Goal: Use online tool/utility: Utilize a website feature to perform a specific function

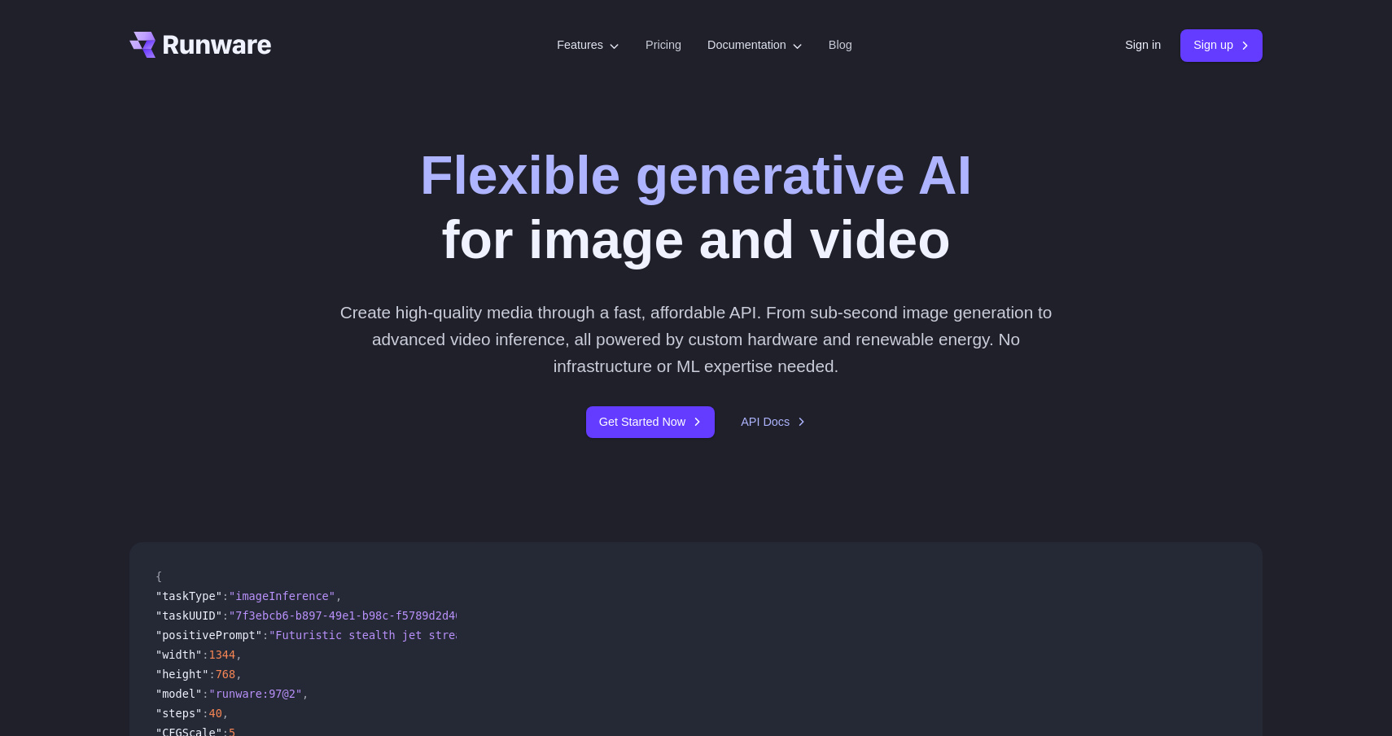
click at [1134, 45] on link "Sign in" at bounding box center [1143, 45] width 36 height 19
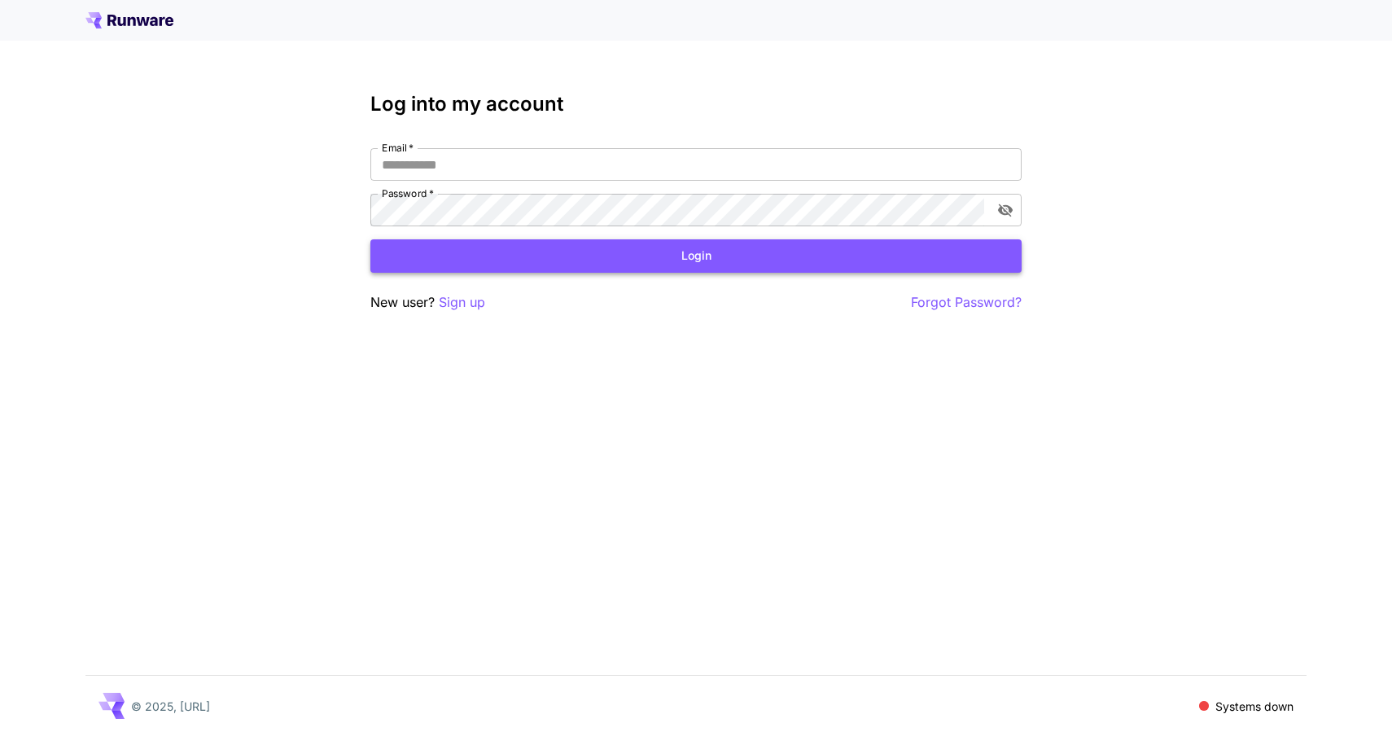
type input "**********"
click at [767, 258] on button "Login" at bounding box center [695, 255] width 651 height 33
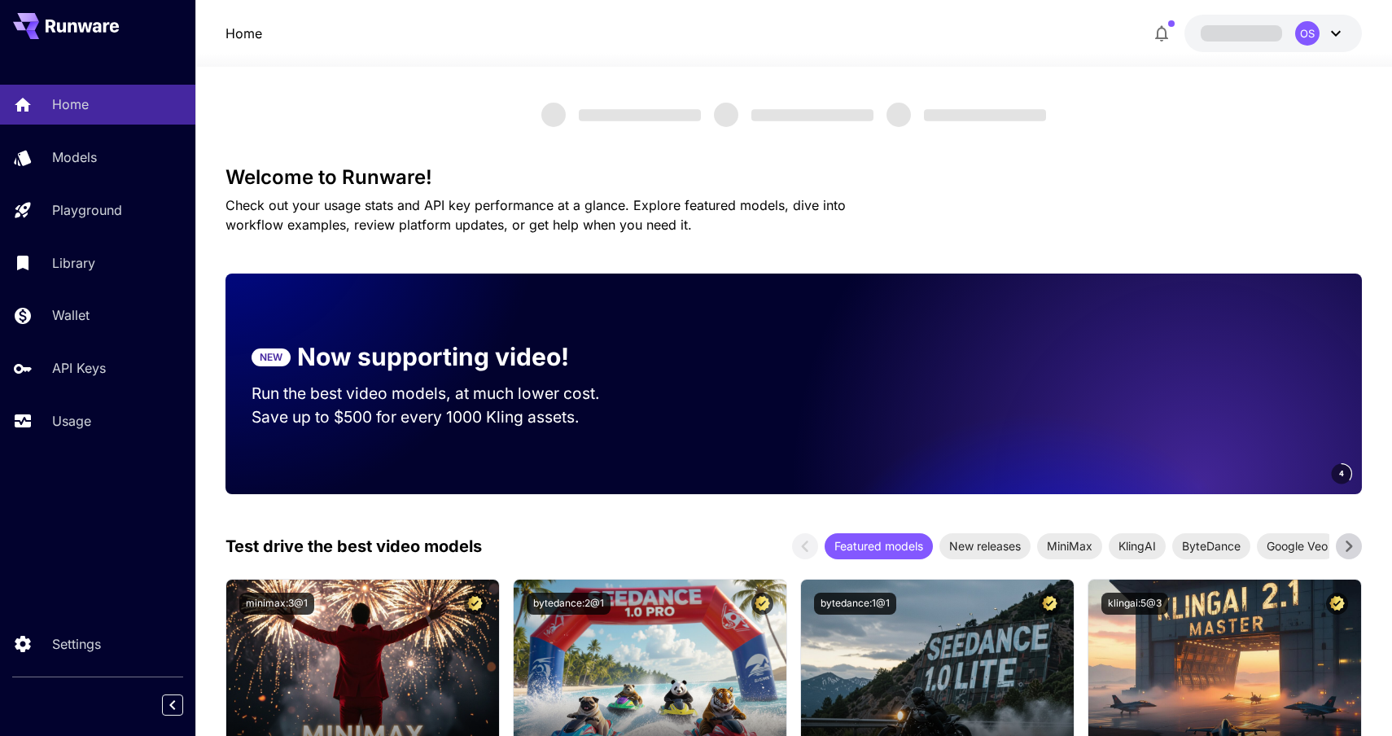
click at [77, 137] on div "Home Models Playground Library Wallet API Keys Usage" at bounding box center [97, 263] width 195 height 356
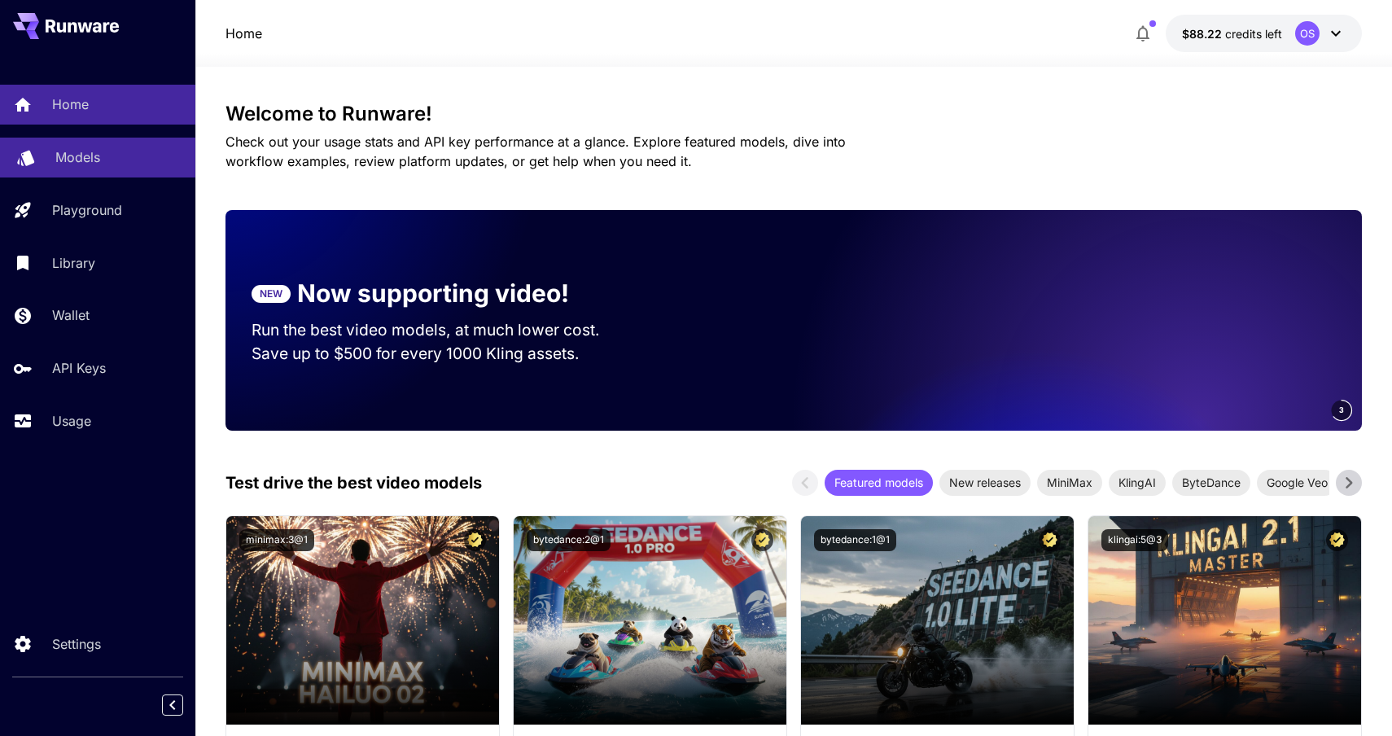
click at [60, 160] on p "Models" at bounding box center [77, 157] width 45 height 20
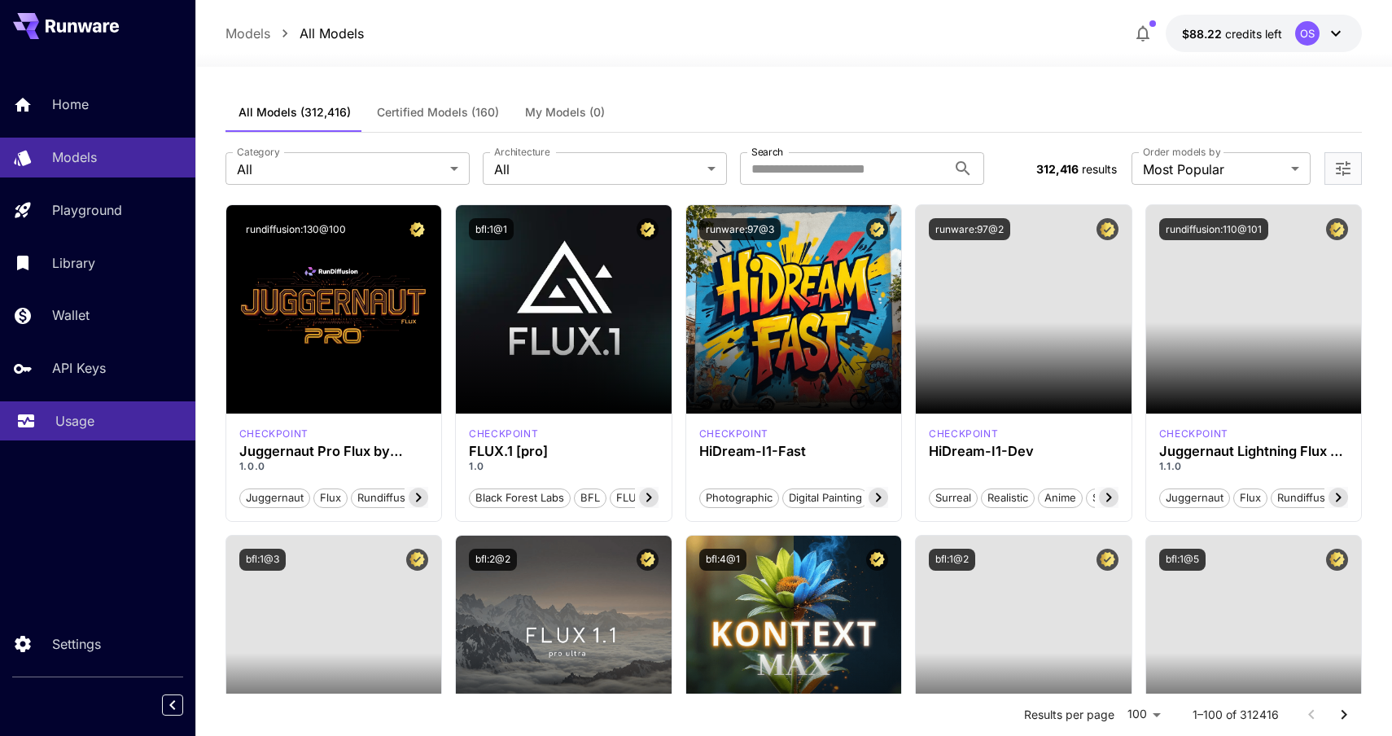
click at [68, 411] on link "Usage" at bounding box center [97, 421] width 195 height 40
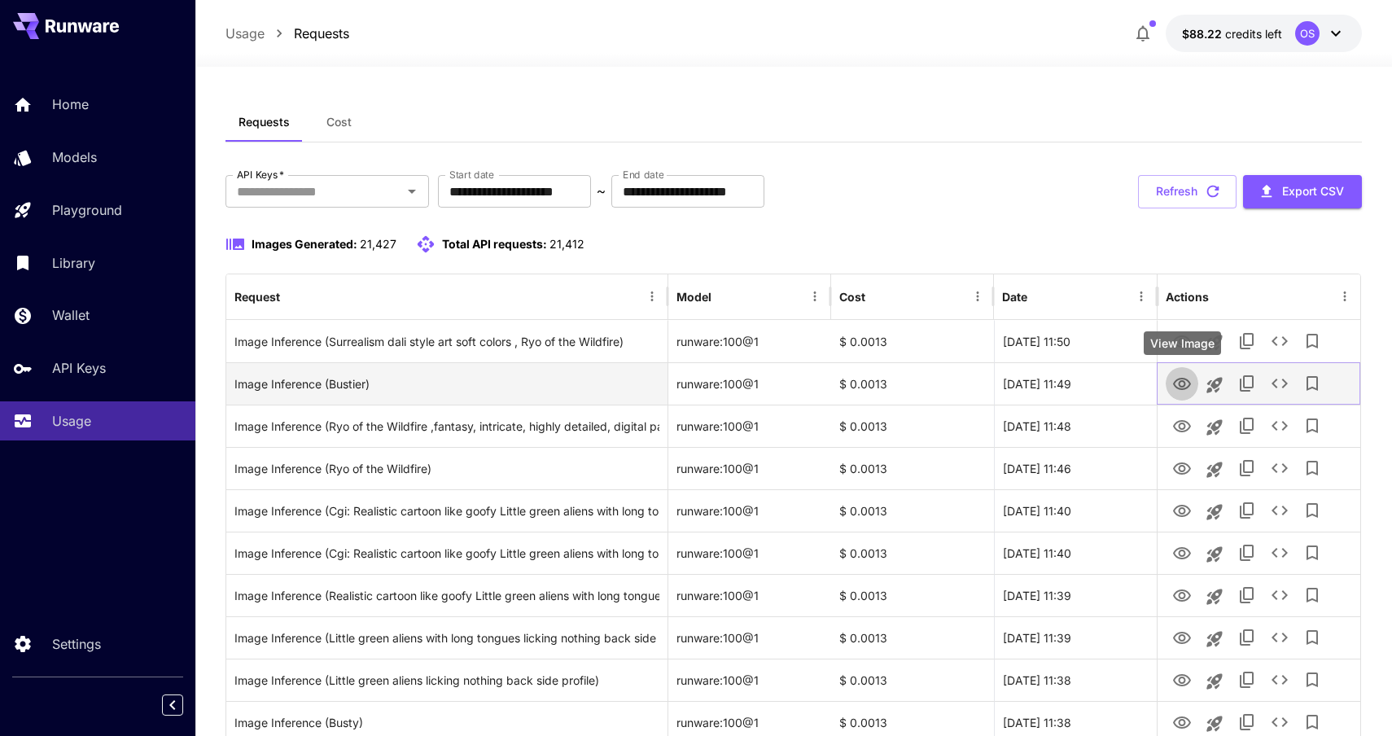
click at [1186, 389] on icon "View Image" at bounding box center [1182, 384] width 20 height 20
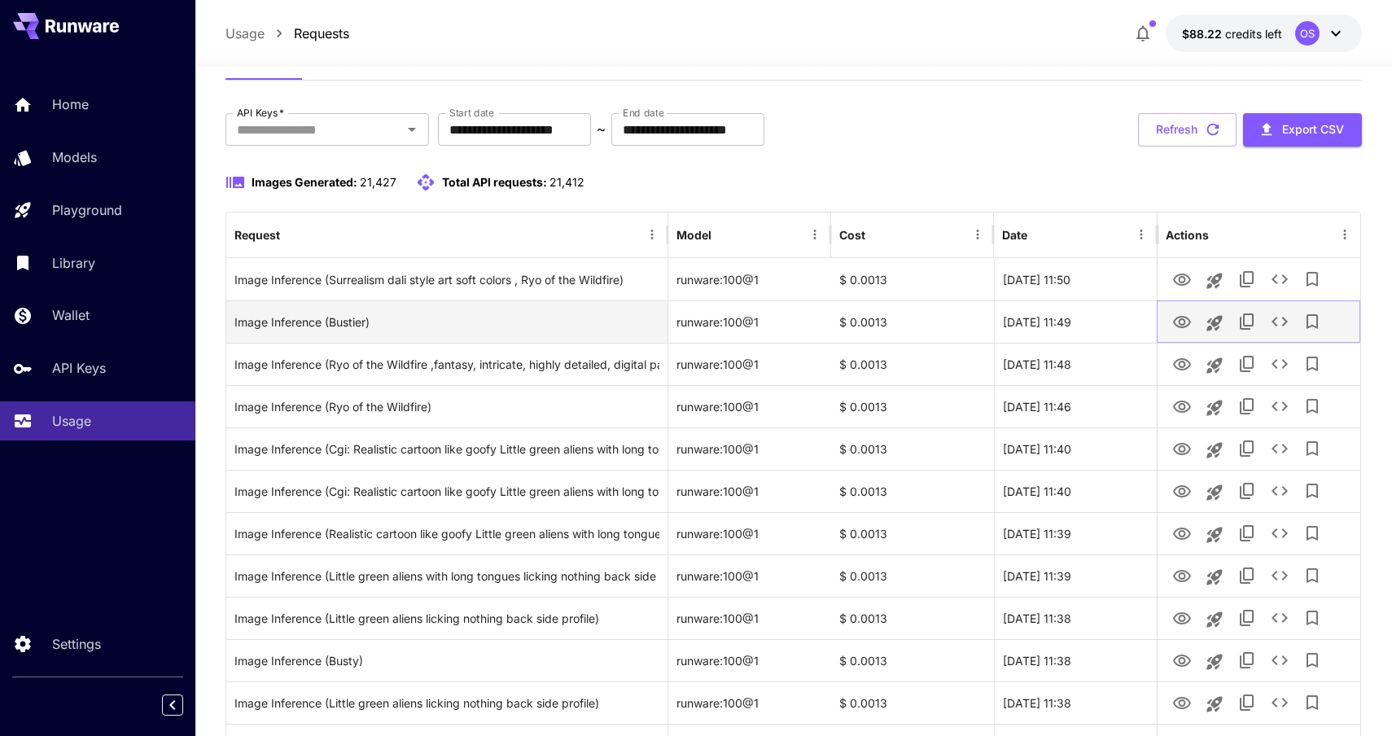
scroll to position [75, 0]
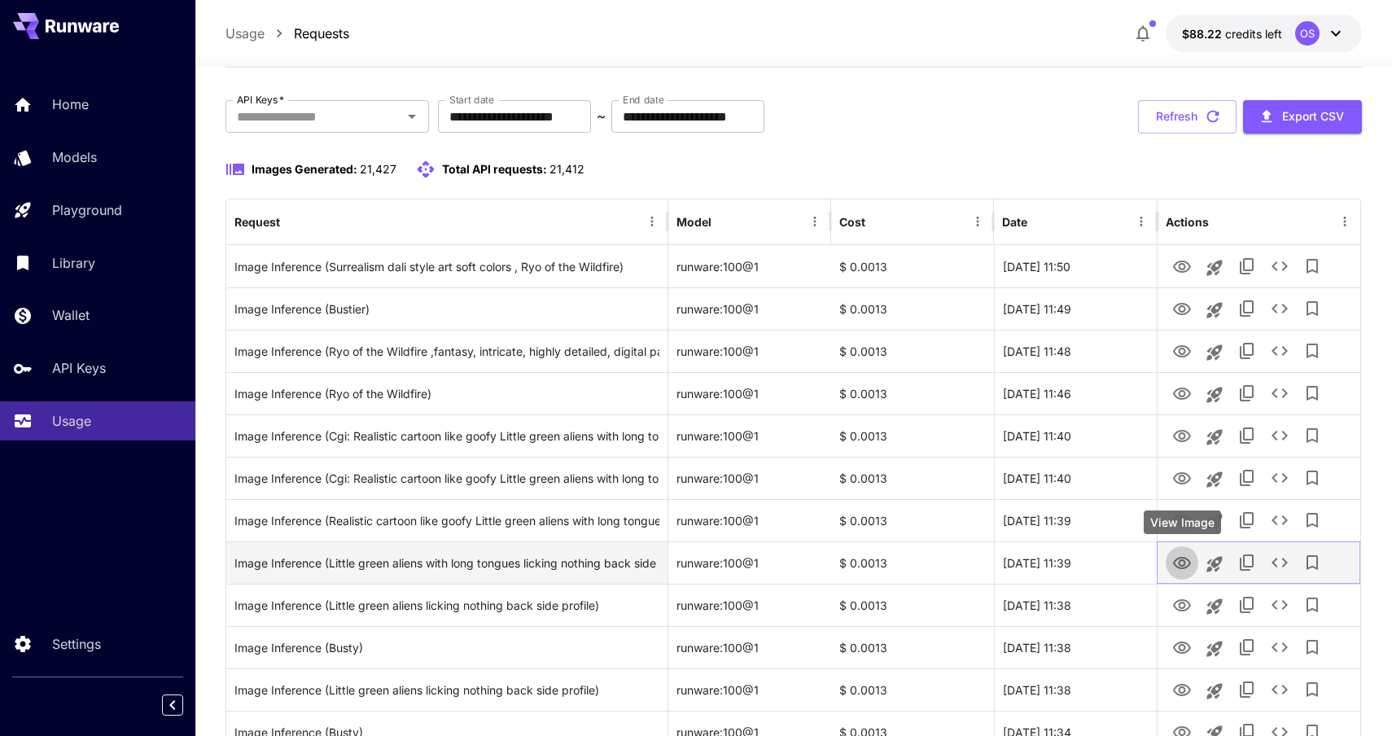
click at [1169, 558] on button "View Image" at bounding box center [1182, 561] width 33 height 33
click at [1180, 558] on icon "View Image" at bounding box center [1182, 564] width 20 height 20
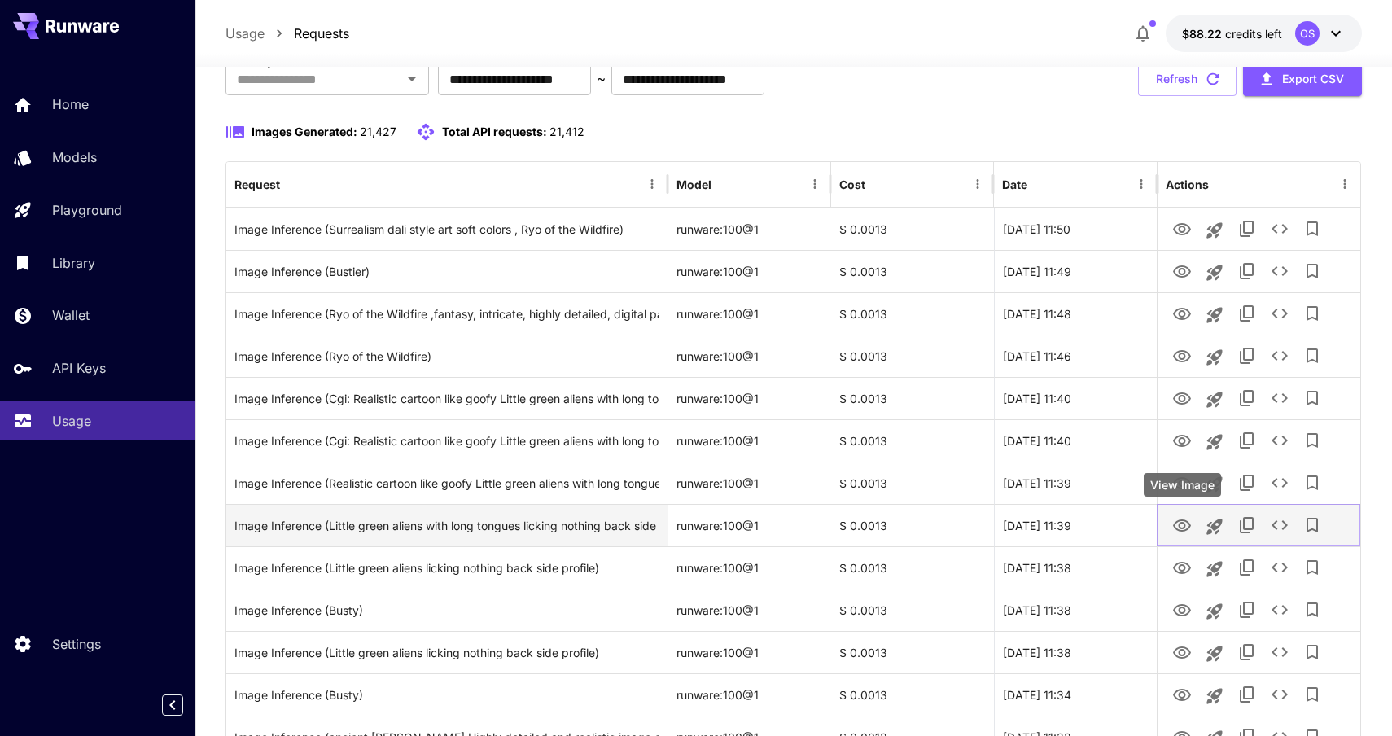
scroll to position [173, 0]
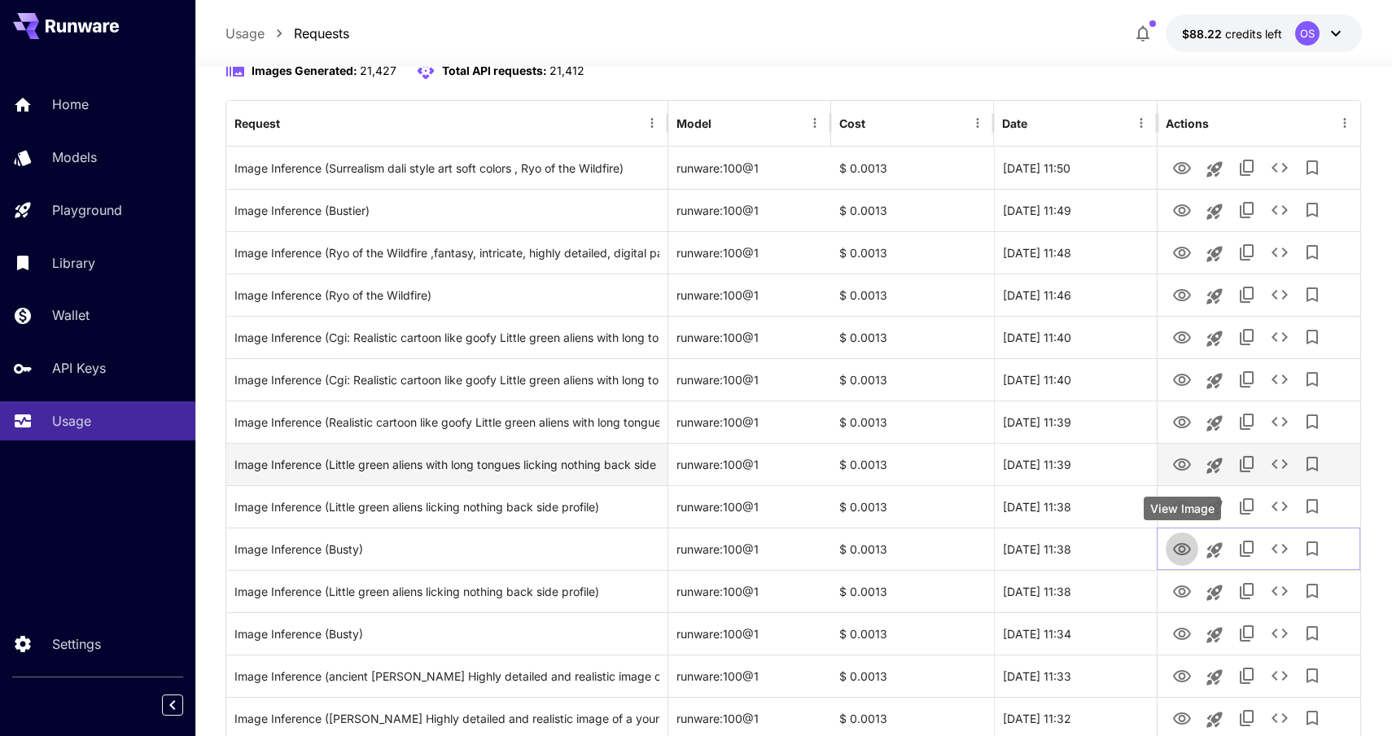
click at [1180, 561] on button "View Image" at bounding box center [1182, 548] width 33 height 33
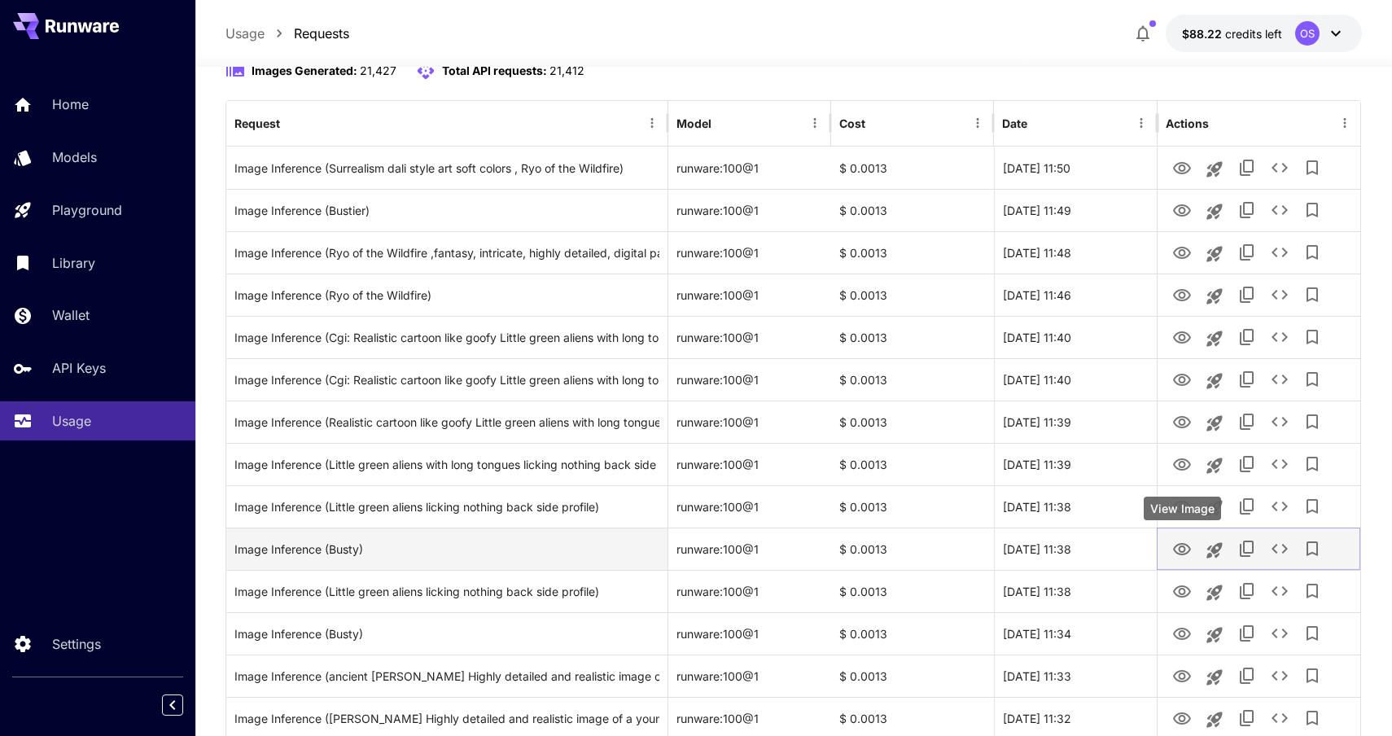
click at [1180, 549] on icon "View Image" at bounding box center [1182, 550] width 20 height 20
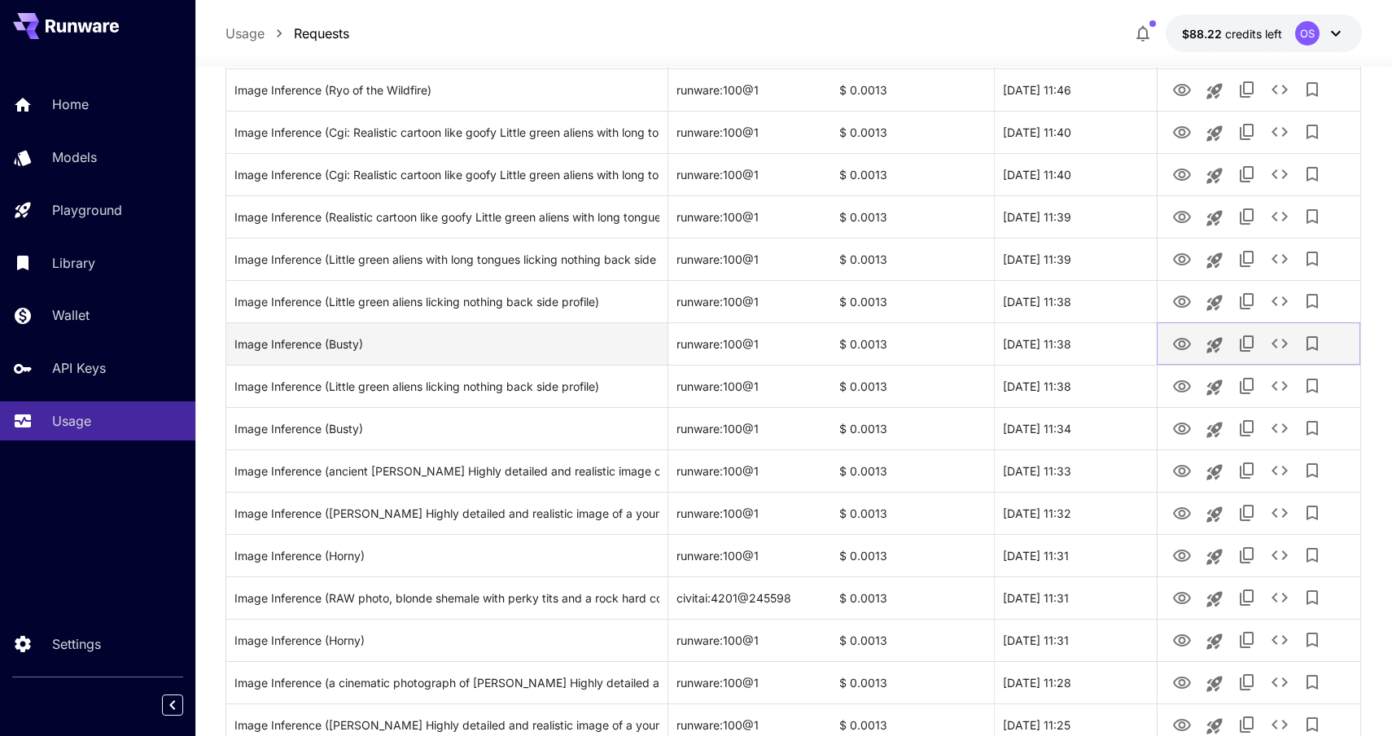
scroll to position [414, 0]
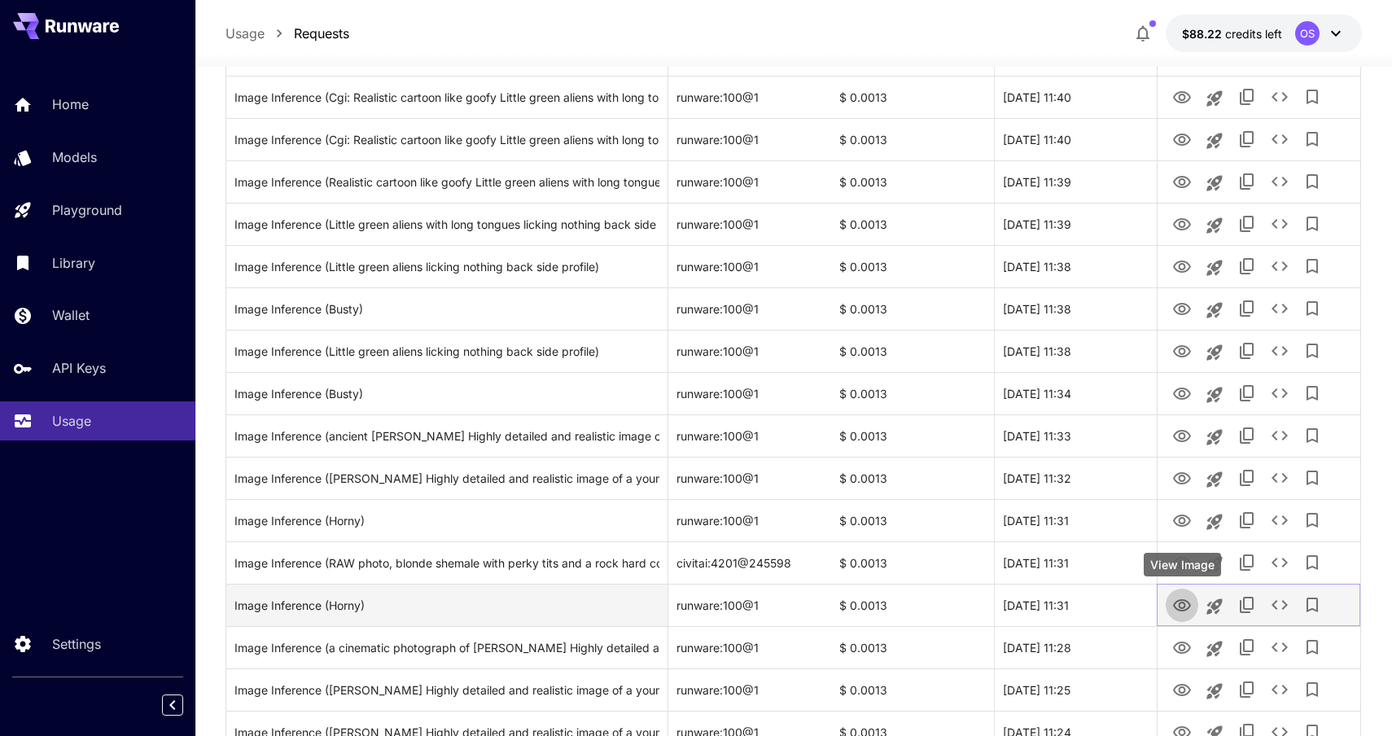
click at [1177, 601] on icon "View Image" at bounding box center [1182, 605] width 18 height 12
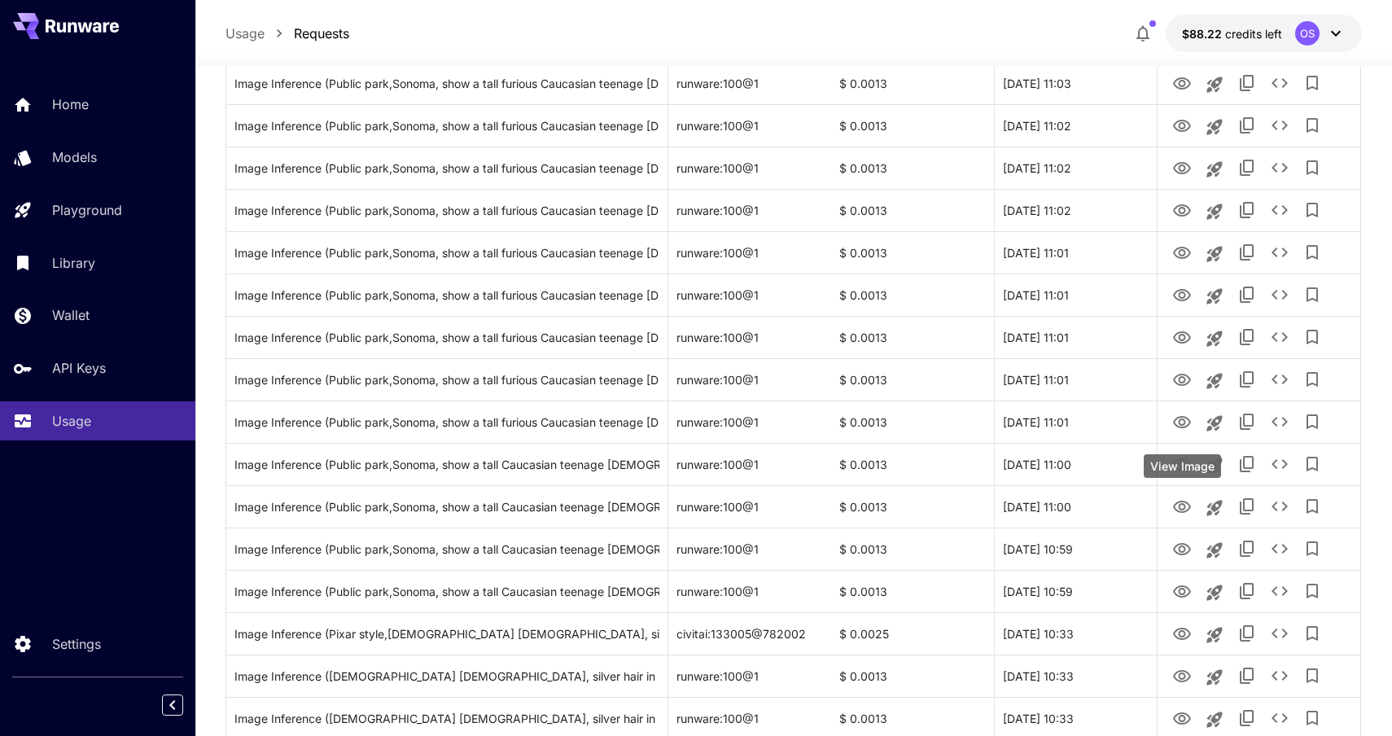
scroll to position [1459, 0]
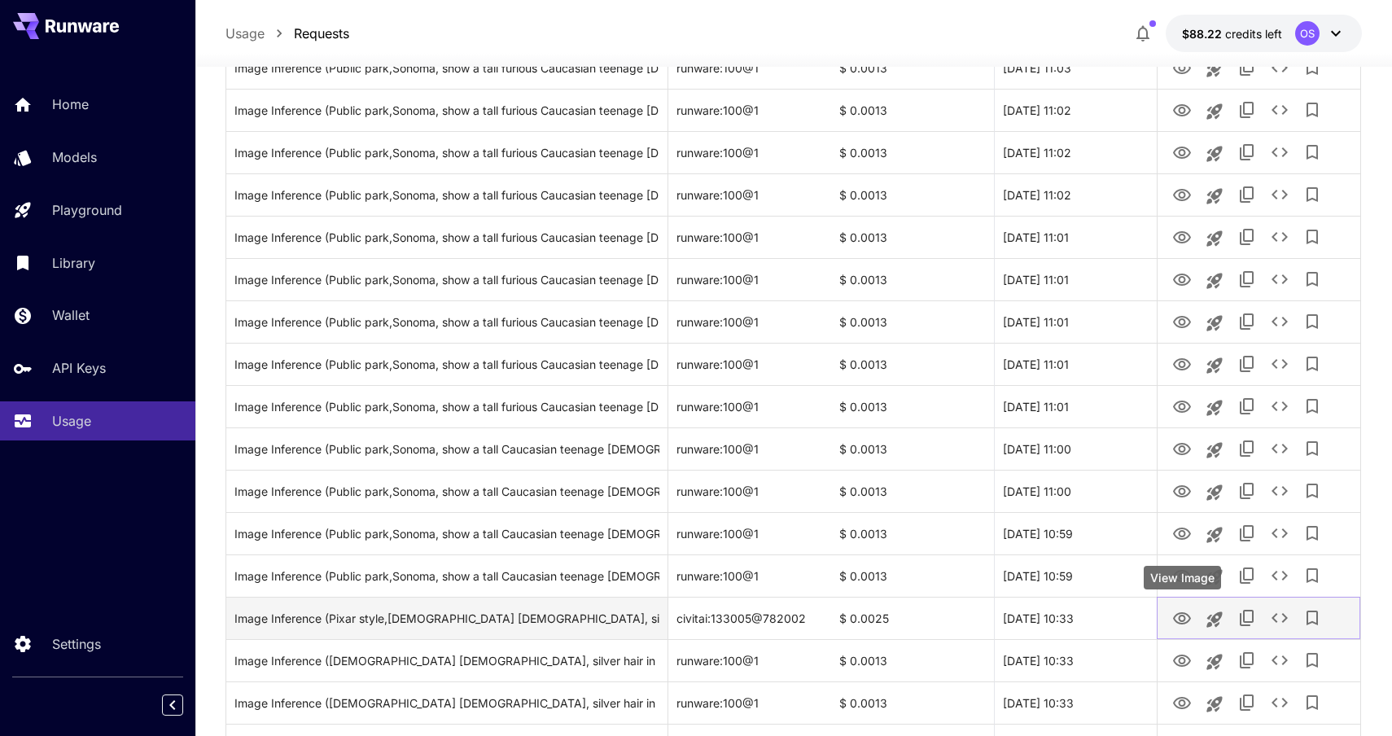
click at [1185, 617] on icon "View Image" at bounding box center [1182, 619] width 20 height 20
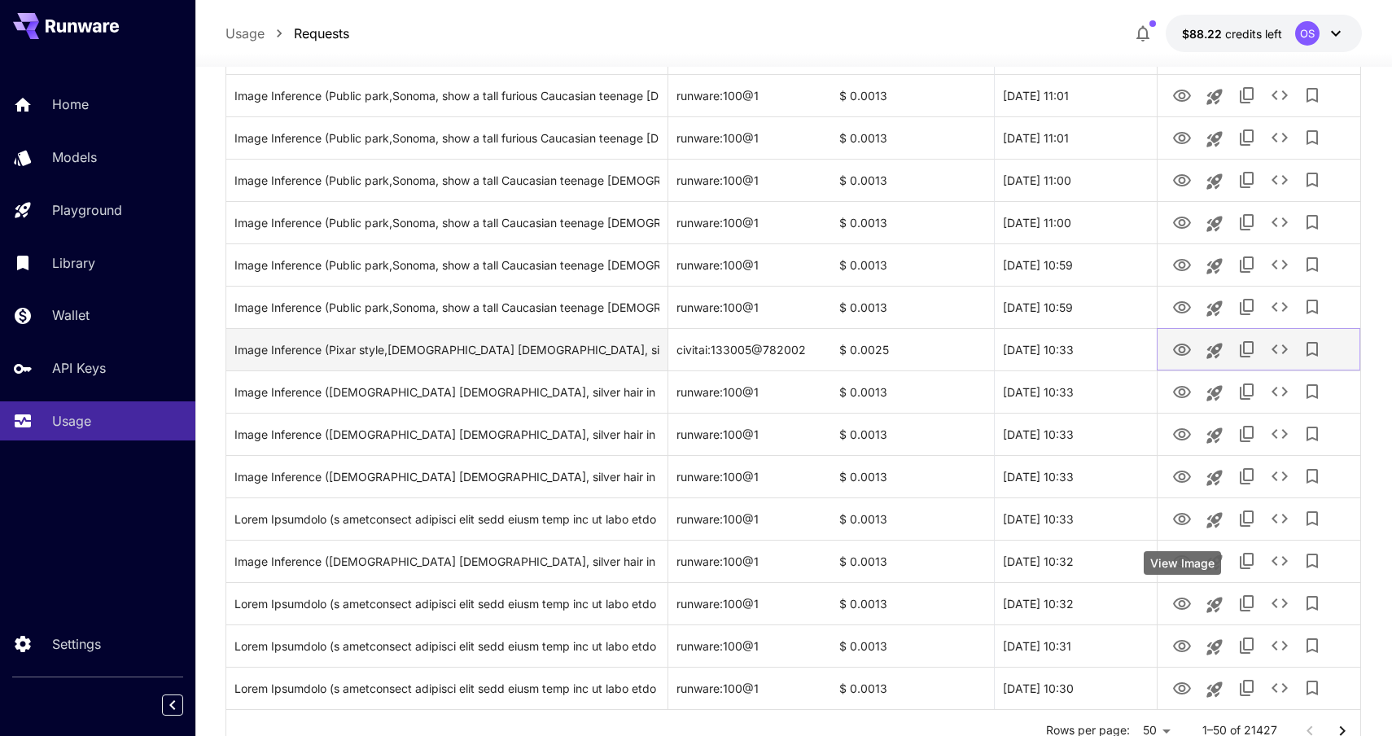
scroll to position [1792, 0]
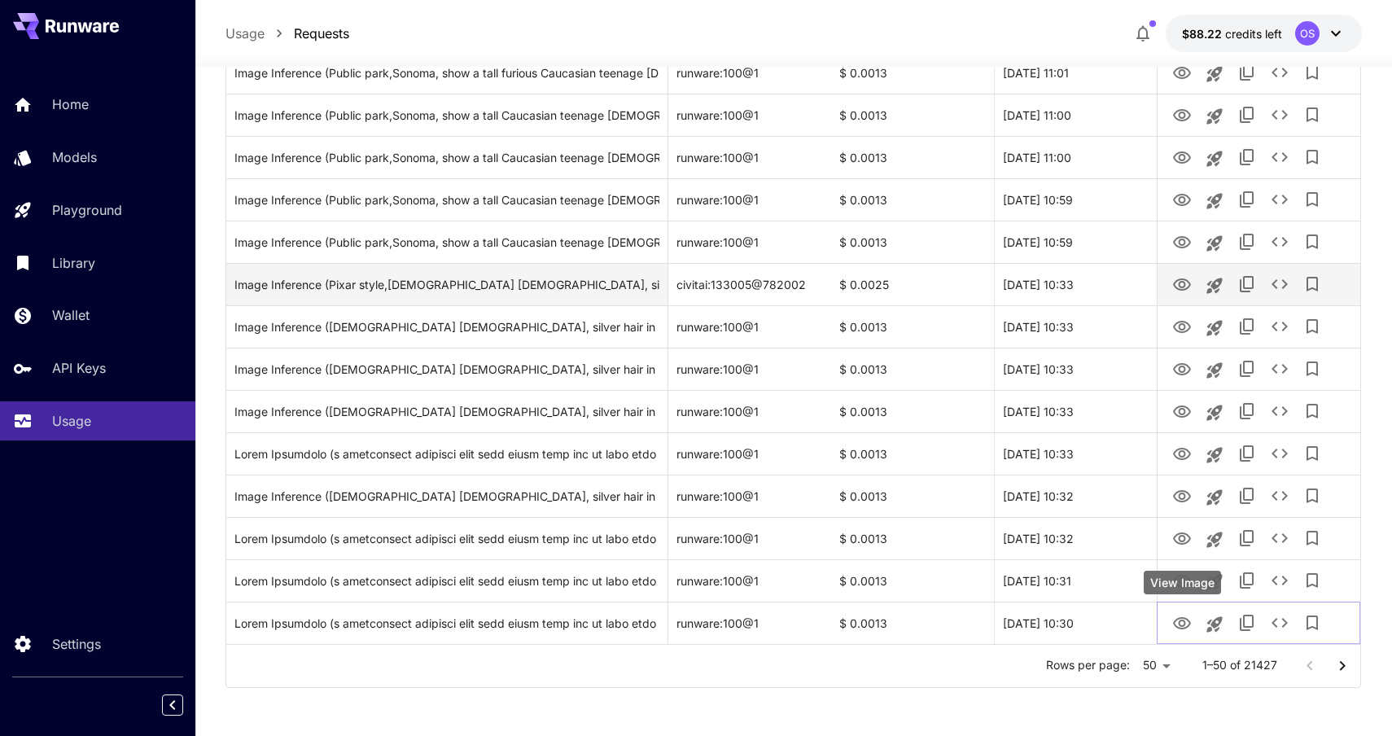
click at [1185, 617] on icon "View Image" at bounding box center [1182, 623] width 18 height 12
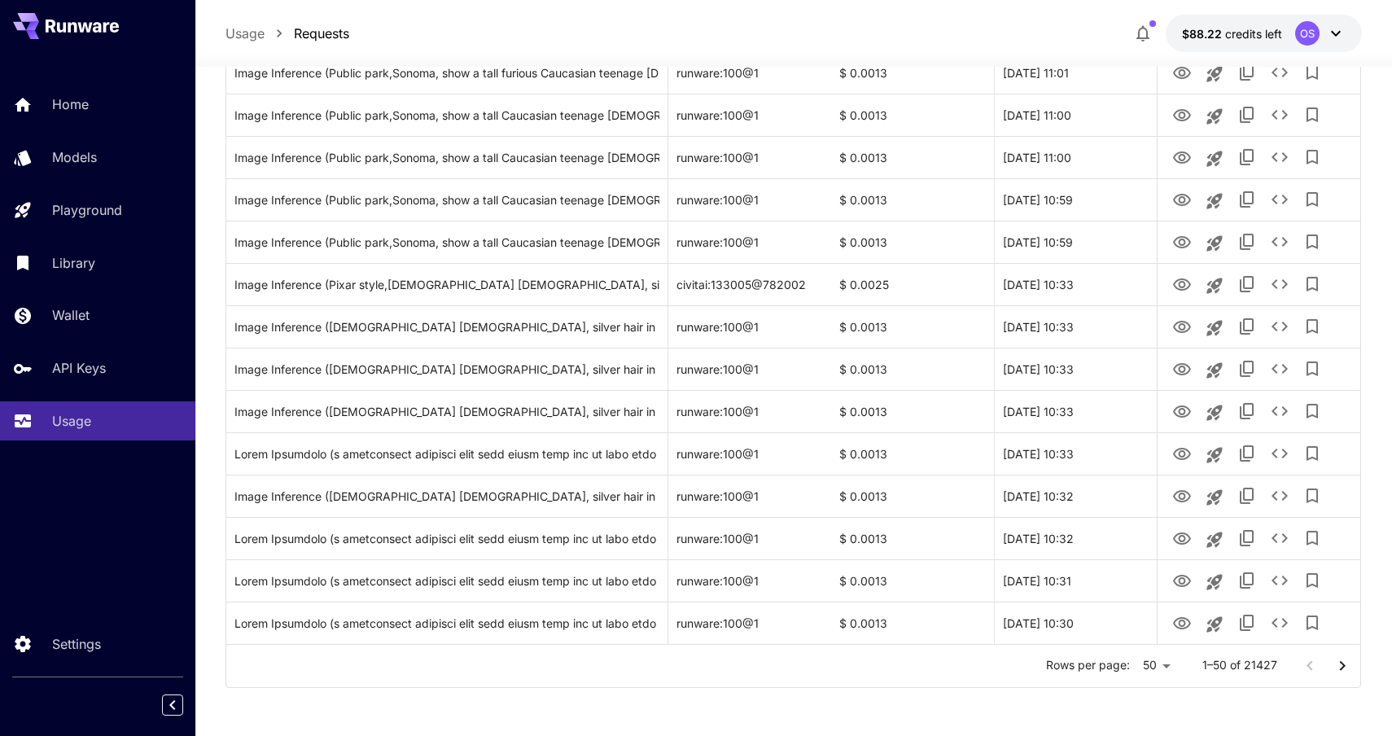
click at [1342, 665] on icon "Go to next page" at bounding box center [1343, 666] width 20 height 20
click at [1334, 667] on icon "Go to next page" at bounding box center [1343, 666] width 20 height 20
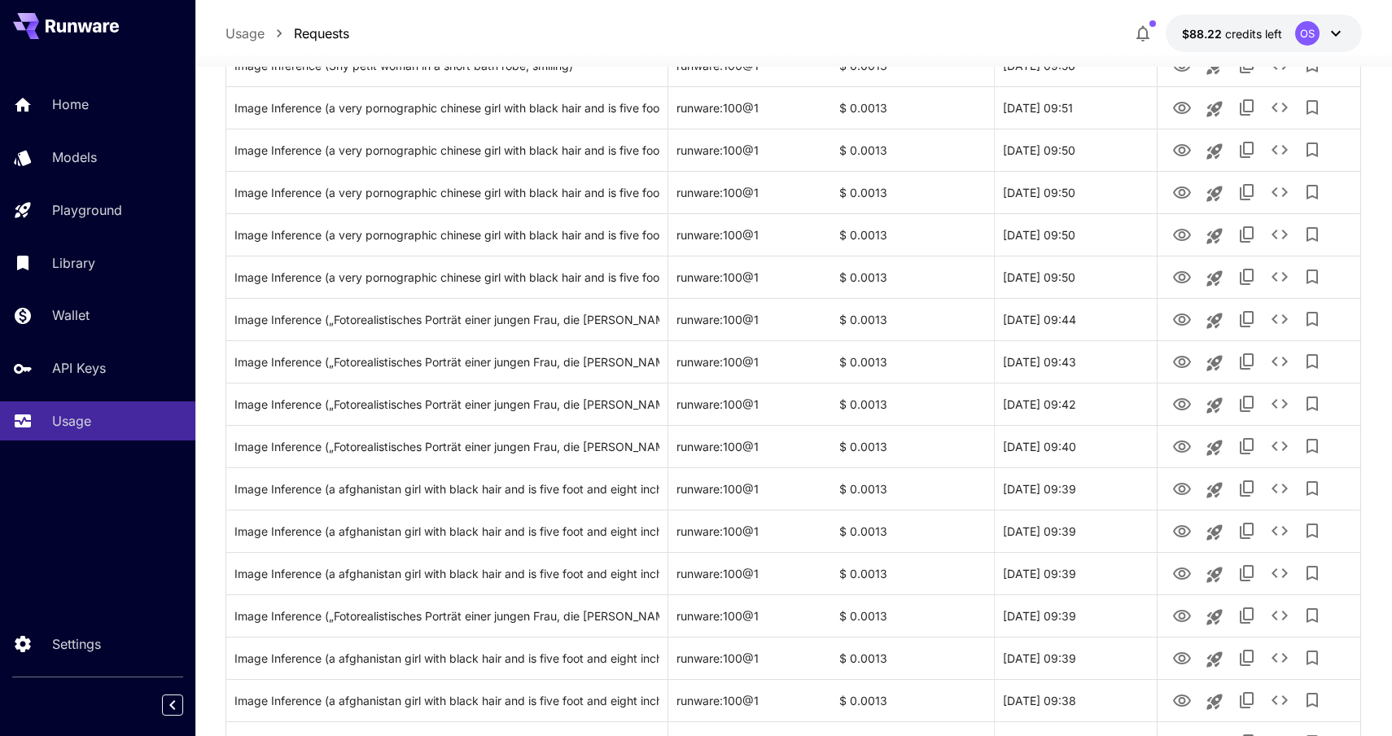
scroll to position [971, 0]
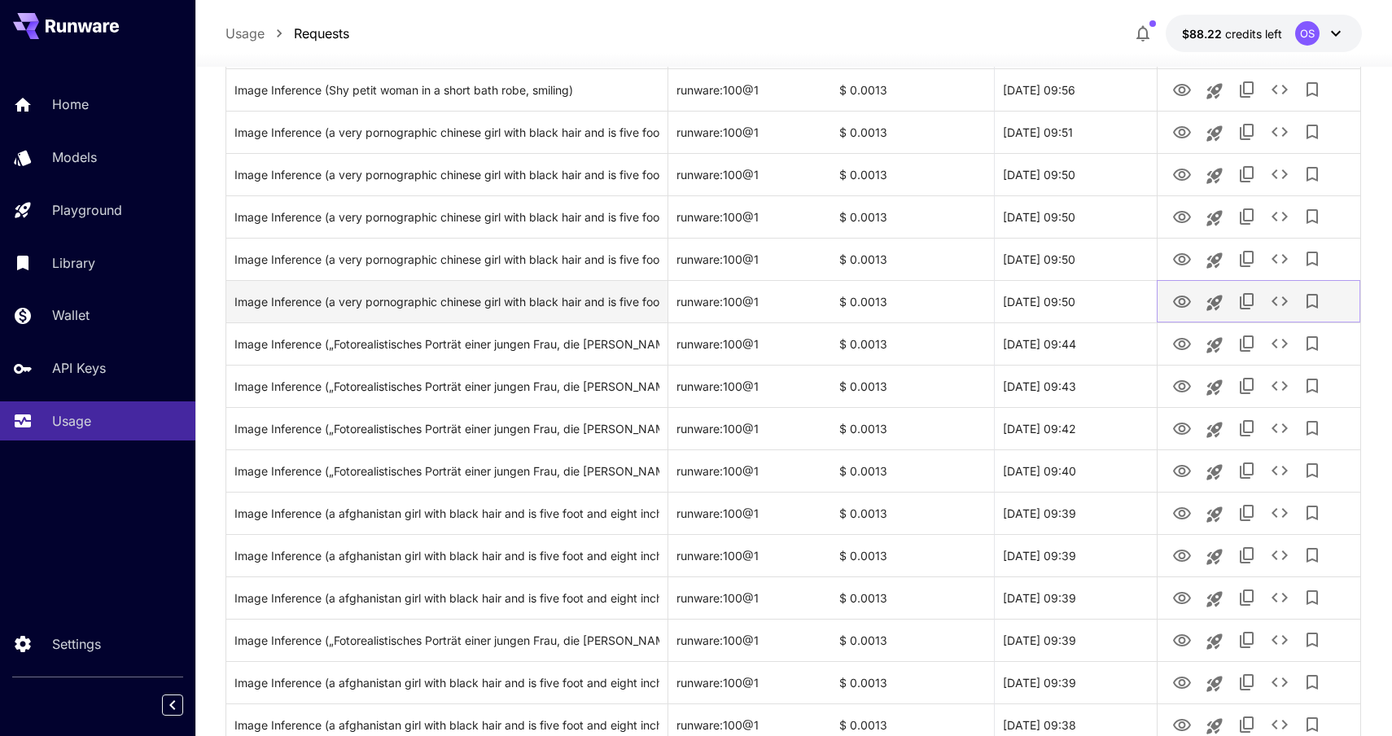
click at [1180, 297] on icon "View Image" at bounding box center [1182, 302] width 20 height 20
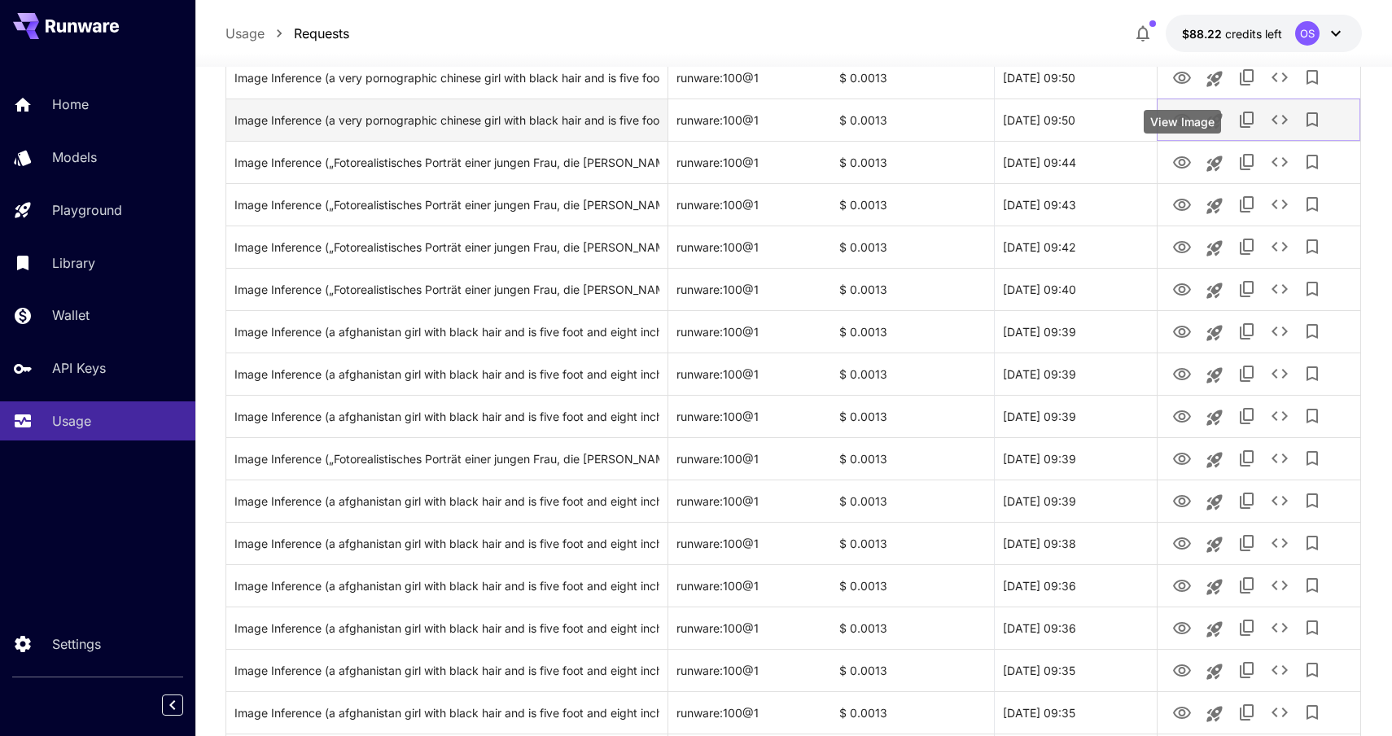
scroll to position [1737, 0]
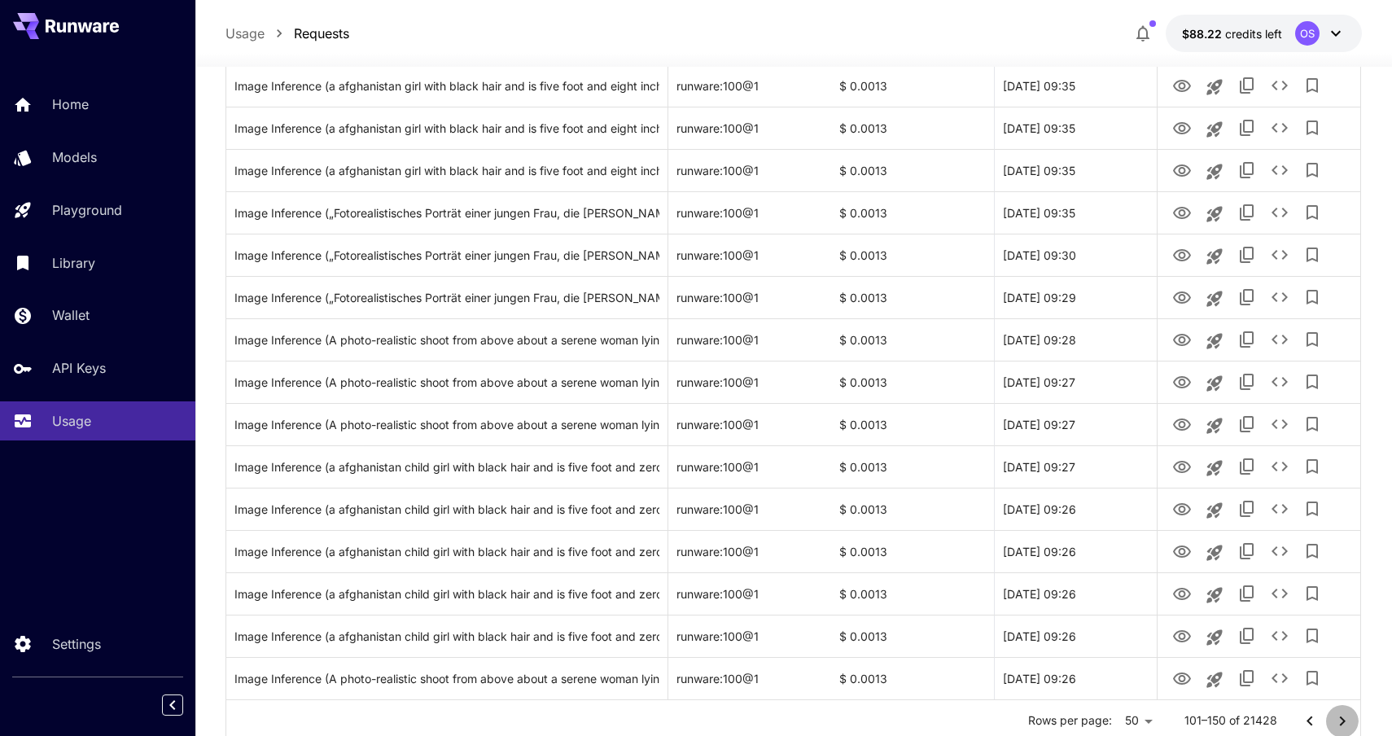
click at [1341, 722] on icon "Go to next page" at bounding box center [1342, 721] width 6 height 10
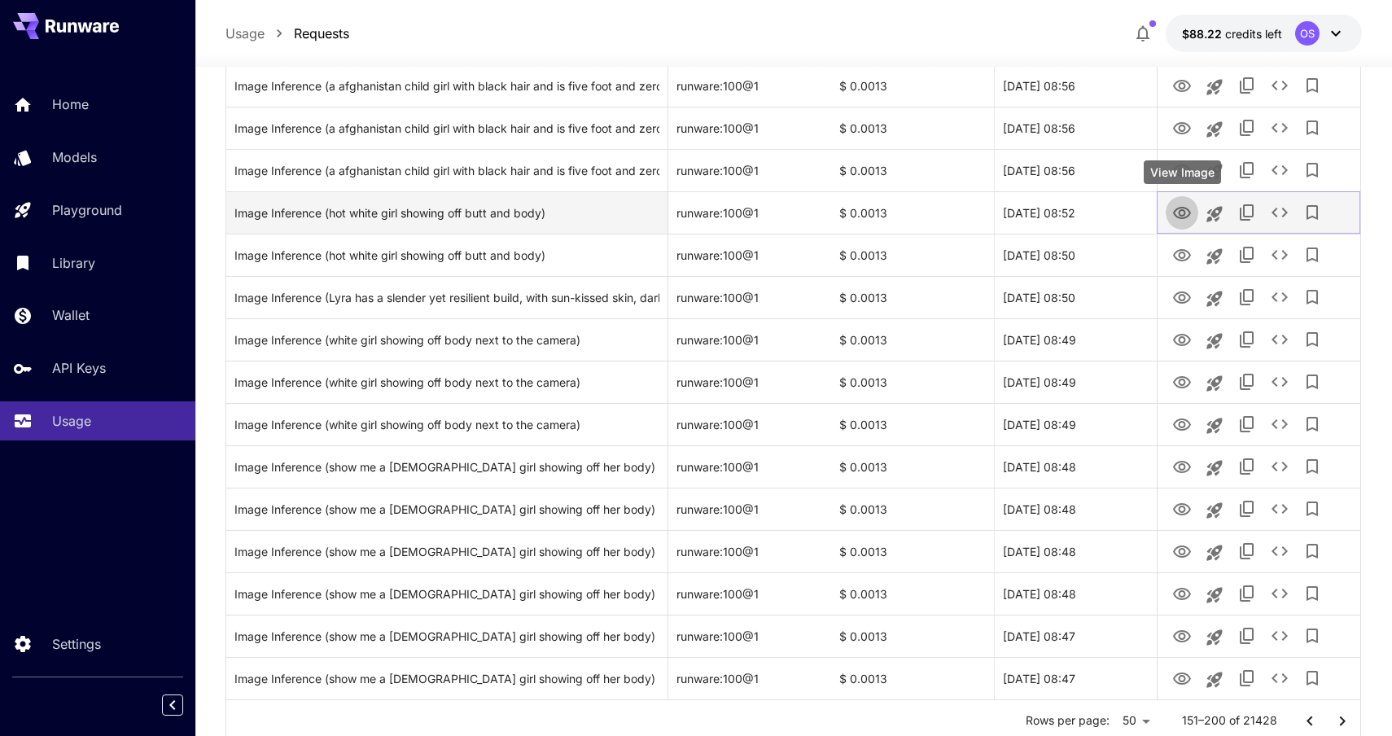
click at [1184, 215] on icon "View Image" at bounding box center [1182, 213] width 18 height 12
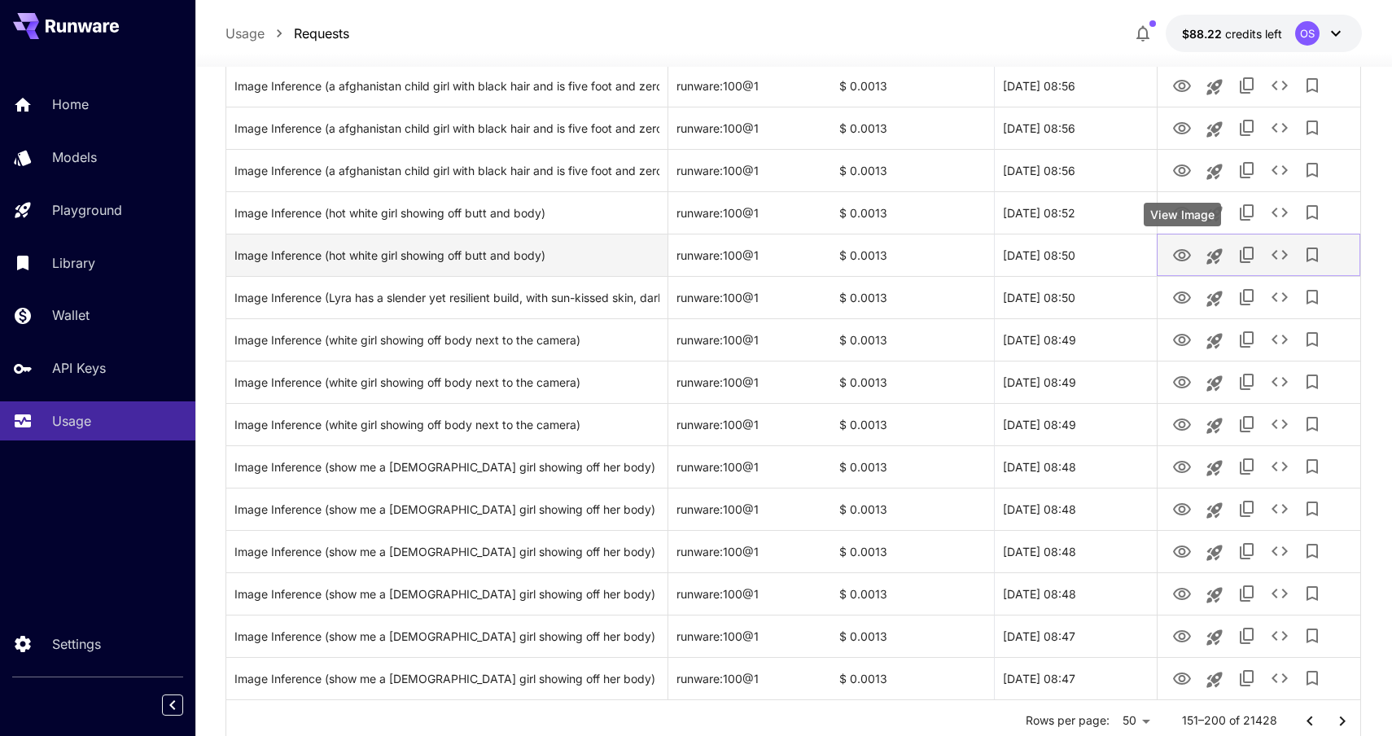
click at [1182, 260] on icon "View Image" at bounding box center [1182, 256] width 20 height 20
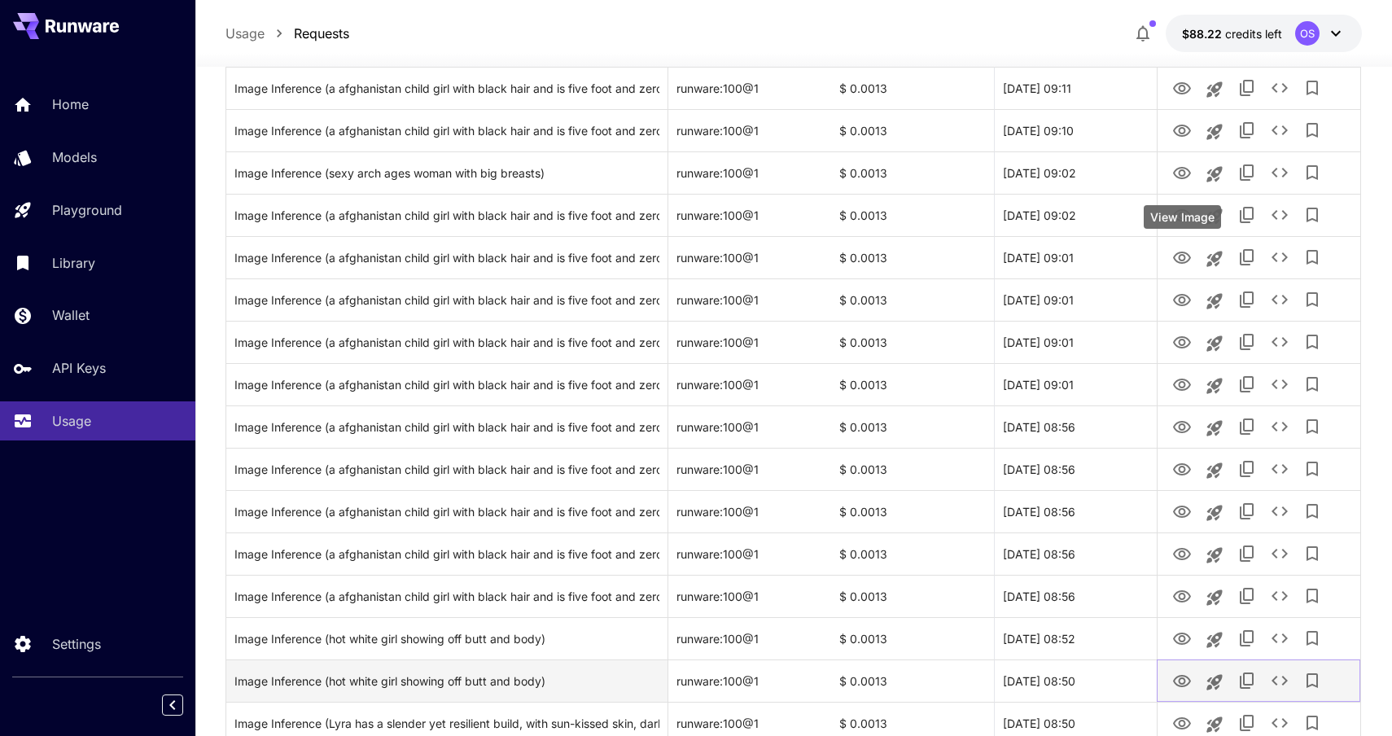
scroll to position [1792, 0]
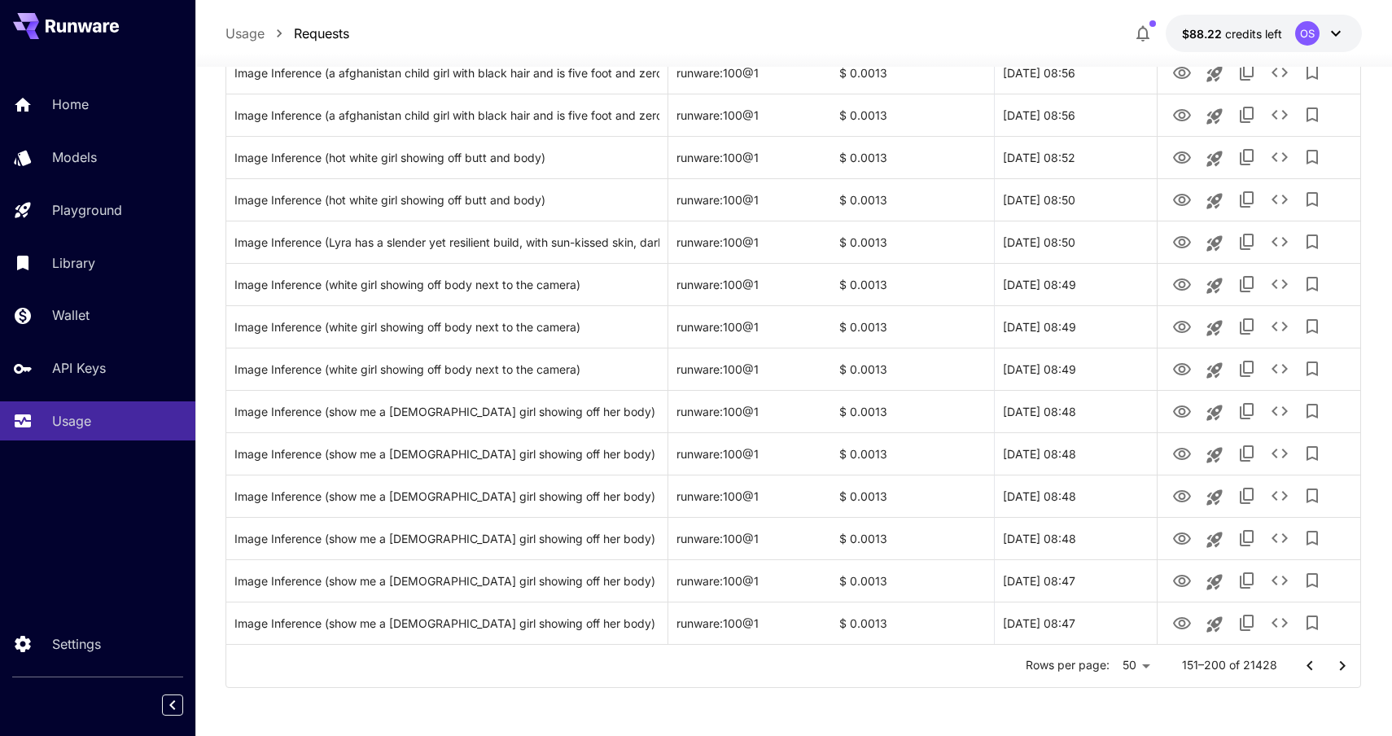
click at [1342, 667] on icon "Go to next page" at bounding box center [1343, 666] width 20 height 20
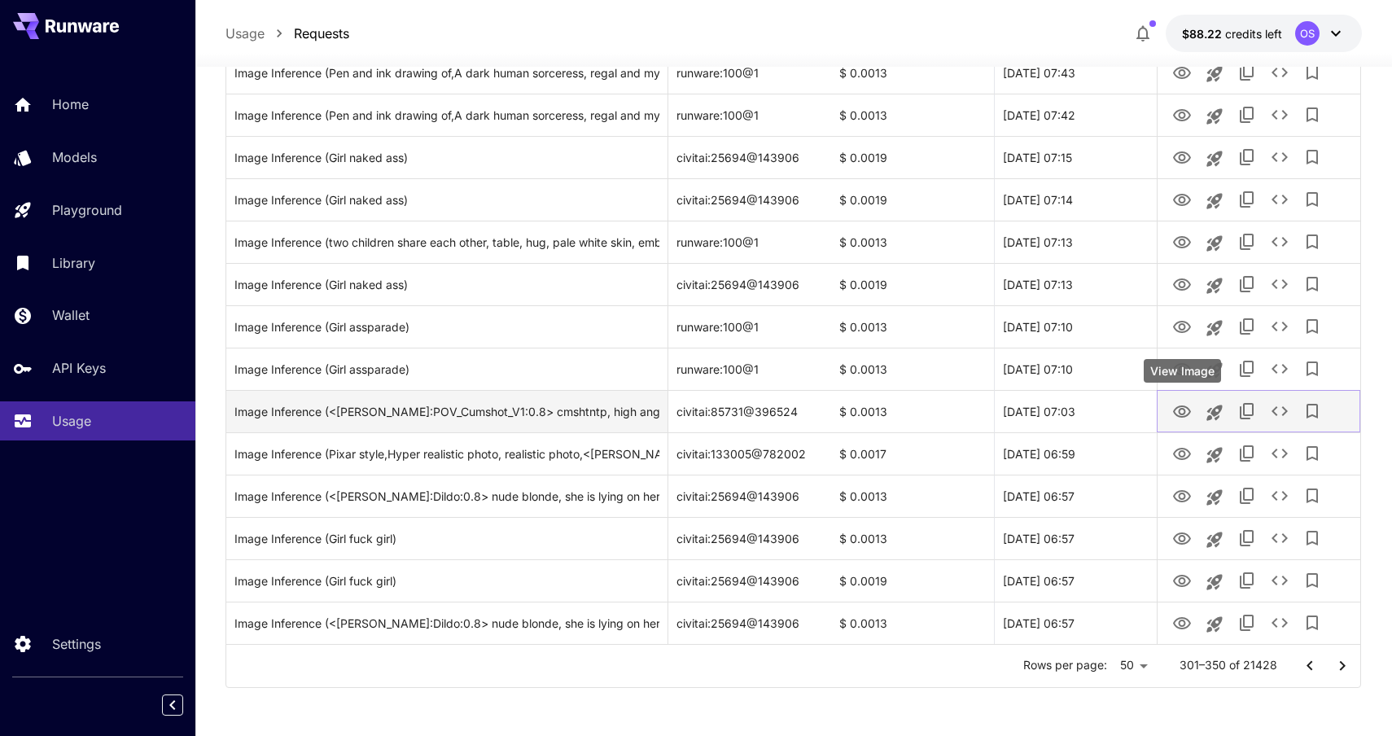
click at [1175, 410] on icon "View Image" at bounding box center [1182, 412] width 20 height 20
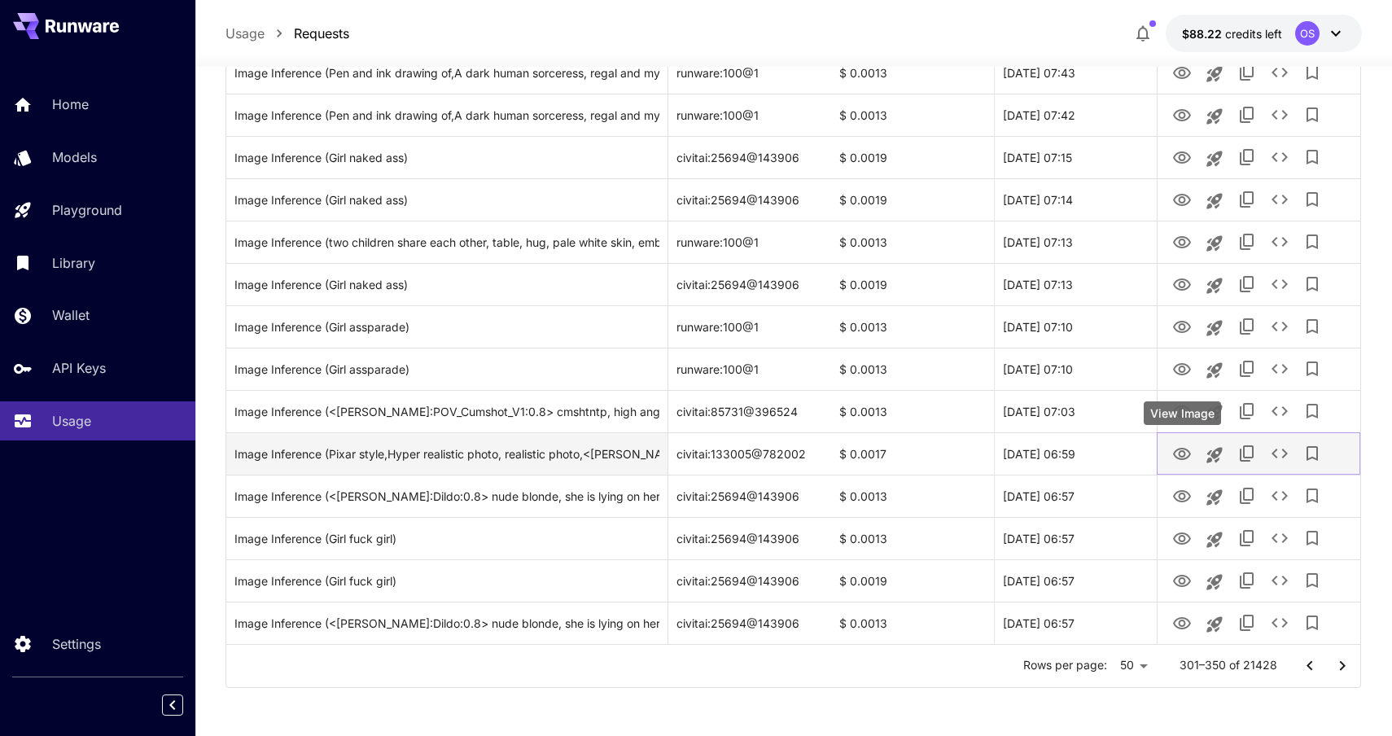
click at [1184, 453] on icon "View Image" at bounding box center [1182, 454] width 18 height 12
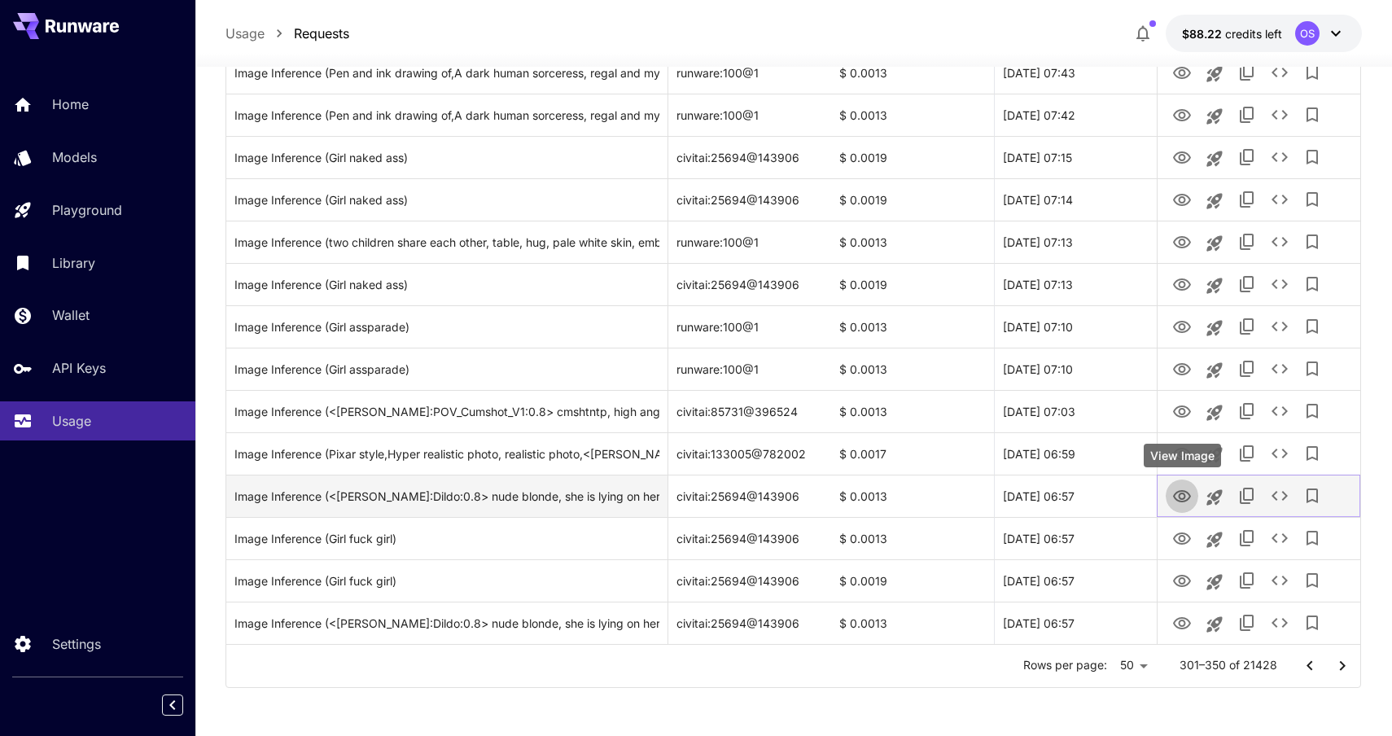
click at [1179, 493] on icon "View Image" at bounding box center [1182, 496] width 18 height 12
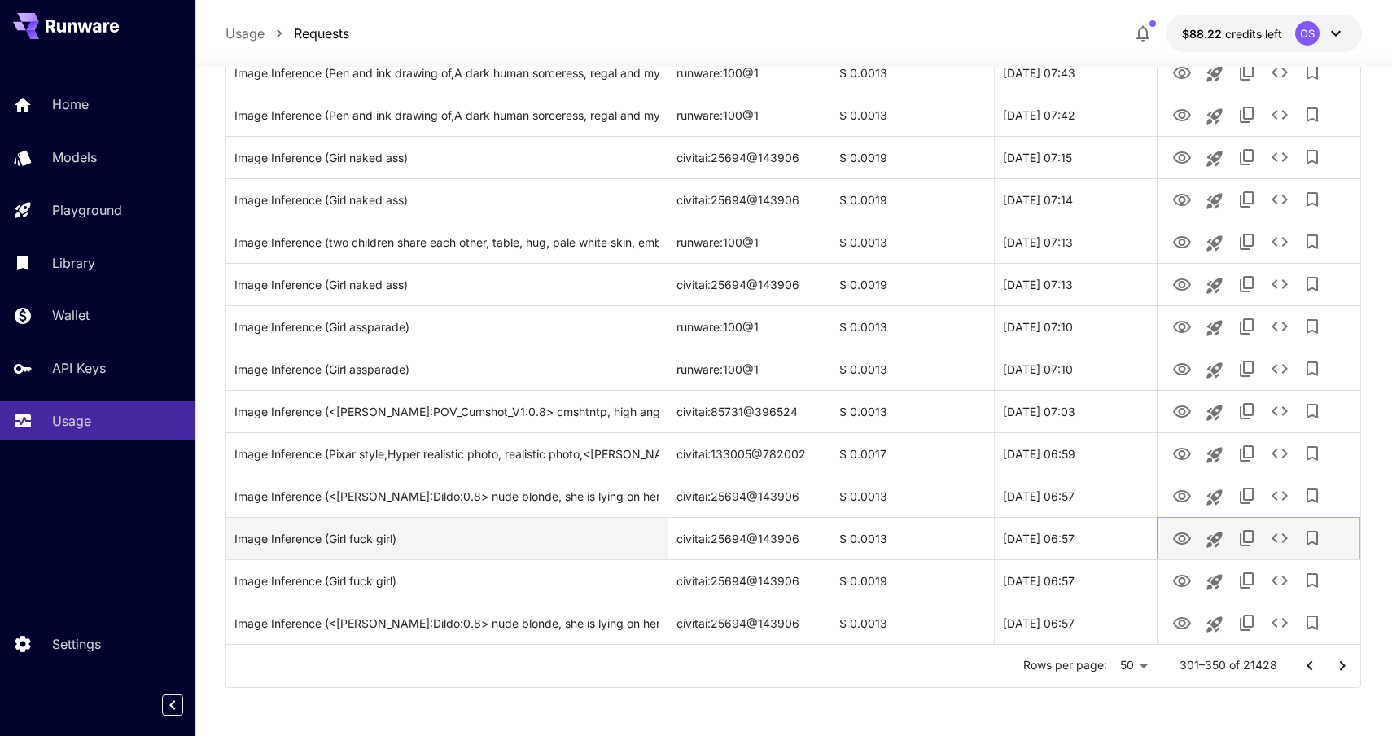
click at [1180, 536] on icon "View Image" at bounding box center [1182, 538] width 18 height 12
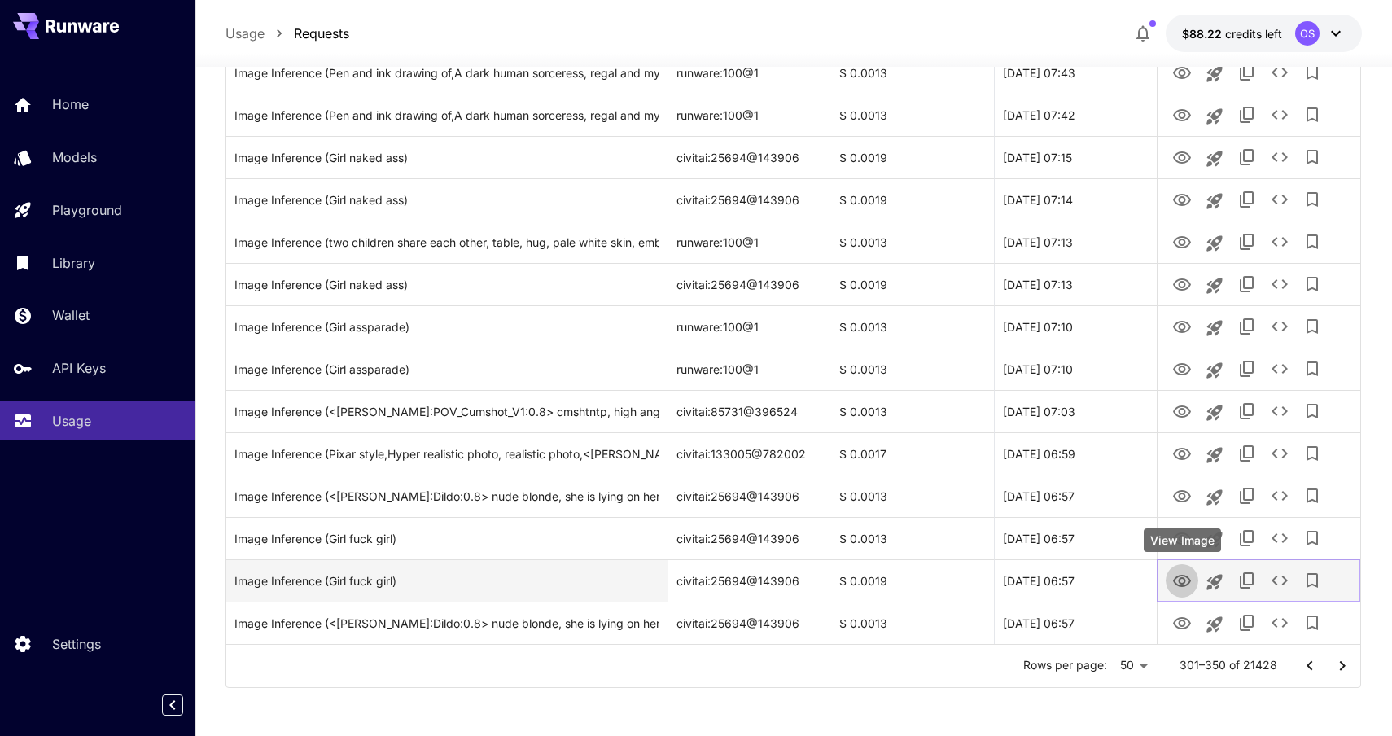
click at [1183, 584] on icon "View Image" at bounding box center [1182, 581] width 20 height 20
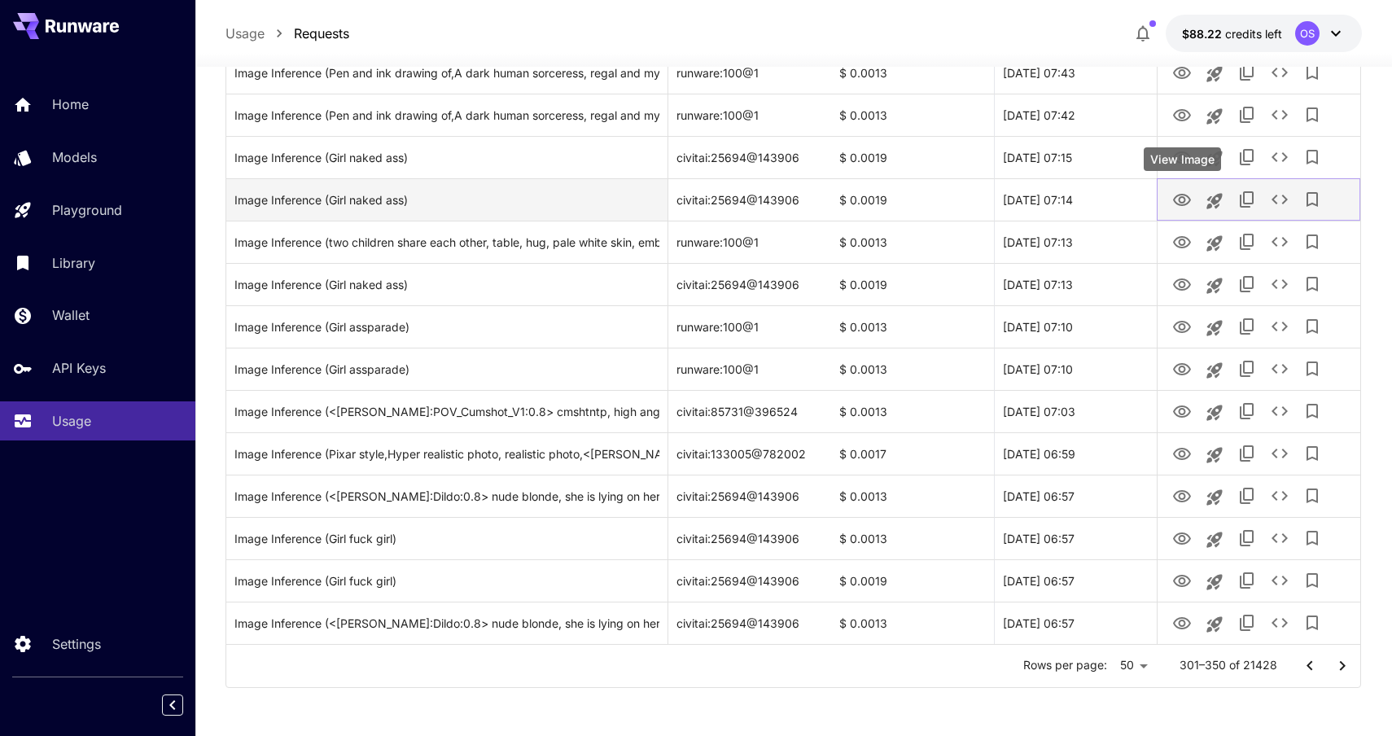
click at [1180, 196] on icon "View Image" at bounding box center [1182, 200] width 18 height 12
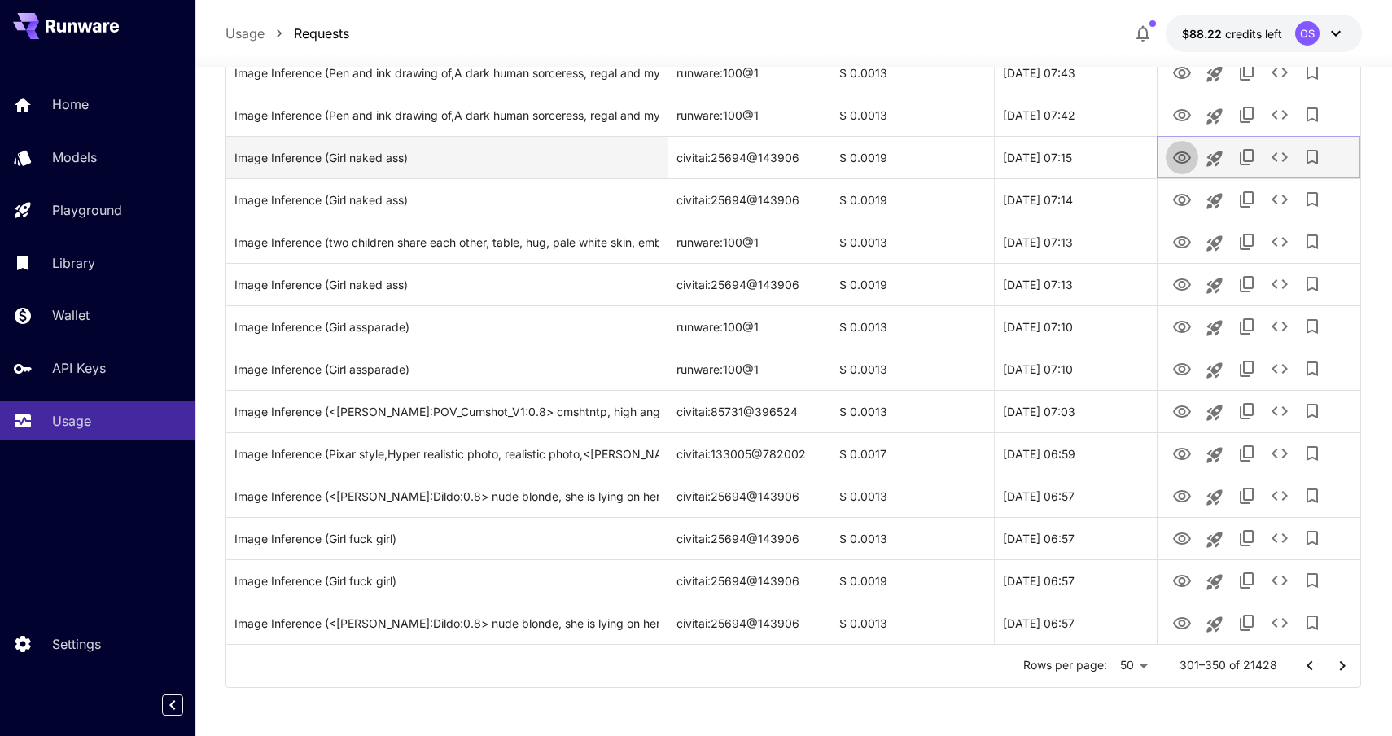
click at [1181, 160] on icon "View Image" at bounding box center [1182, 158] width 20 height 20
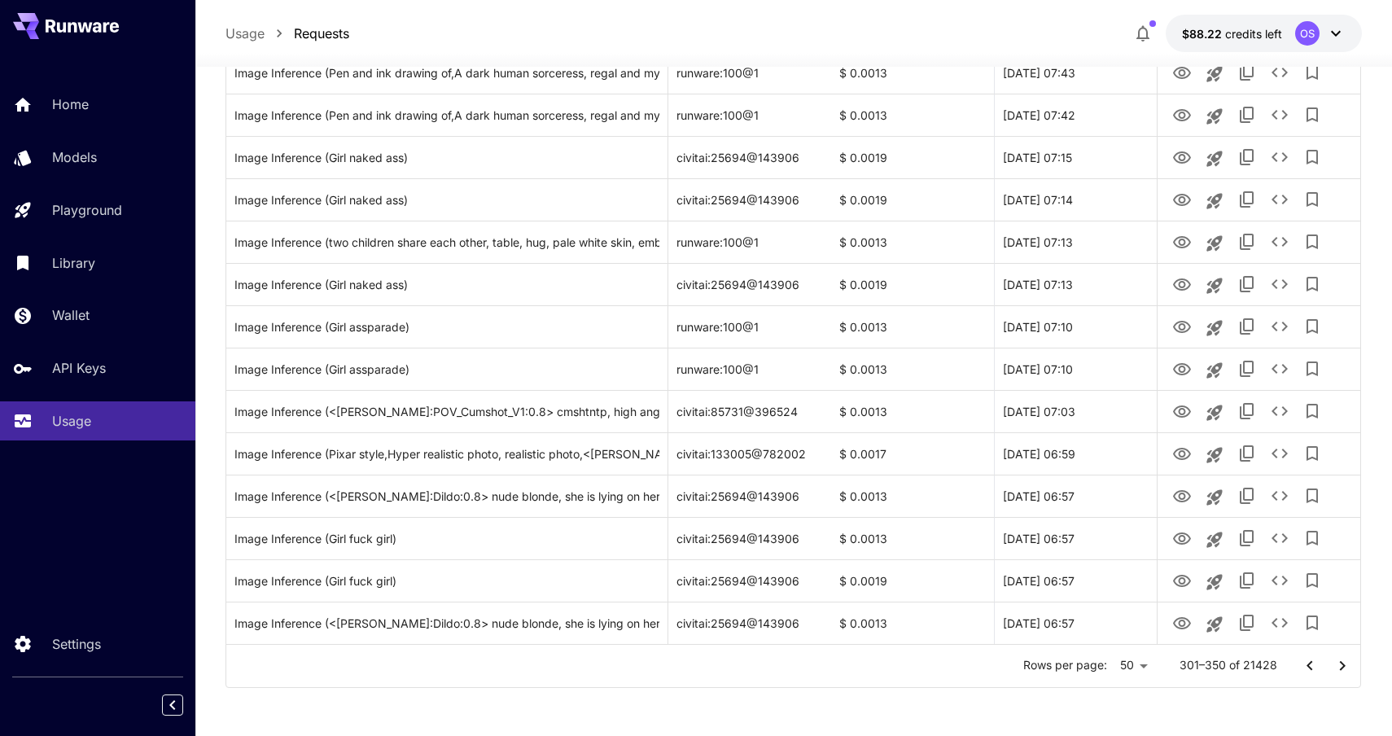
click at [1341, 676] on button "Go to next page" at bounding box center [1342, 666] width 33 height 33
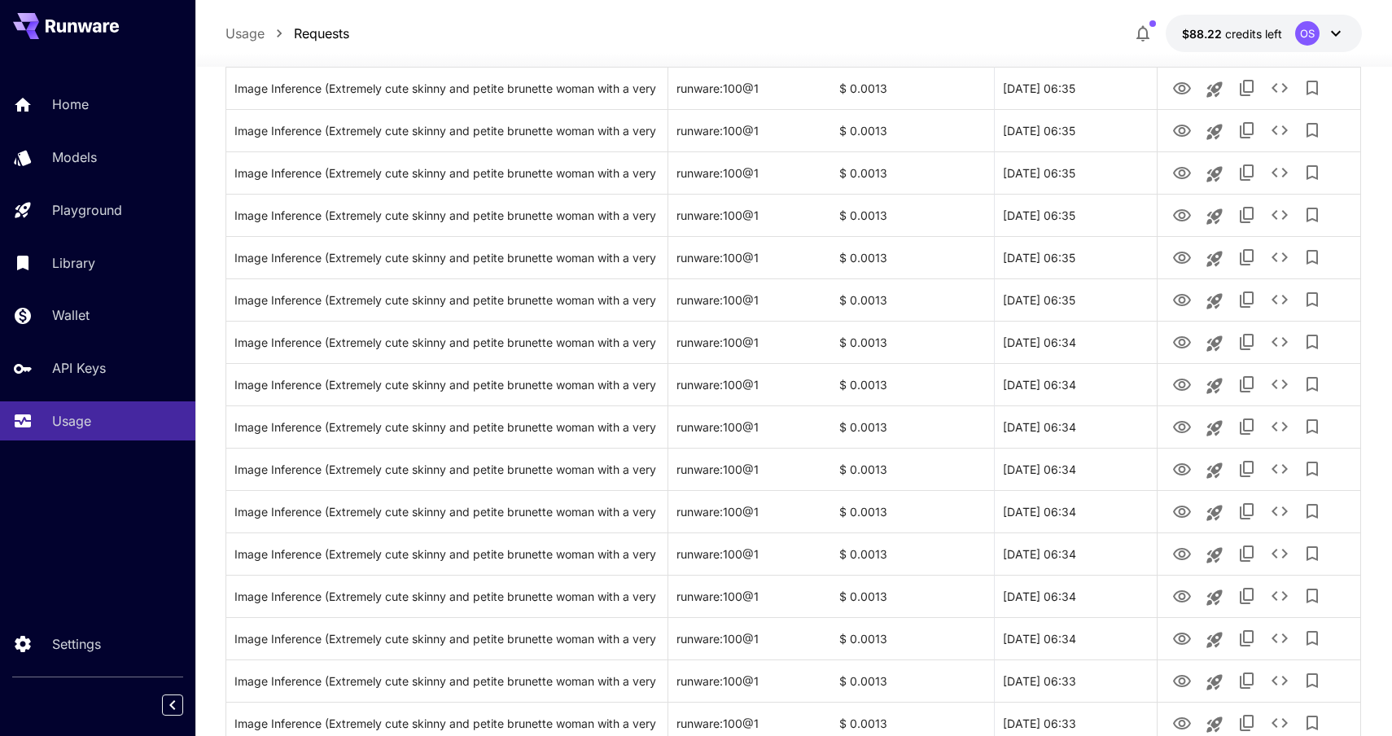
scroll to position [0, 0]
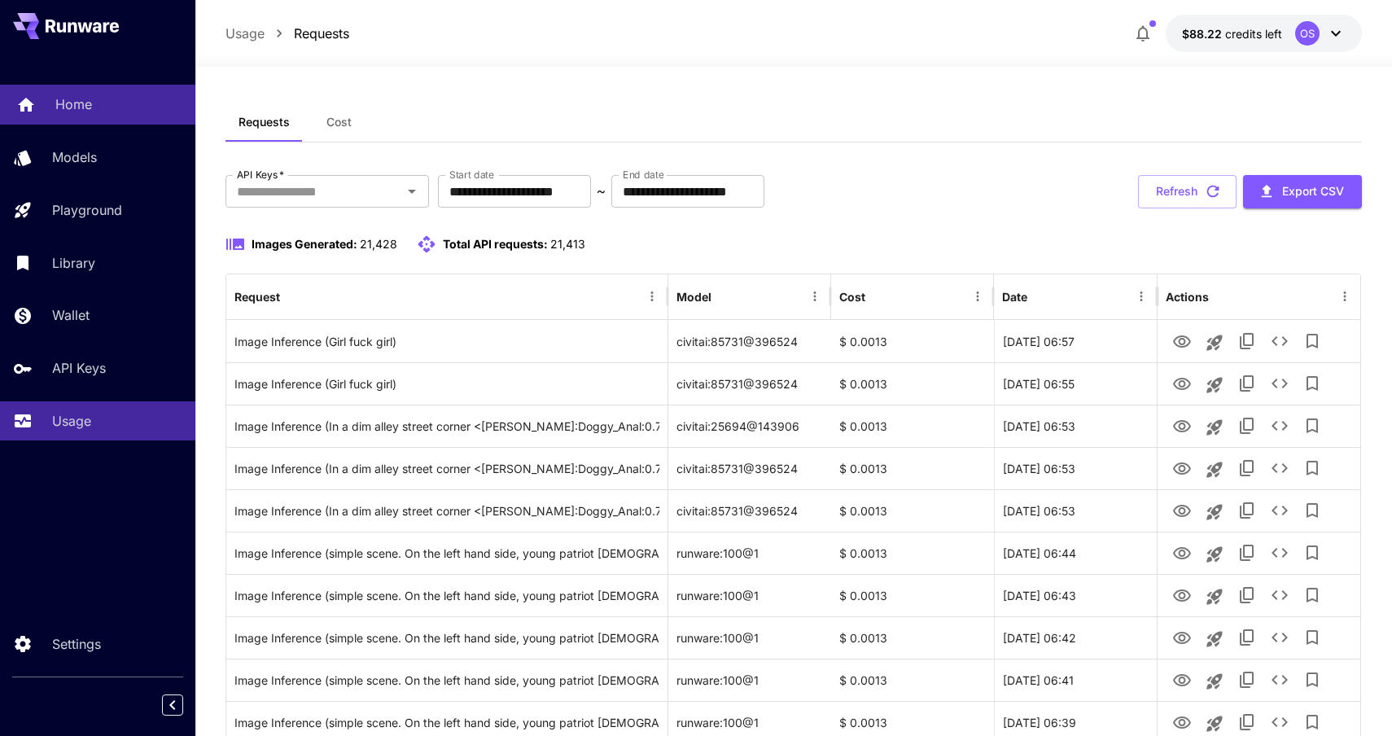
click at [112, 93] on link "Home" at bounding box center [97, 105] width 195 height 40
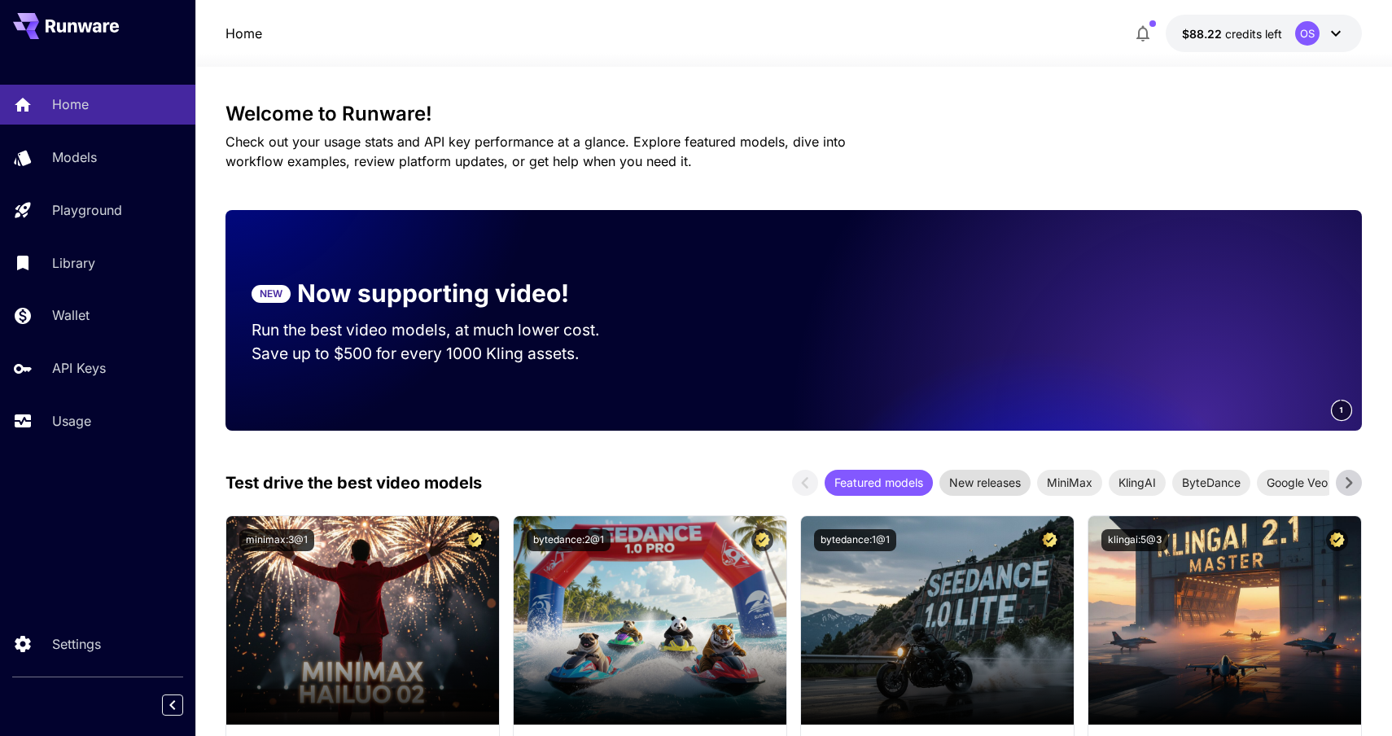
click at [960, 486] on span "New releases" at bounding box center [984, 482] width 91 height 17
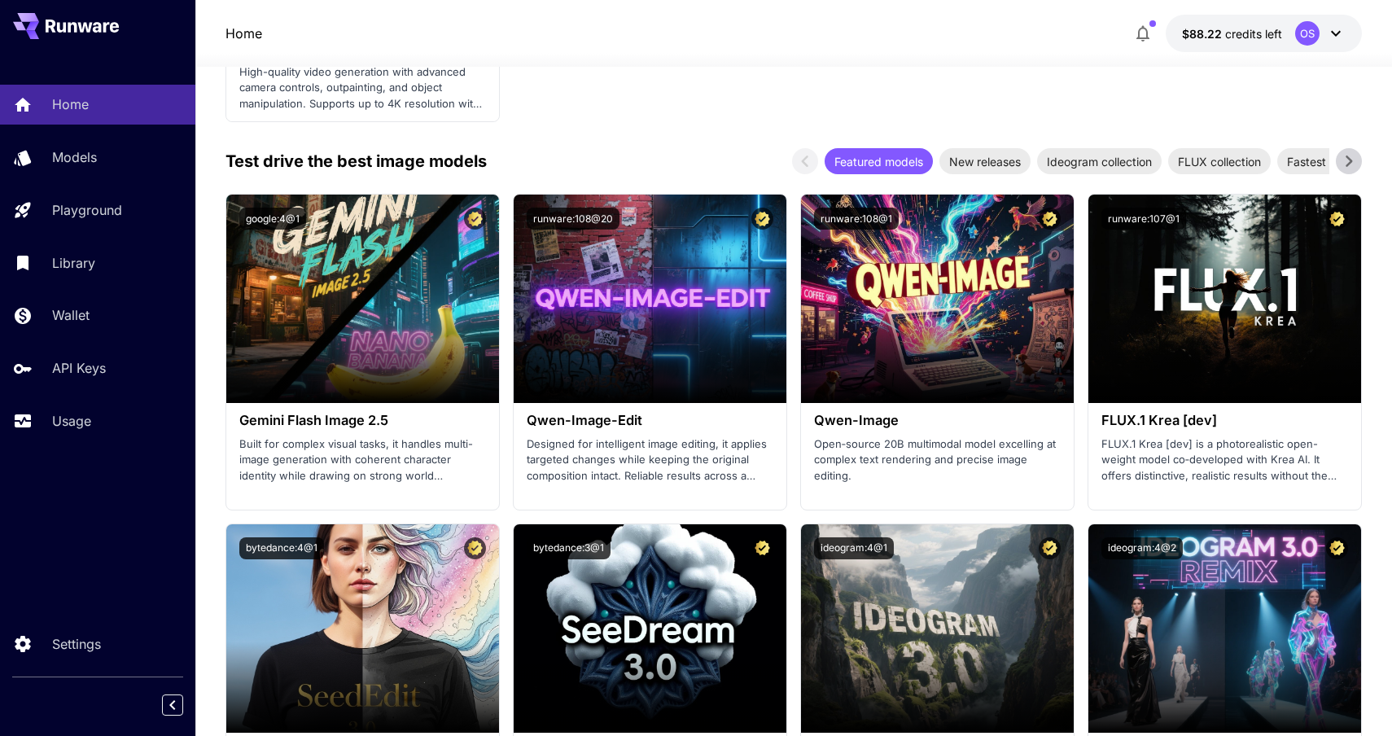
scroll to position [1984, 0]
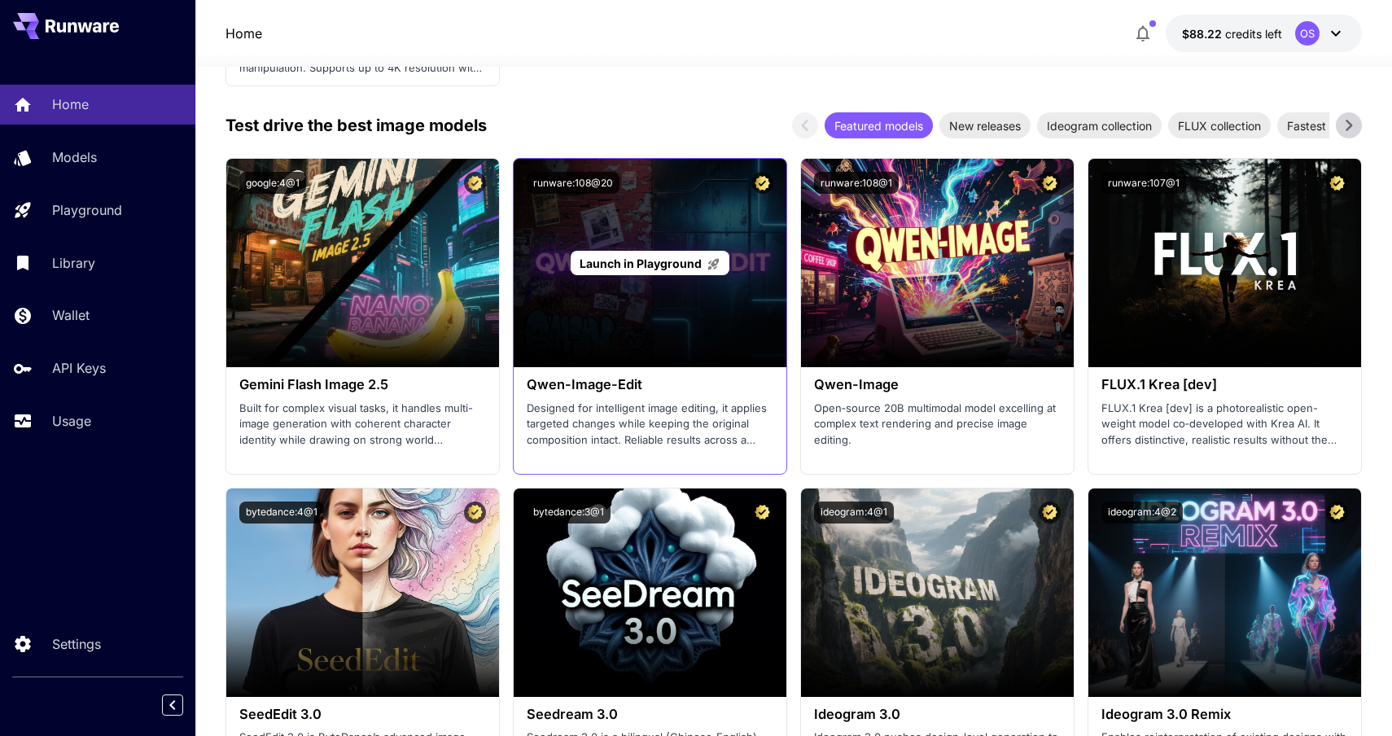
click at [659, 269] on span "Launch in Playground" at bounding box center [641, 263] width 122 height 14
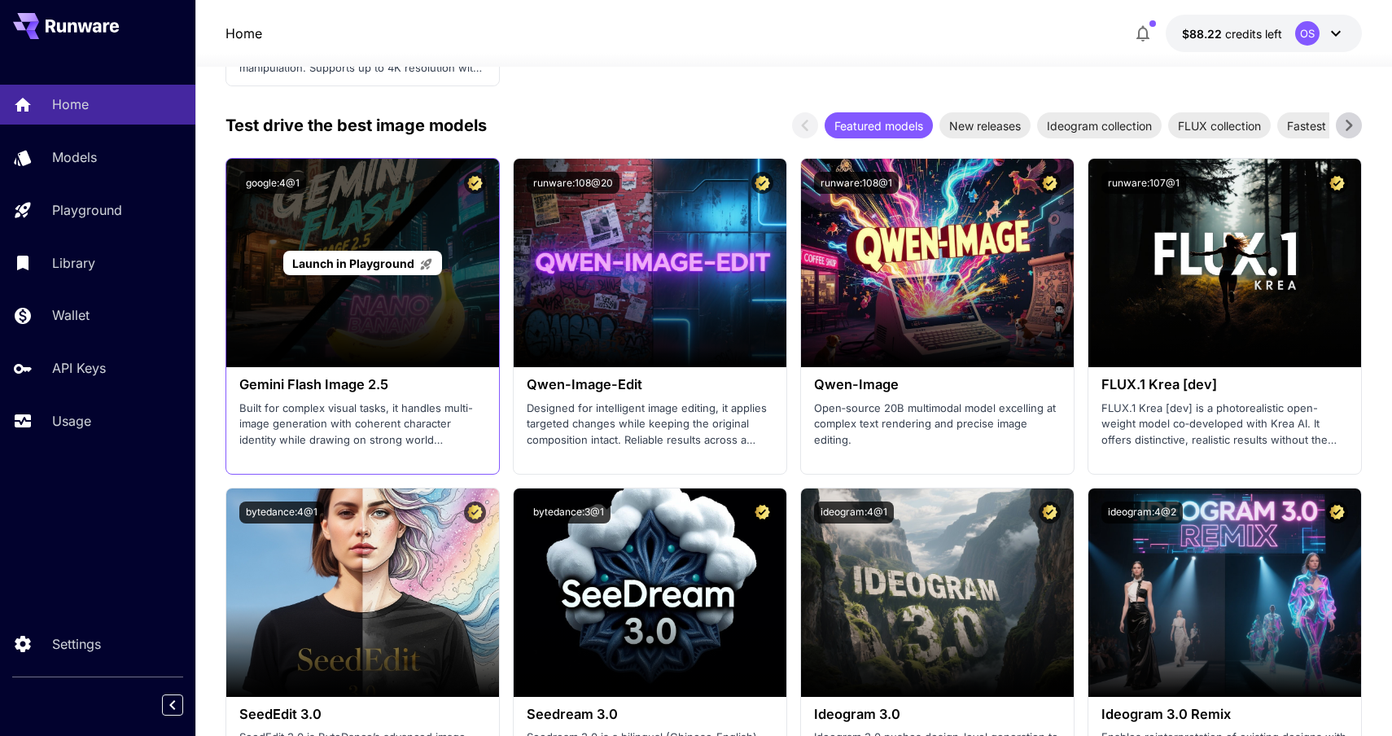
click at [369, 261] on span "Launch in Playground" at bounding box center [353, 263] width 122 height 14
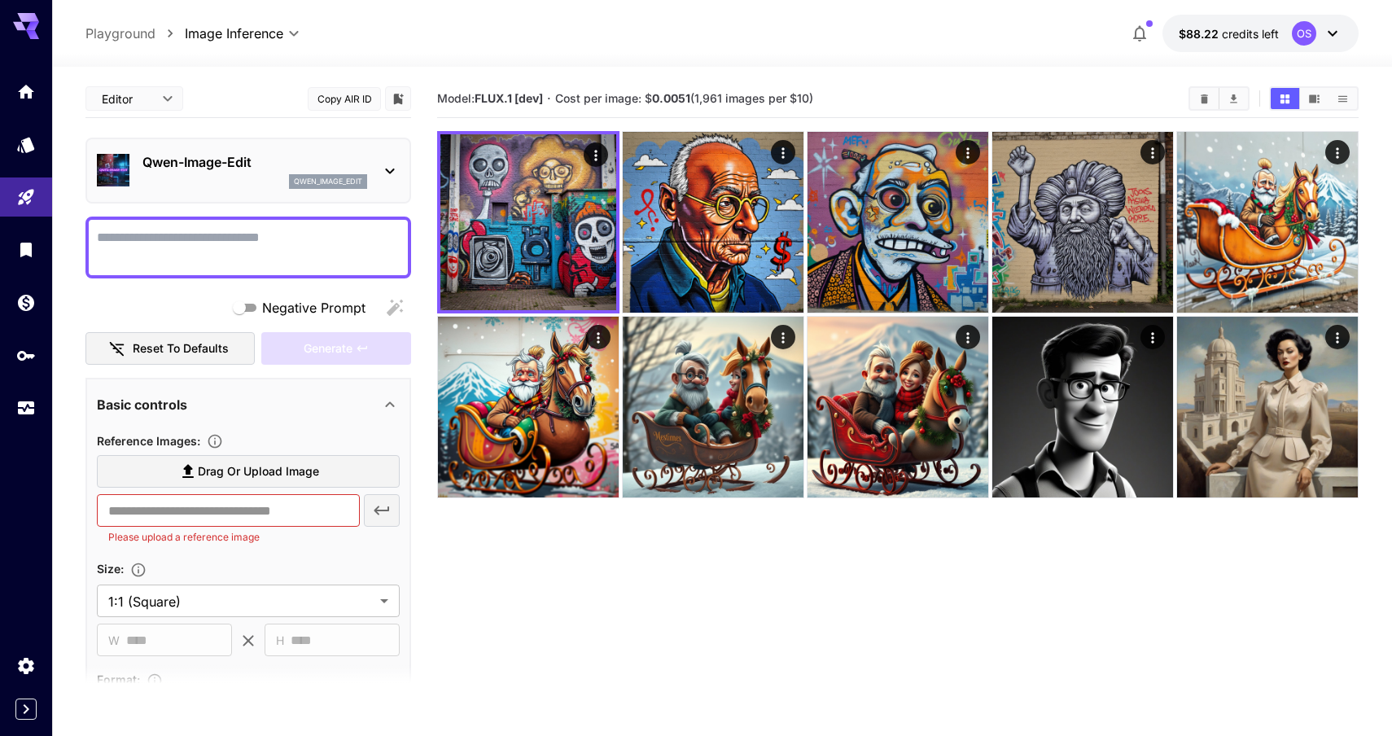
click at [212, 472] on span "Drag or upload image" at bounding box center [258, 472] width 121 height 20
click at [0, 0] on input "Drag or upload image" at bounding box center [0, 0] width 0 height 0
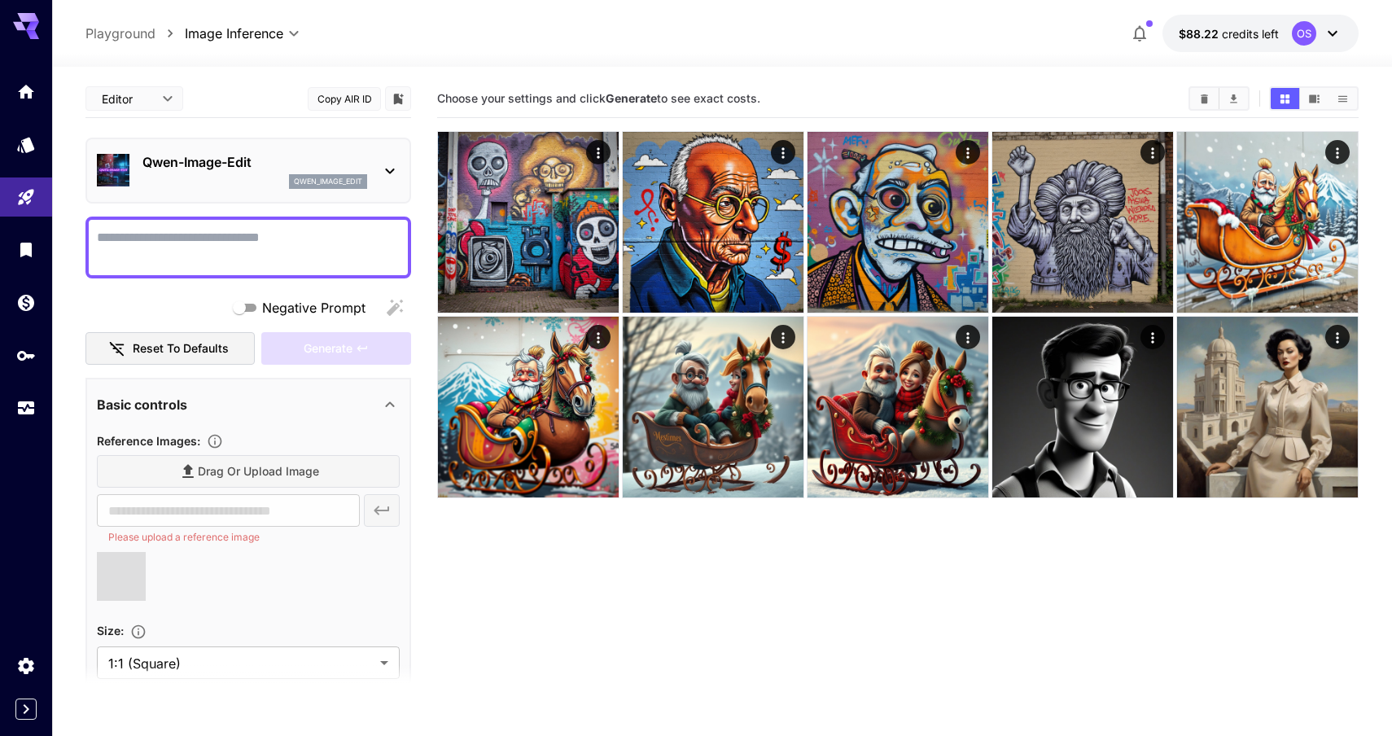
click at [268, 241] on textarea "Negative Prompt" at bounding box center [248, 247] width 303 height 39
type textarea "**********"
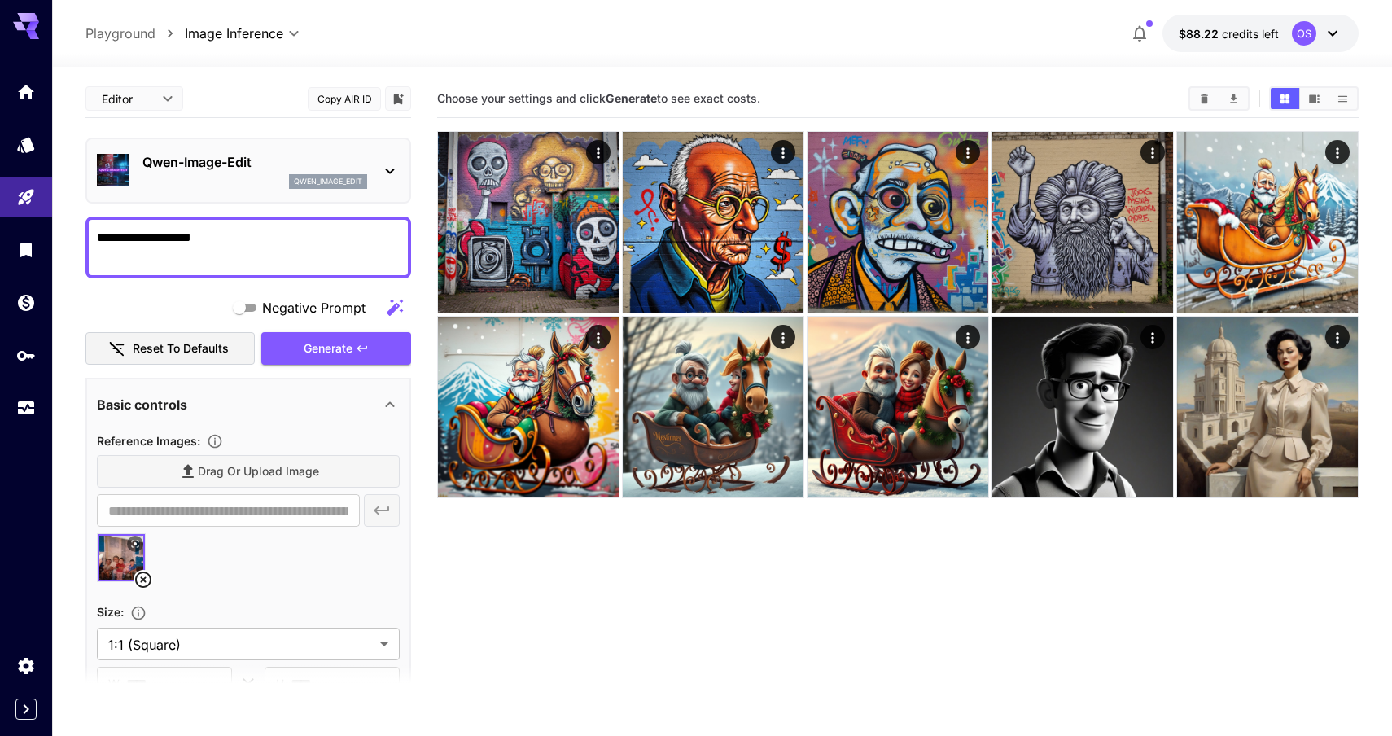
type input "**********"
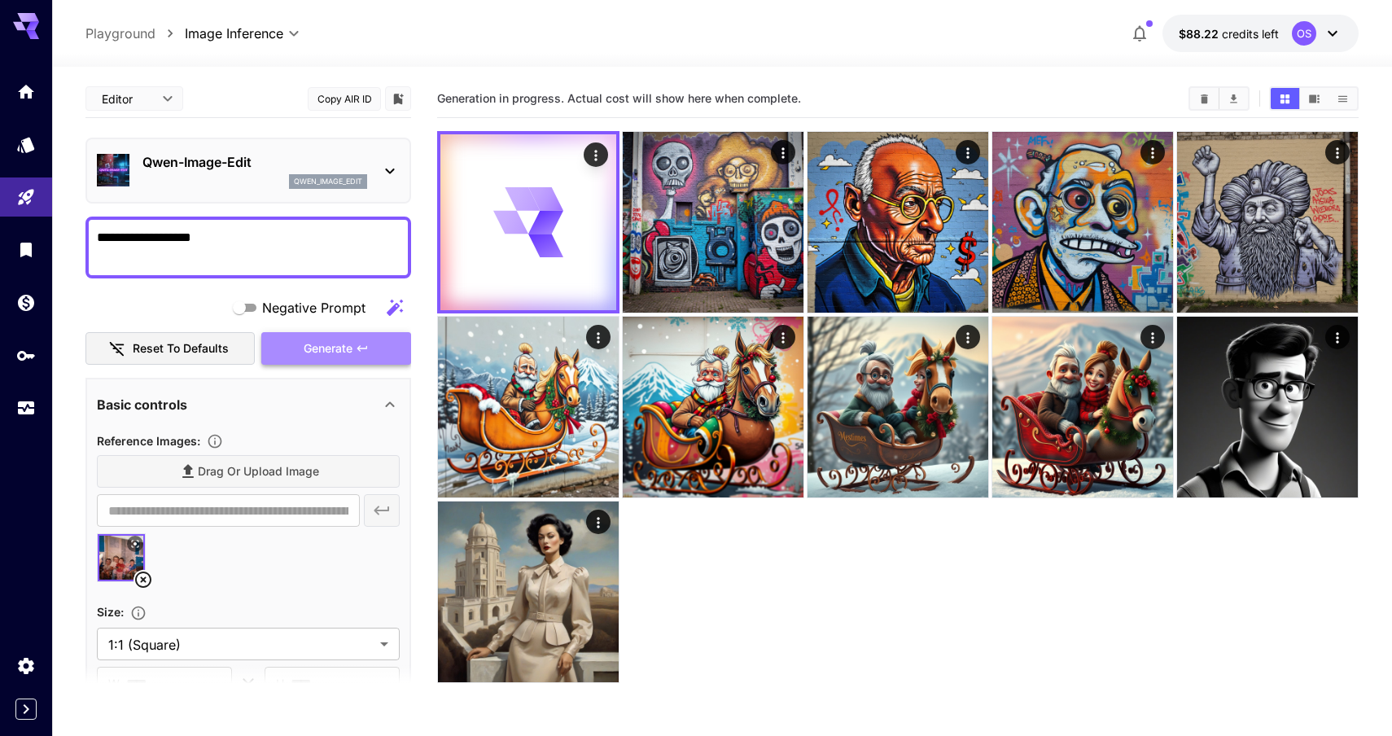
click at [304, 337] on button "Generate" at bounding box center [336, 348] width 150 height 33
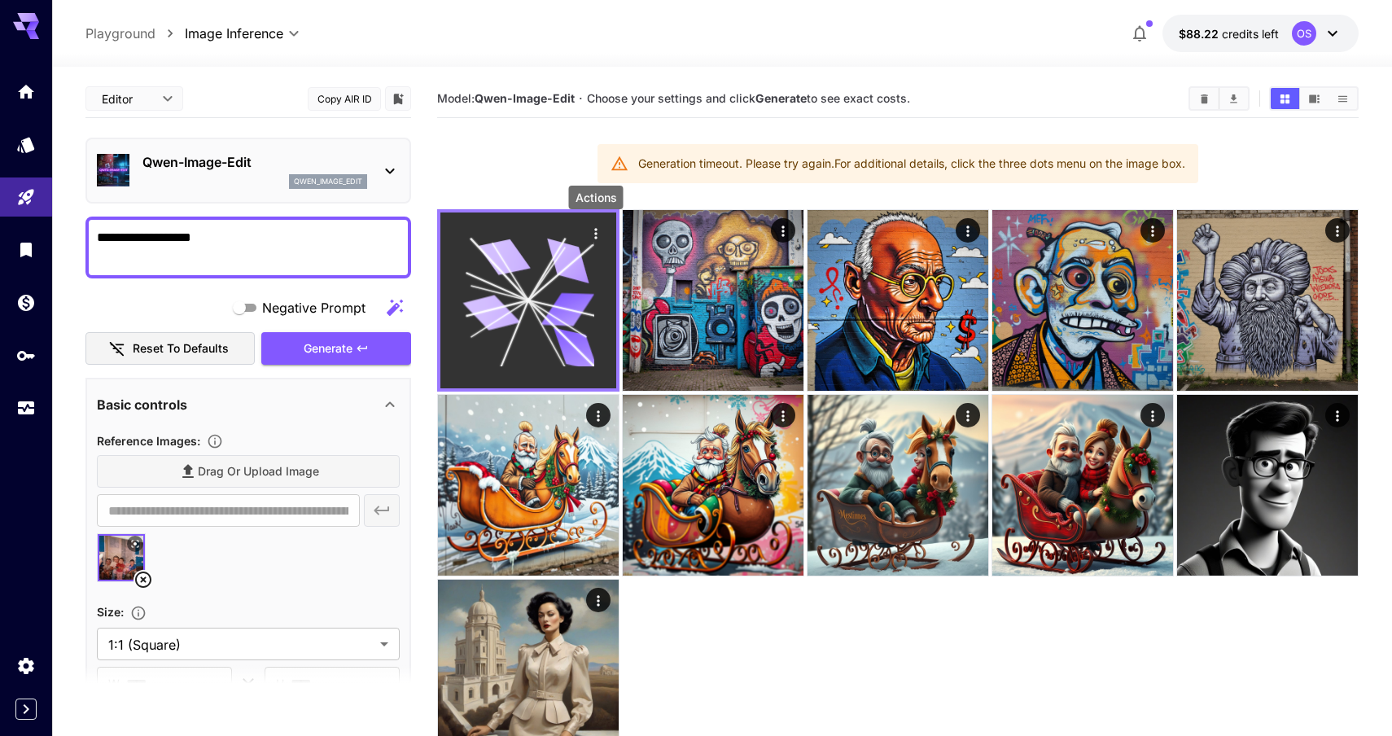
click at [597, 241] on icon "Actions" at bounding box center [596, 233] width 16 height 16
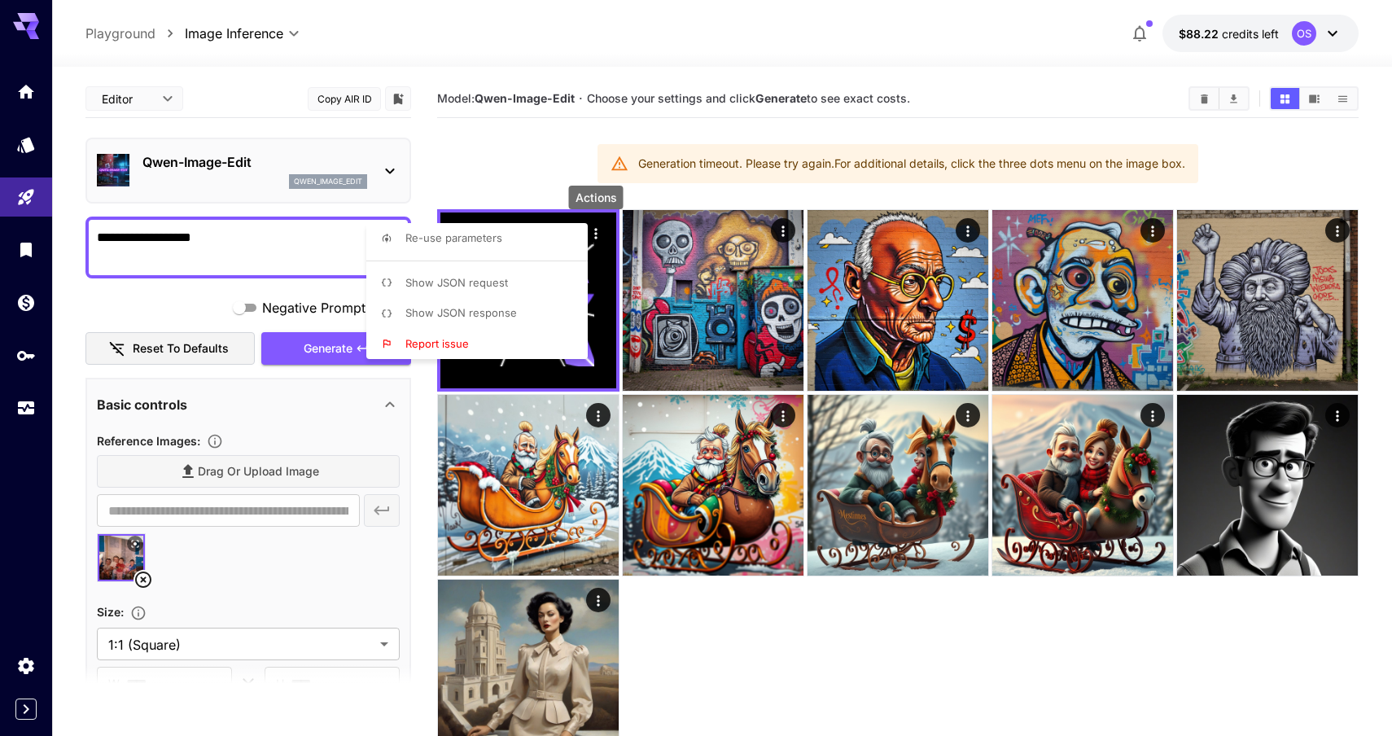
click at [470, 314] on span "Show JSON response" at bounding box center [461, 312] width 112 height 13
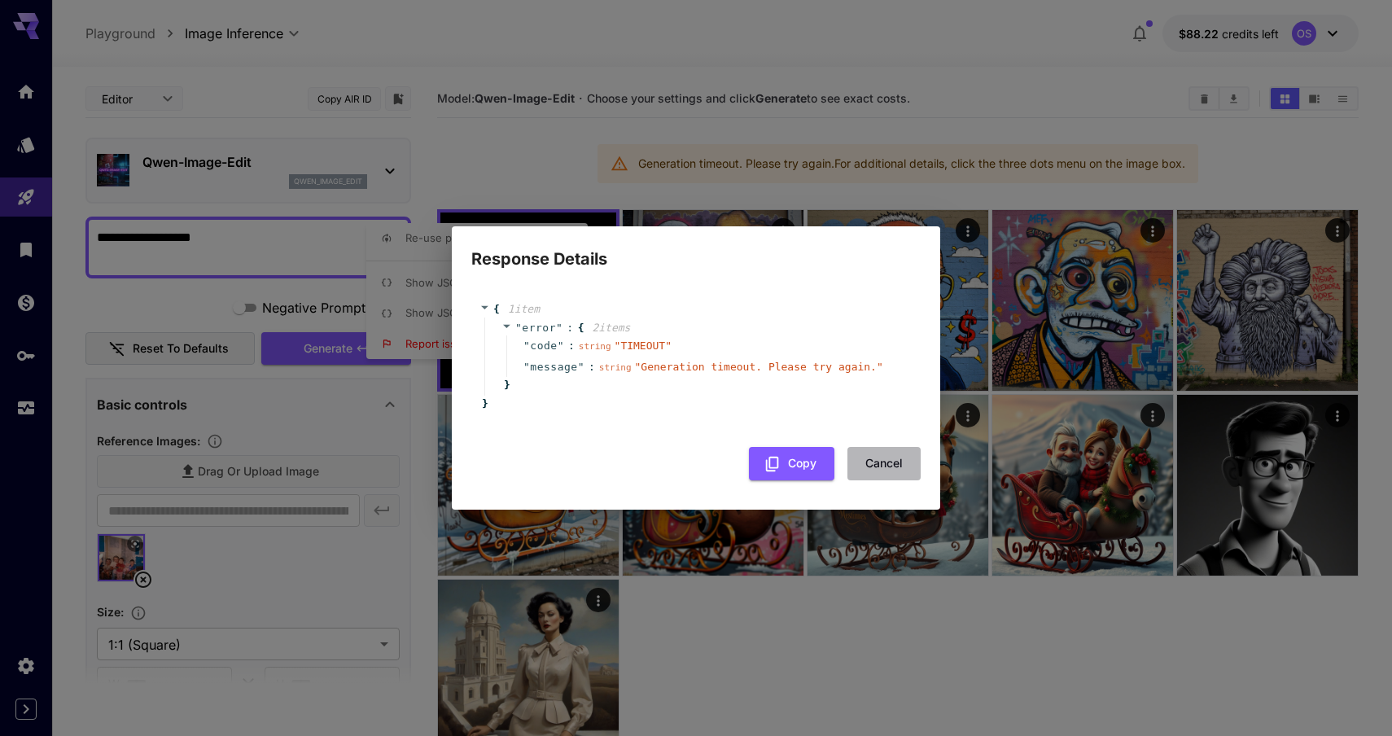
click at [892, 468] on button "Cancel" at bounding box center [883, 463] width 73 height 33
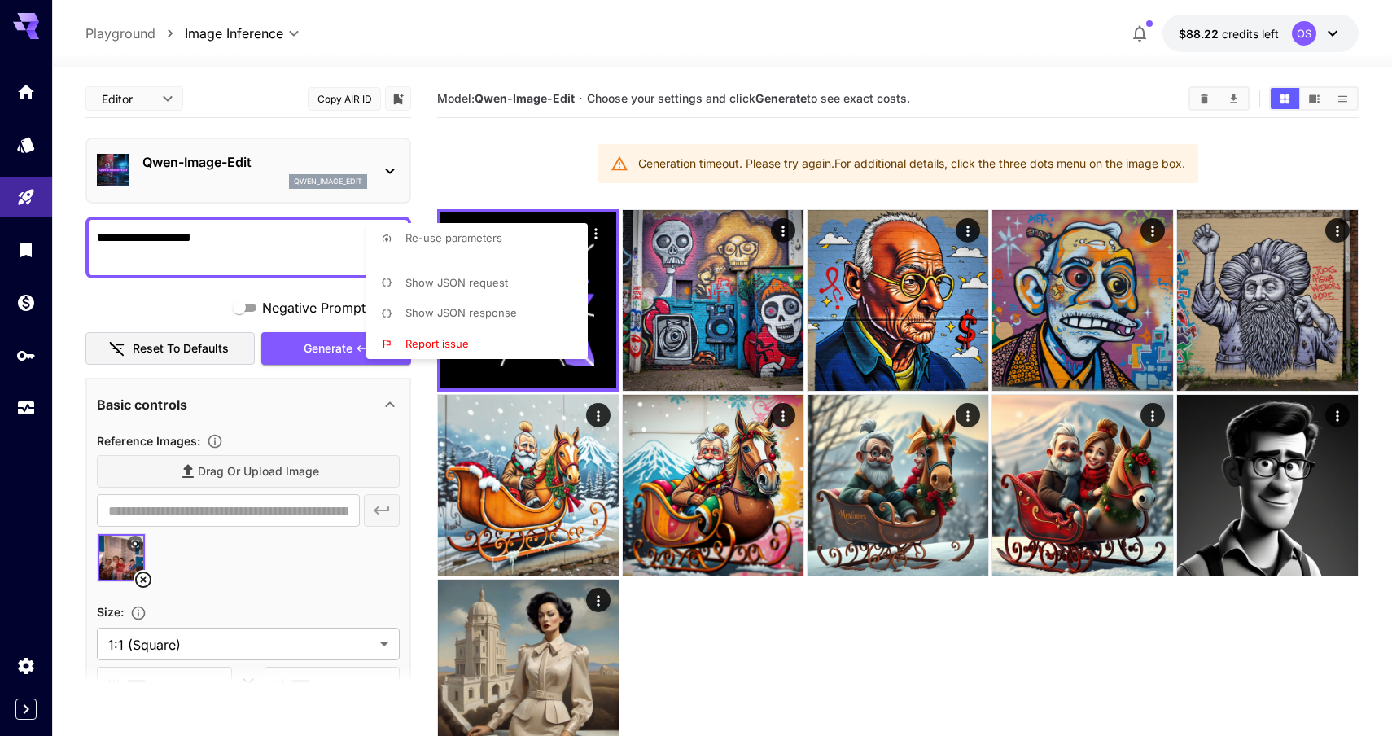
click at [283, 330] on div at bounding box center [696, 368] width 1392 height 736
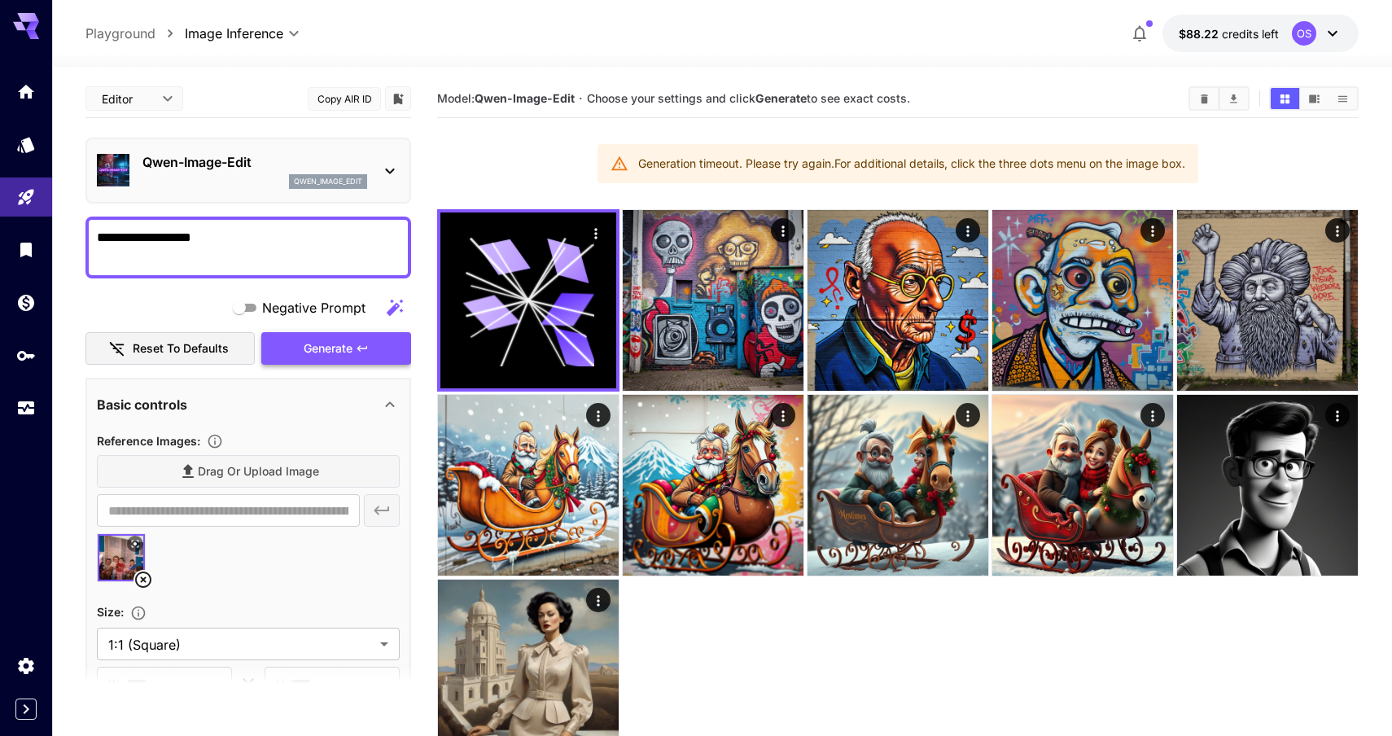
click at [311, 344] on span "Generate" at bounding box center [328, 349] width 49 height 20
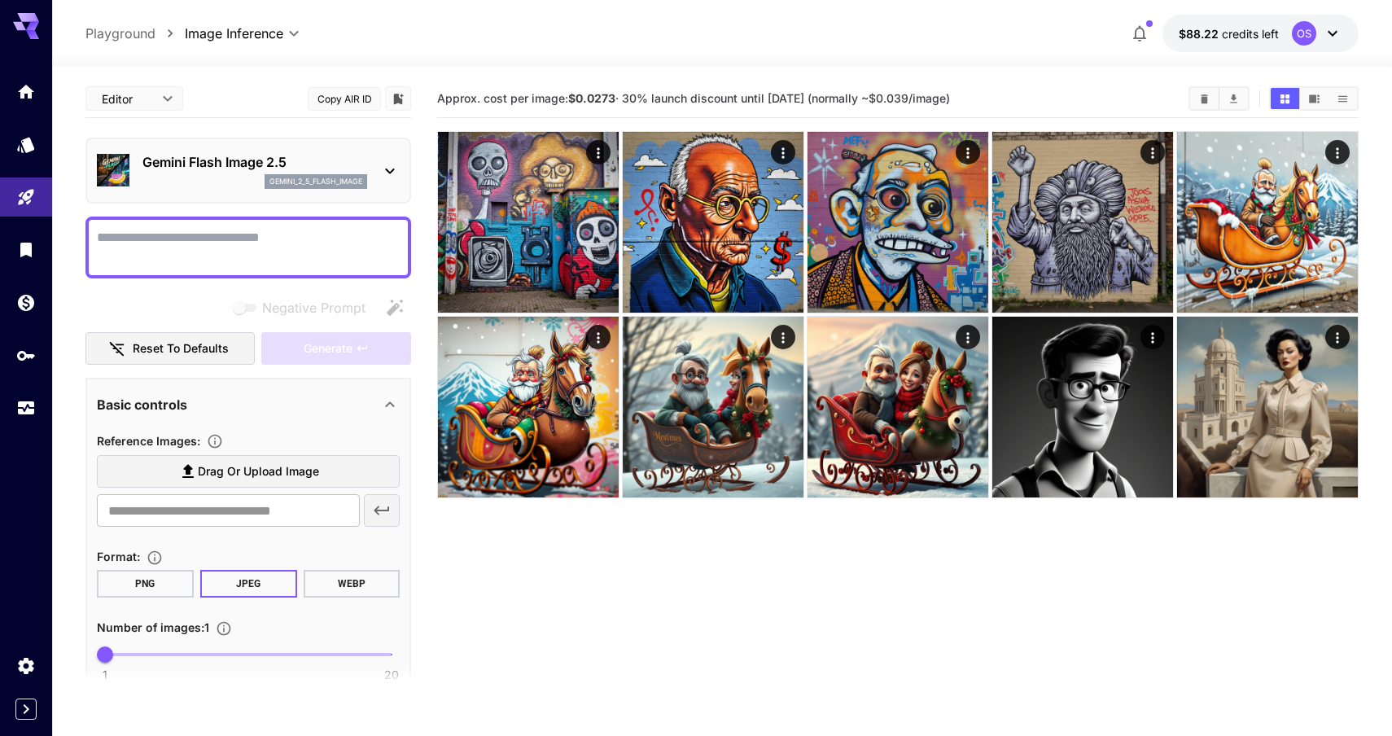
click at [256, 248] on textarea "Negative Prompt" at bounding box center [248, 247] width 303 height 39
type textarea "**********"
click at [269, 475] on span "Drag or upload image" at bounding box center [258, 472] width 121 height 20
click at [0, 0] on input "Drag or upload image" at bounding box center [0, 0] width 0 height 0
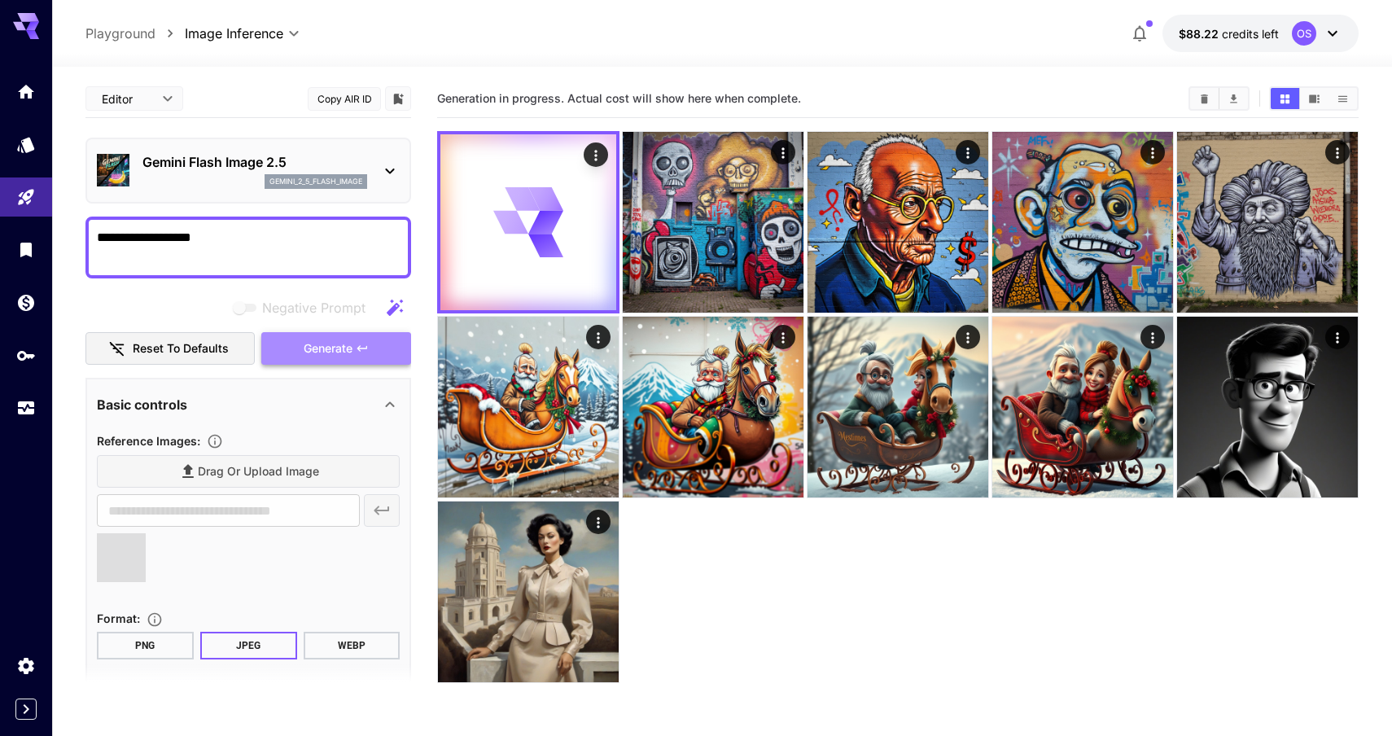
click at [338, 348] on span "Generate" at bounding box center [328, 349] width 49 height 20
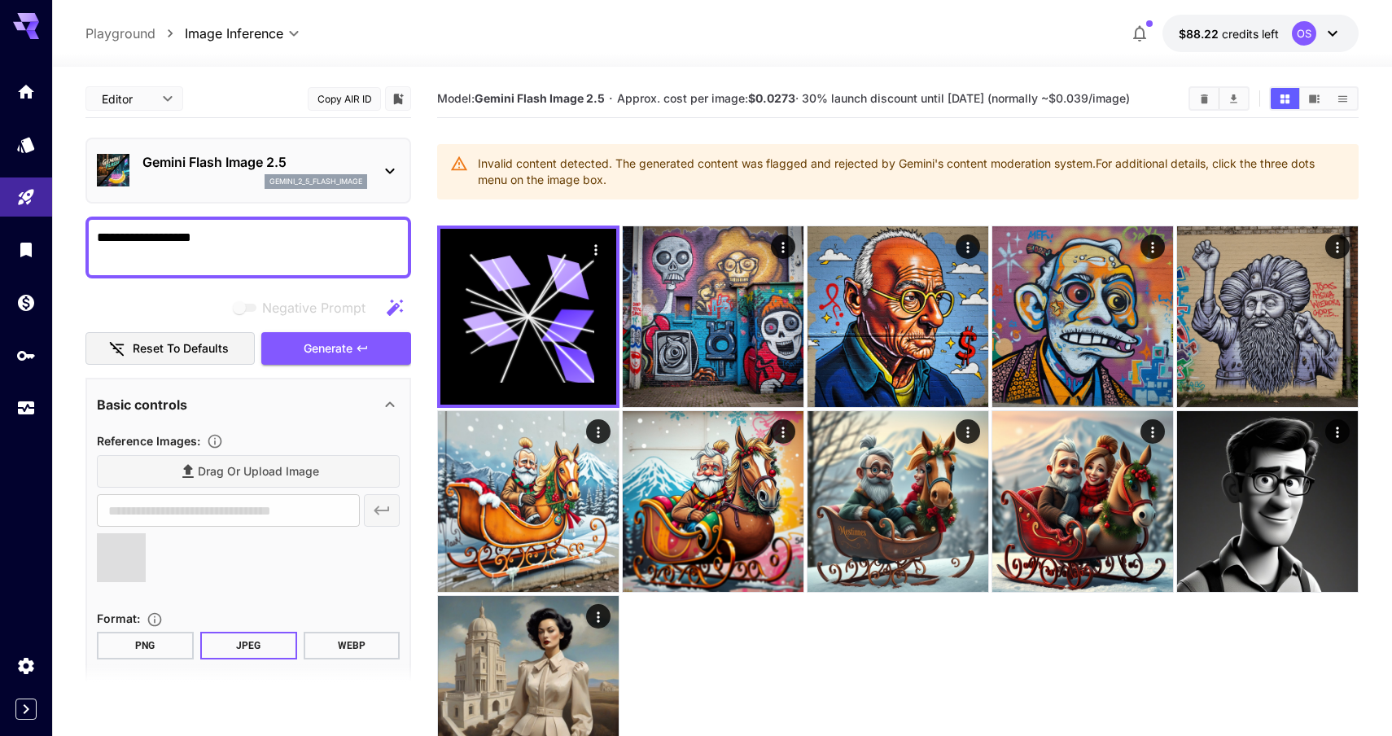
type input "**********"
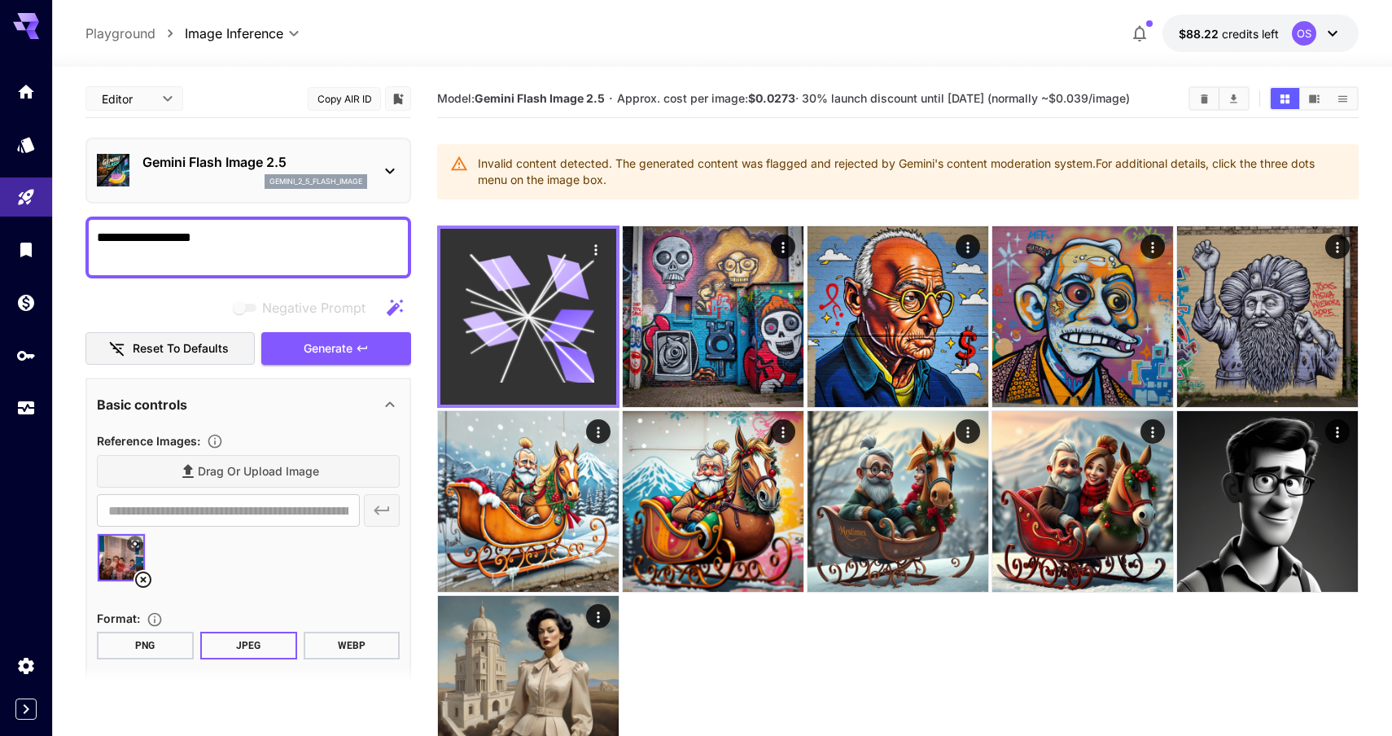
click at [594, 258] on icon "Actions" at bounding box center [596, 250] width 16 height 16
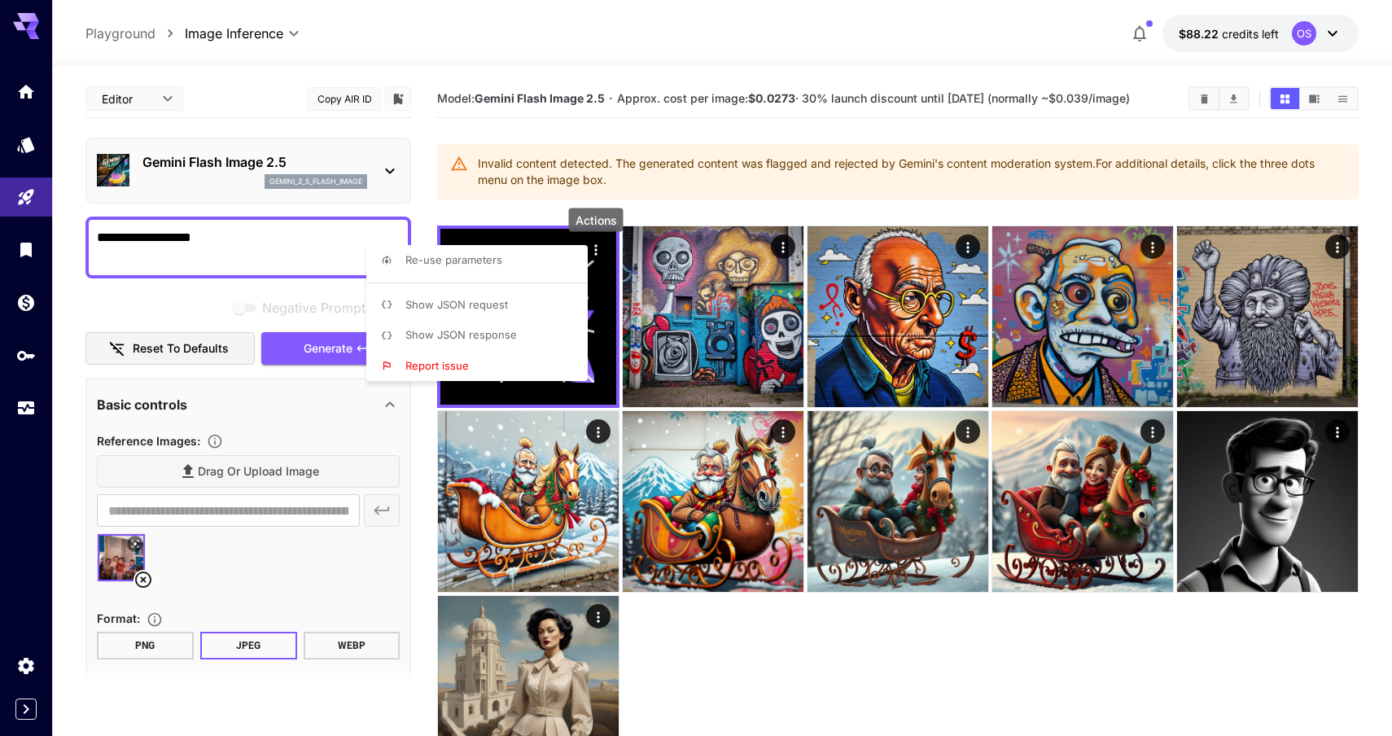
click at [492, 344] on li "Show JSON response" at bounding box center [481, 335] width 231 height 31
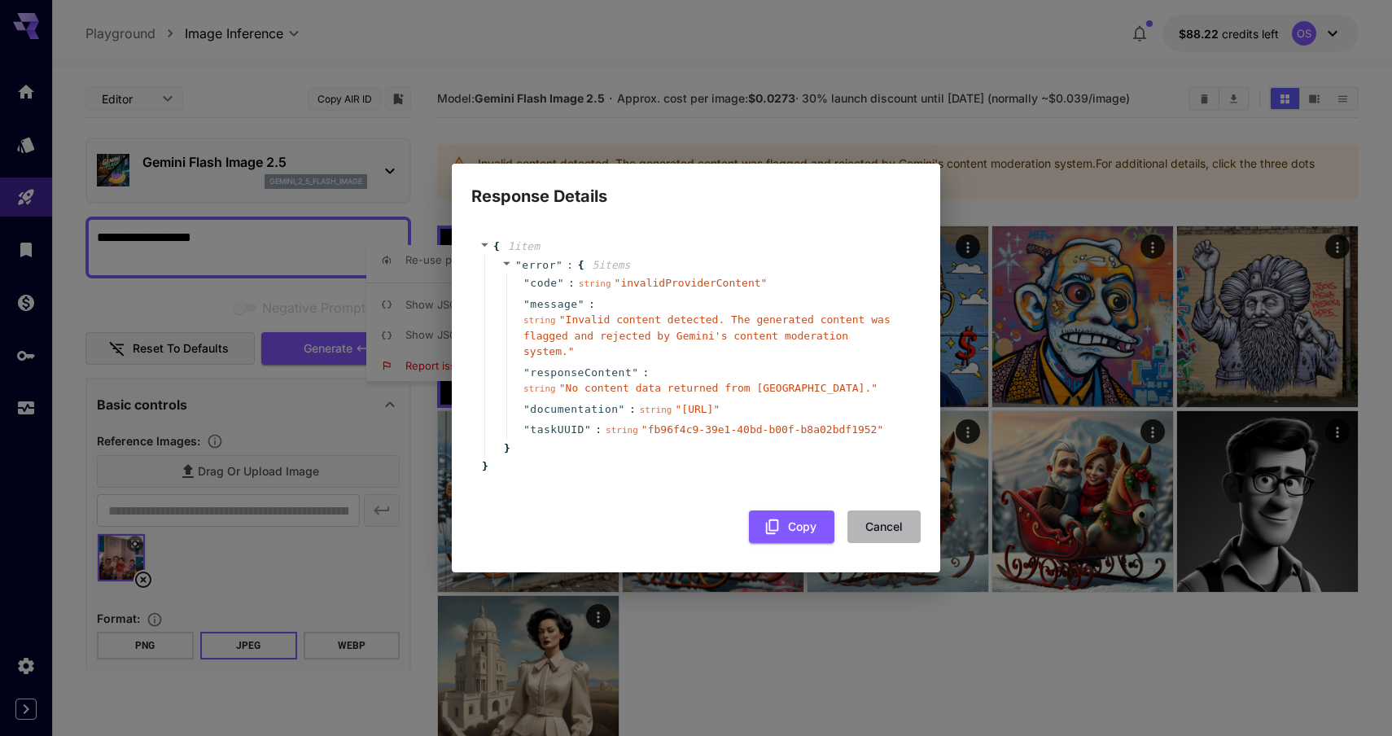
click at [892, 544] on button "Cancel" at bounding box center [883, 526] width 73 height 33
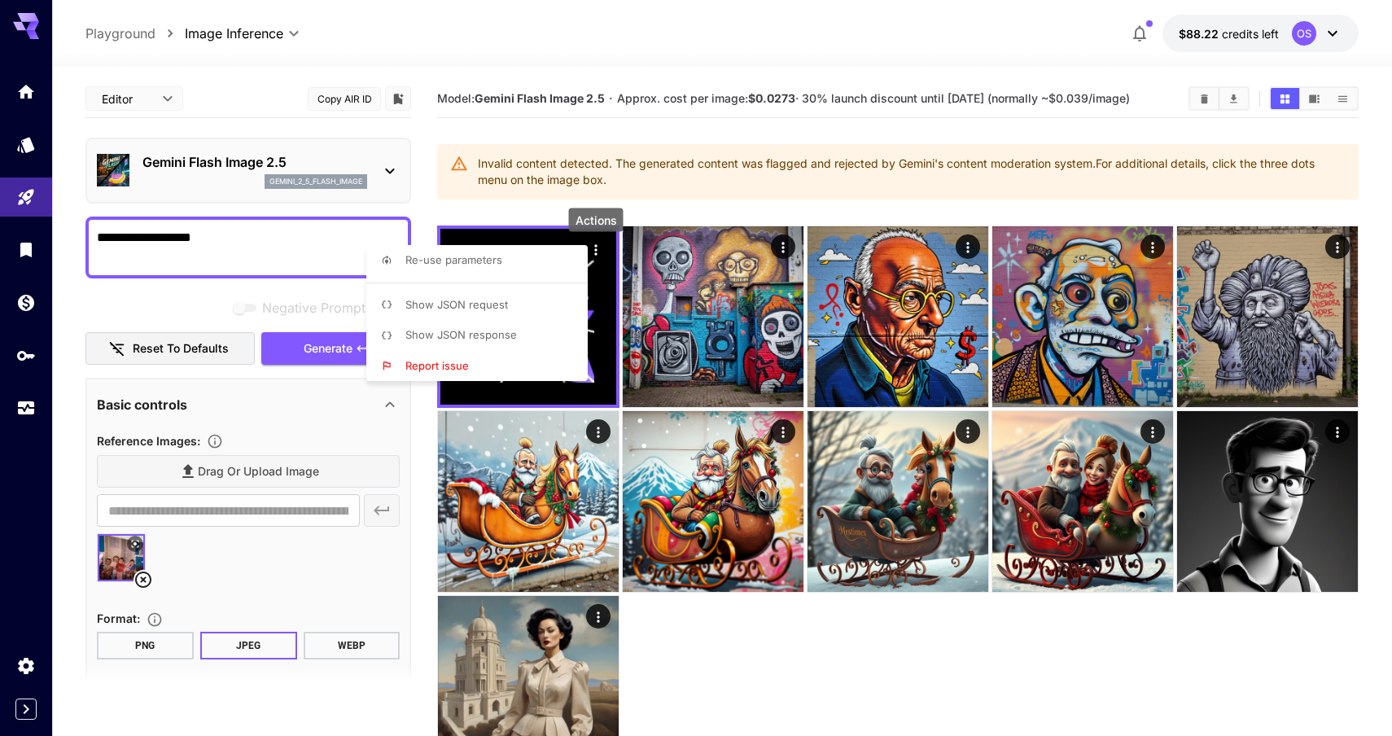
click at [198, 535] on div at bounding box center [696, 368] width 1392 height 736
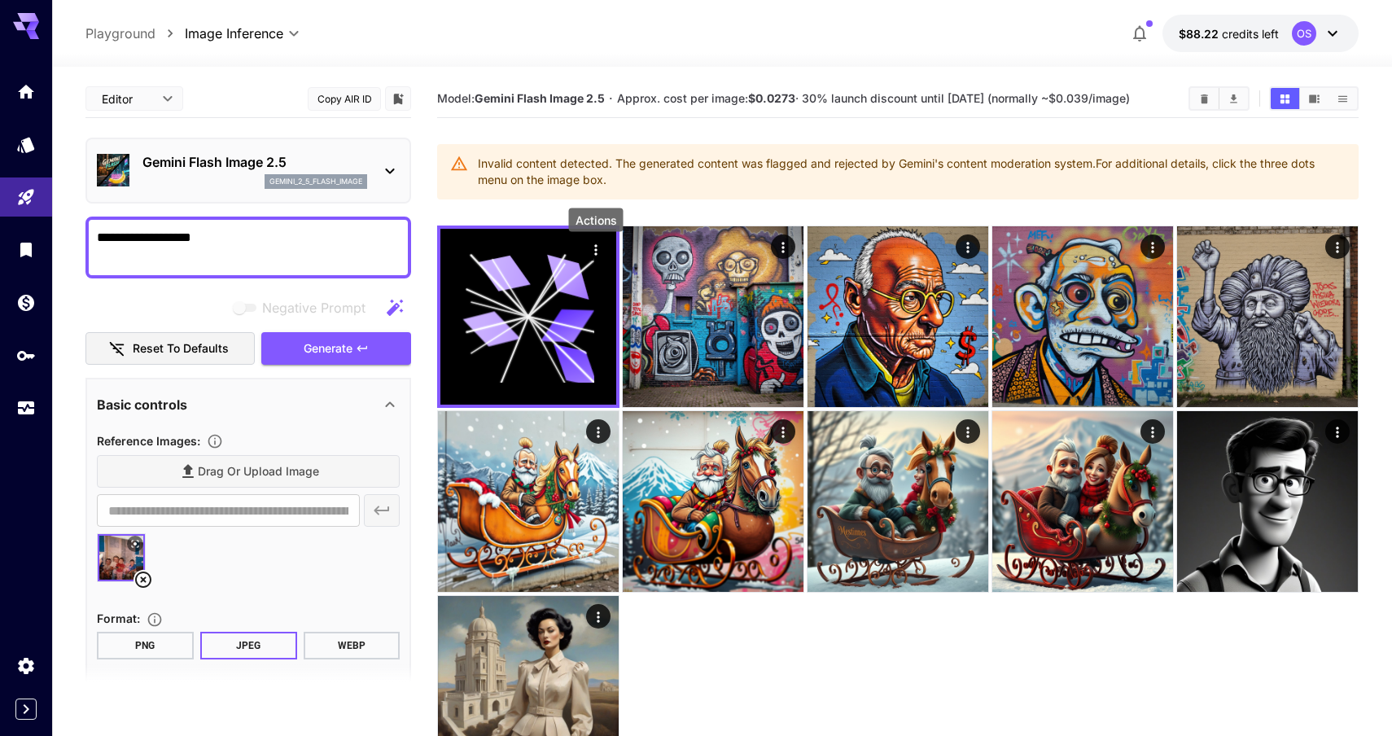
click at [211, 234] on textarea "**********" at bounding box center [248, 247] width 303 height 39
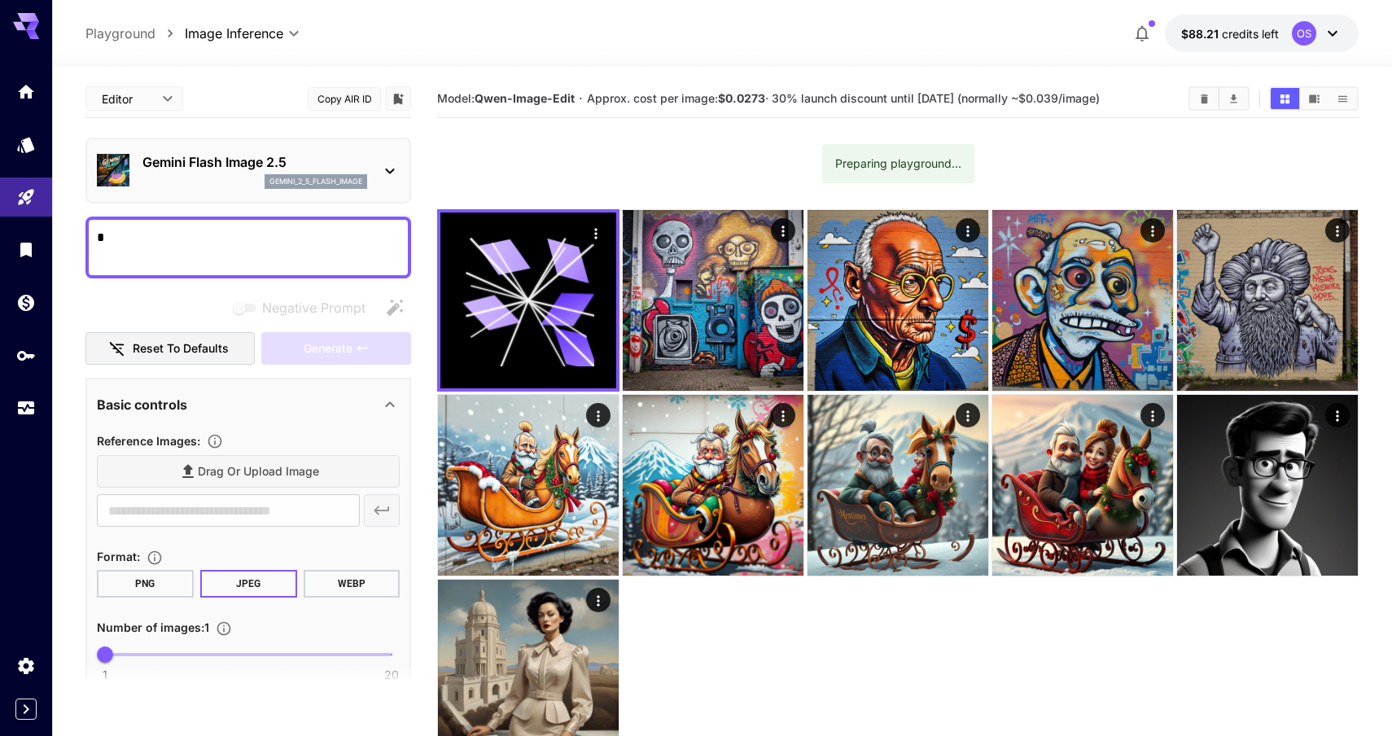
click at [104, 252] on textarea "*" at bounding box center [248, 247] width 303 height 39
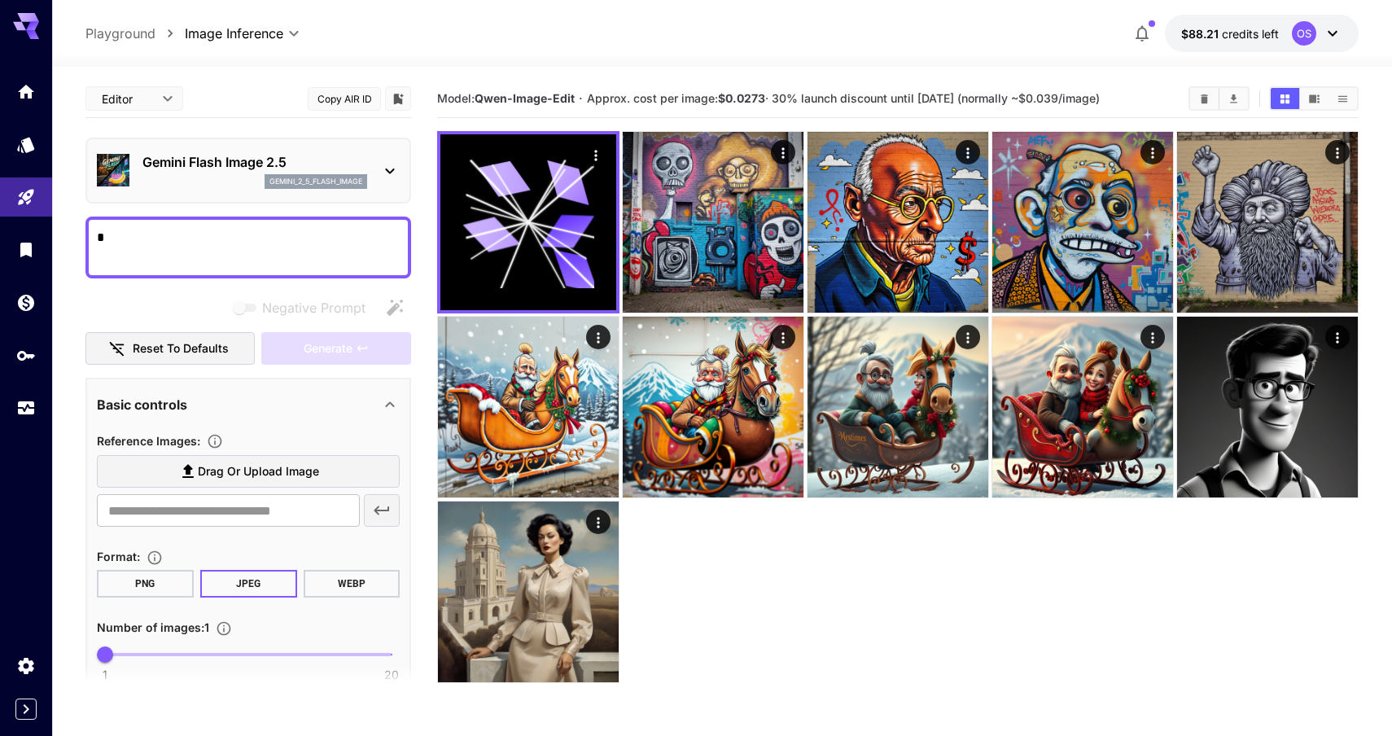
click at [104, 252] on textarea "*" at bounding box center [248, 247] width 303 height 39
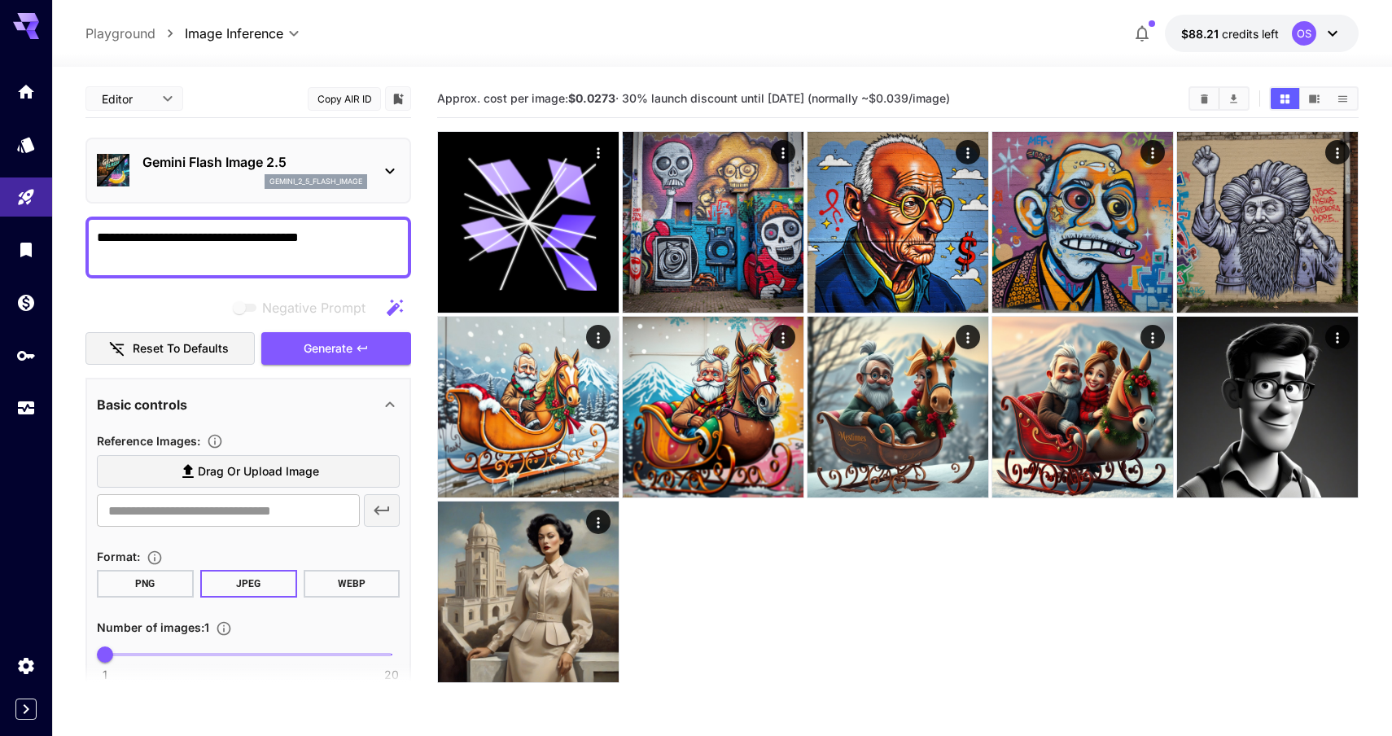
type textarea "**********"
click at [230, 472] on span "Drag or upload image" at bounding box center [258, 472] width 121 height 20
click at [0, 0] on input "Drag or upload image" at bounding box center [0, 0] width 0 height 0
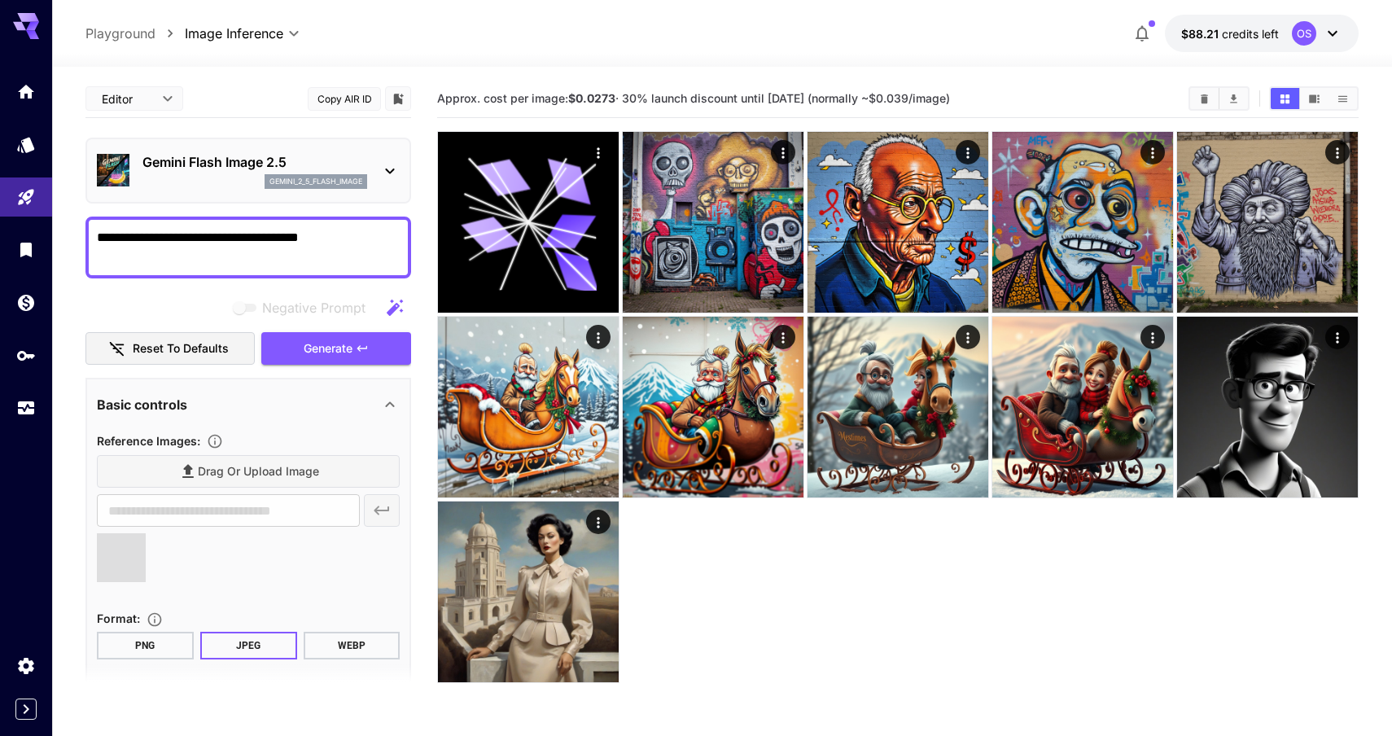
type input "**********"
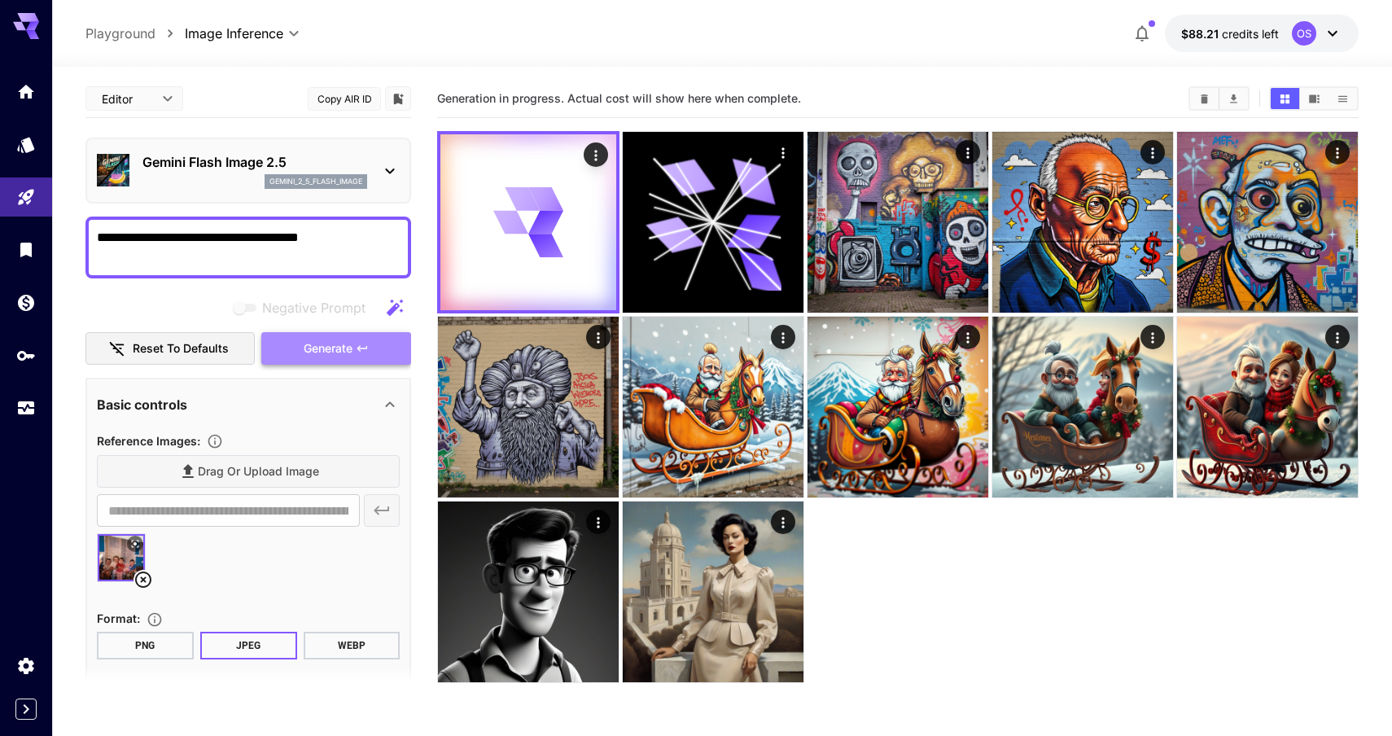
click at [359, 342] on icon "button" at bounding box center [362, 348] width 13 height 13
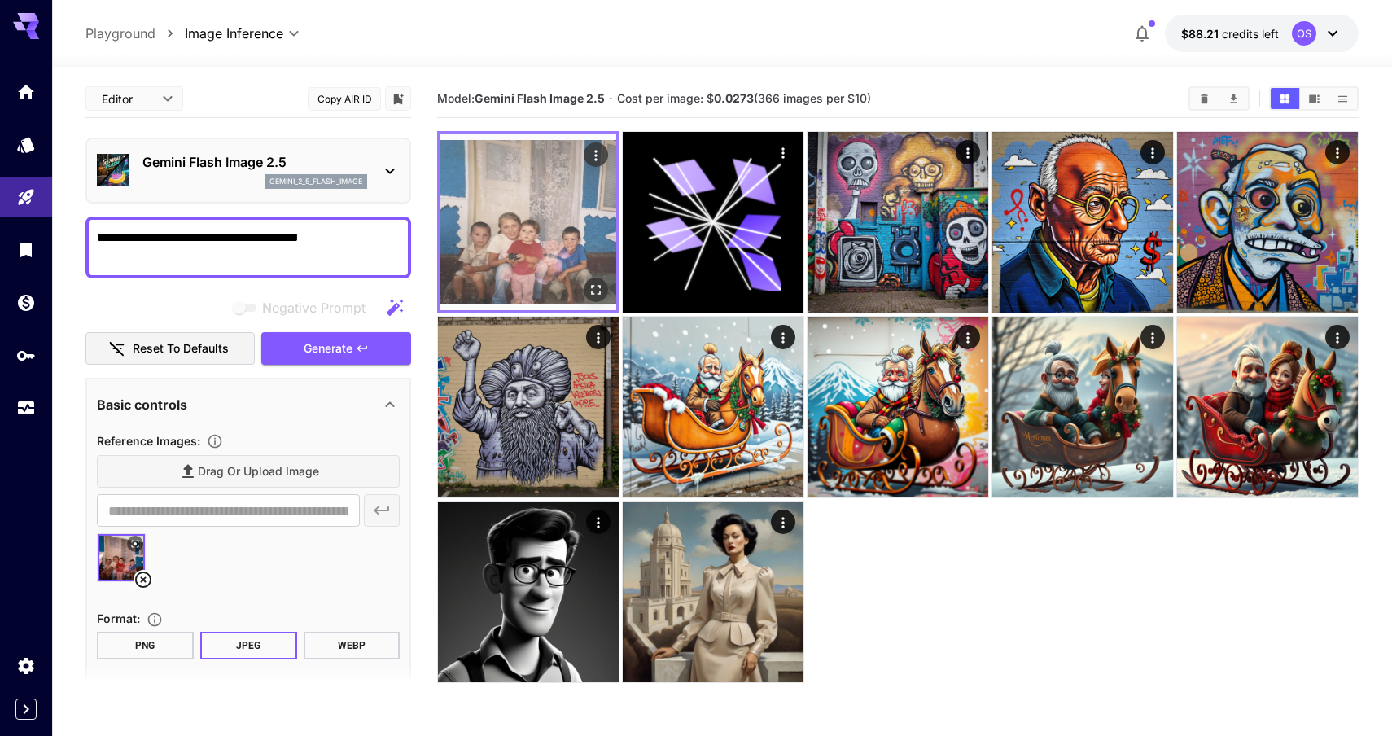
click at [593, 285] on icon "Open in fullscreen" at bounding box center [596, 290] width 10 height 10
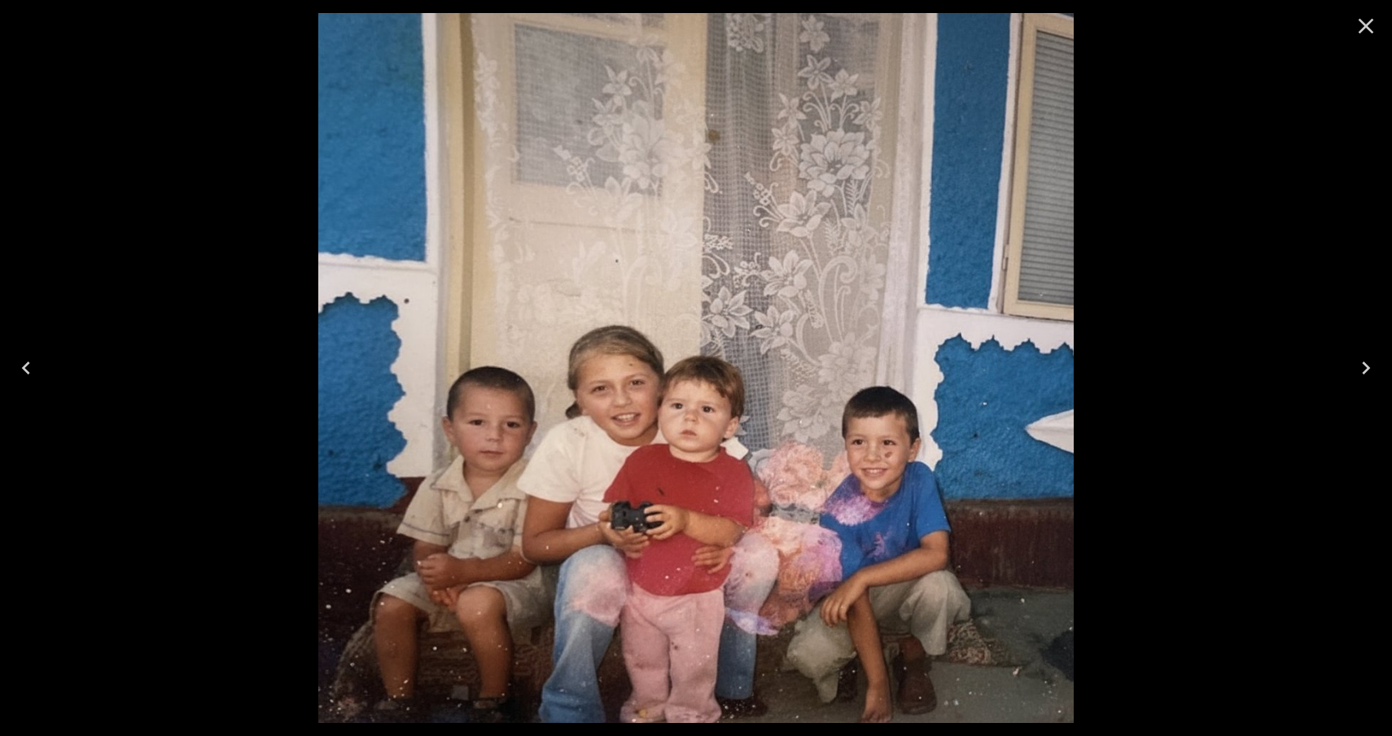
click at [1359, 33] on icon "Close" at bounding box center [1366, 26] width 15 height 15
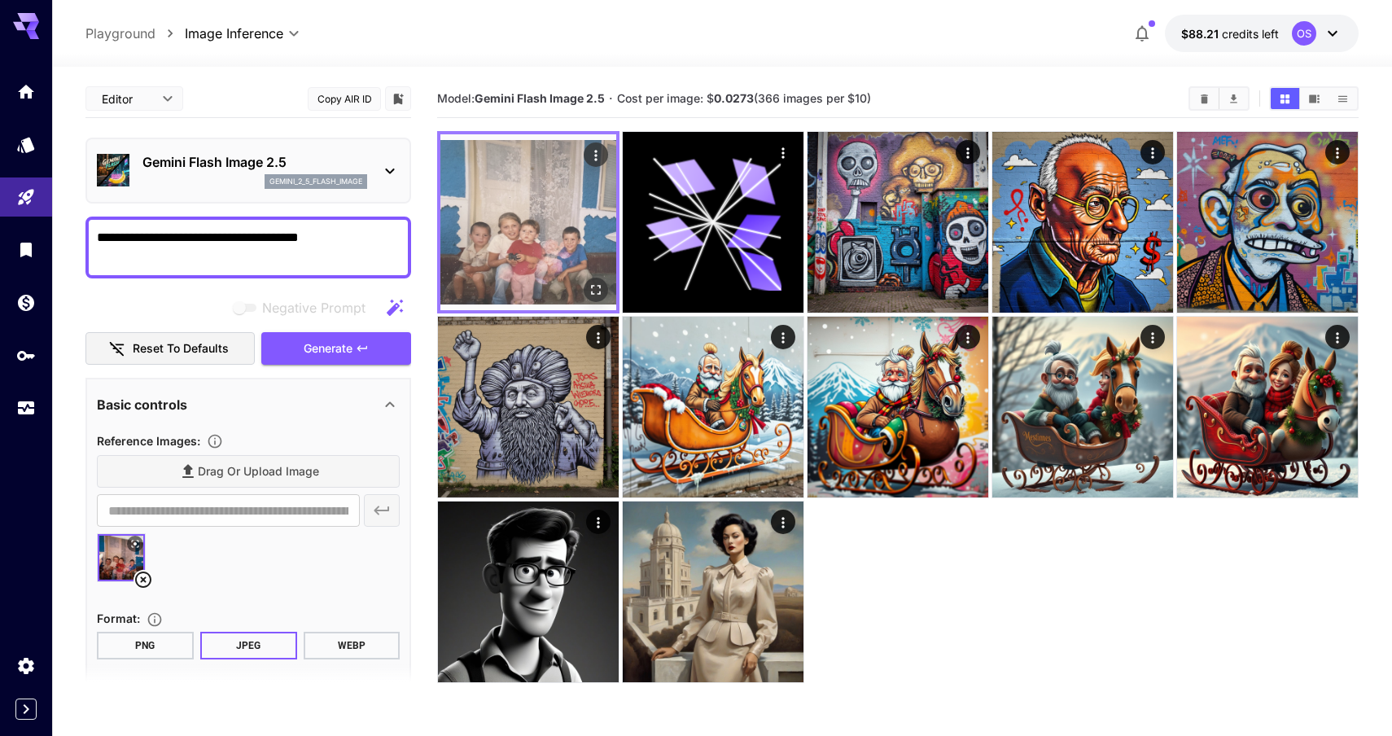
click at [596, 151] on icon "Actions" at bounding box center [595, 155] width 2 height 11
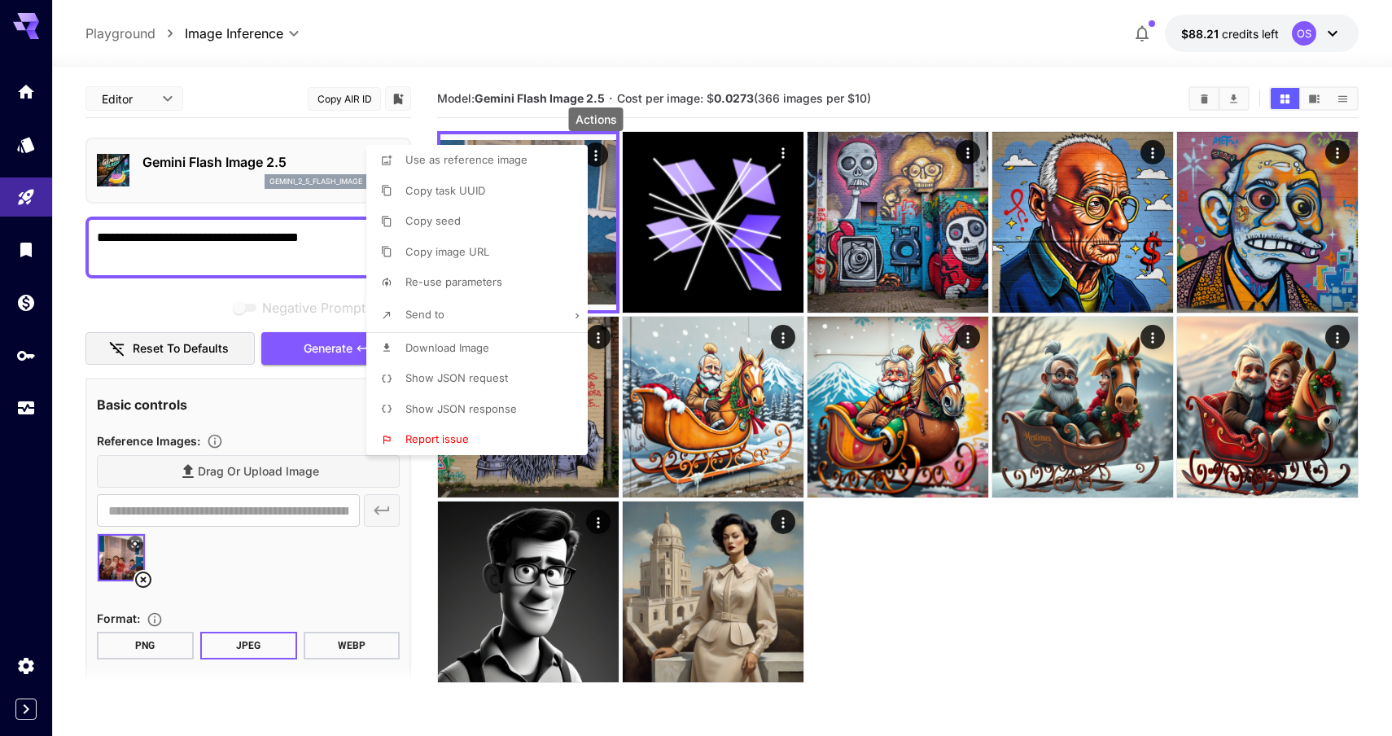
click at [486, 403] on span "Show JSON response" at bounding box center [461, 408] width 112 height 13
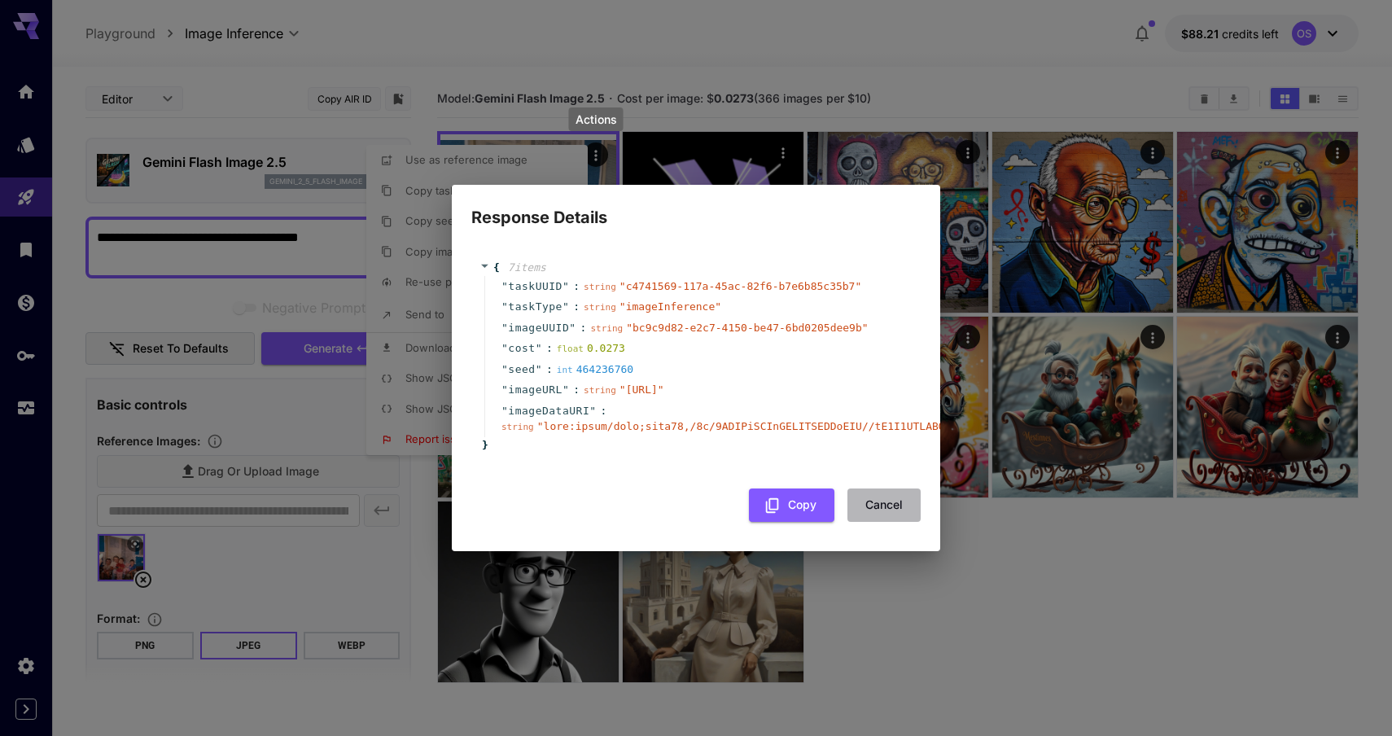
click at [871, 522] on button "Cancel" at bounding box center [883, 504] width 73 height 33
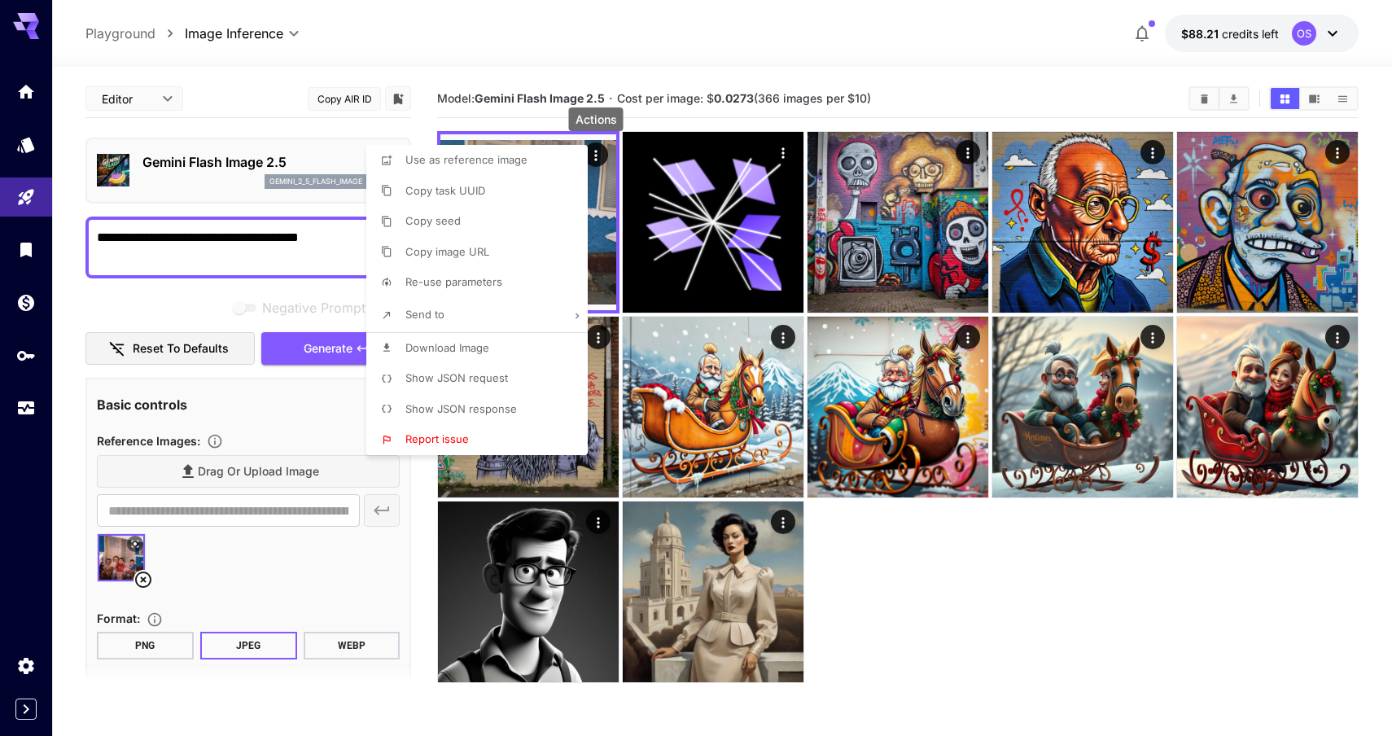
click at [957, 620] on div at bounding box center [696, 368] width 1392 height 736
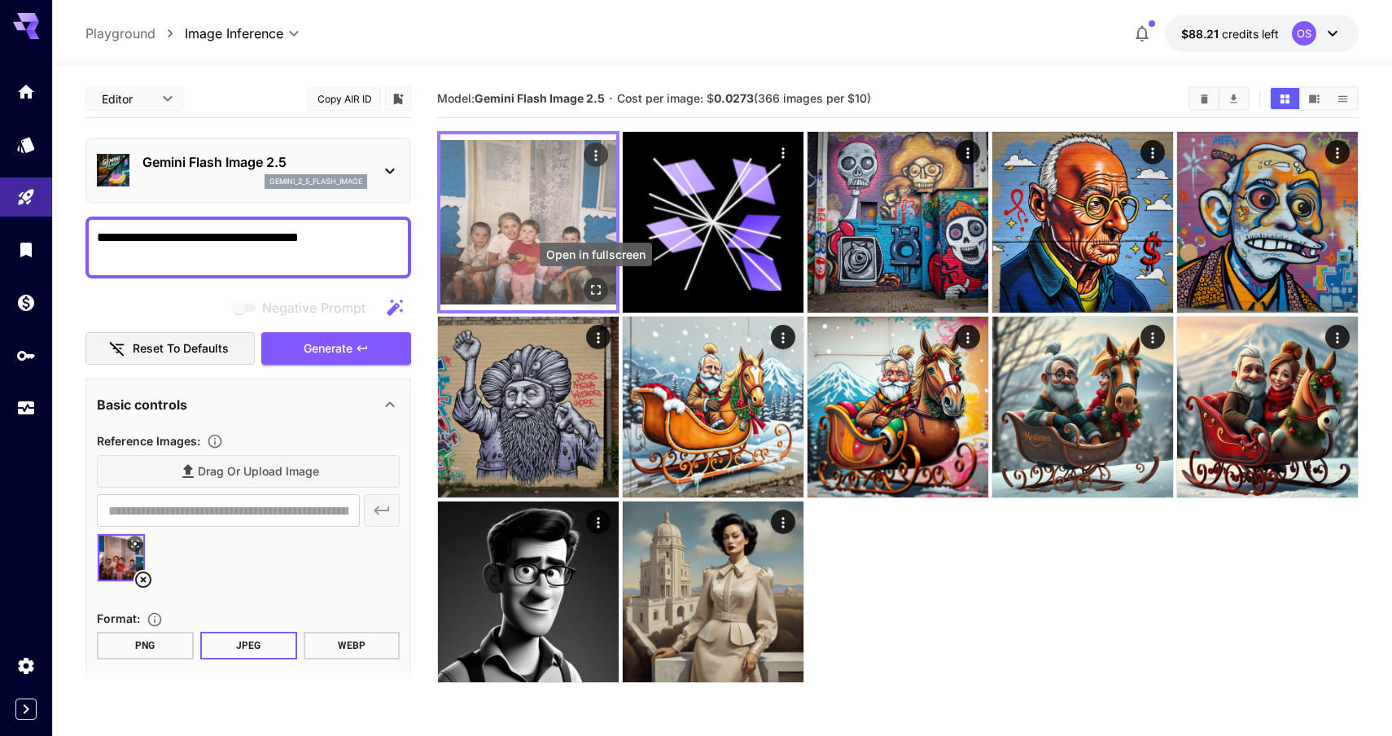
click at [602, 283] on icon "Open in fullscreen" at bounding box center [596, 290] width 16 height 16
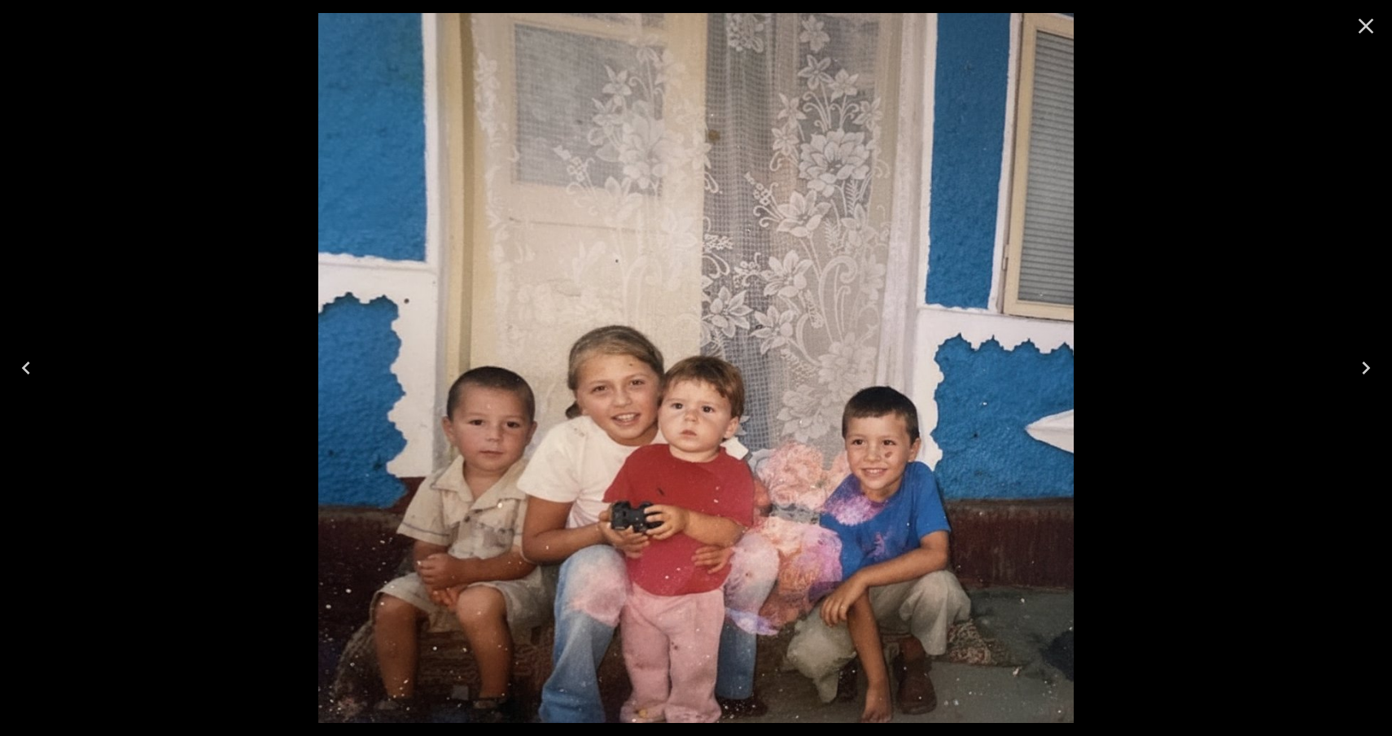
click at [1362, 24] on icon "Close" at bounding box center [1366, 26] width 26 height 26
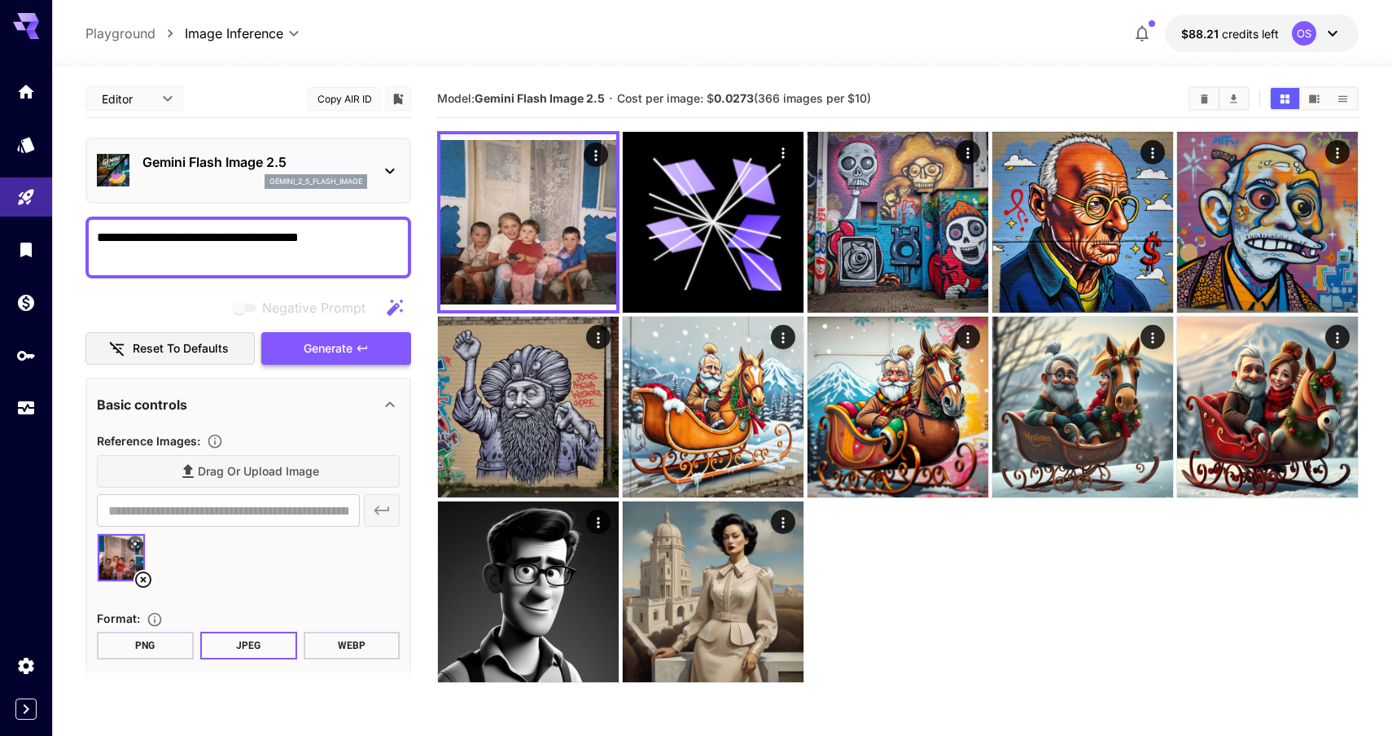
click at [372, 351] on button "Generate" at bounding box center [336, 348] width 150 height 33
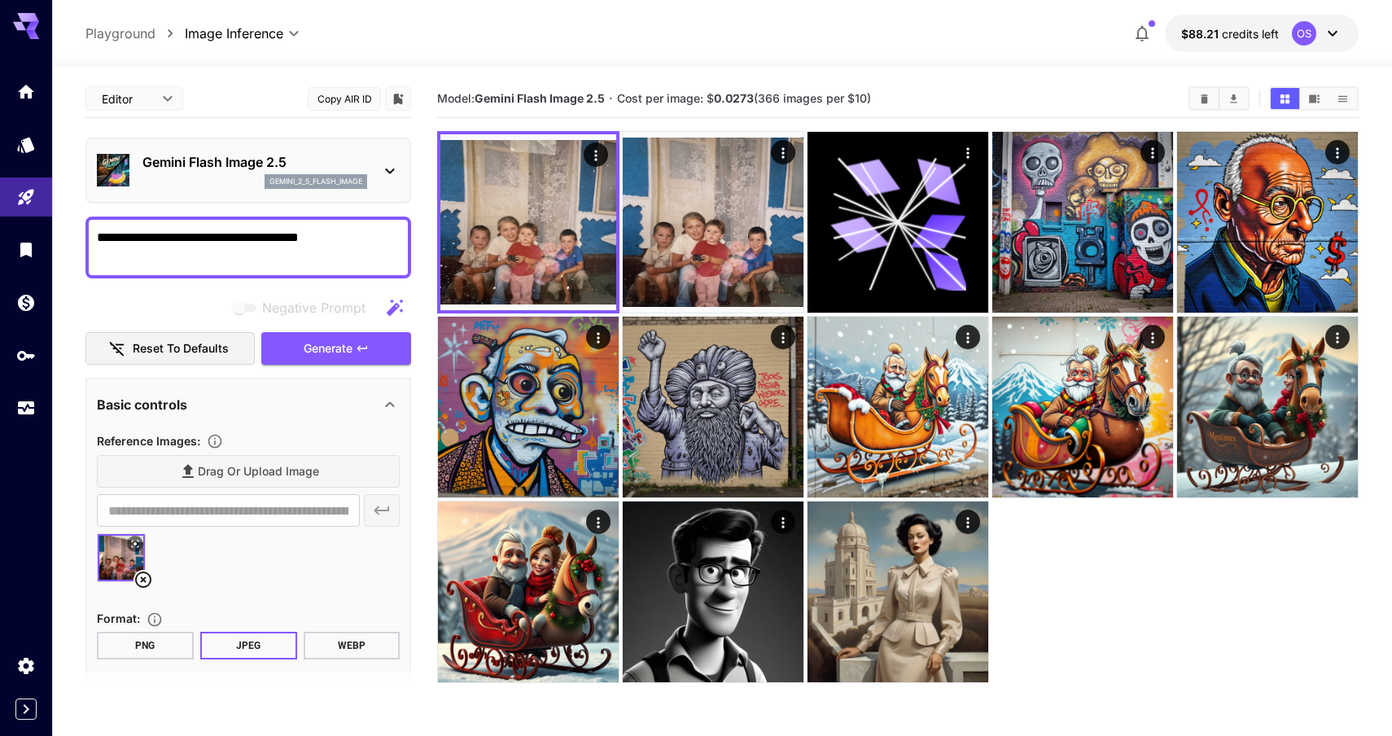
click at [150, 573] on icon at bounding box center [143, 580] width 20 height 20
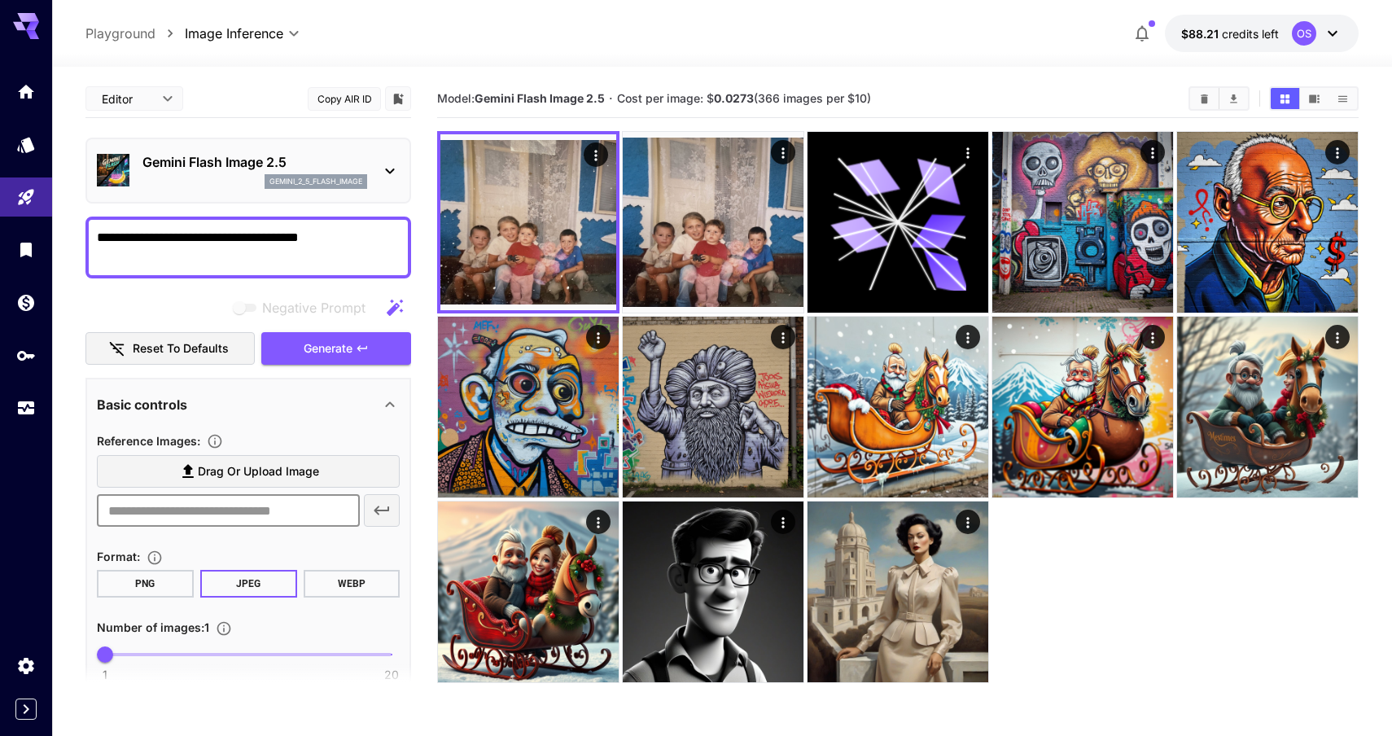
click at [225, 511] on input "text" at bounding box center [228, 510] width 263 height 33
paste input "**********"
type input "**********"
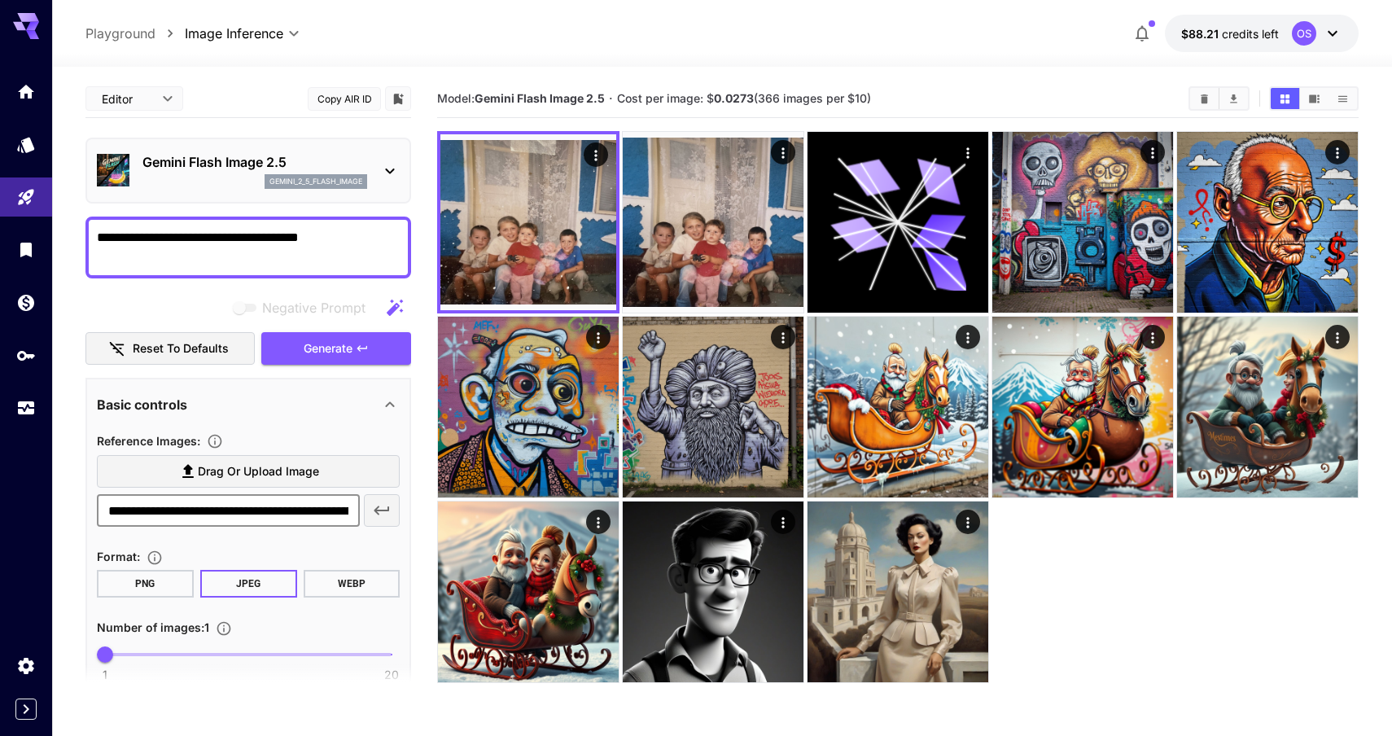
click at [284, 541] on div "**********" at bounding box center [248, 556] width 303 height 250
click at [367, 512] on button "button" at bounding box center [382, 510] width 36 height 33
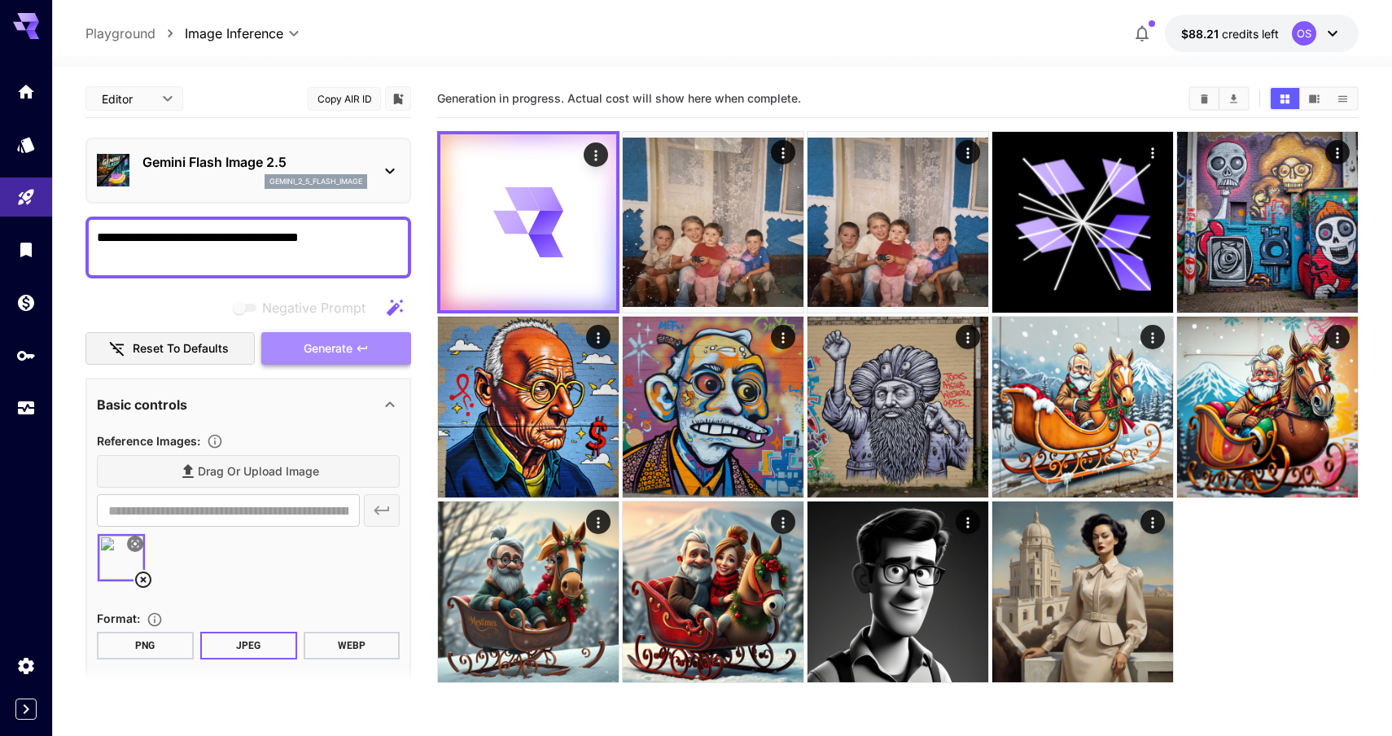
click at [325, 352] on span "Generate" at bounding box center [328, 349] width 49 height 20
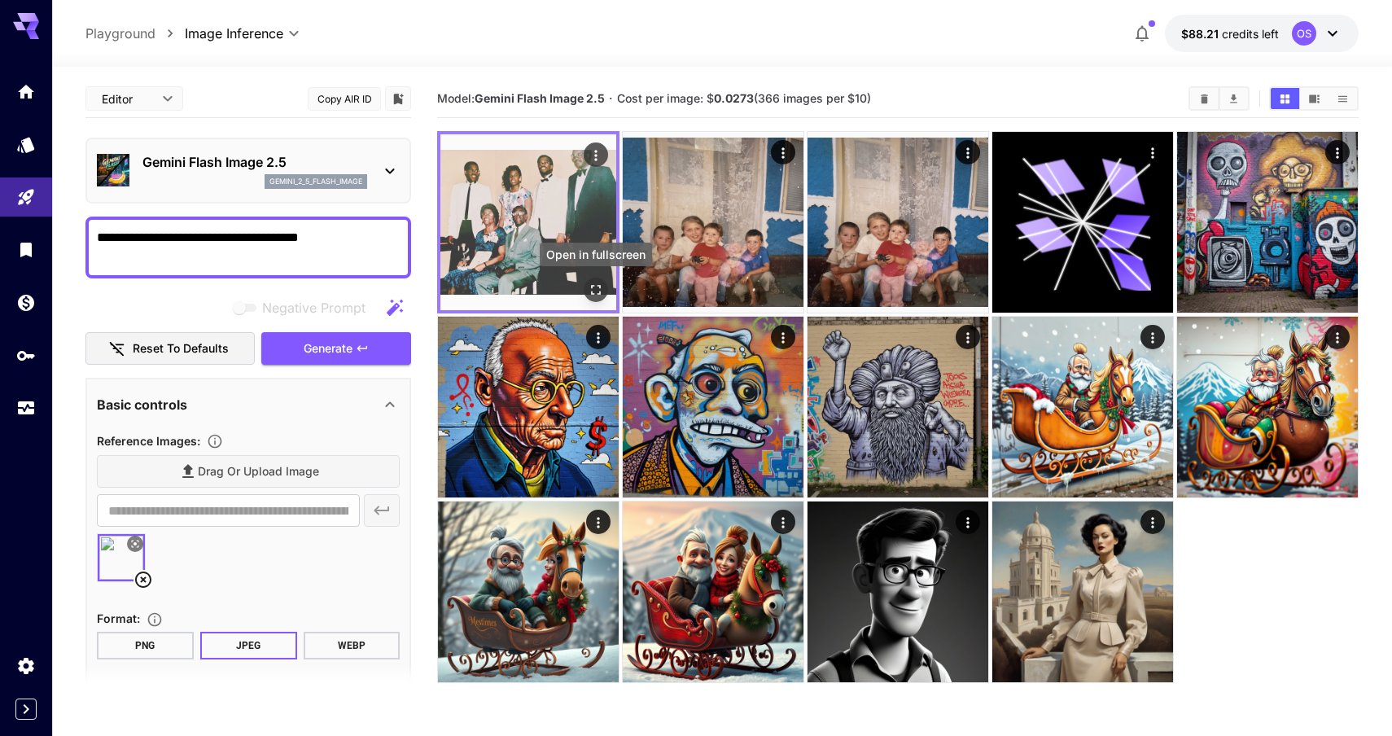
click at [594, 294] on icon "Open in fullscreen" at bounding box center [596, 290] width 16 height 16
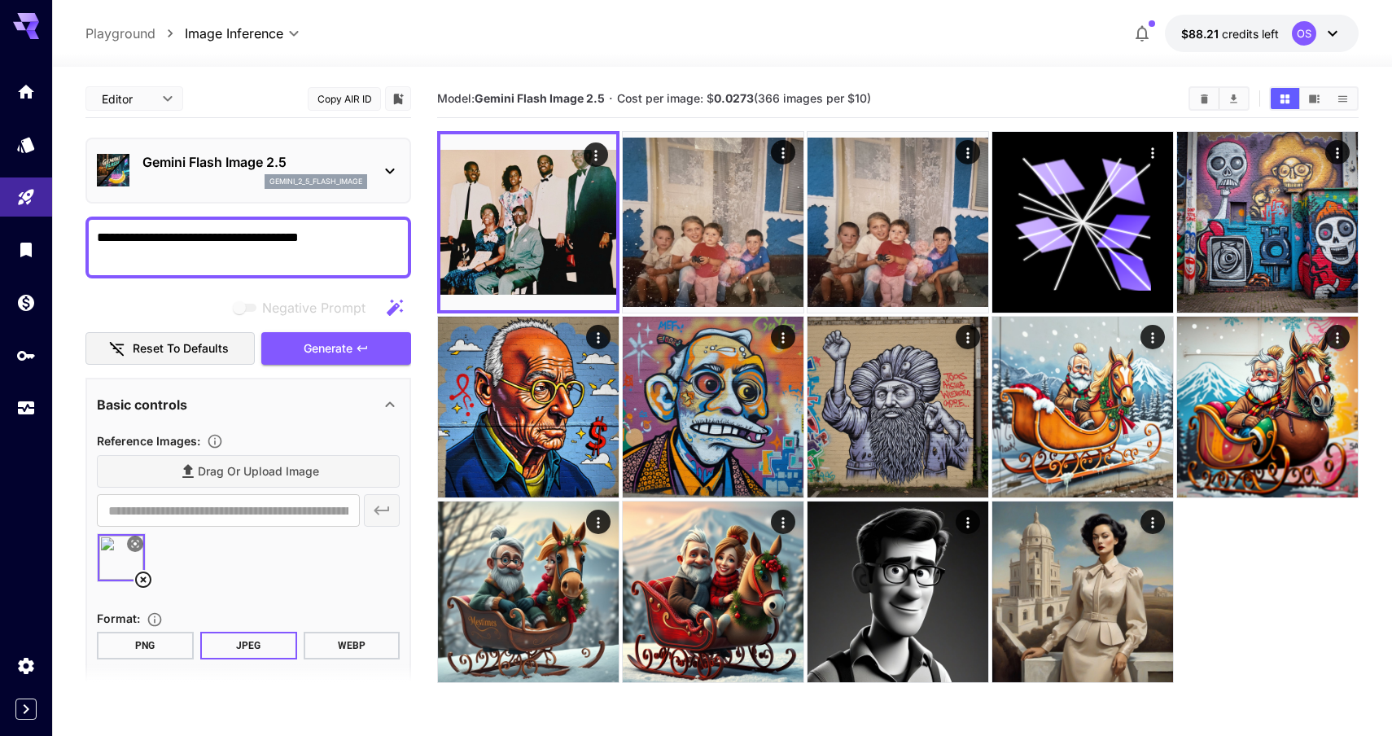
click at [280, 238] on textarea "**********" at bounding box center [248, 247] width 303 height 39
paste textarea "**********"
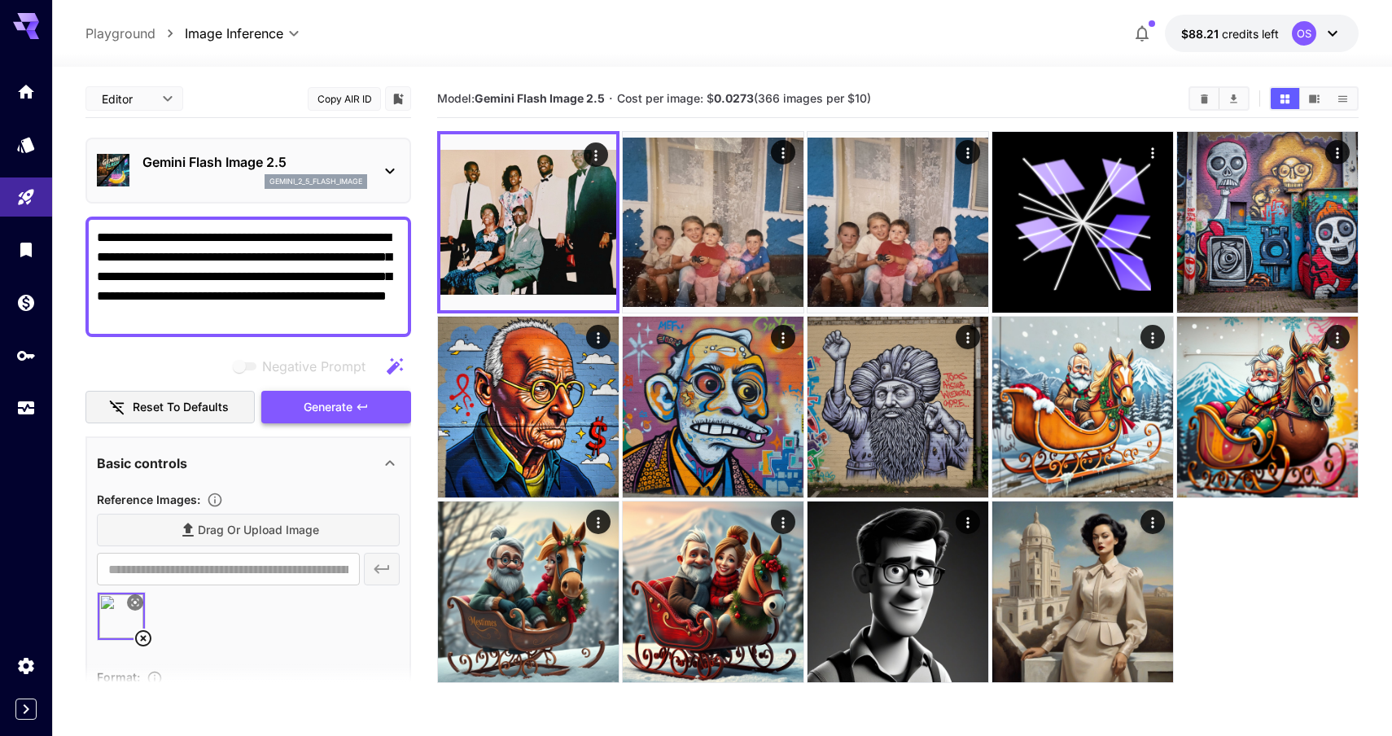
type textarea "**********"
click at [340, 411] on span "Generate" at bounding box center [328, 407] width 49 height 20
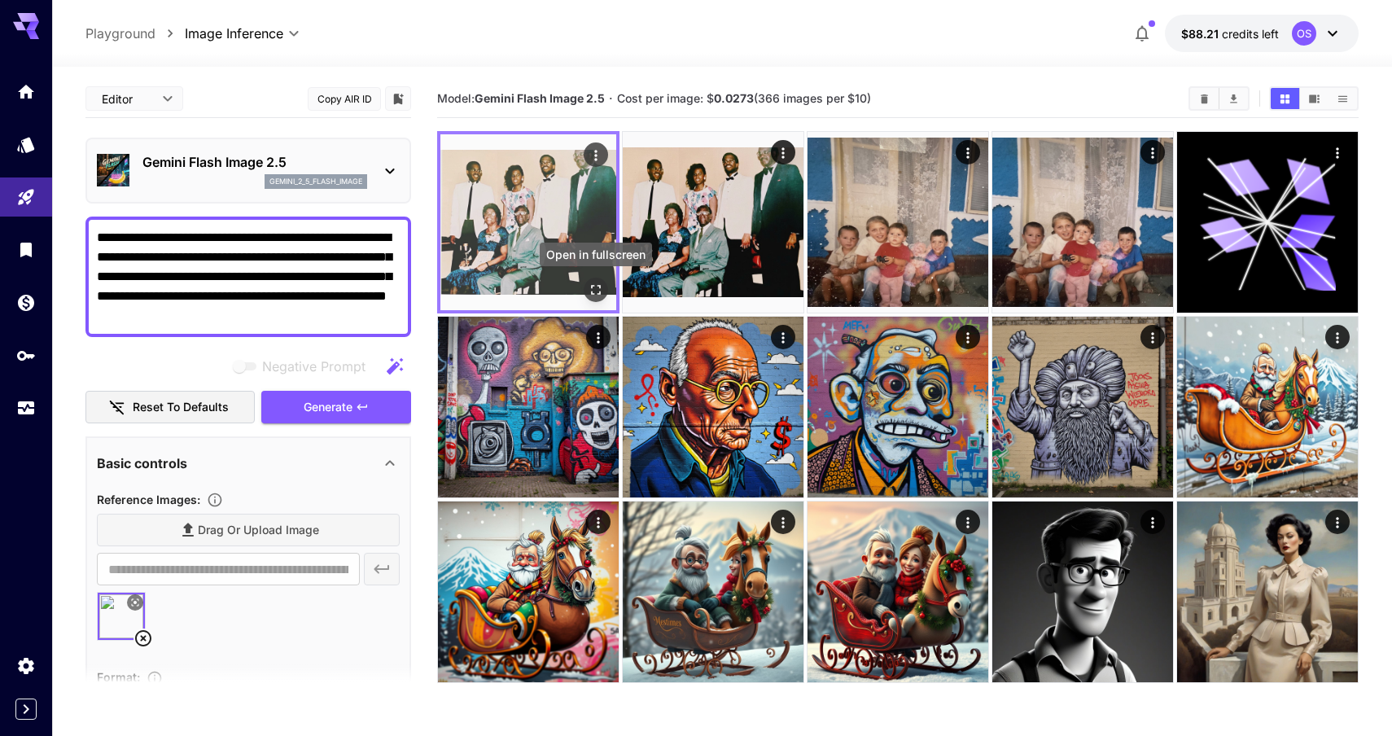
click at [594, 291] on icon "Open in fullscreen" at bounding box center [596, 290] width 16 height 16
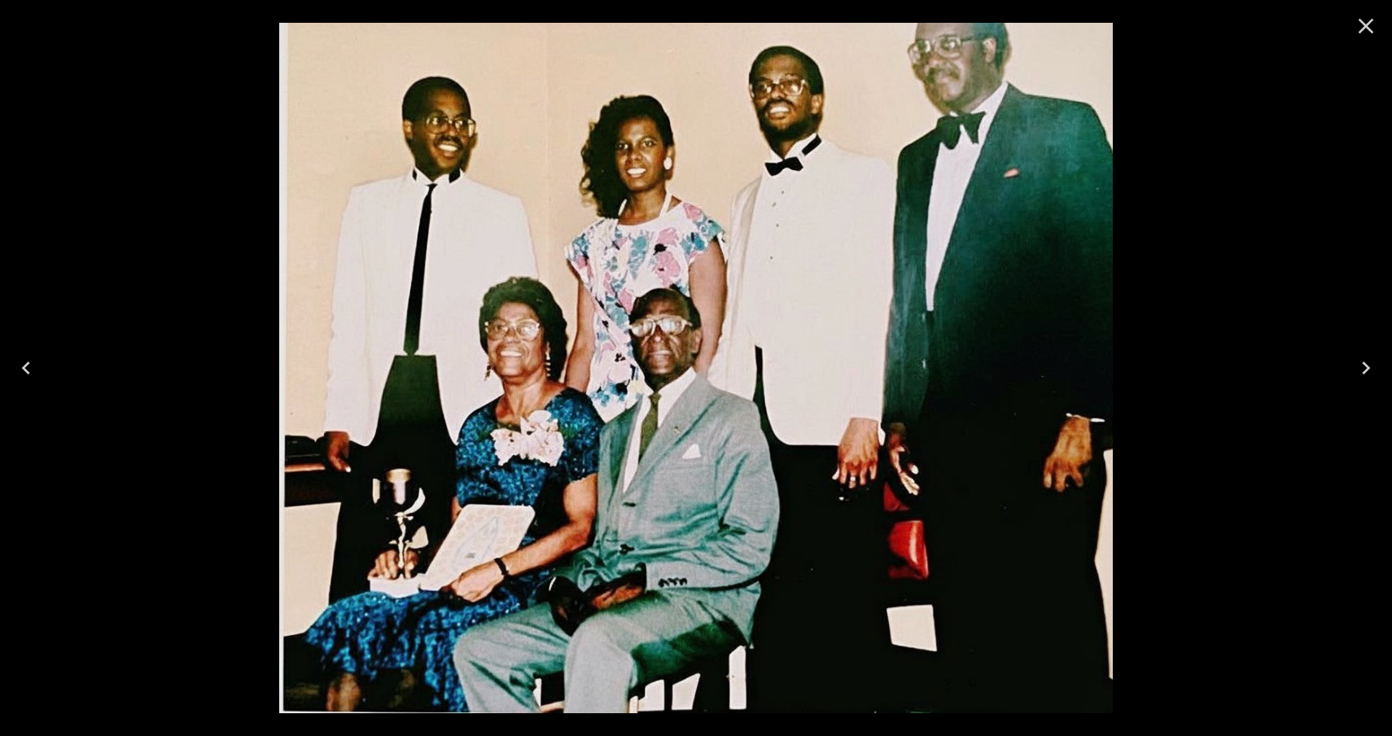
click at [1359, 371] on icon "Next" at bounding box center [1366, 368] width 26 height 26
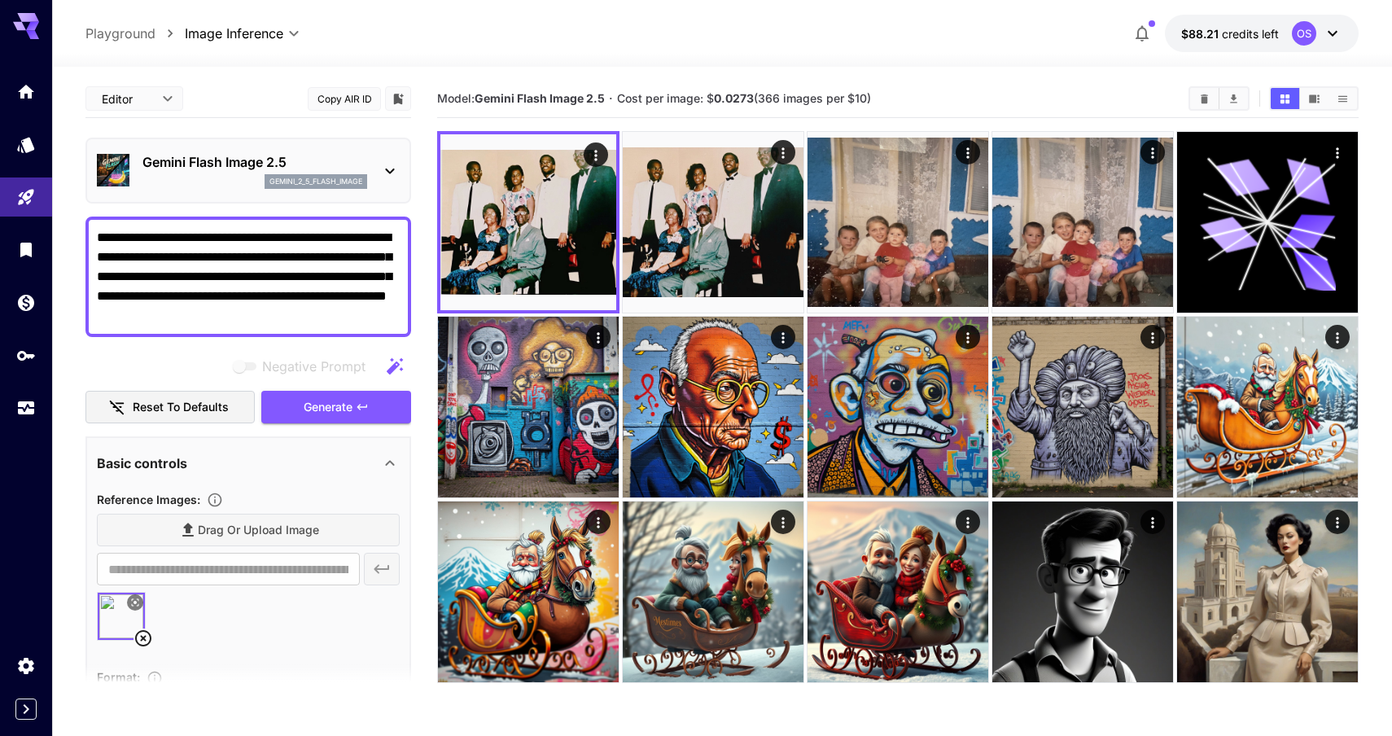
click at [141, 632] on icon at bounding box center [143, 638] width 20 height 20
click at [263, 525] on span "Drag or upload image" at bounding box center [258, 530] width 121 height 20
click at [0, 0] on input "Drag or upload image" at bounding box center [0, 0] width 0 height 0
type input "**********"
click at [320, 403] on span "Generate" at bounding box center [328, 407] width 49 height 20
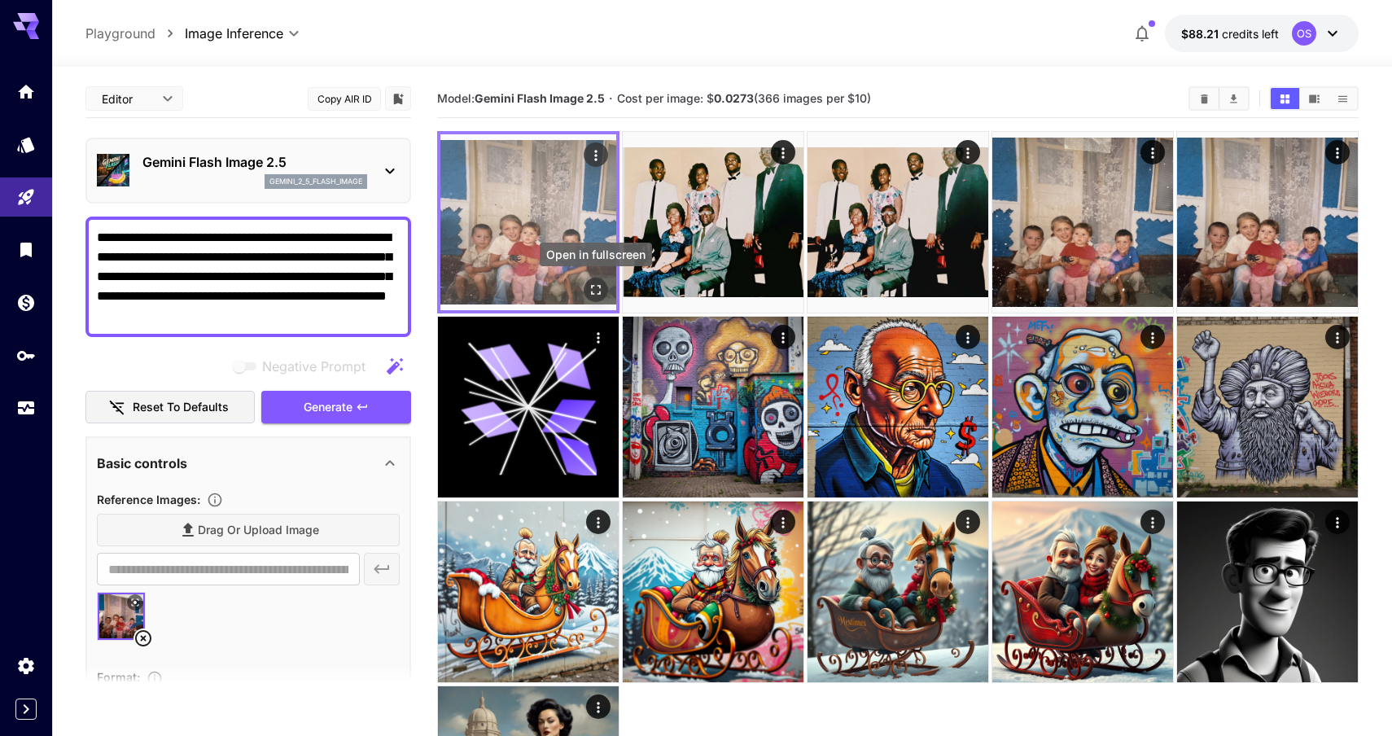
click at [600, 289] on icon "Open in fullscreen" at bounding box center [596, 290] width 16 height 16
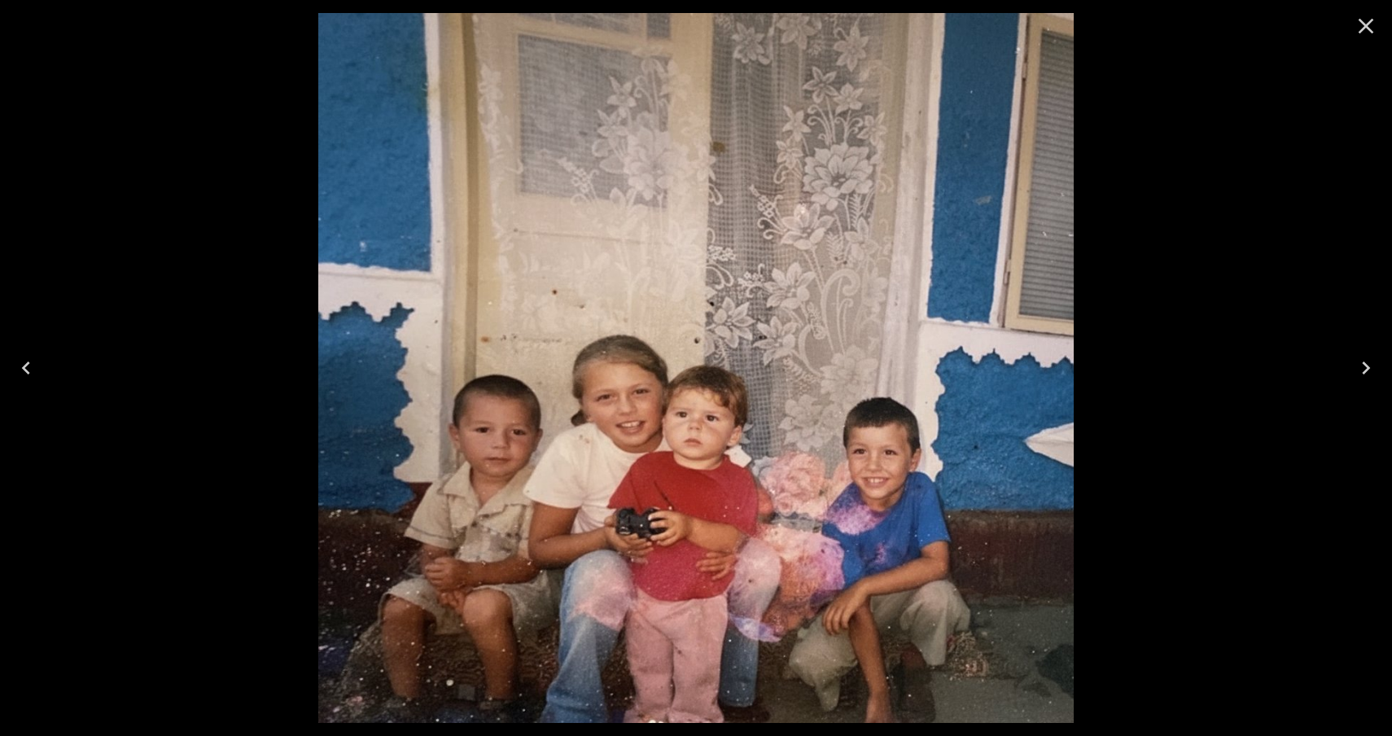
click at [1363, 33] on icon "Close" at bounding box center [1366, 26] width 26 height 26
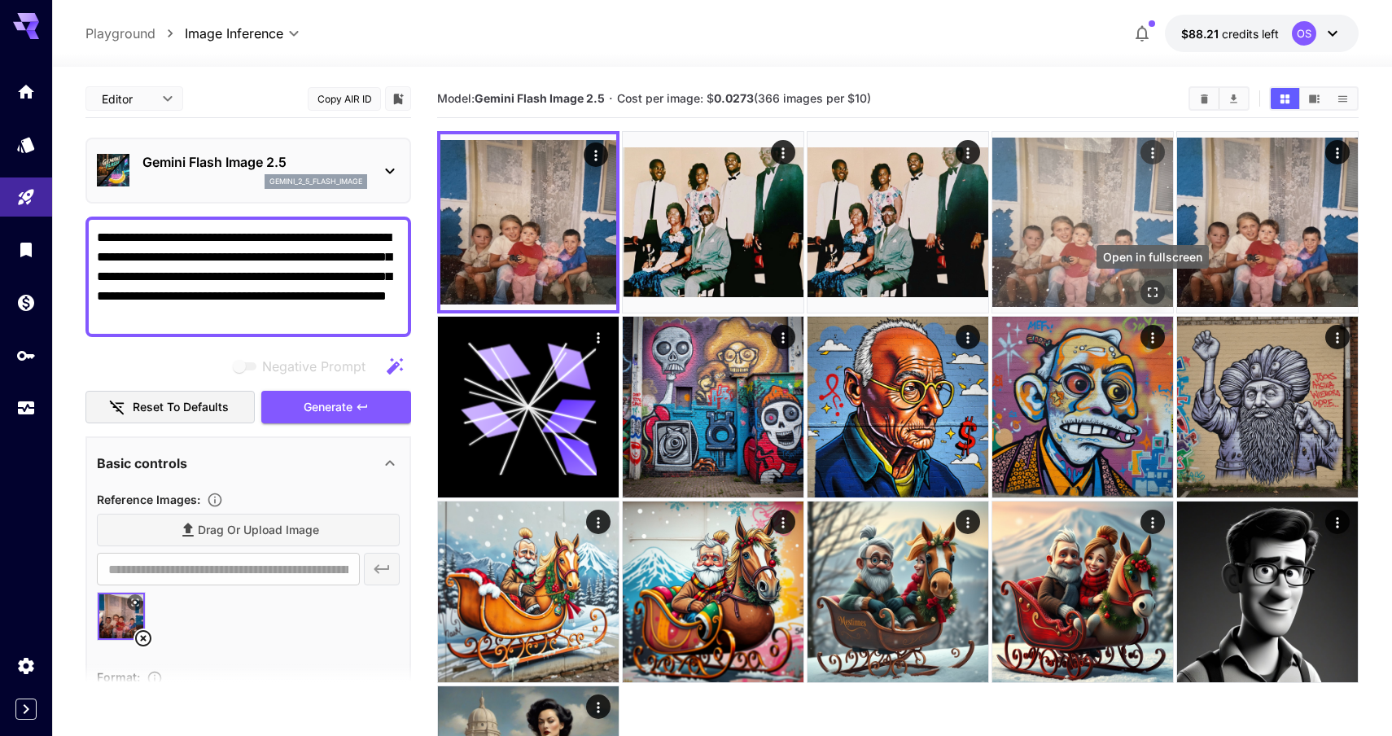
click at [1151, 291] on icon "Open in fullscreen" at bounding box center [1153, 292] width 16 height 16
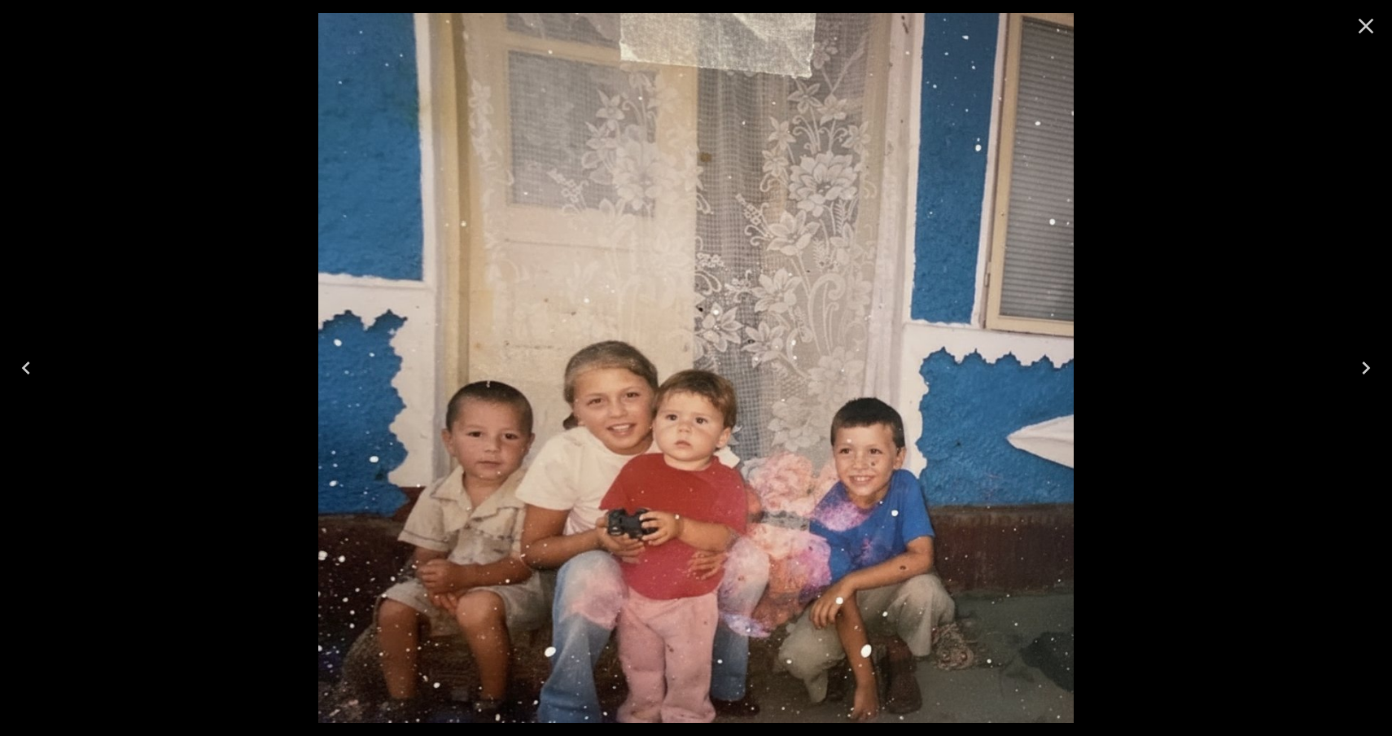
click at [1358, 26] on icon "Close" at bounding box center [1366, 26] width 26 height 26
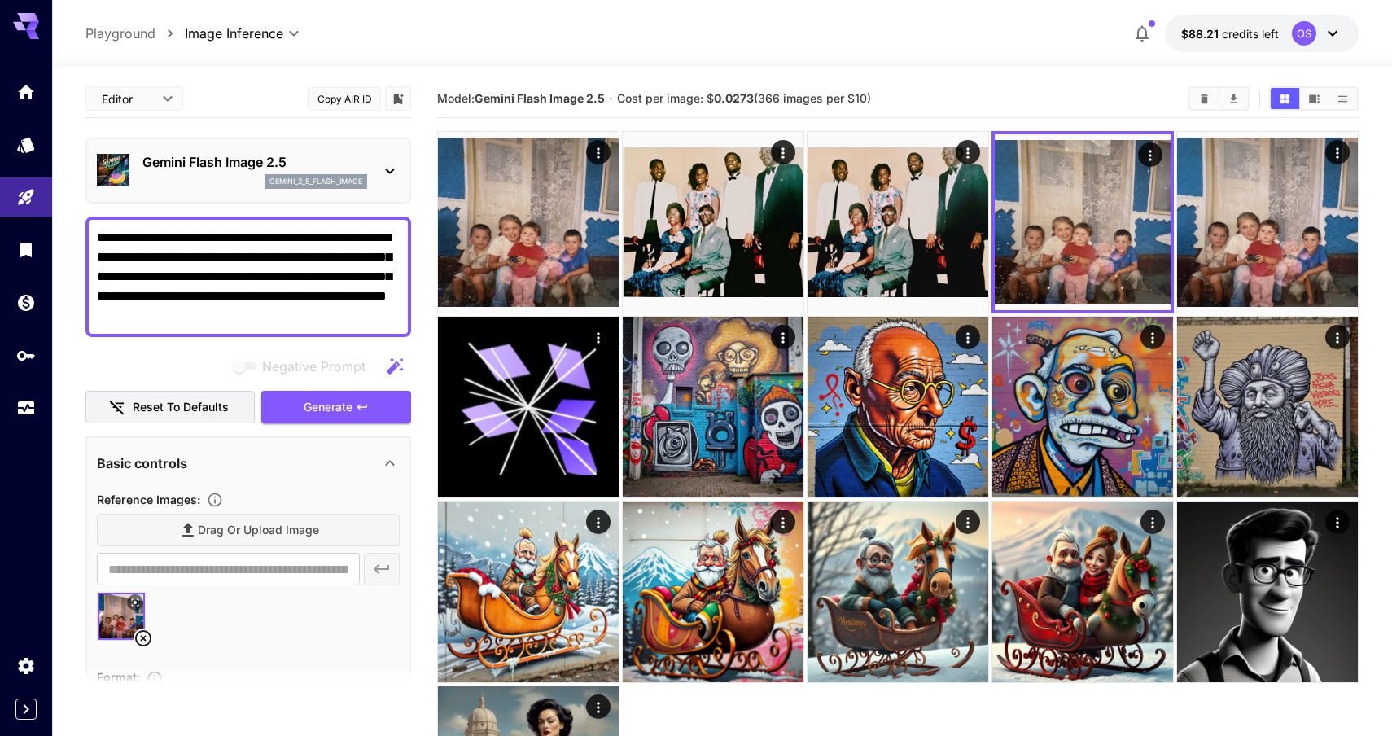
click at [139, 646] on icon at bounding box center [143, 638] width 20 height 20
click at [174, 575] on input "text" at bounding box center [228, 569] width 263 height 33
paste input "**********"
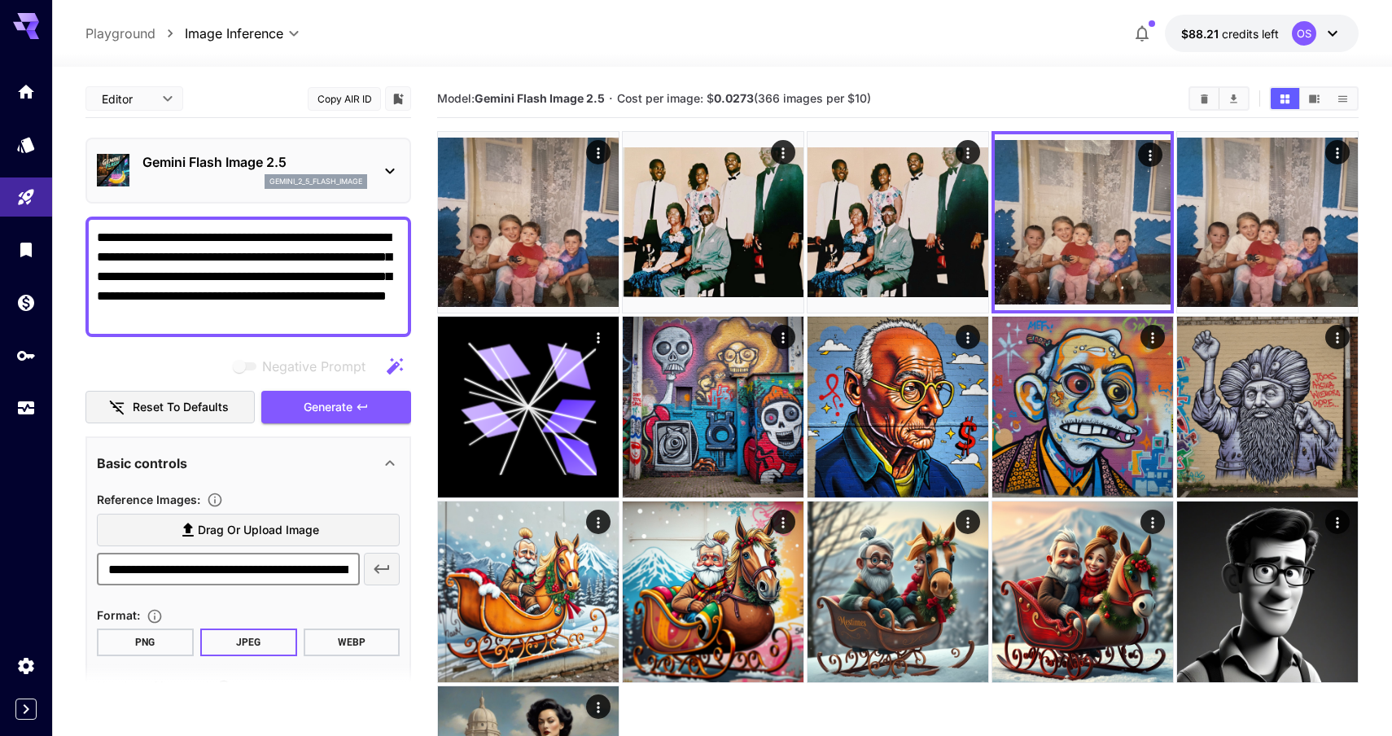
scroll to position [0, 444]
type input "**********"
click at [398, 571] on button "button" at bounding box center [382, 569] width 36 height 33
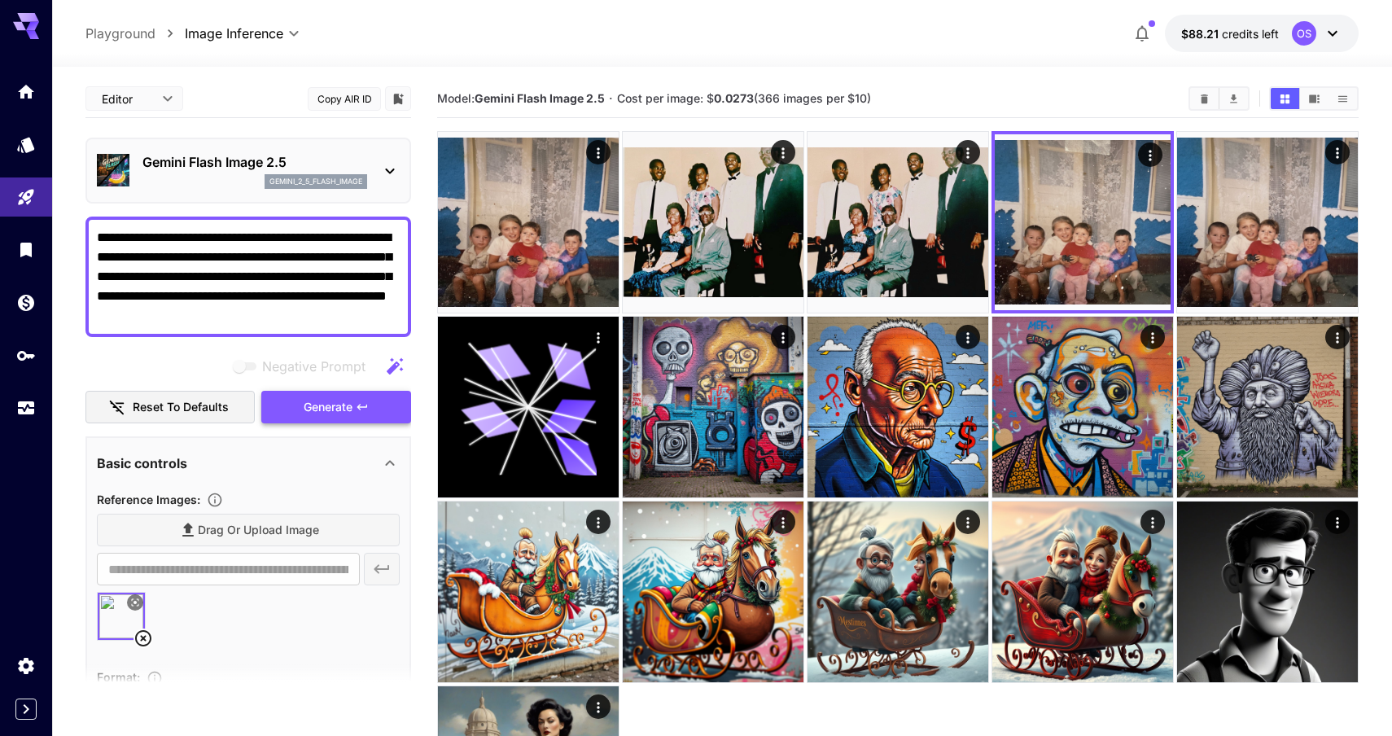
click at [344, 405] on span "Generate" at bounding box center [328, 407] width 49 height 20
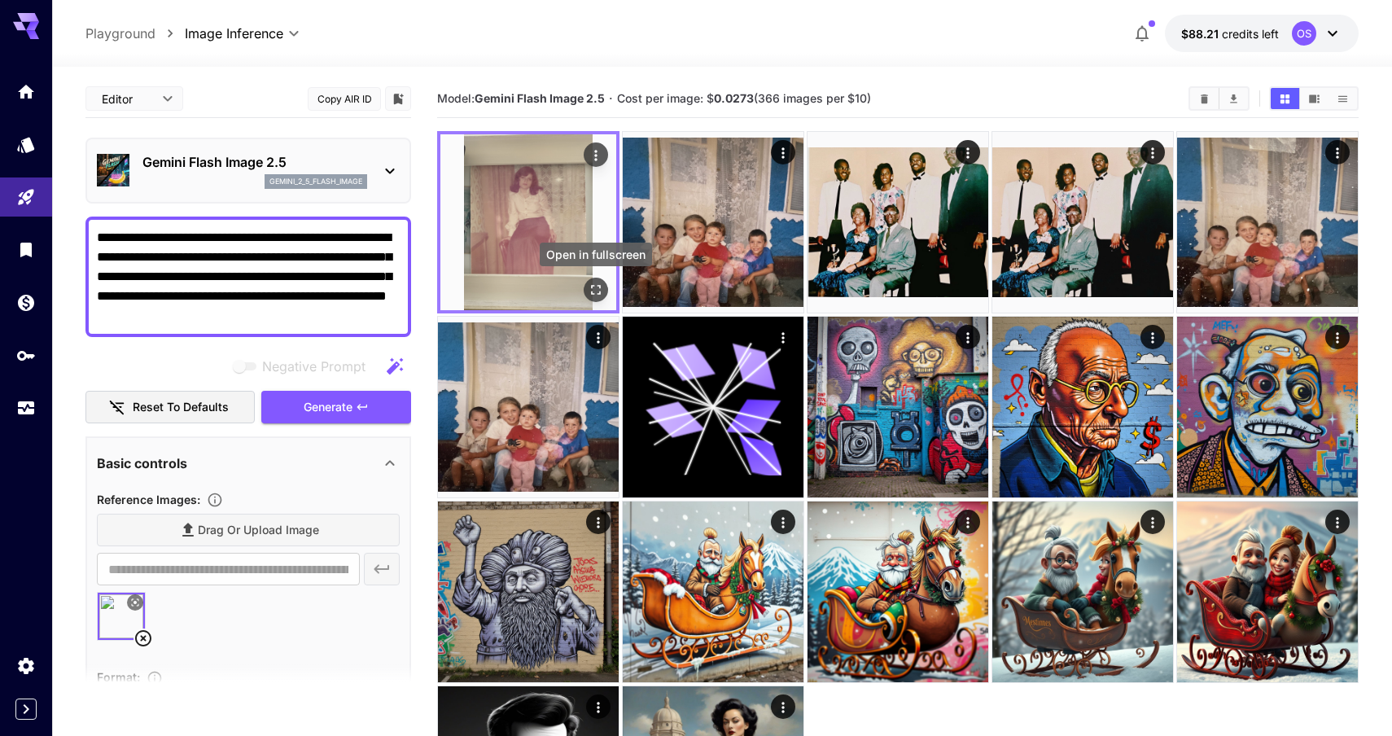
click at [601, 288] on icon "Open in fullscreen" at bounding box center [596, 290] width 16 height 16
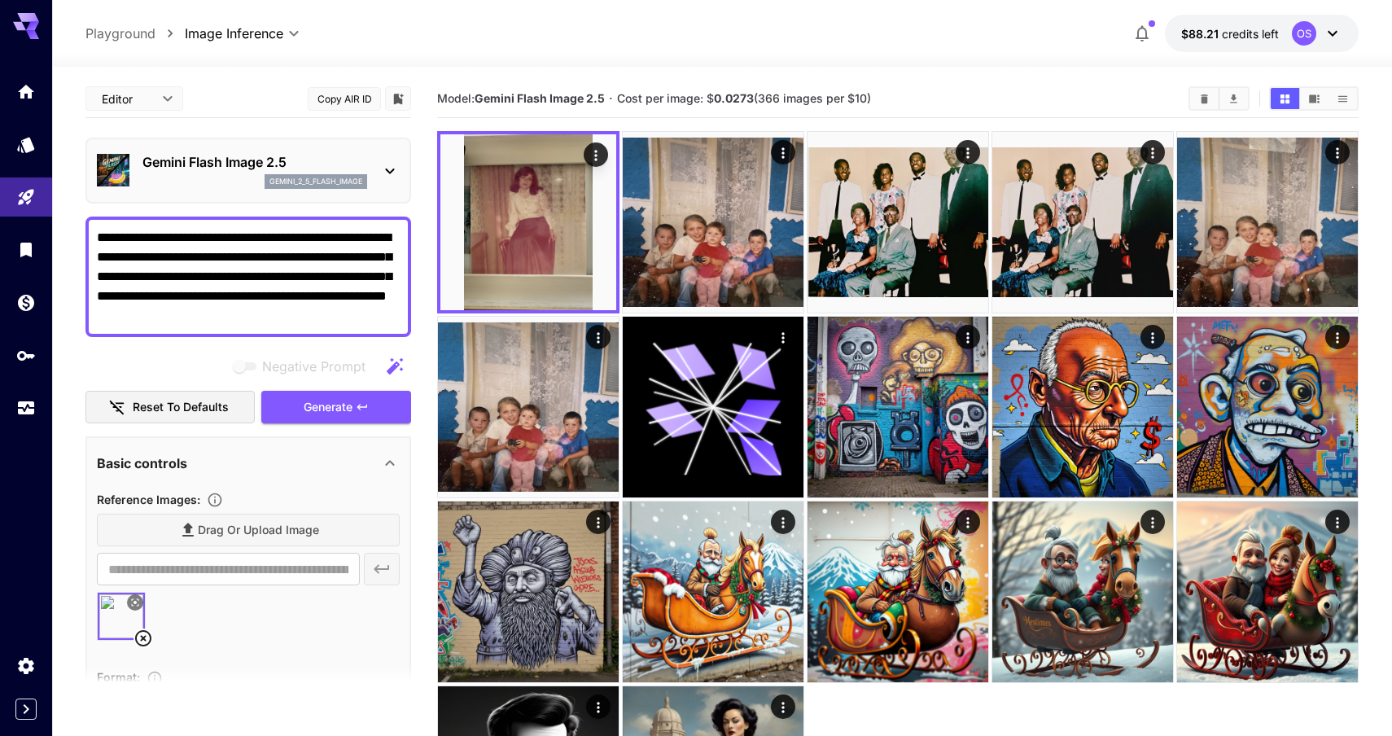
click at [98, 236] on textarea "**********" at bounding box center [248, 277] width 303 height 98
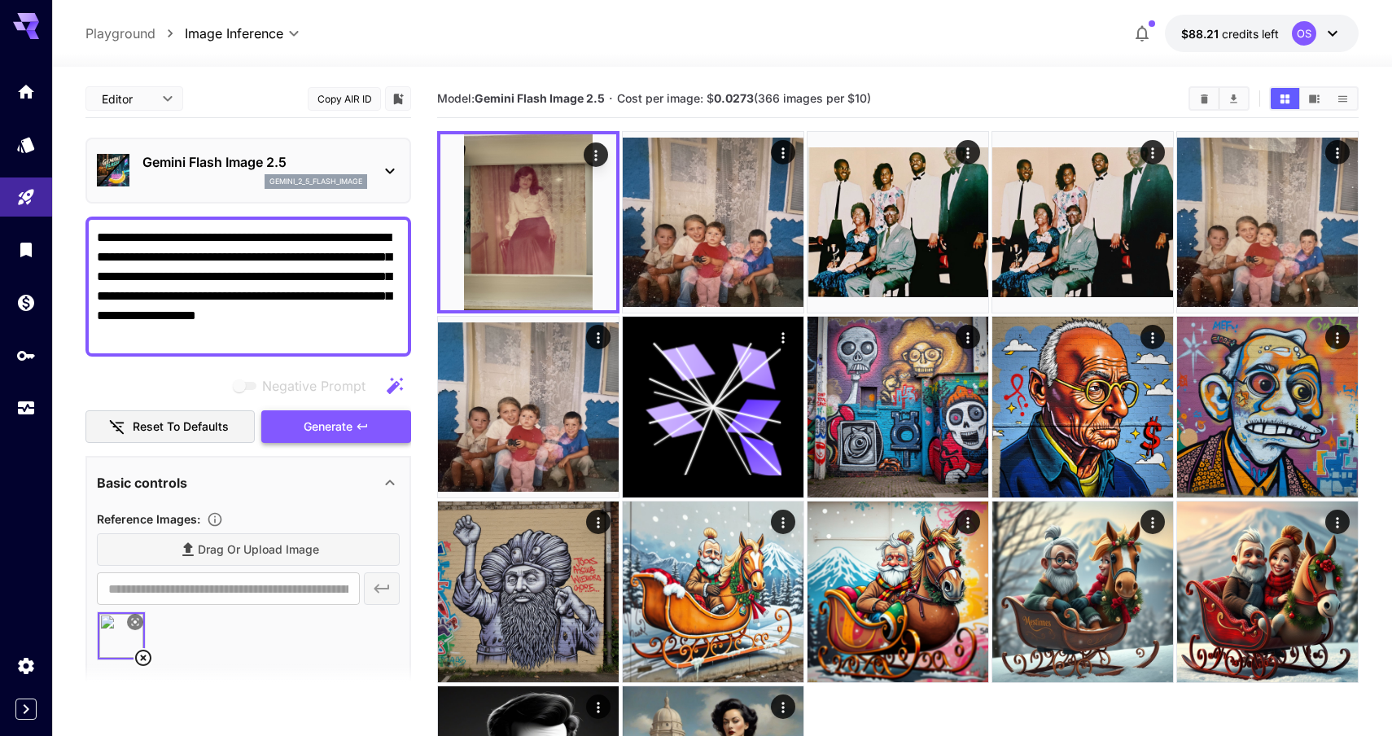
click at [317, 427] on span "Generate" at bounding box center [328, 427] width 49 height 20
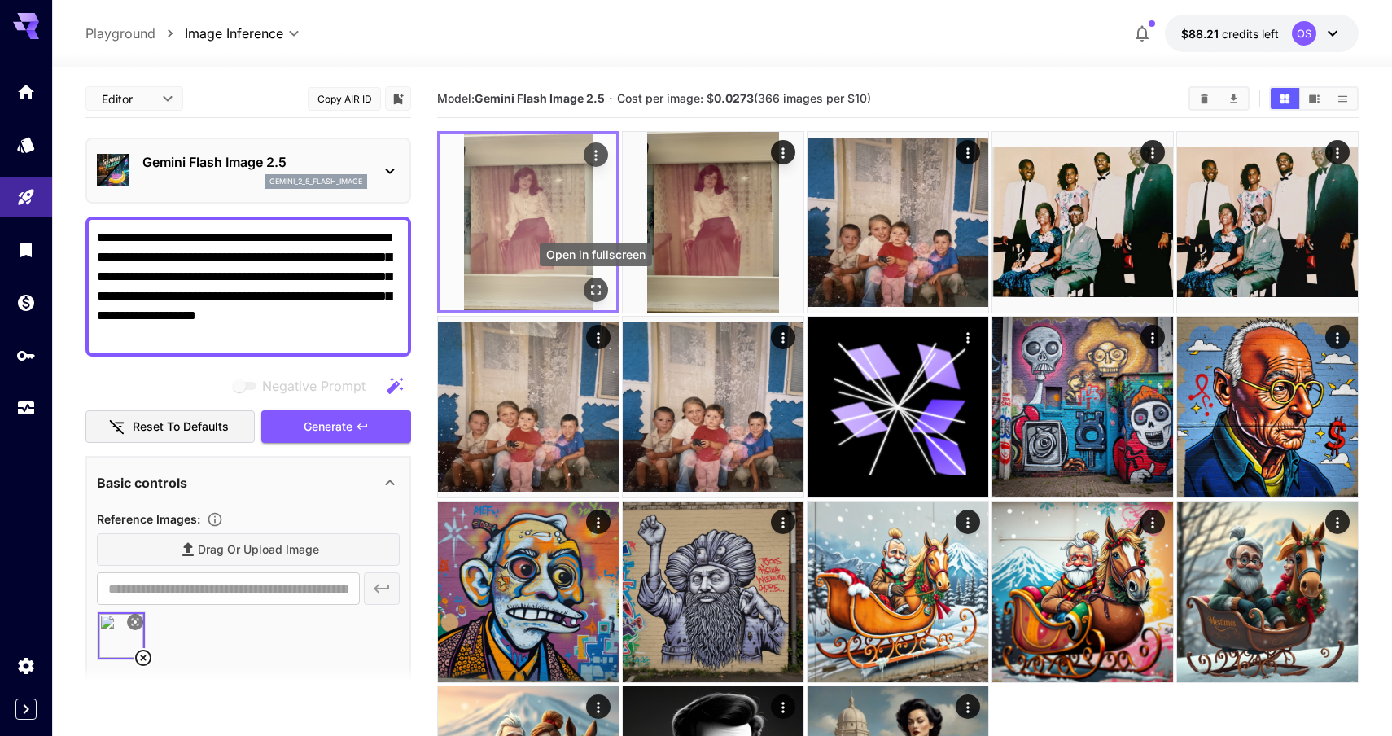
click at [597, 292] on icon "Open in fullscreen" at bounding box center [596, 290] width 16 height 16
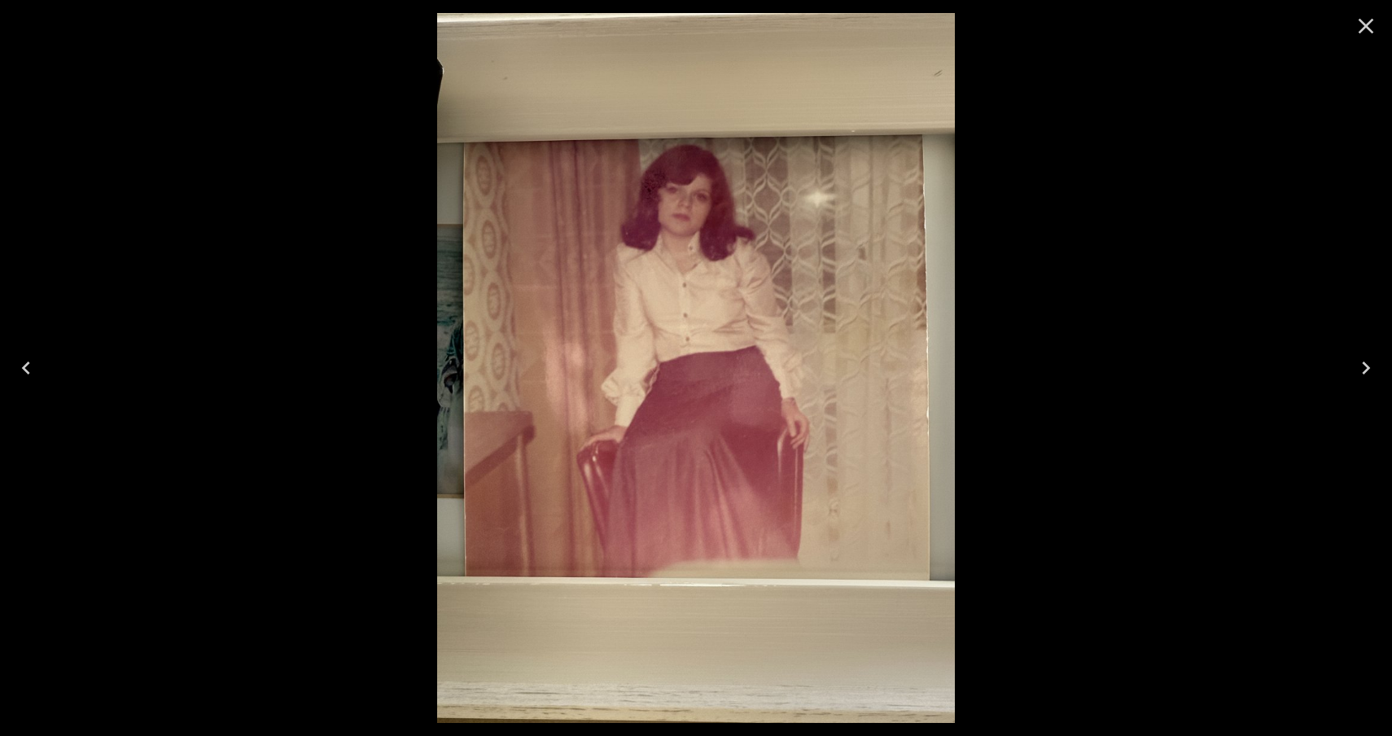
click at [1355, 21] on icon "Close" at bounding box center [1366, 26] width 26 height 26
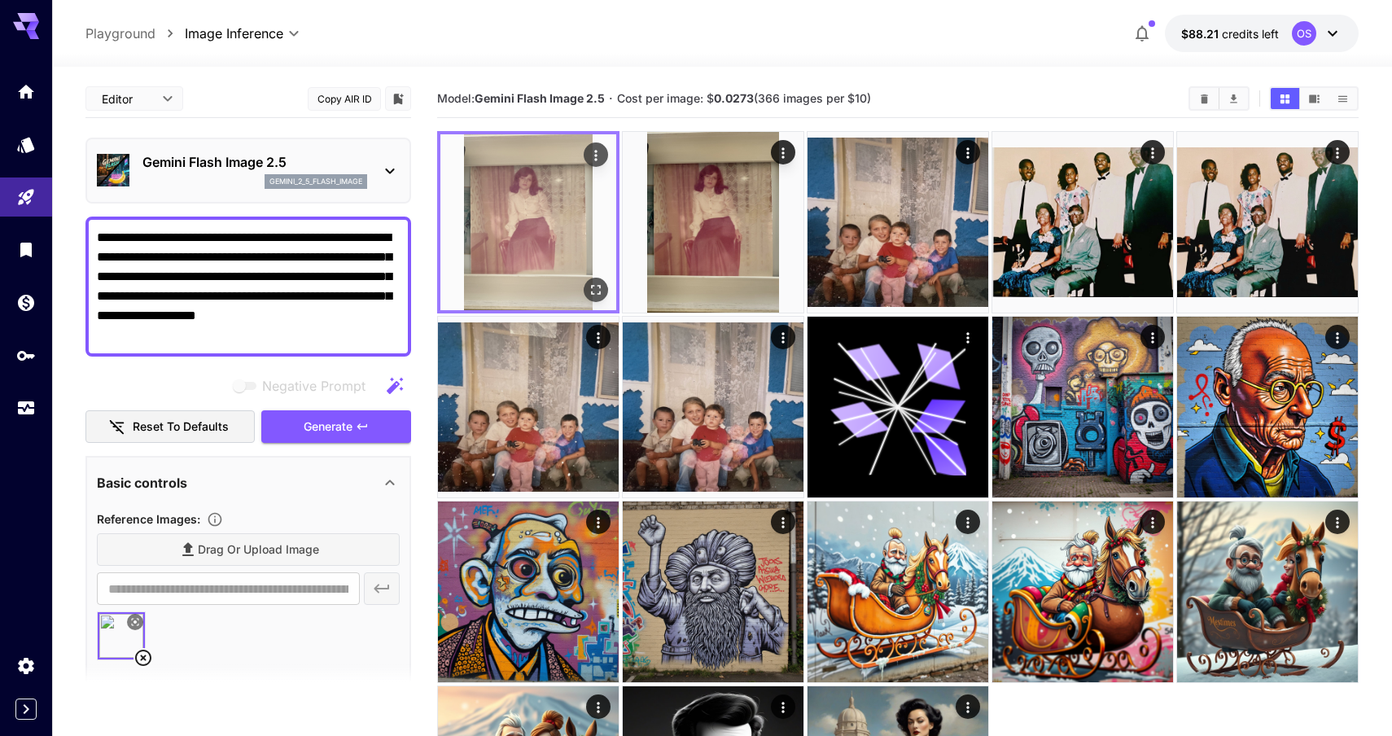
click at [603, 289] on button "Open in fullscreen" at bounding box center [596, 290] width 24 height 24
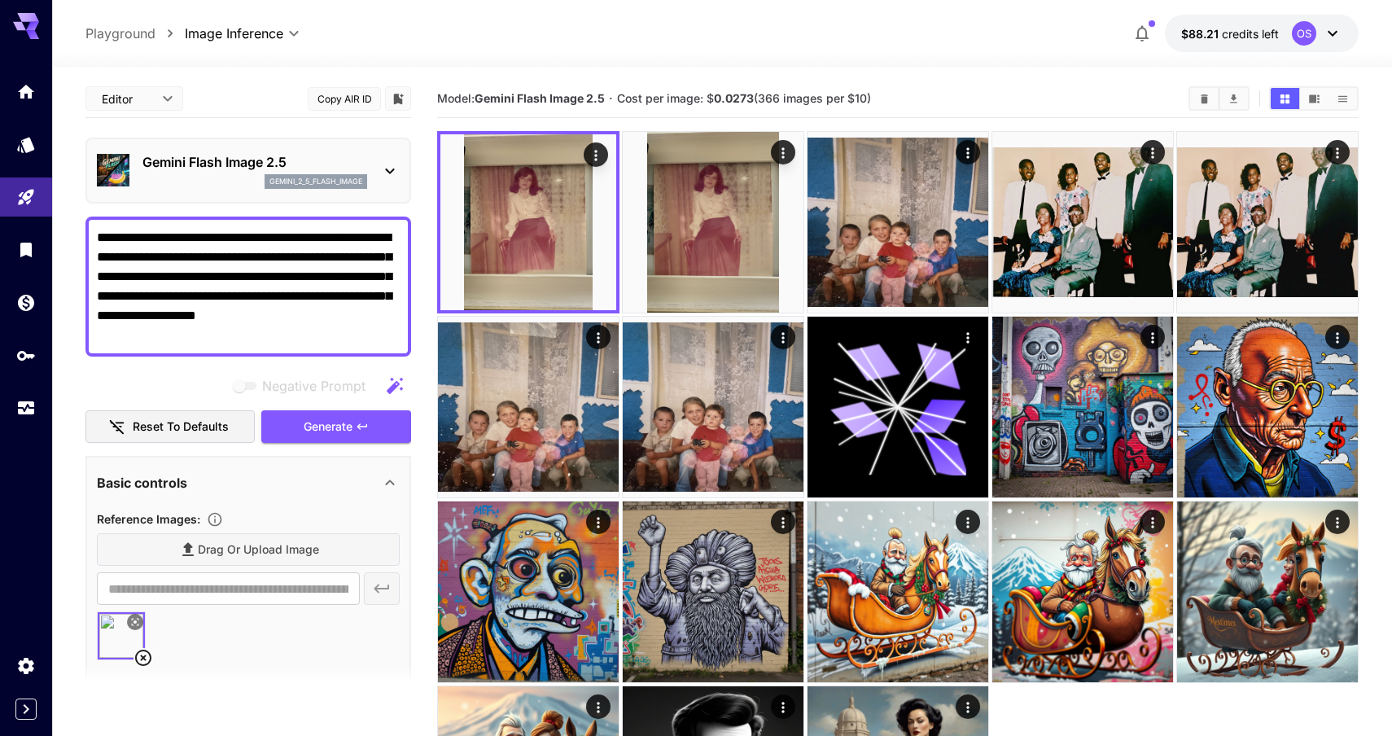
click at [231, 275] on textarea "**********" at bounding box center [248, 286] width 303 height 117
paste textarea
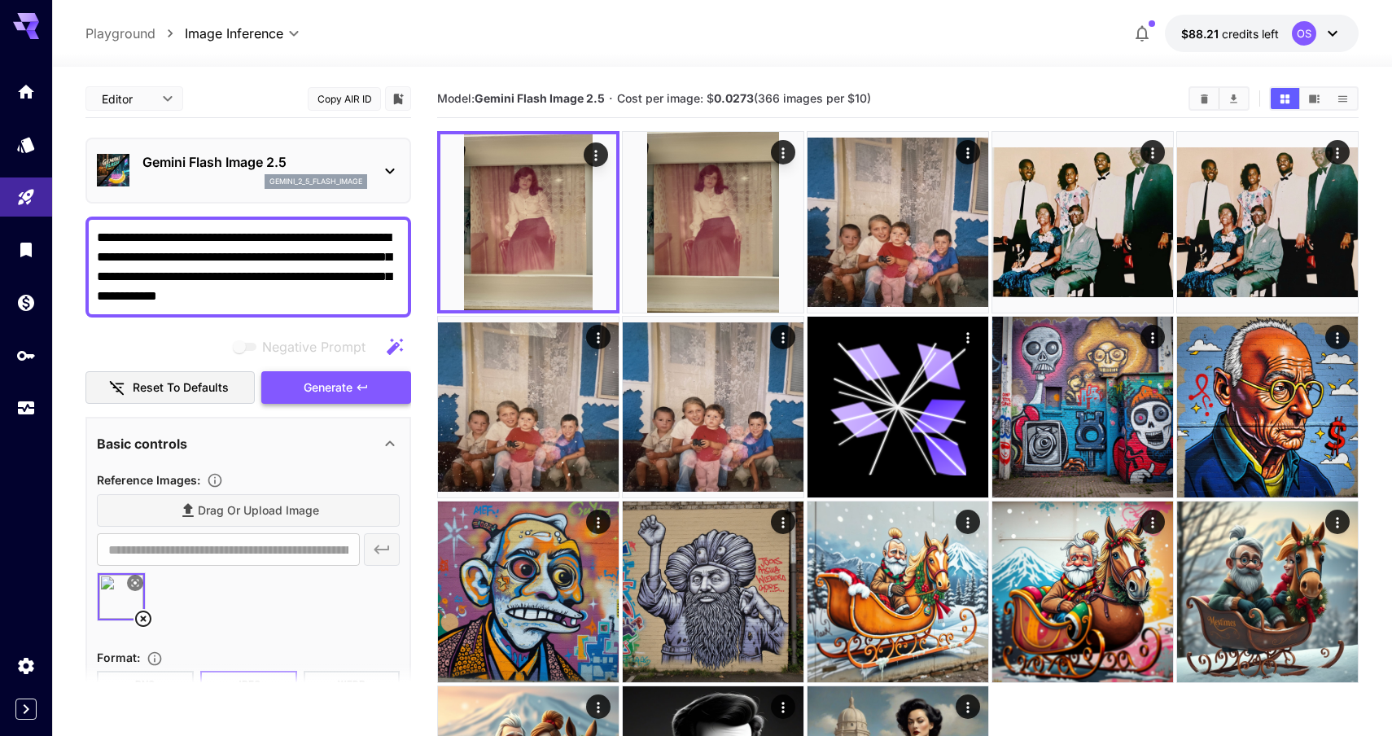
click at [308, 397] on span "Generate" at bounding box center [328, 388] width 49 height 20
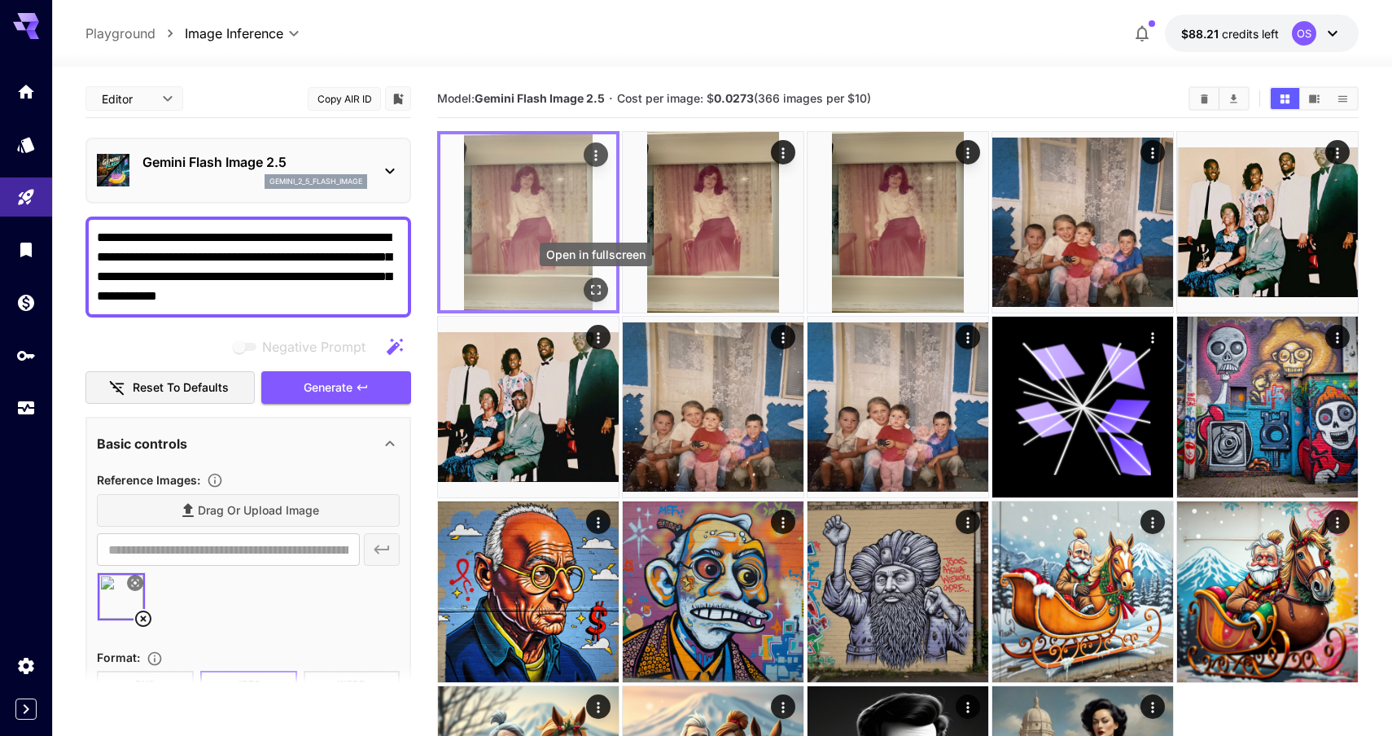
click at [602, 291] on icon "Open in fullscreen" at bounding box center [596, 290] width 16 height 16
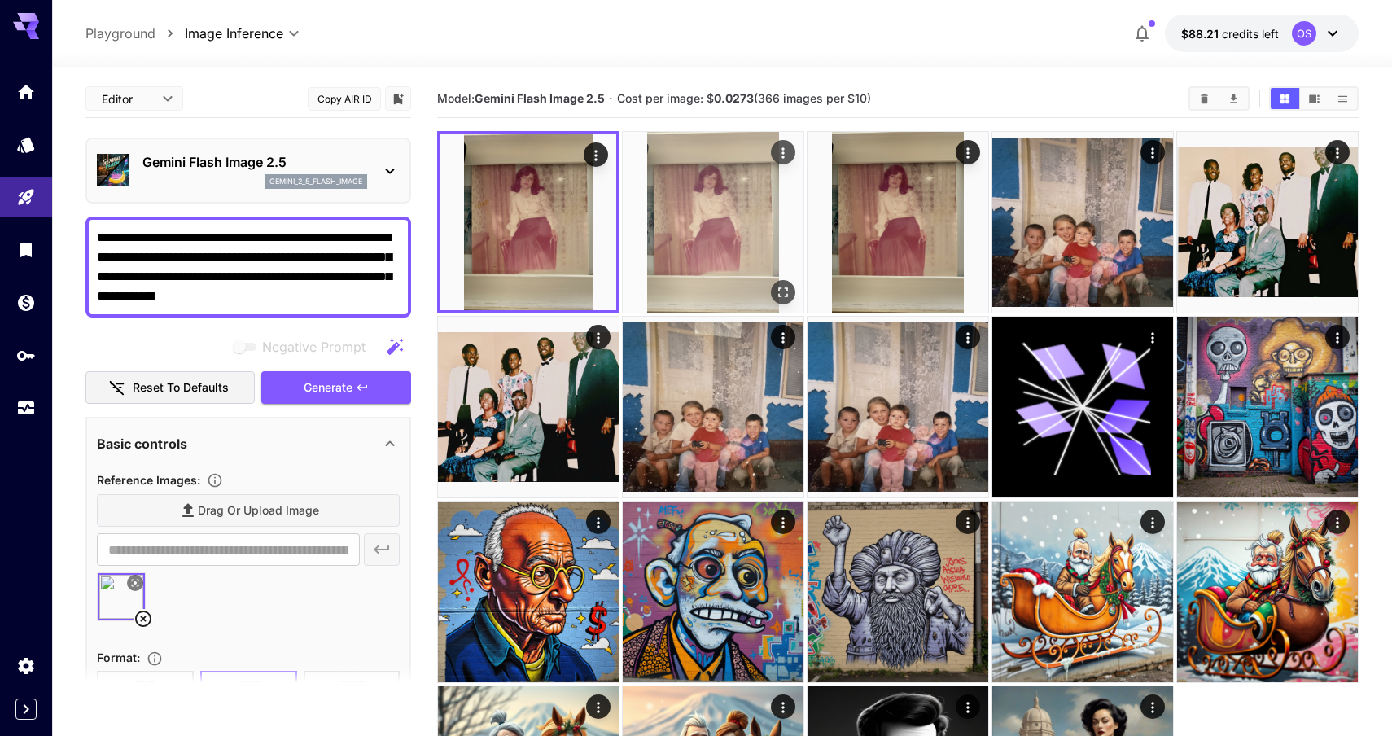
click at [703, 260] on img at bounding box center [713, 222] width 181 height 181
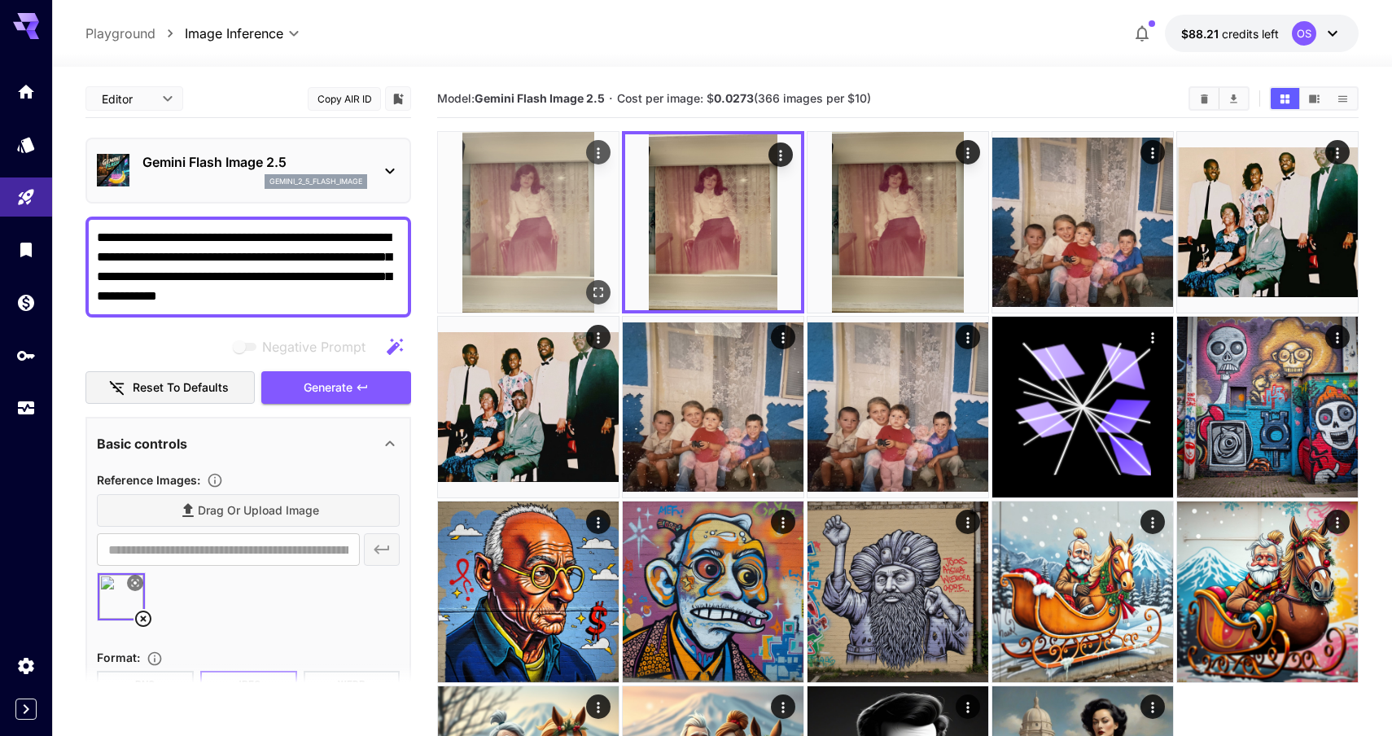
click at [594, 280] on button "Open in fullscreen" at bounding box center [598, 292] width 24 height 24
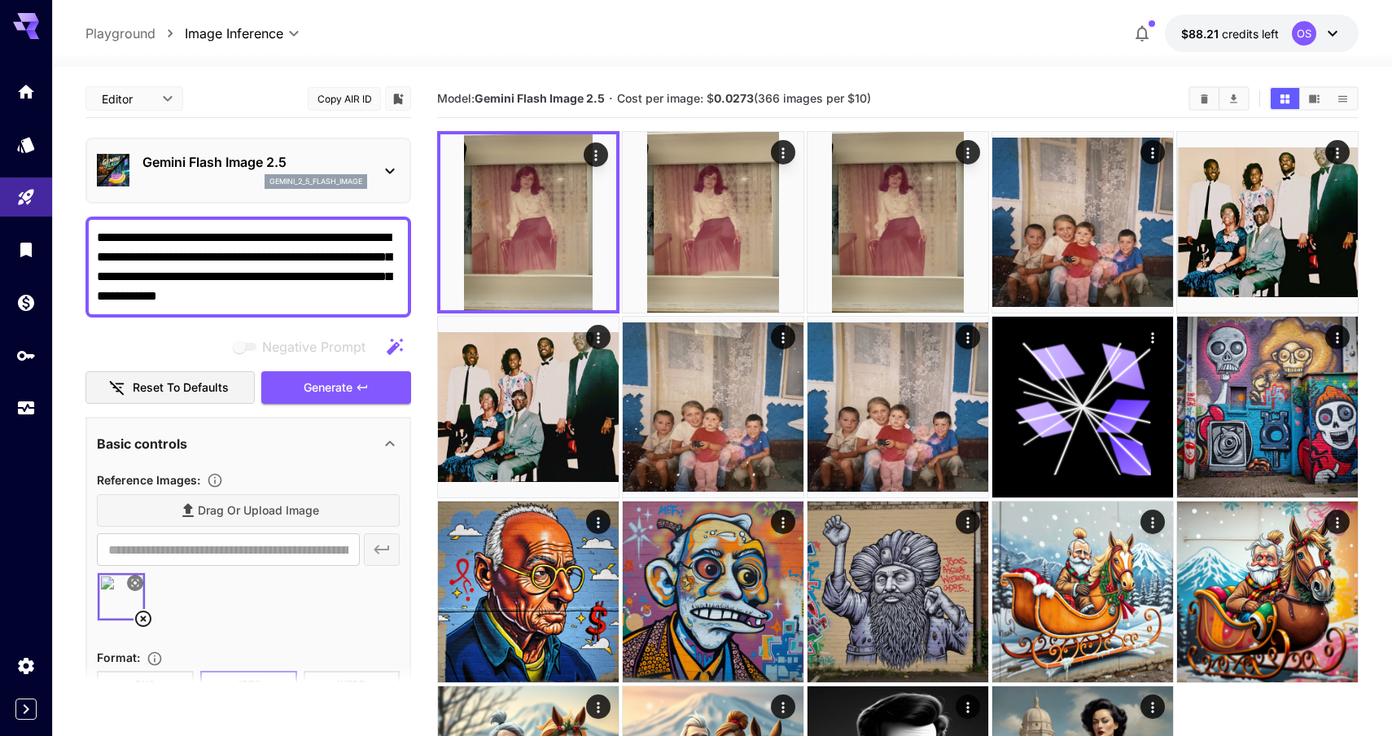
click at [359, 282] on textarea "**********" at bounding box center [248, 267] width 303 height 78
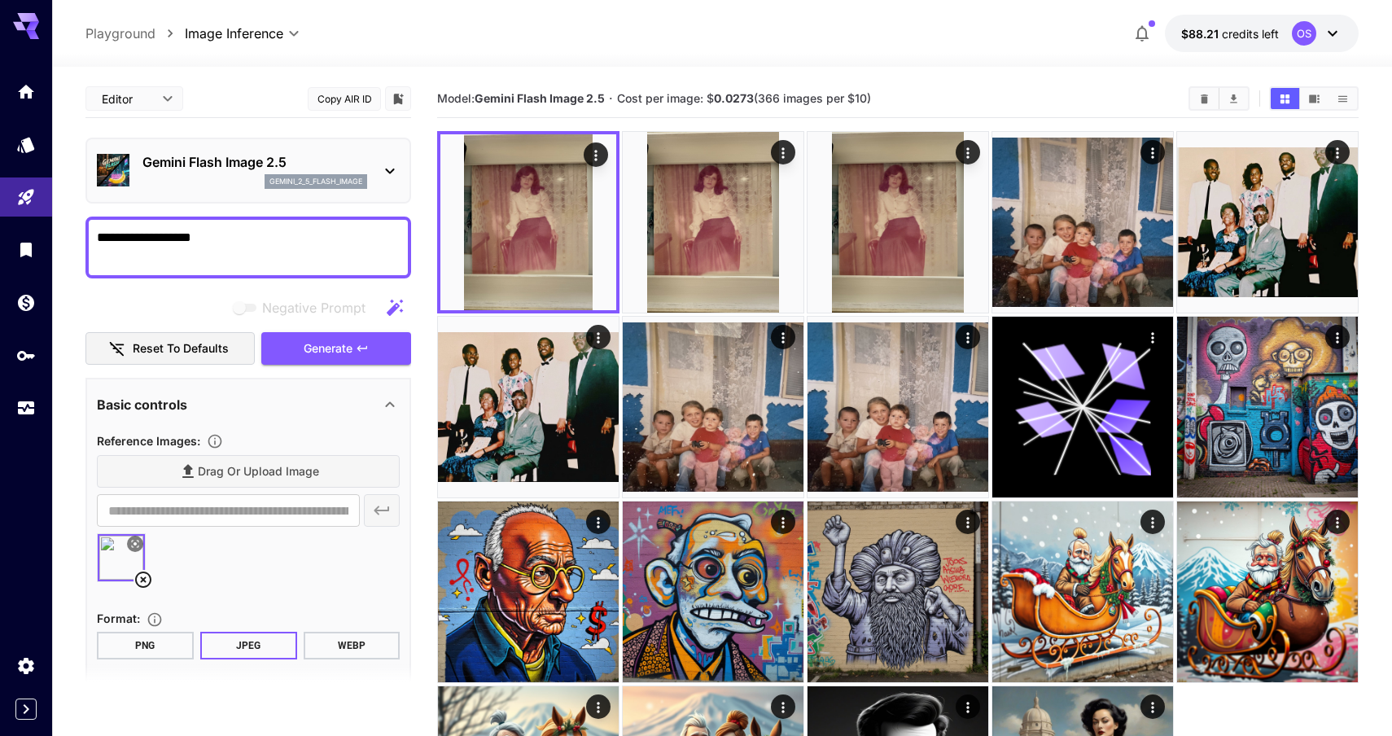
click at [142, 238] on textarea "**********" at bounding box center [248, 247] width 303 height 39
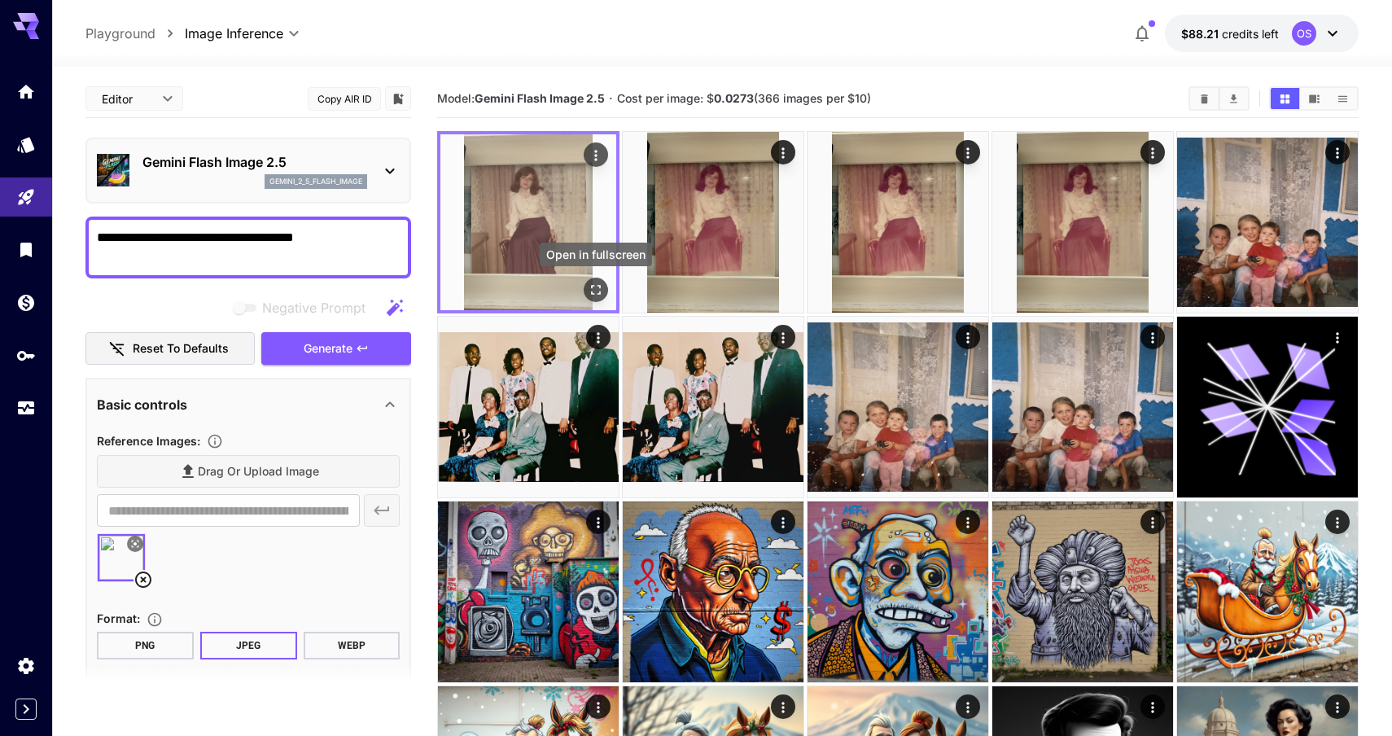
click at [597, 295] on icon "Open in fullscreen" at bounding box center [596, 290] width 16 height 16
click at [597, 297] on icon "Open in fullscreen" at bounding box center [596, 290] width 16 height 16
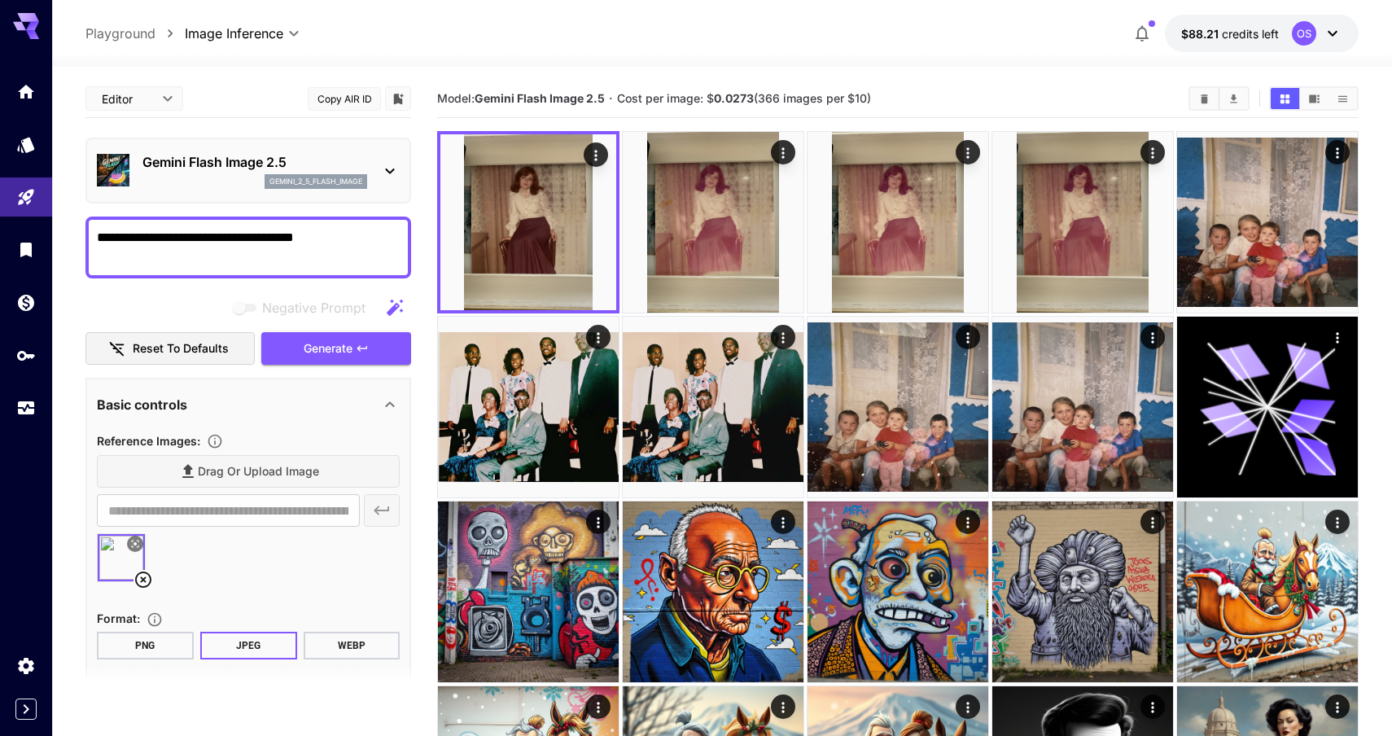
click at [394, 230] on textarea "**********" at bounding box center [248, 247] width 303 height 39
paste textarea "**********"
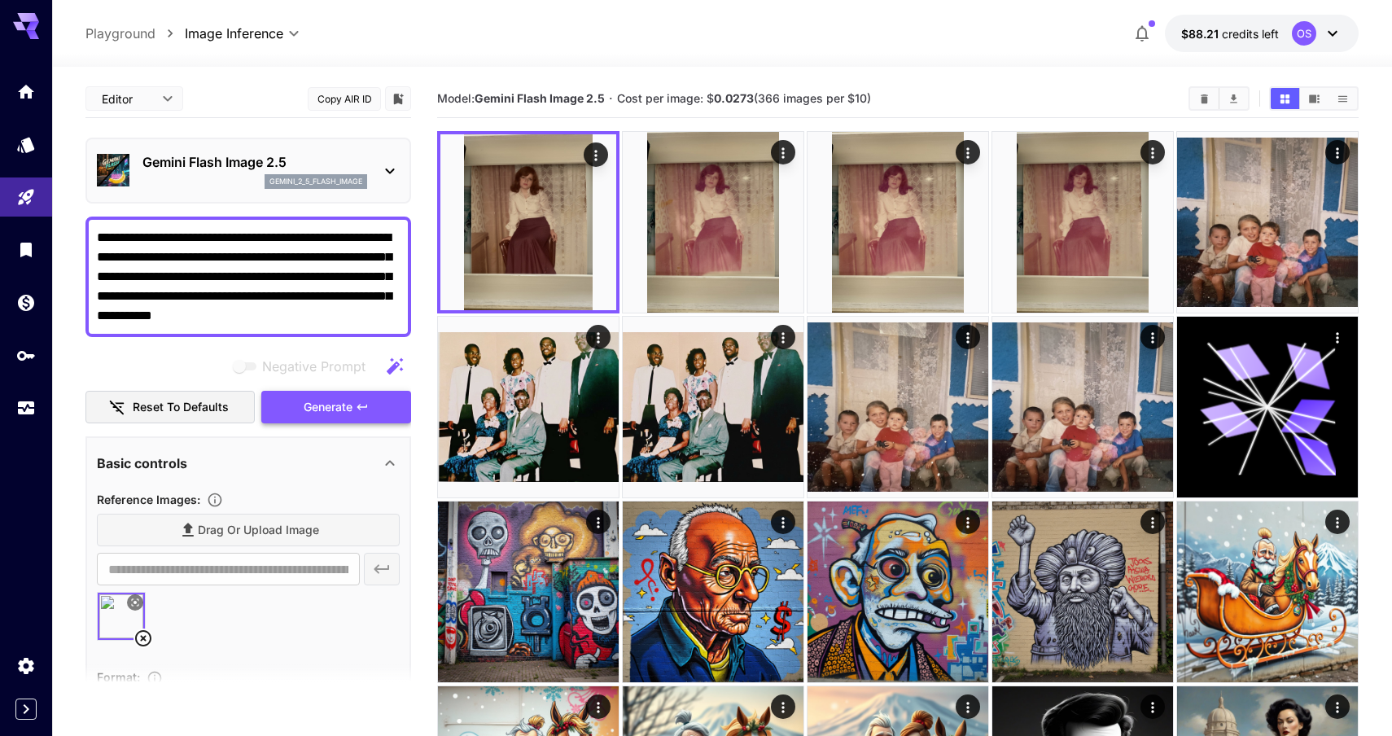
click at [322, 405] on span "Generate" at bounding box center [328, 407] width 49 height 20
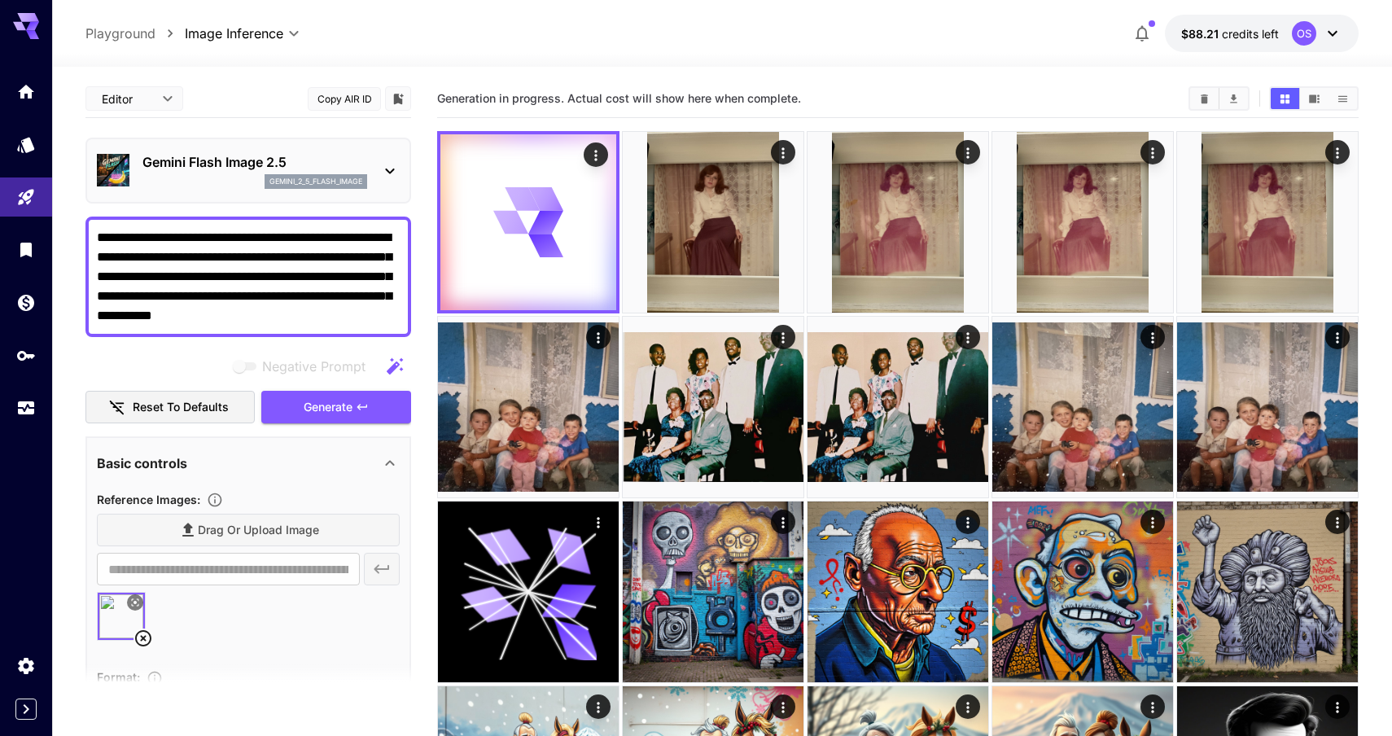
click at [332, 239] on textarea "**********" at bounding box center [248, 277] width 303 height 98
click at [588, 161] on icon "Actions" at bounding box center [596, 155] width 16 height 16
click at [552, 170] on li "Show JSON response" at bounding box center [481, 161] width 231 height 31
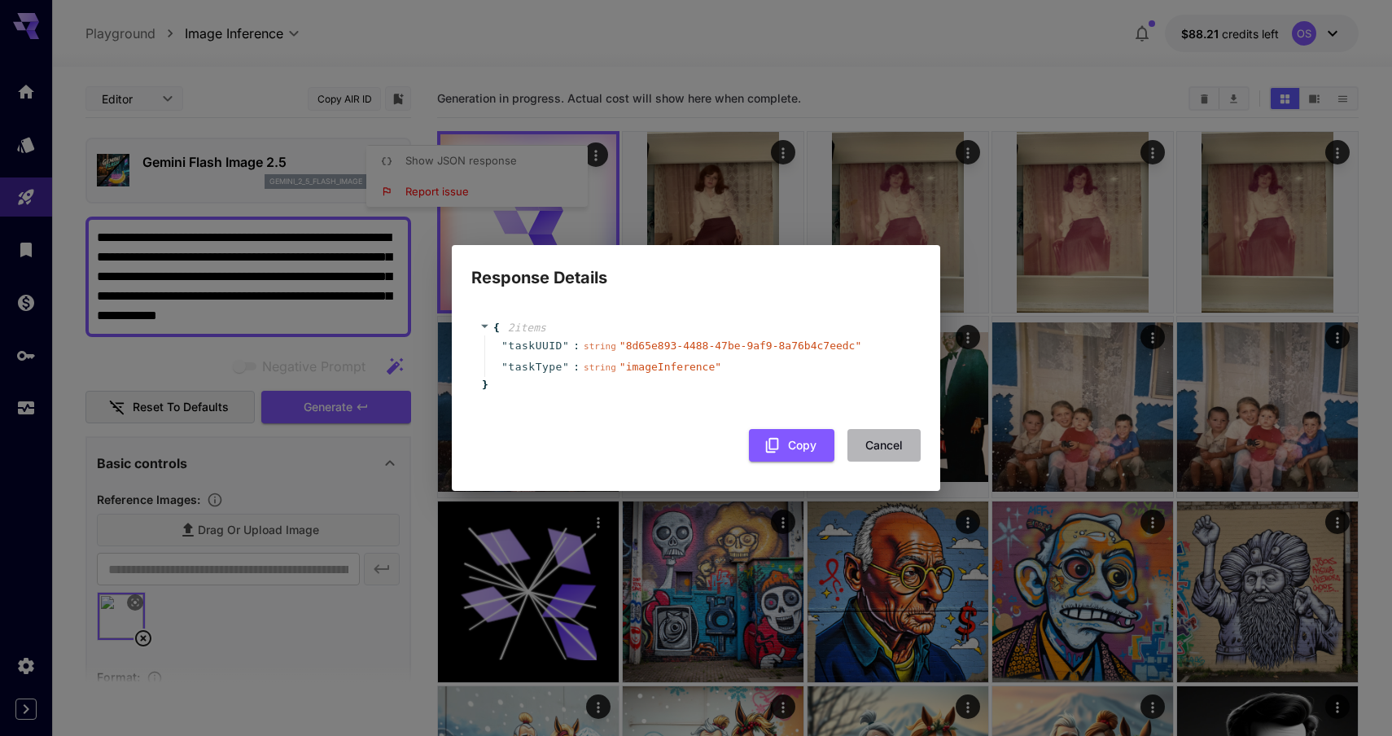
click at [891, 451] on button "Cancel" at bounding box center [883, 445] width 73 height 33
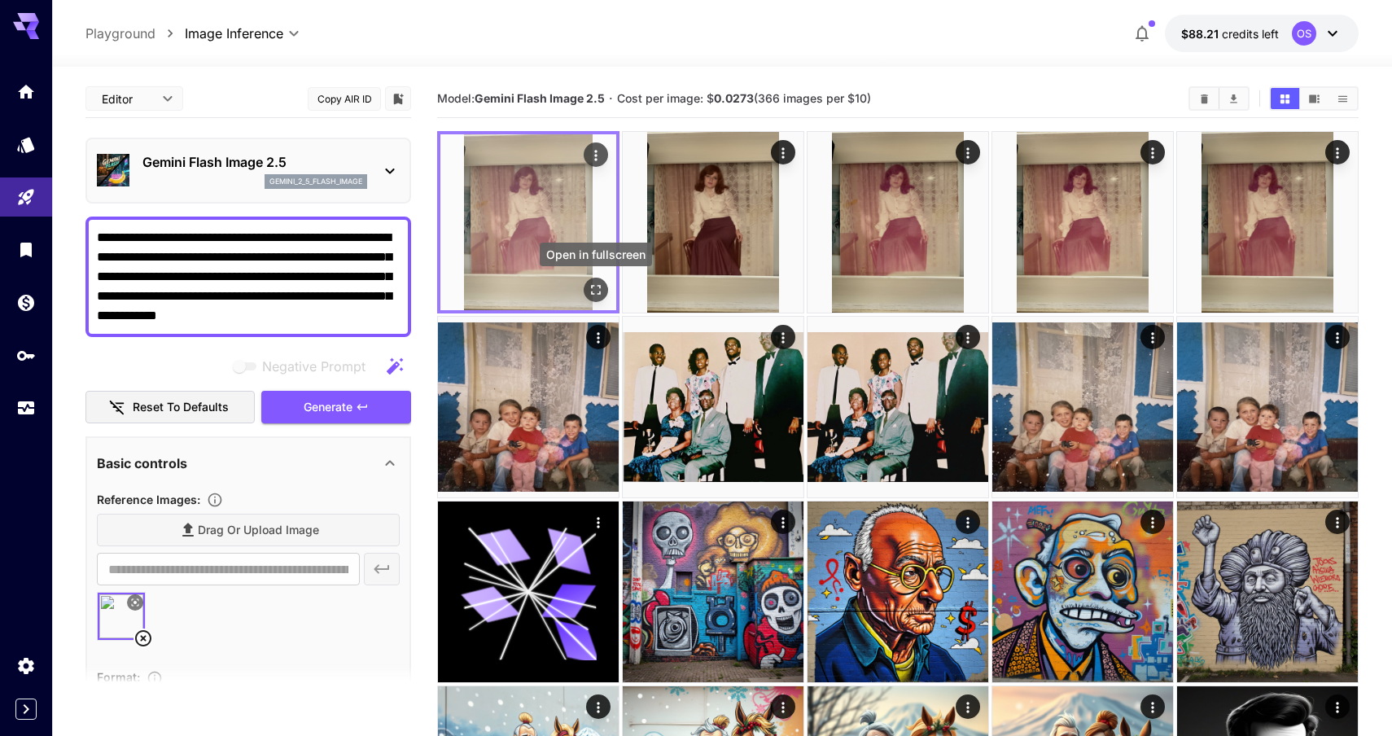
click at [593, 291] on icon "Open in fullscreen" at bounding box center [596, 290] width 16 height 16
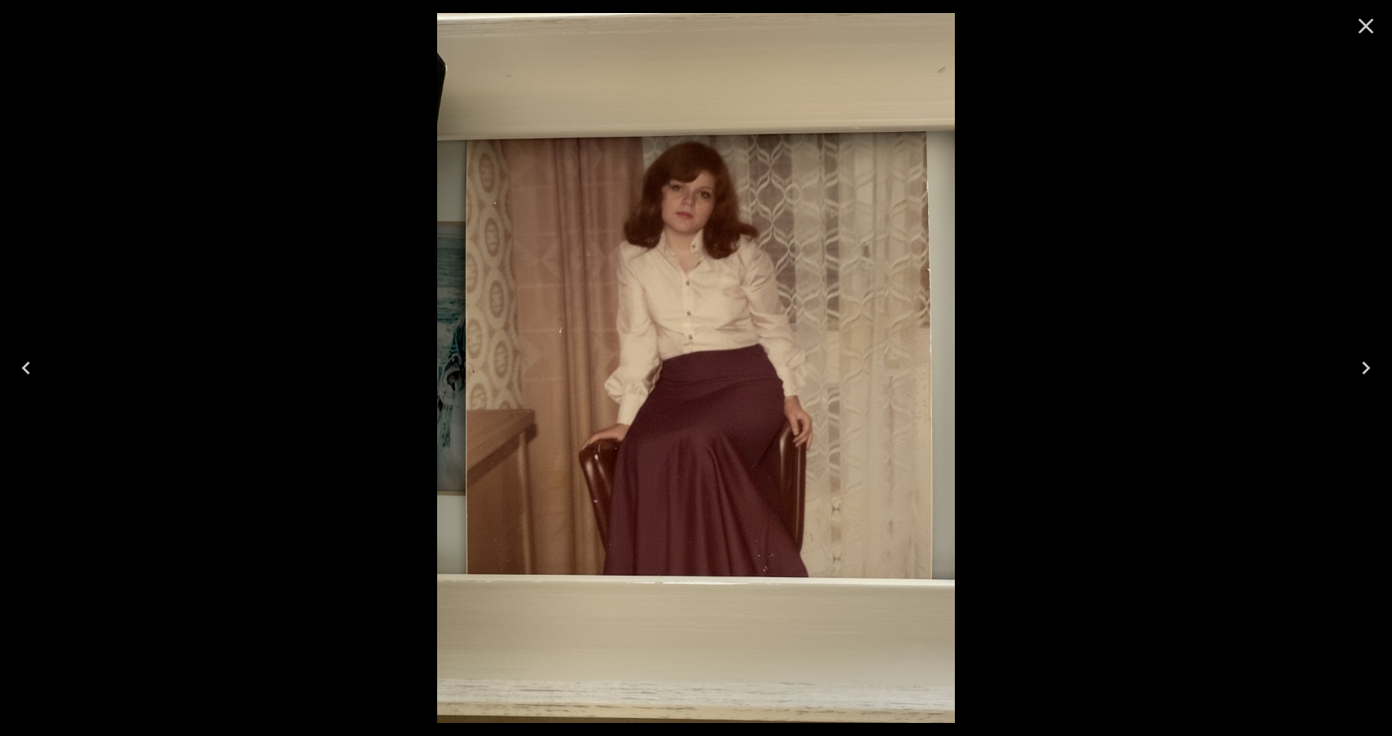
click at [1369, 33] on icon "Close" at bounding box center [1366, 26] width 26 height 26
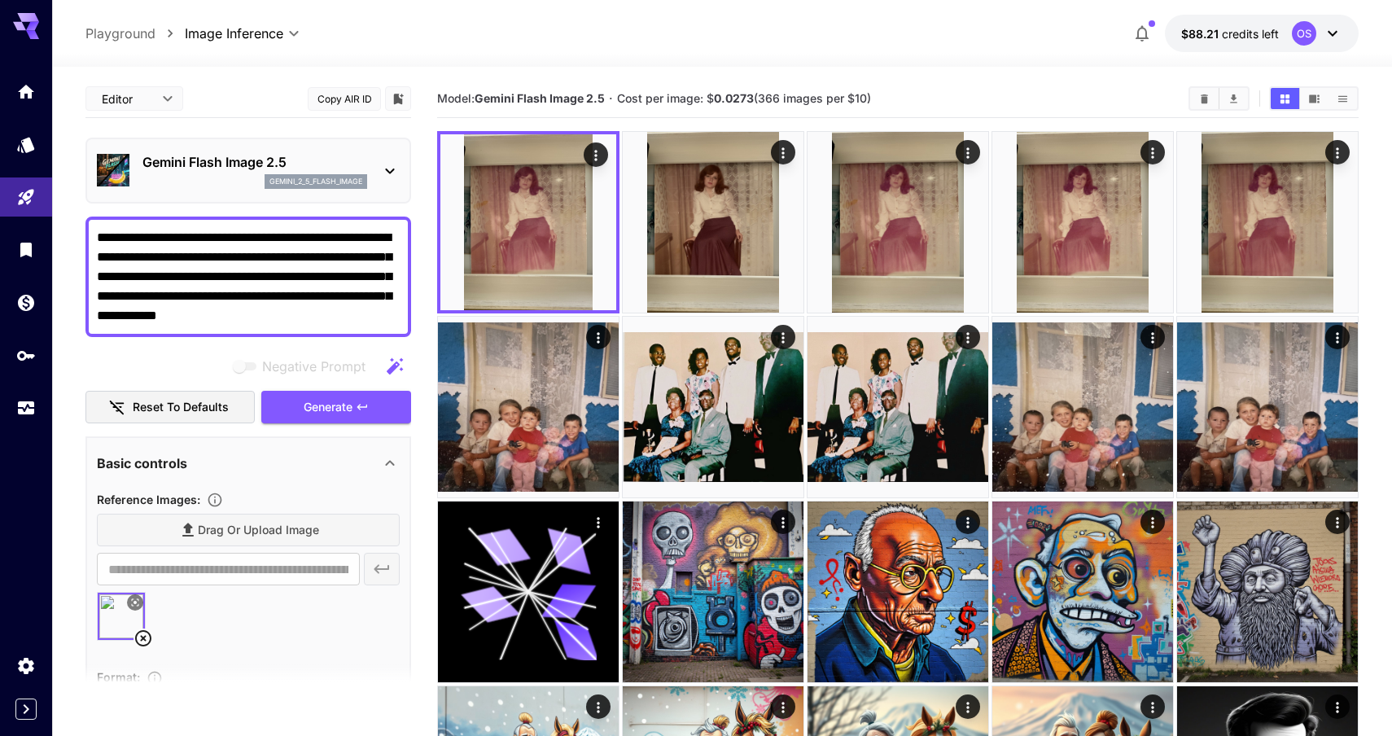
click at [319, 285] on textarea "**********" at bounding box center [248, 277] width 303 height 98
paste textarea
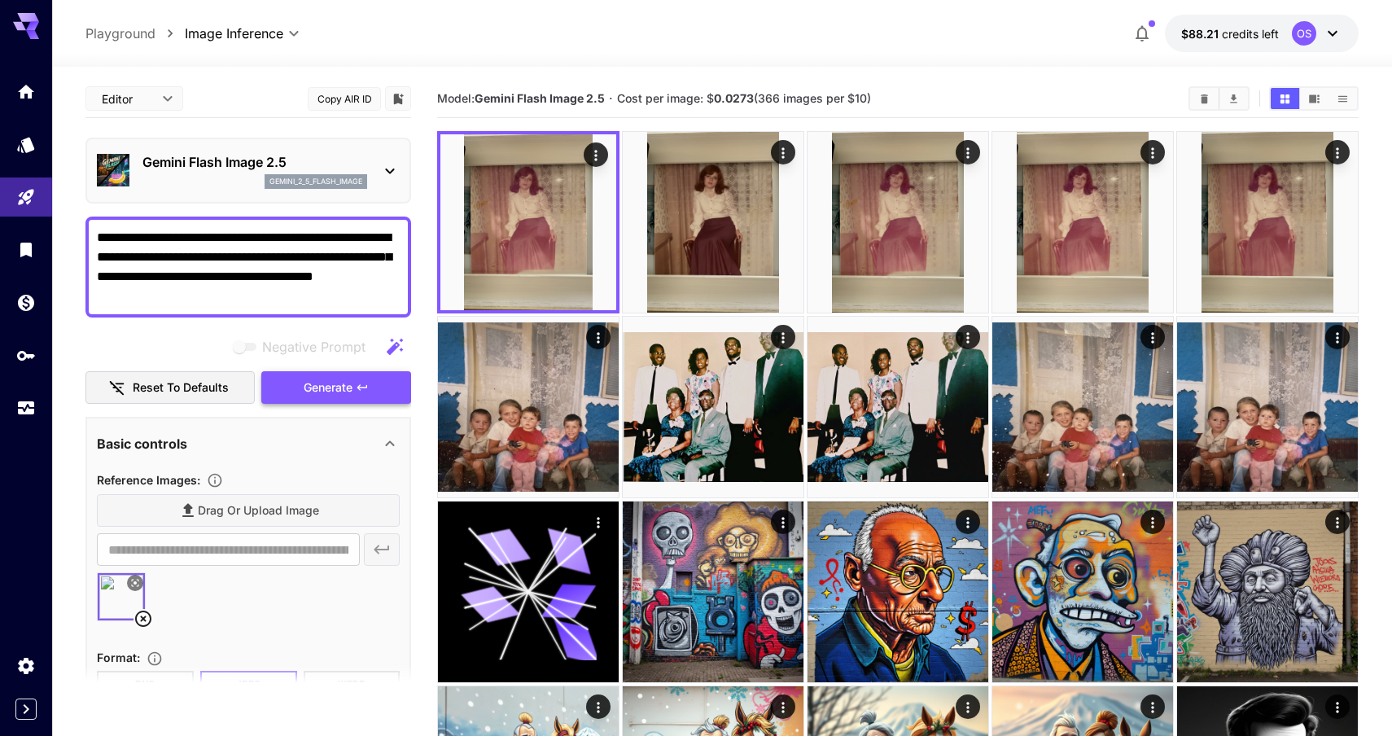
click at [328, 391] on span "Generate" at bounding box center [328, 388] width 49 height 20
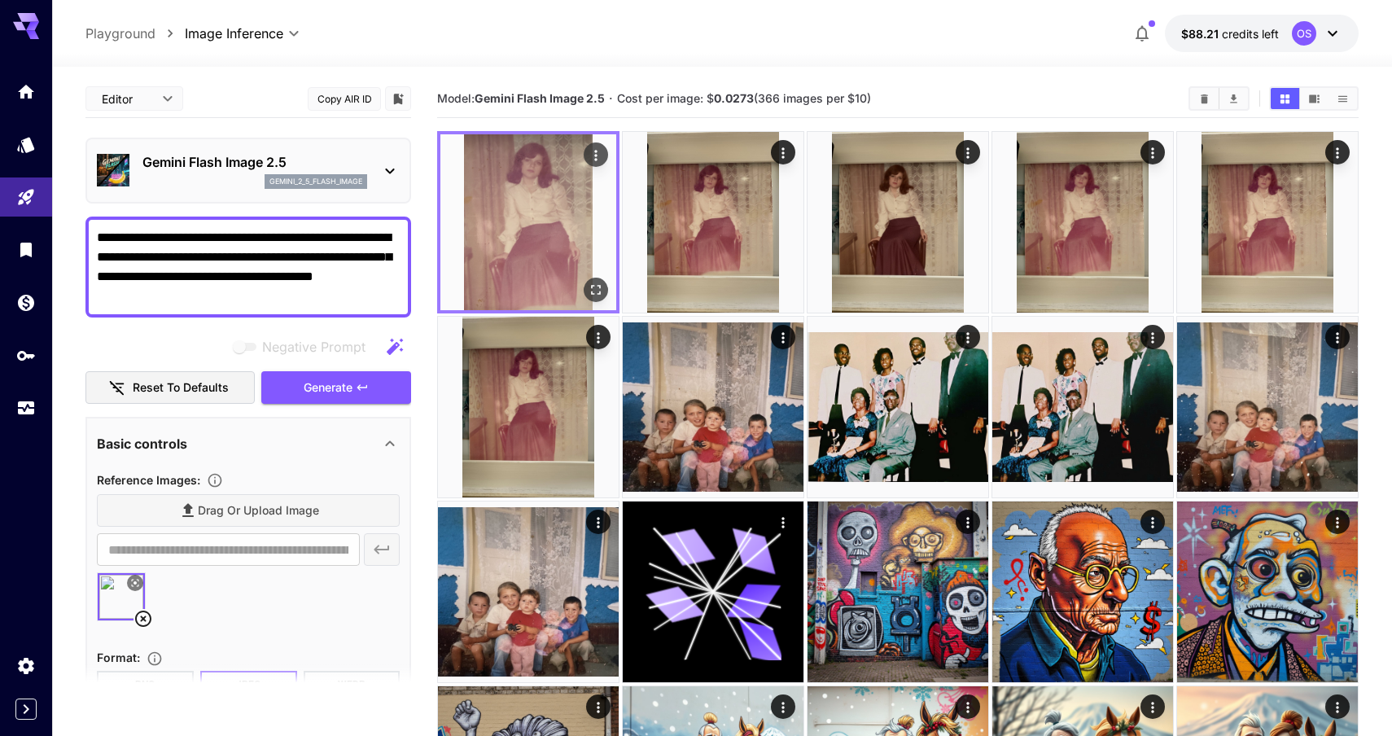
click at [598, 292] on icon "Open in fullscreen" at bounding box center [596, 290] width 16 height 16
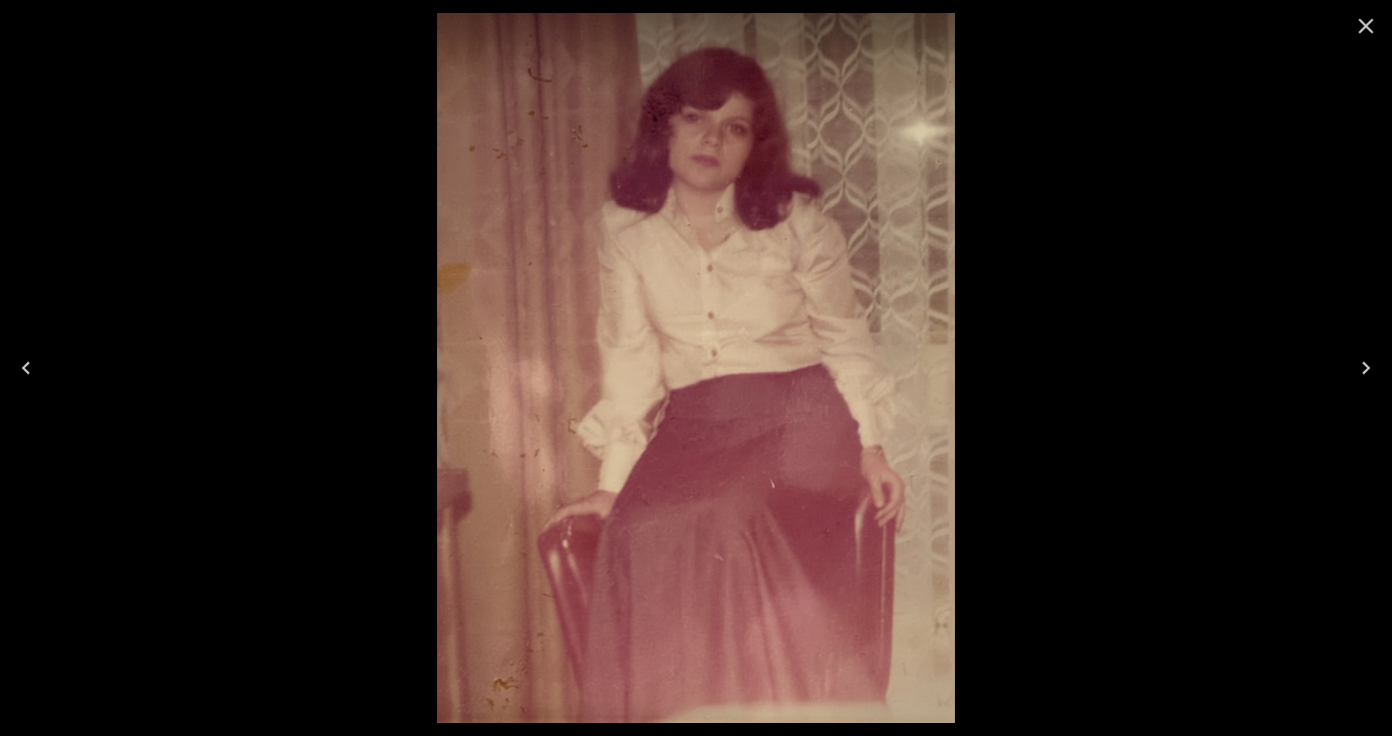
click at [1363, 15] on icon "Close" at bounding box center [1366, 26] width 26 height 26
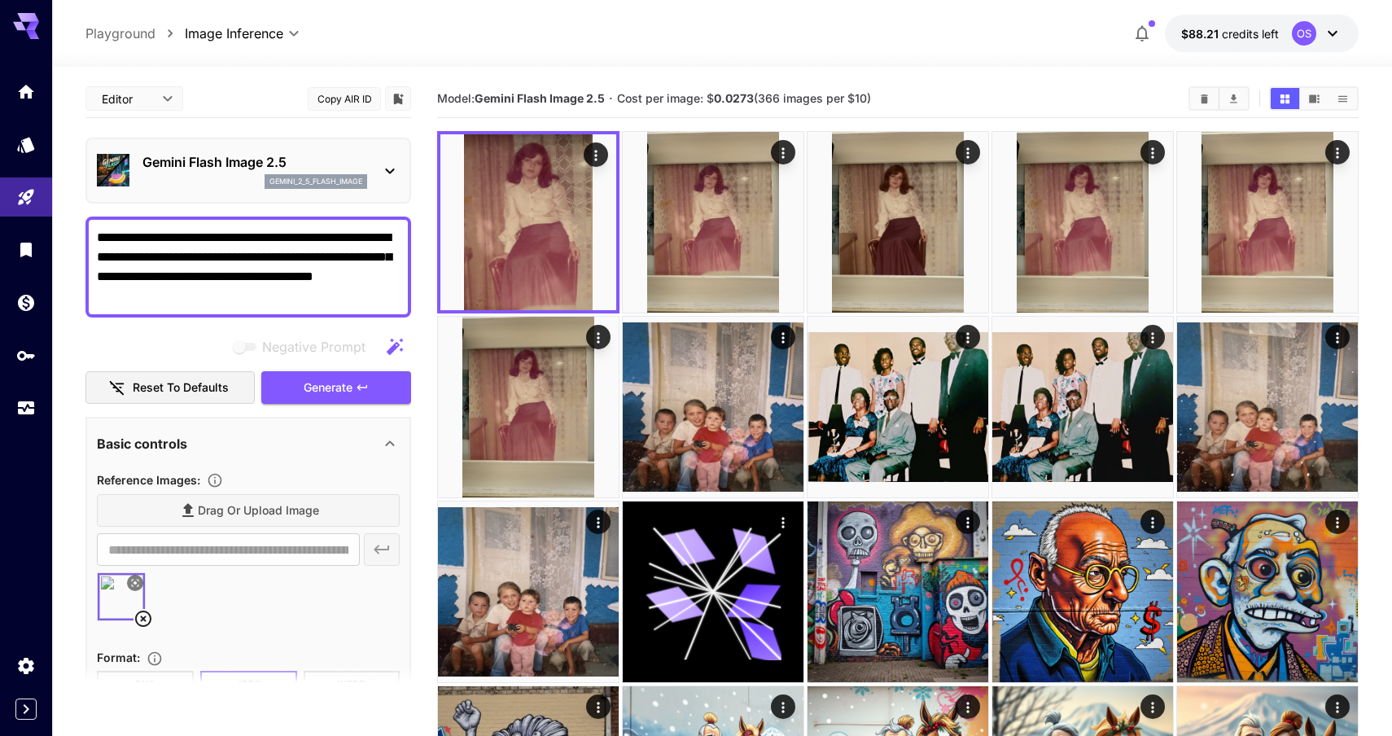
drag, startPoint x: 303, startPoint y: 260, endPoint x: 236, endPoint y: 254, distance: 67.0
click at [236, 254] on textarea "**********" at bounding box center [248, 267] width 303 height 78
drag, startPoint x: 204, startPoint y: 294, endPoint x: 299, endPoint y: 273, distance: 97.6
click at [299, 273] on textarea "**********" at bounding box center [248, 267] width 303 height 78
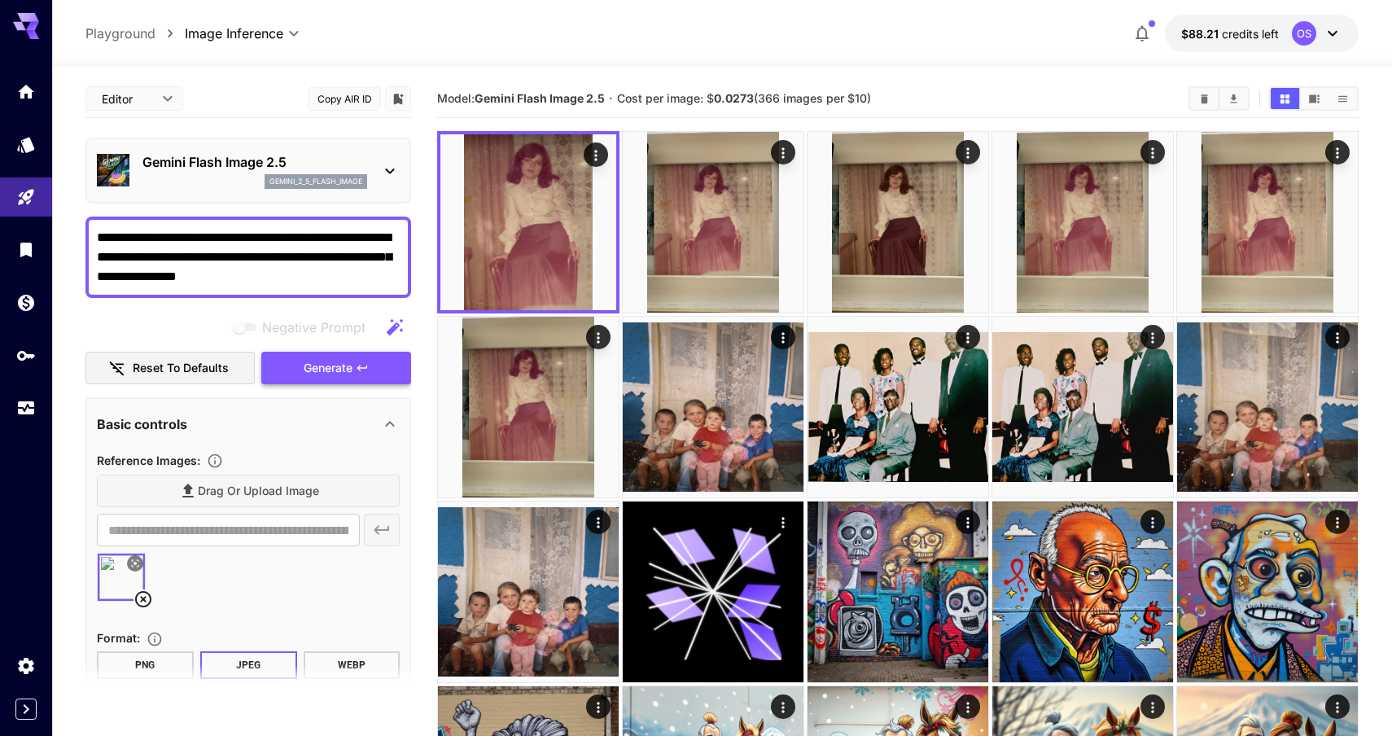
click at [332, 358] on span "Generate" at bounding box center [328, 368] width 49 height 20
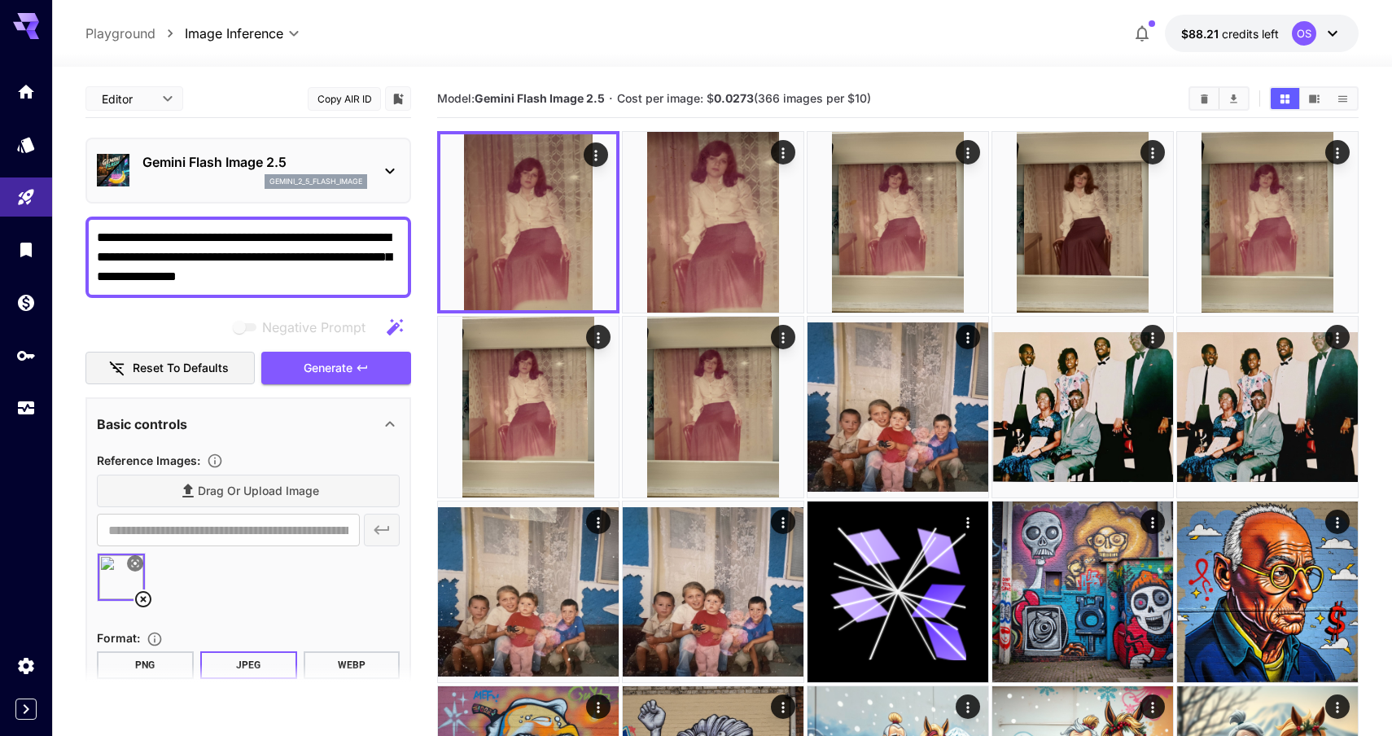
click at [313, 278] on textarea "**********" at bounding box center [248, 257] width 303 height 59
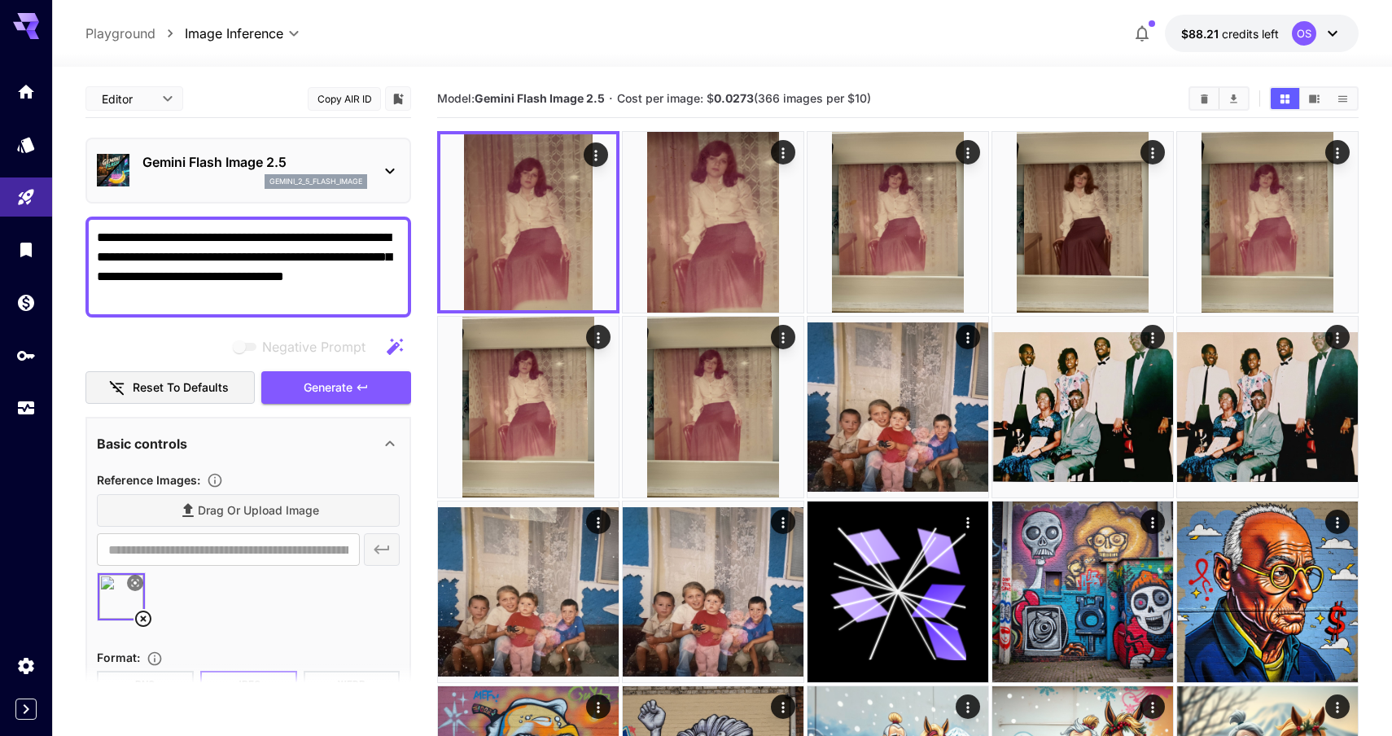
click at [357, 273] on textarea "**********" at bounding box center [248, 267] width 303 height 78
click at [332, 291] on textarea "**********" at bounding box center [248, 267] width 303 height 78
click at [355, 383] on button "Generate" at bounding box center [336, 387] width 150 height 33
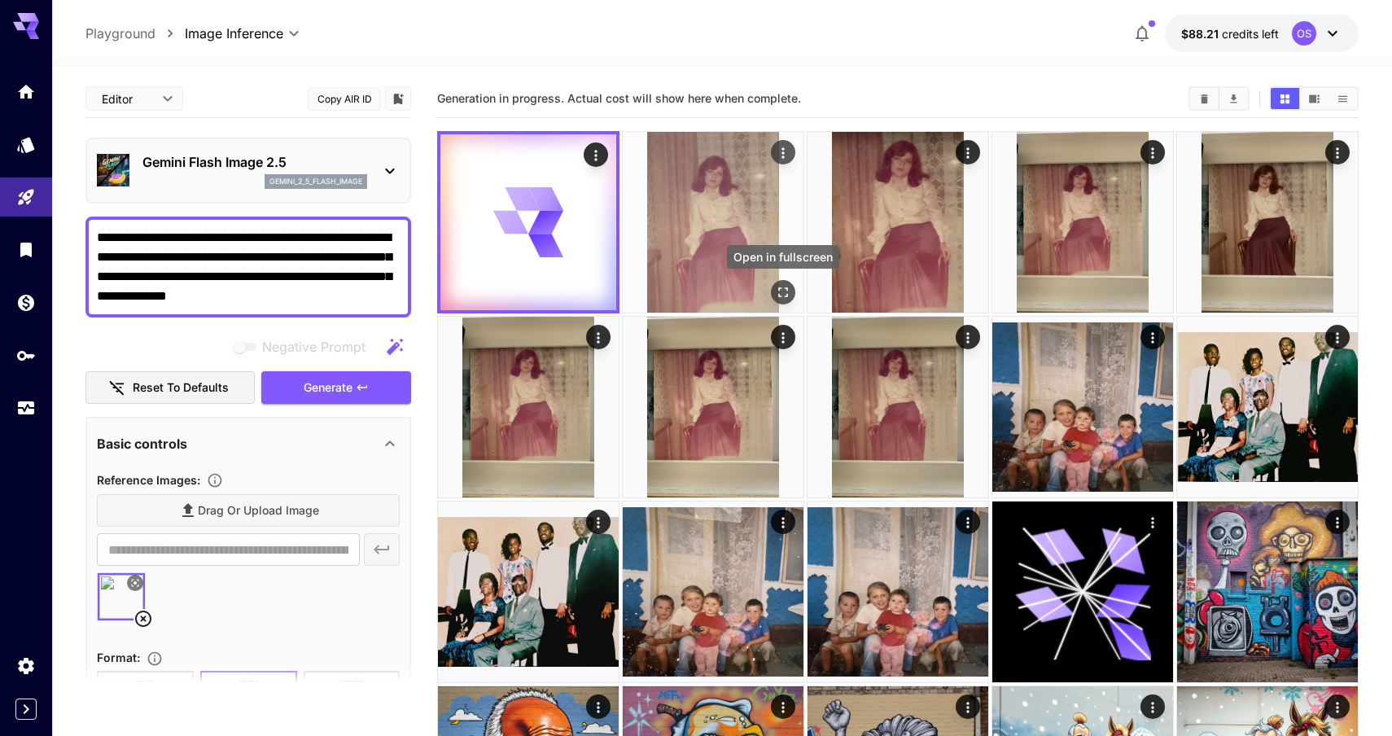
click at [786, 288] on icon "Open in fullscreen" at bounding box center [783, 292] width 10 height 10
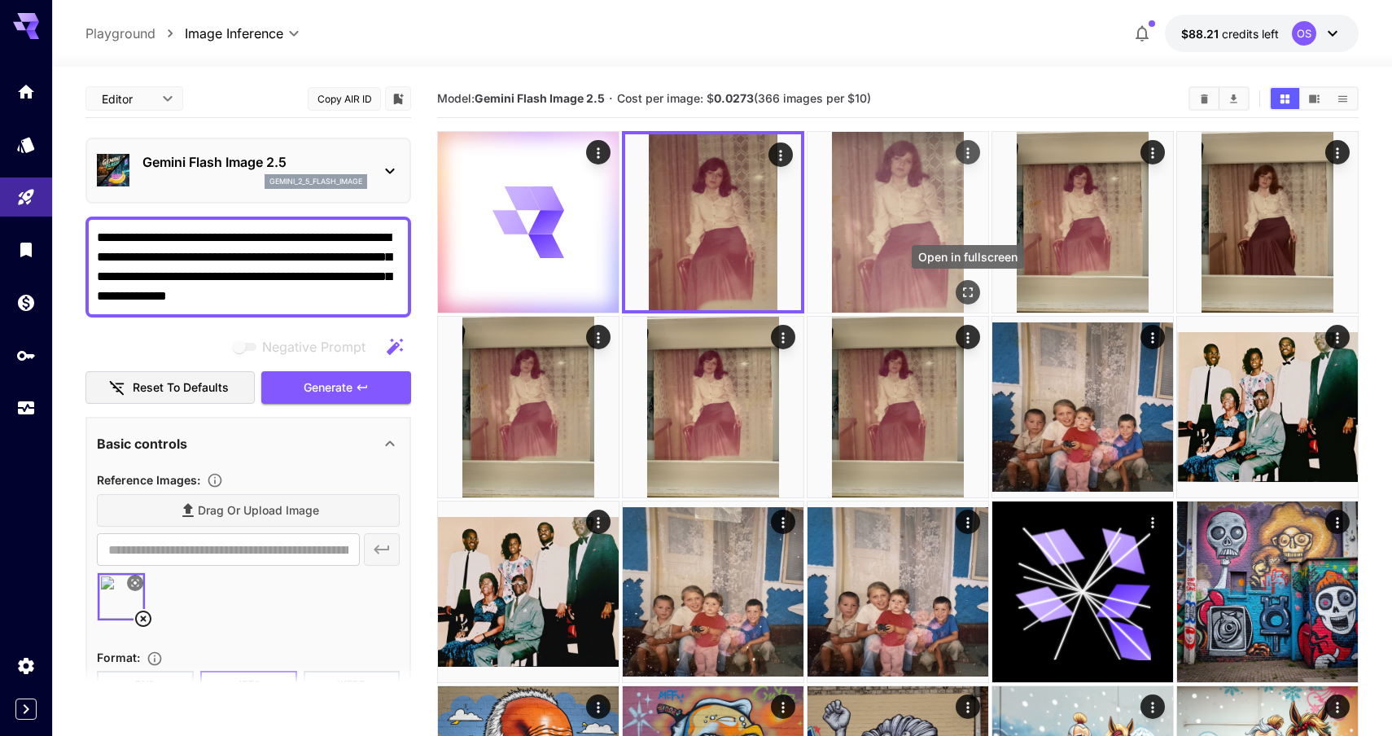
click at [978, 287] on button "Open in fullscreen" at bounding box center [968, 292] width 24 height 24
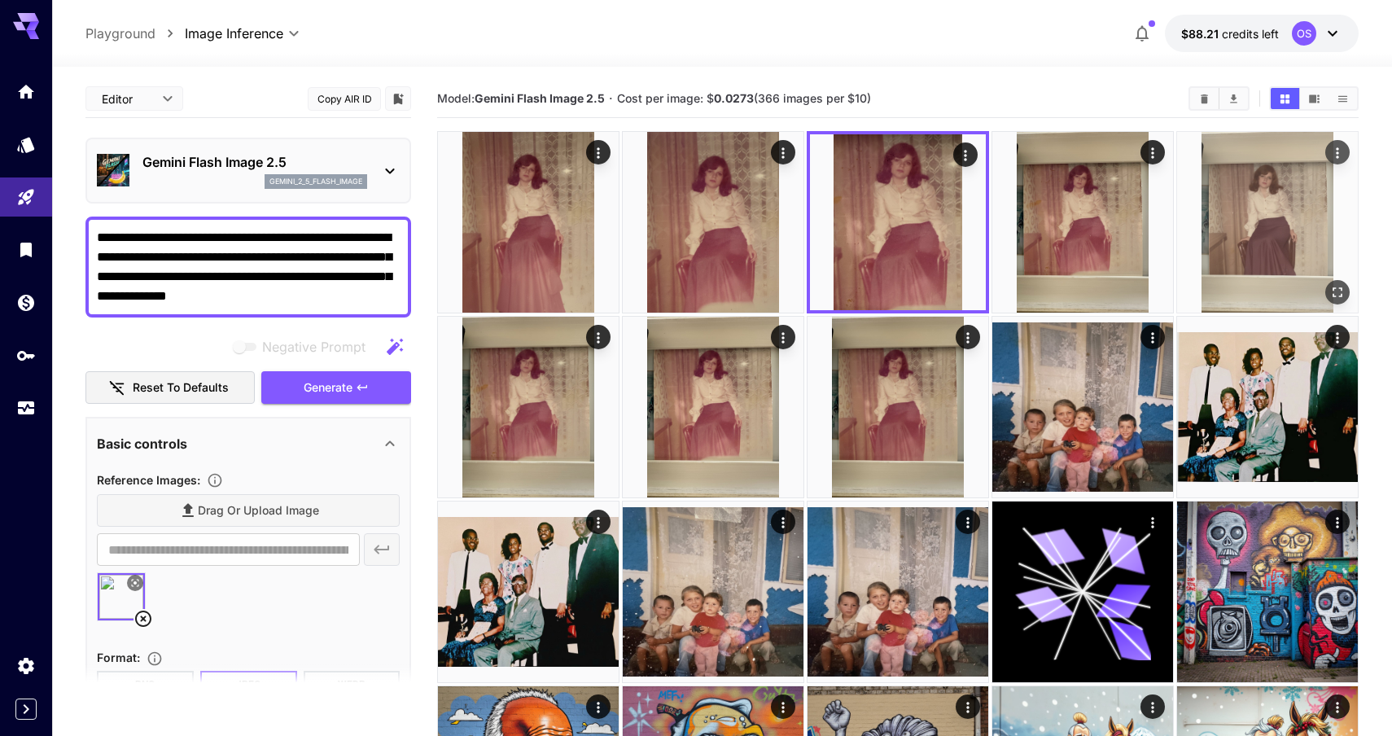
click at [1339, 287] on icon "Open in fullscreen" at bounding box center [1338, 292] width 10 height 10
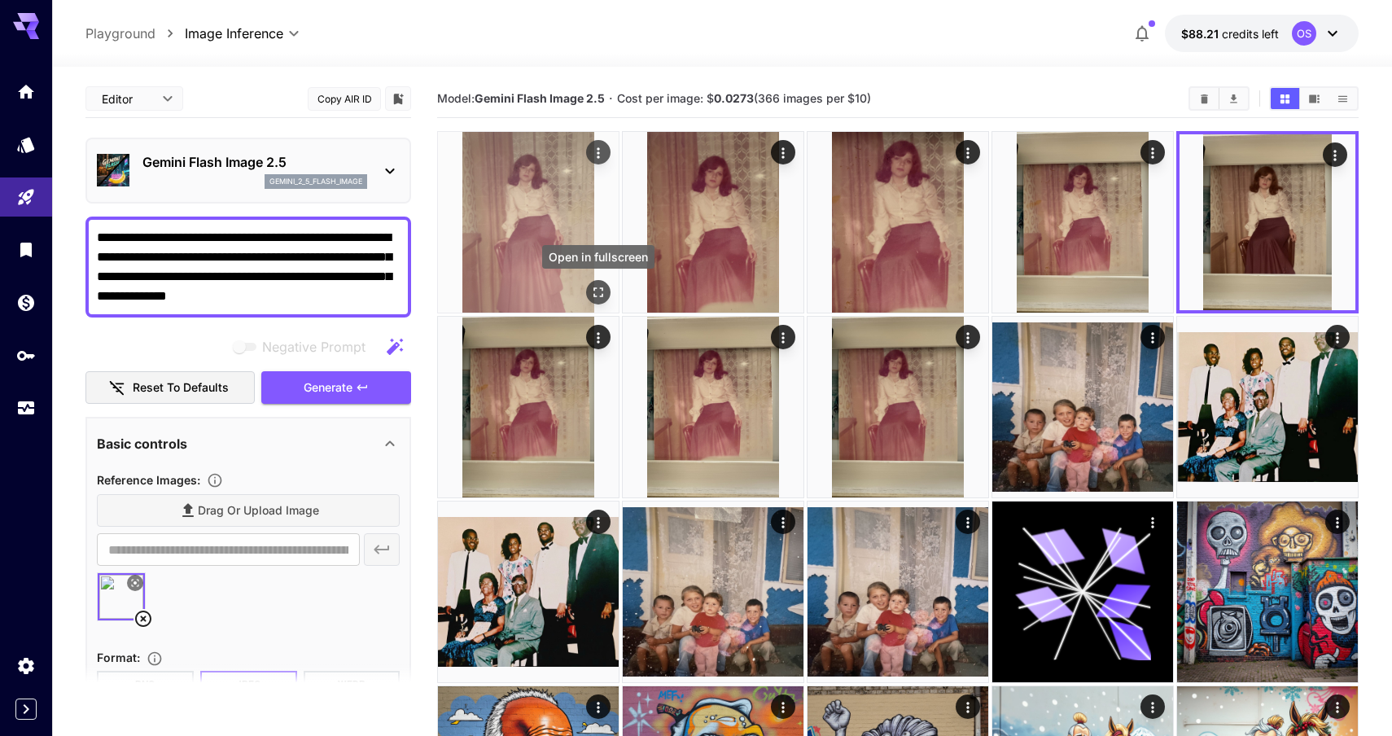
click at [601, 284] on icon "Open in fullscreen" at bounding box center [598, 292] width 16 height 16
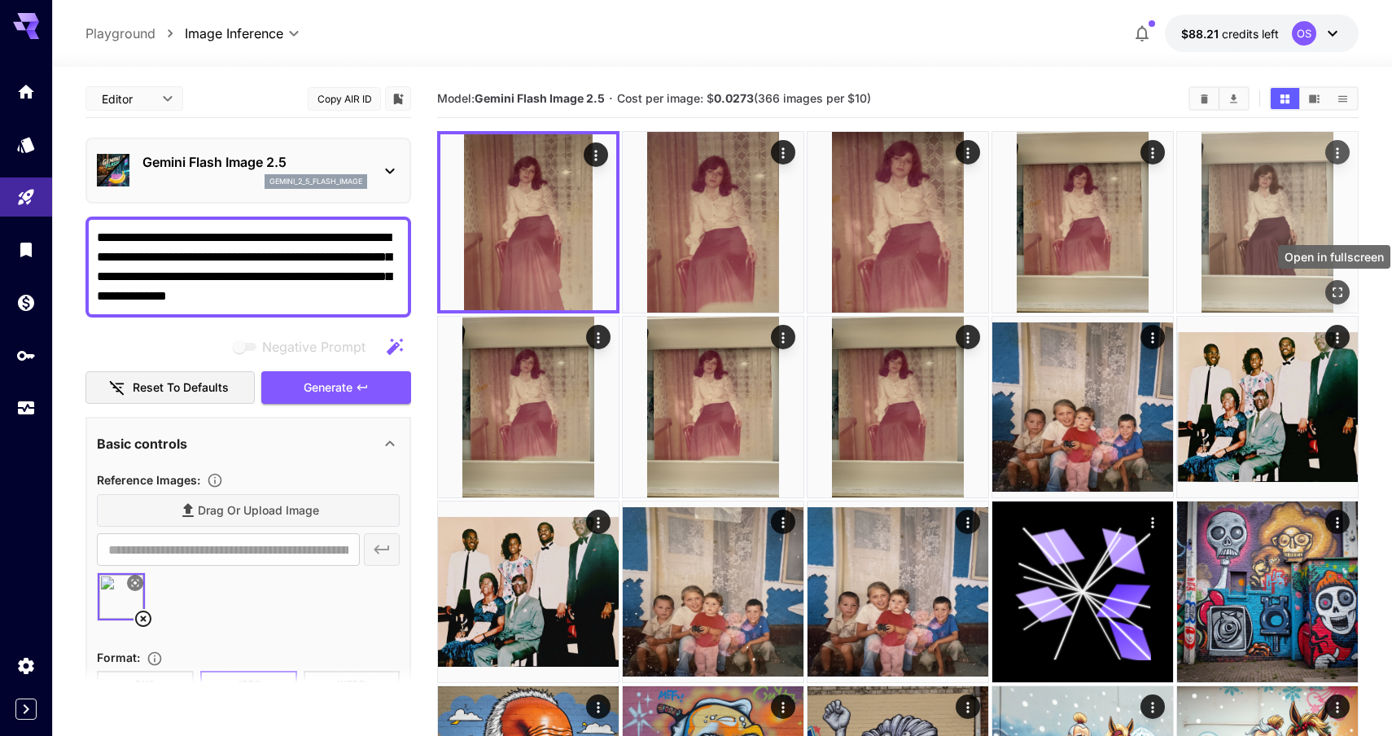
click at [1341, 293] on icon "Open in fullscreen" at bounding box center [1338, 292] width 10 height 10
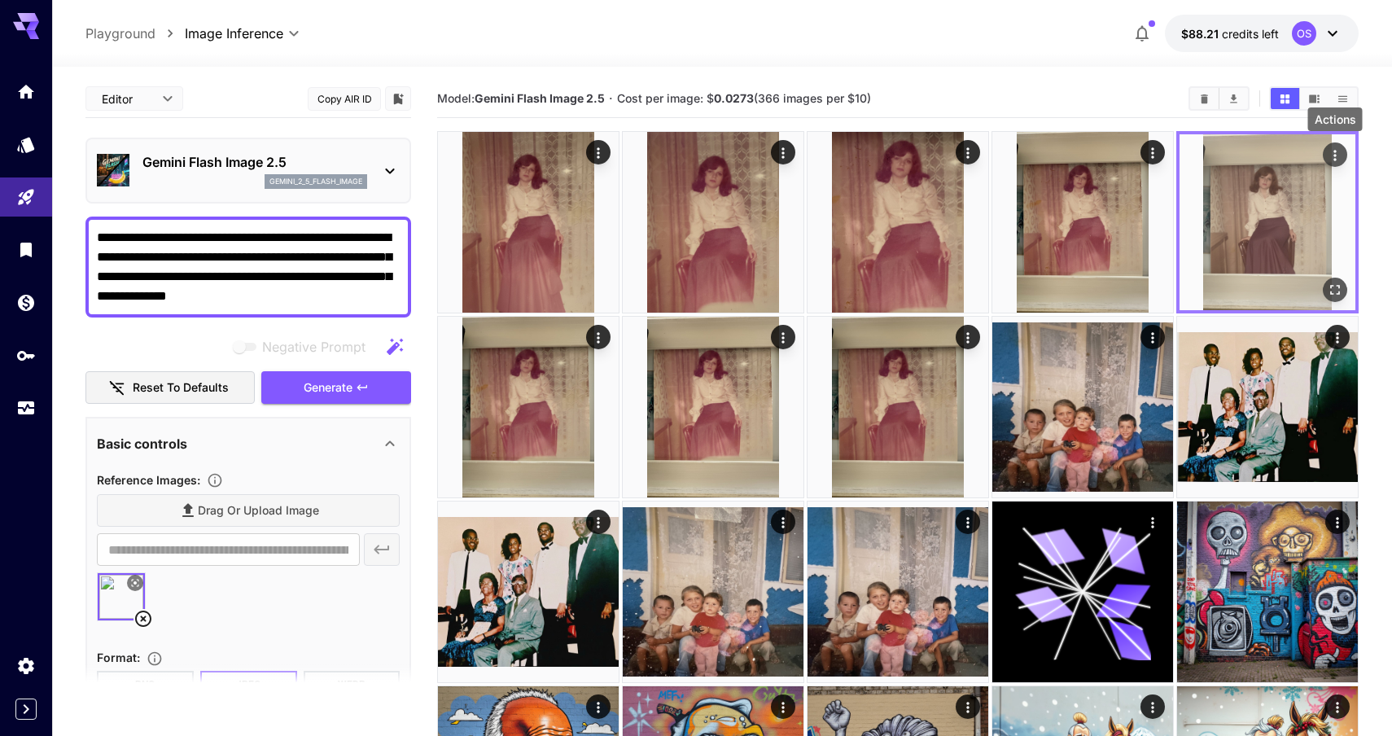
click at [1336, 159] on icon "Actions" at bounding box center [1334, 155] width 2 height 11
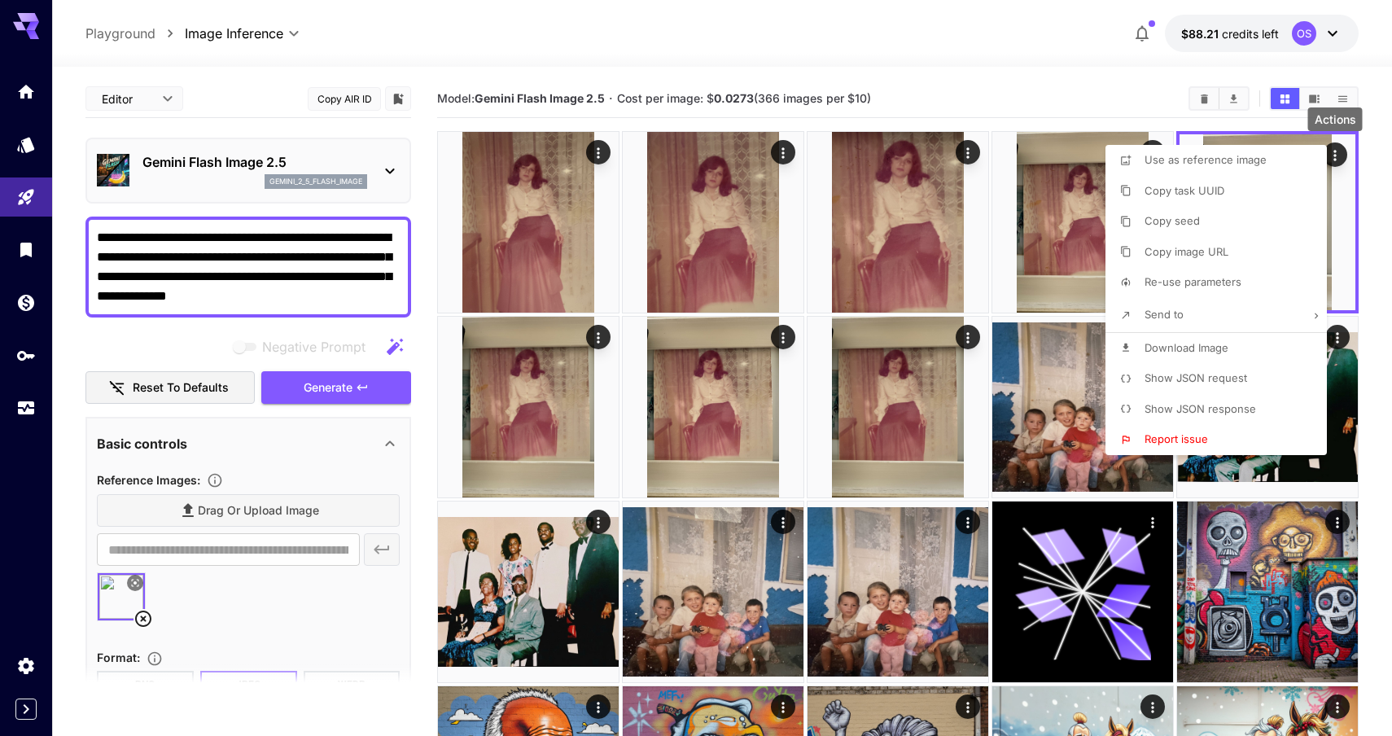
click at [1200, 374] on span "Show JSON request" at bounding box center [1196, 377] width 103 height 13
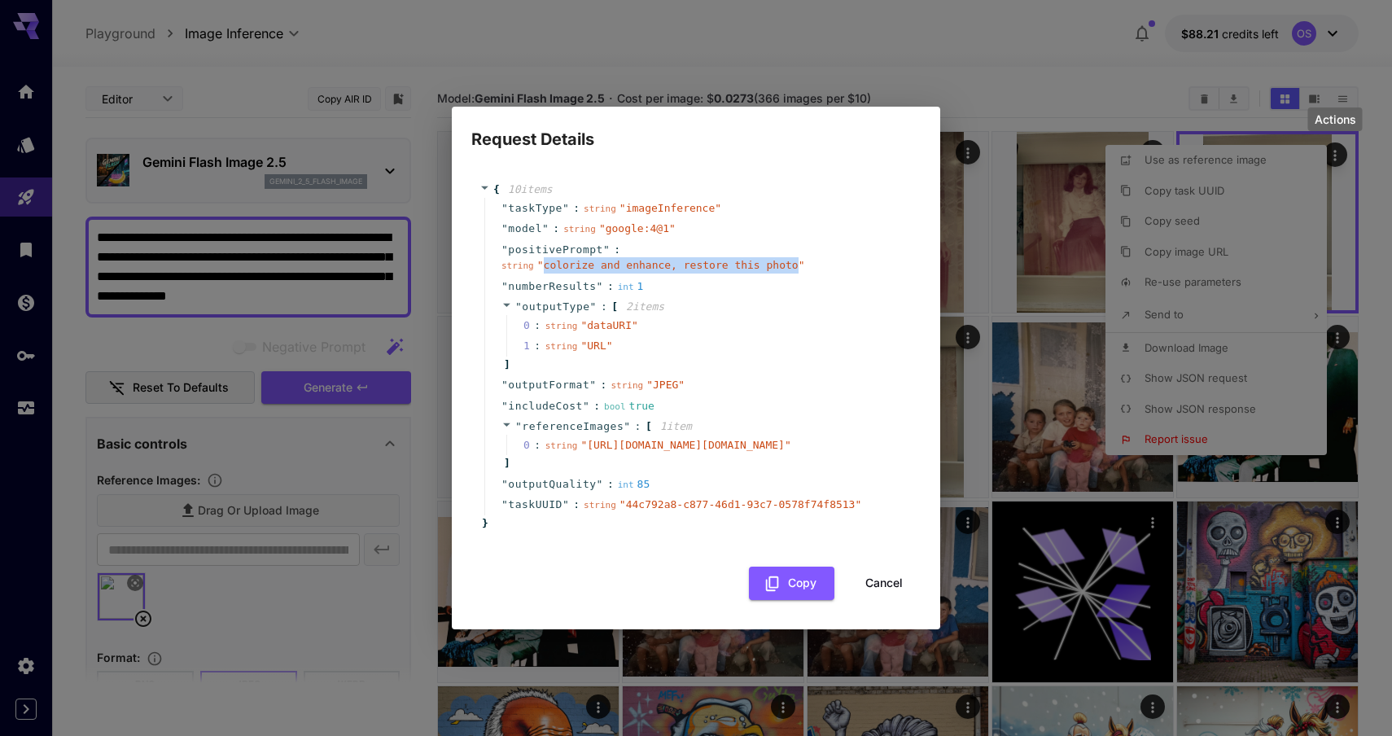
drag, startPoint x: 795, startPoint y: 252, endPoint x: 541, endPoint y: 252, distance: 254.0
click at [541, 259] on span "" colorize and enhance, restore this photo "" at bounding box center [671, 265] width 268 height 12
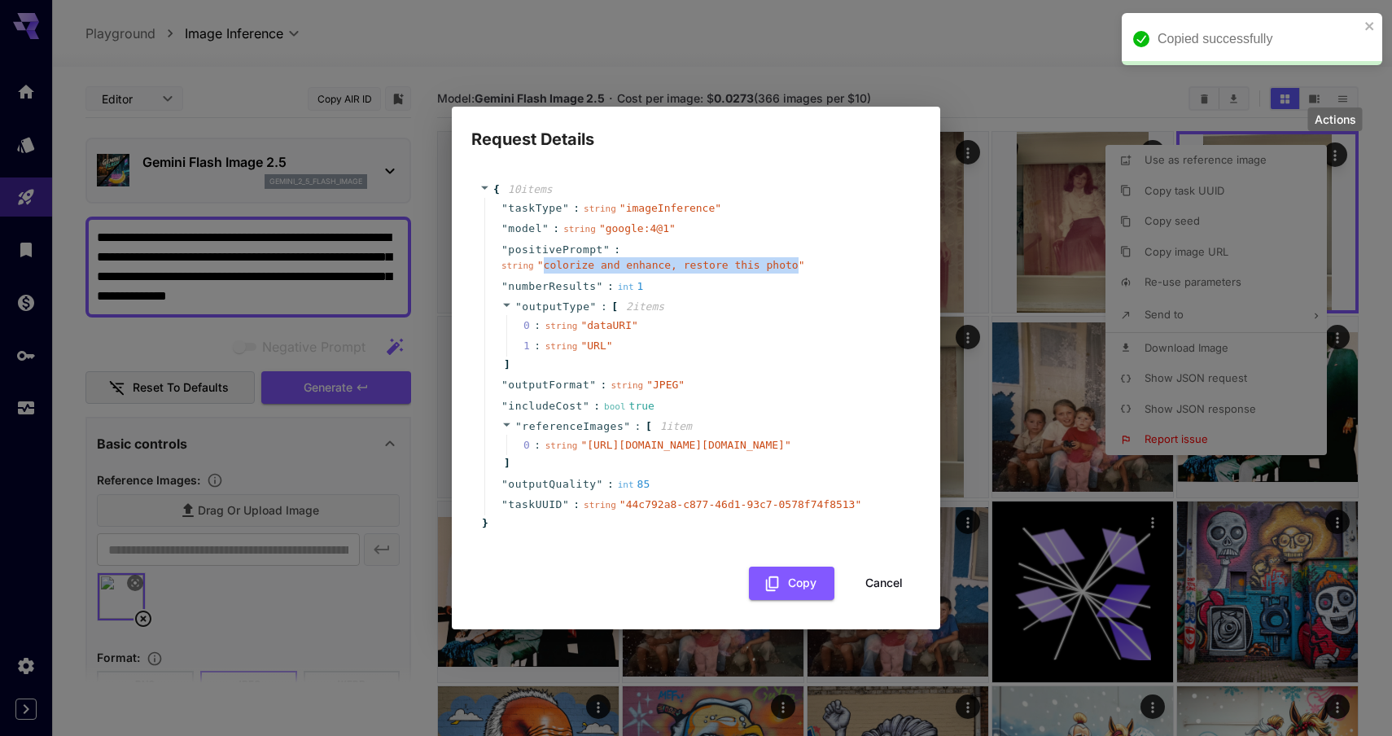
copy span "colorize and enhance, restore this photo"
click at [890, 613] on div "{ 10 item s " taskType " : string " imageInference " " model " : string " googl…" at bounding box center [695, 389] width 449 height 448
click at [884, 600] on button "Cancel" at bounding box center [883, 583] width 73 height 33
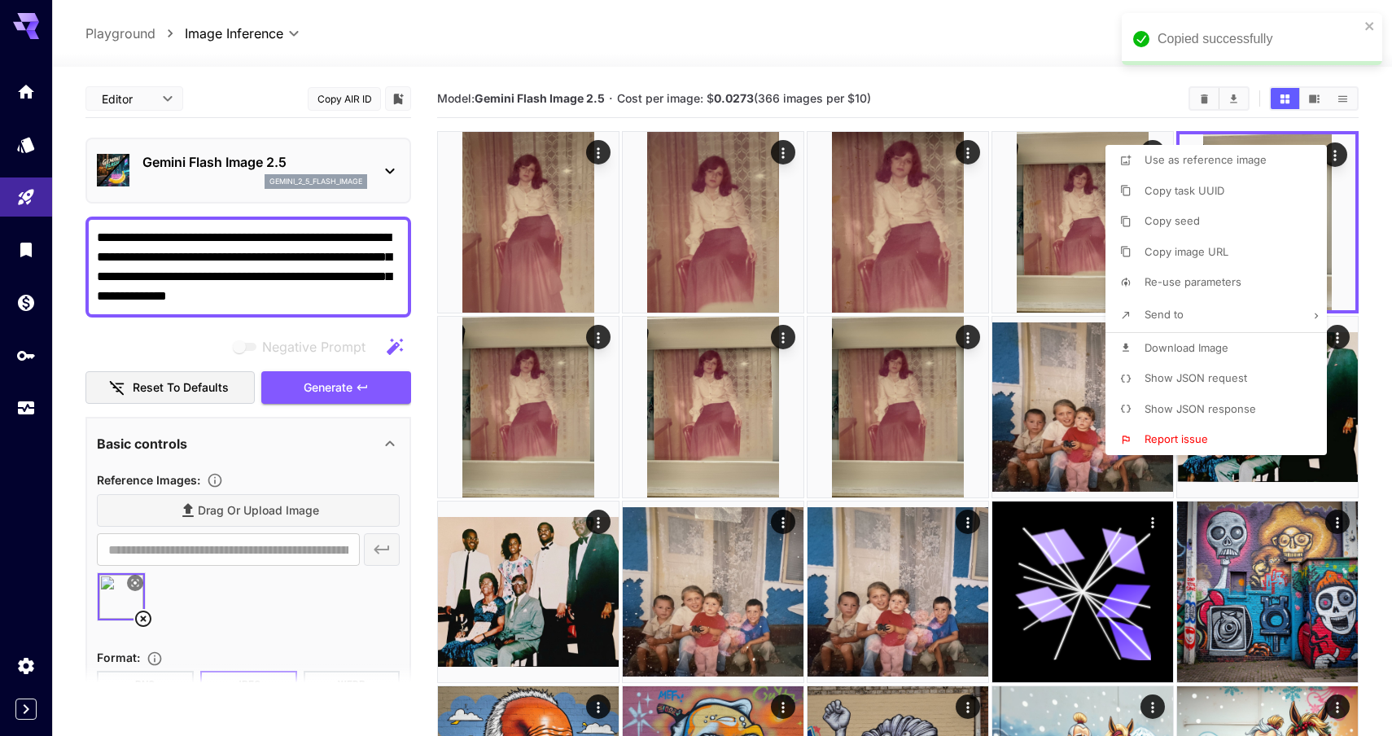
drag, startPoint x: 392, startPoint y: 298, endPoint x: 313, endPoint y: 277, distance: 81.7
click at [313, 277] on div at bounding box center [696, 368] width 1392 height 736
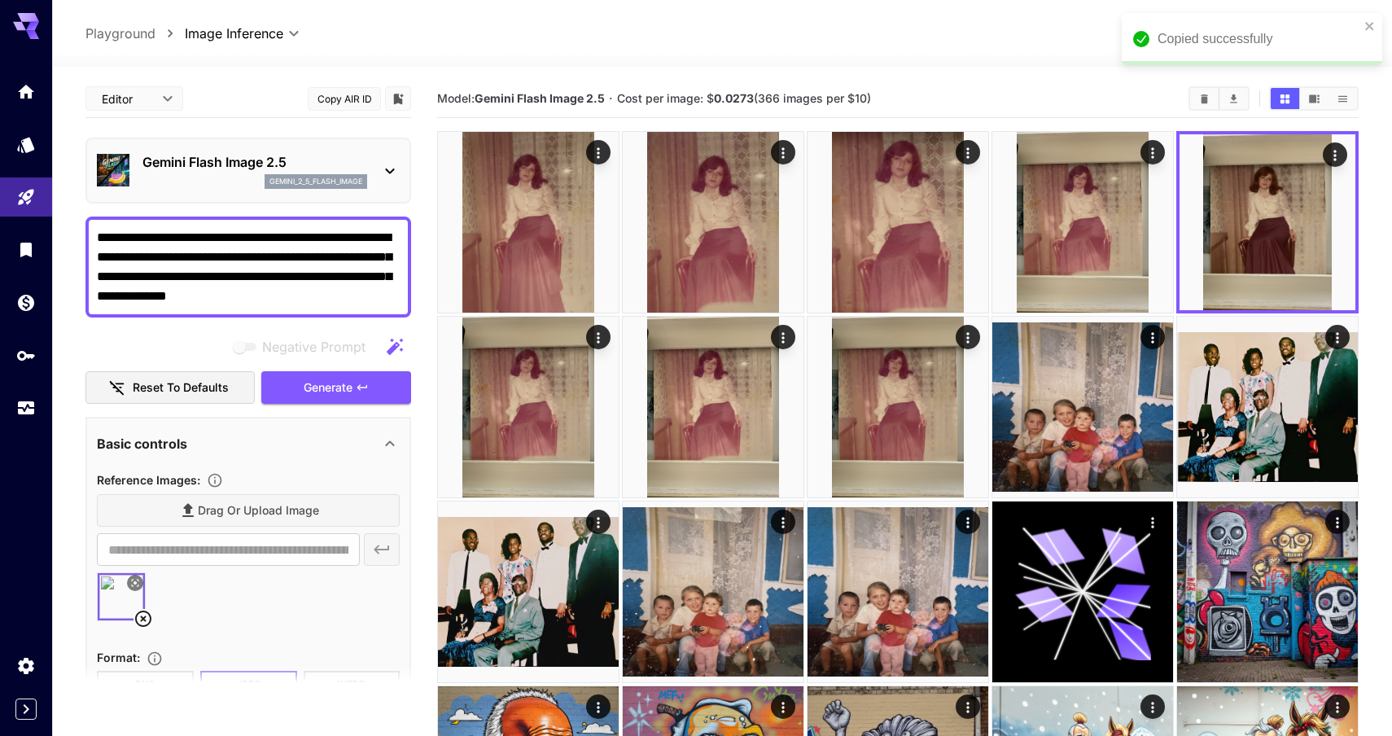
click at [313, 277] on body "**********" at bounding box center [696, 550] width 1392 height 1101
drag, startPoint x: 306, startPoint y: 278, endPoint x: 425, endPoint y: 298, distance: 120.4
click at [425, 298] on main "**********" at bounding box center [721, 573] width 1273 height 986
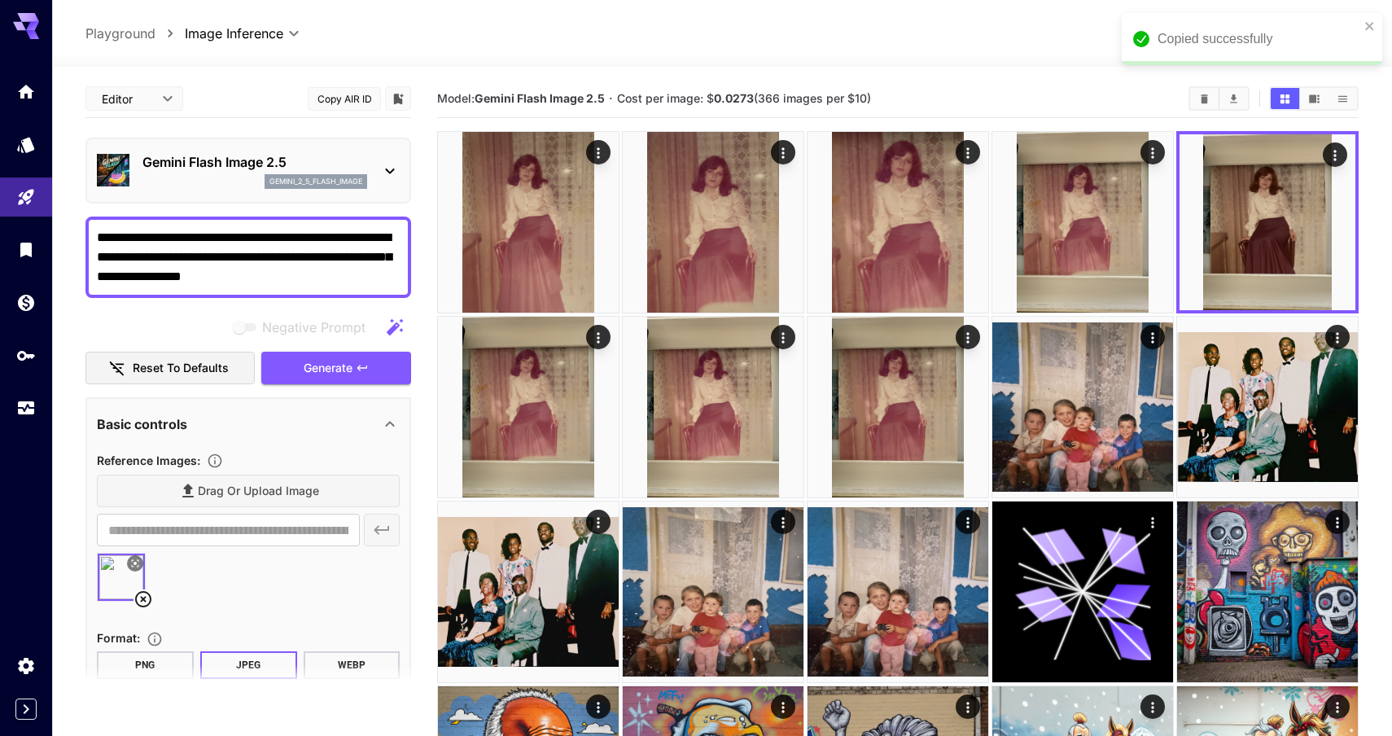
click at [98, 230] on textarea "**********" at bounding box center [248, 257] width 303 height 59
paste textarea "**********"
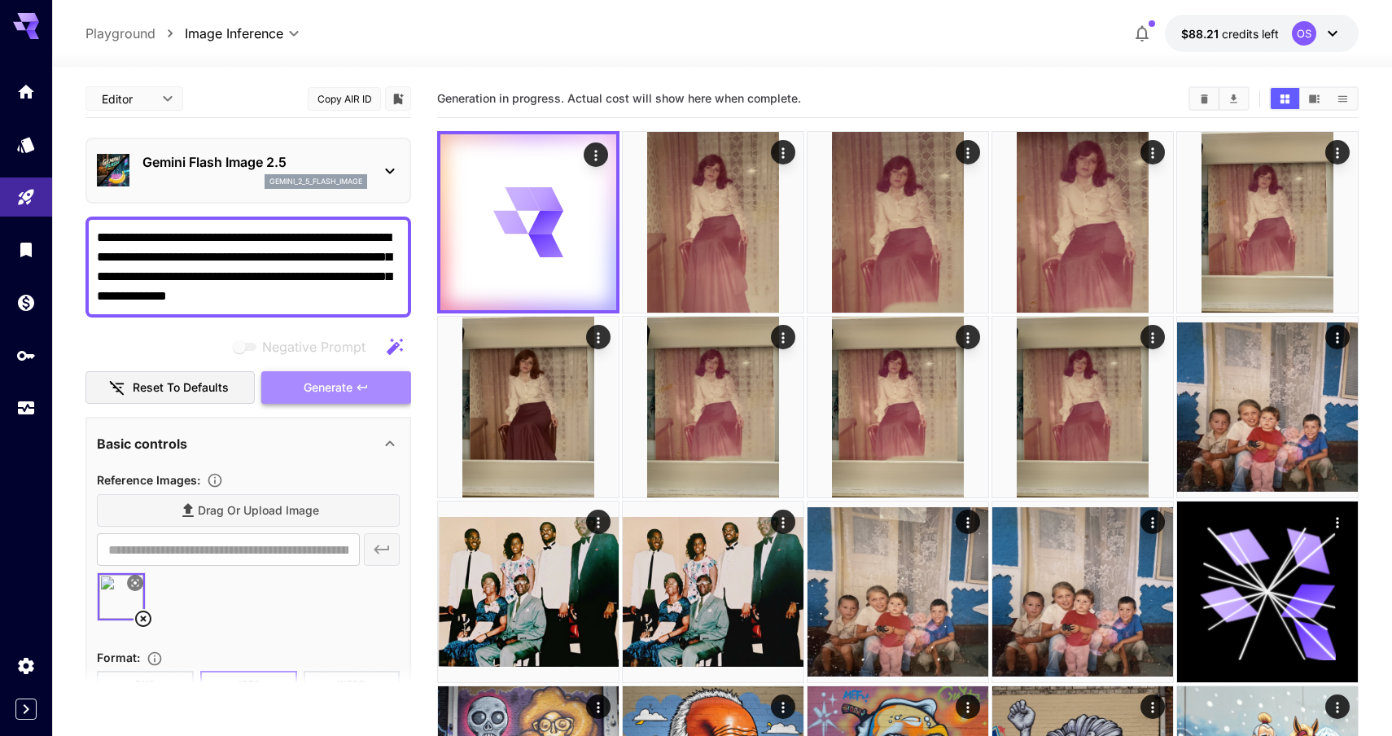
click at [313, 383] on span "Generate" at bounding box center [328, 388] width 49 height 20
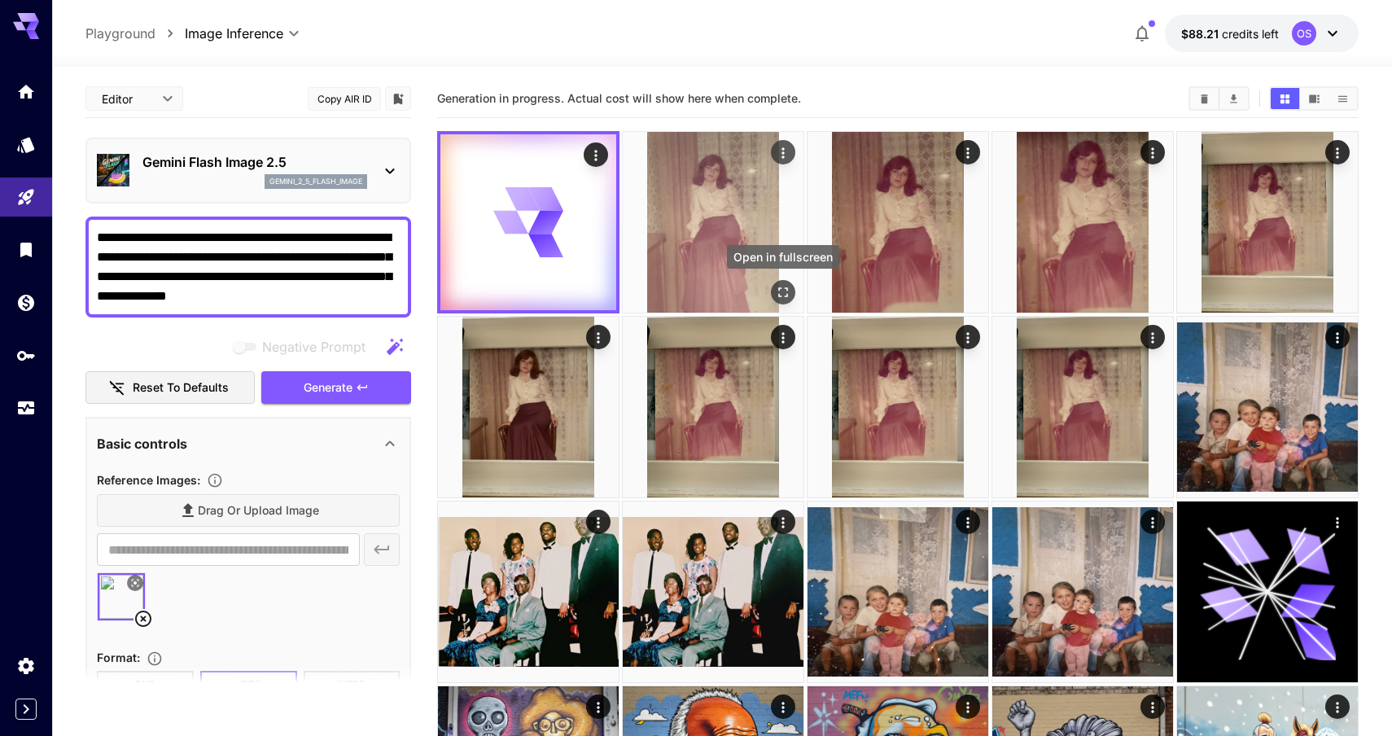
click at [778, 288] on icon "Open in fullscreen" at bounding box center [783, 292] width 10 height 10
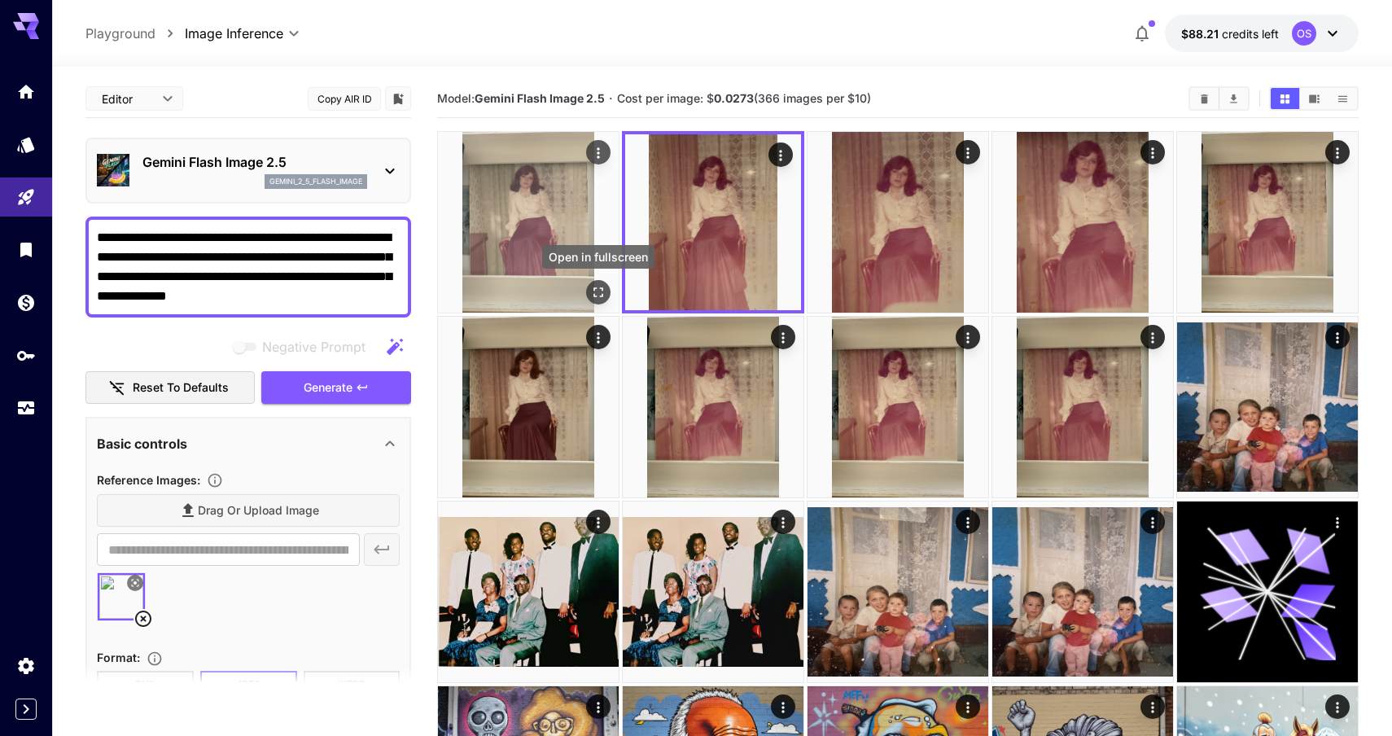
click at [602, 294] on icon "Open in fullscreen" at bounding box center [598, 292] width 10 height 10
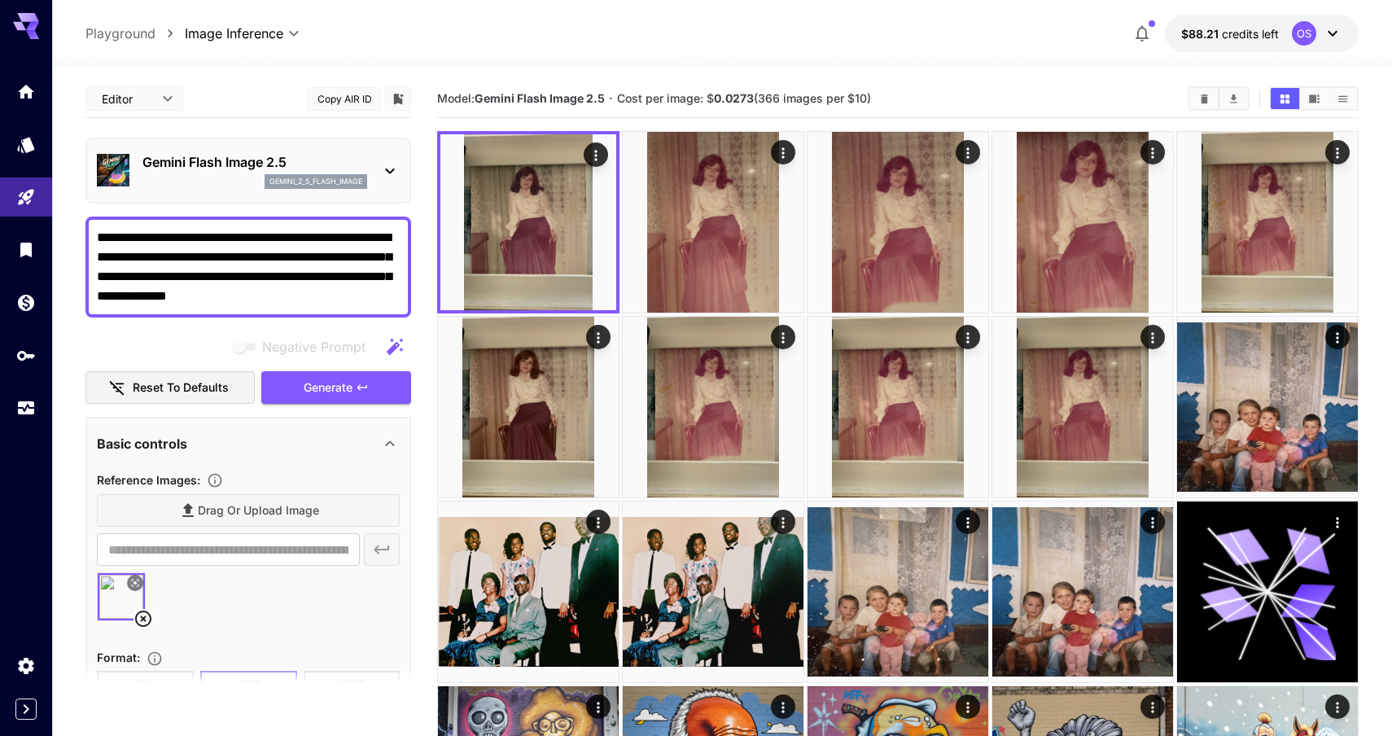
drag, startPoint x: 384, startPoint y: 299, endPoint x: 155, endPoint y: 260, distance: 231.9
click at [155, 260] on textarea "**********" at bounding box center [248, 267] width 303 height 78
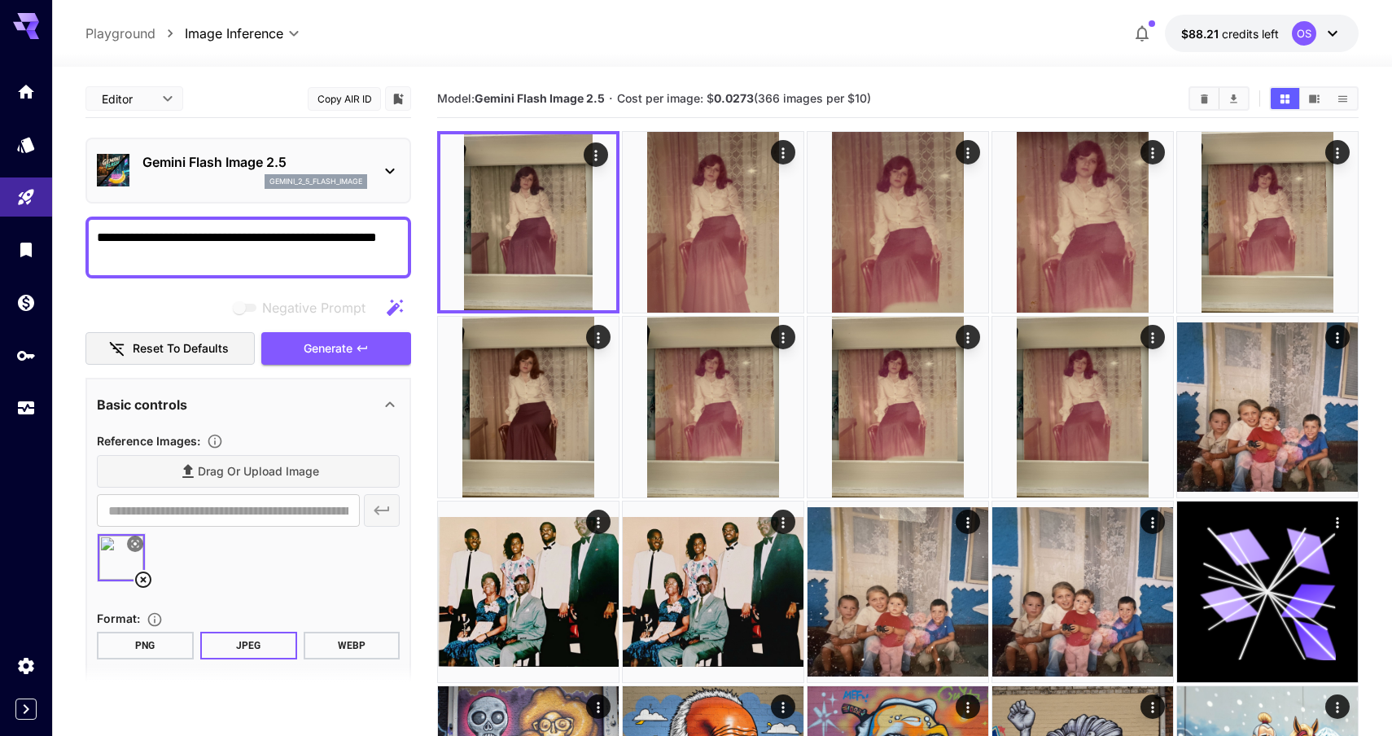
type textarea "**********"
click at [138, 577] on icon at bounding box center [143, 580] width 20 height 20
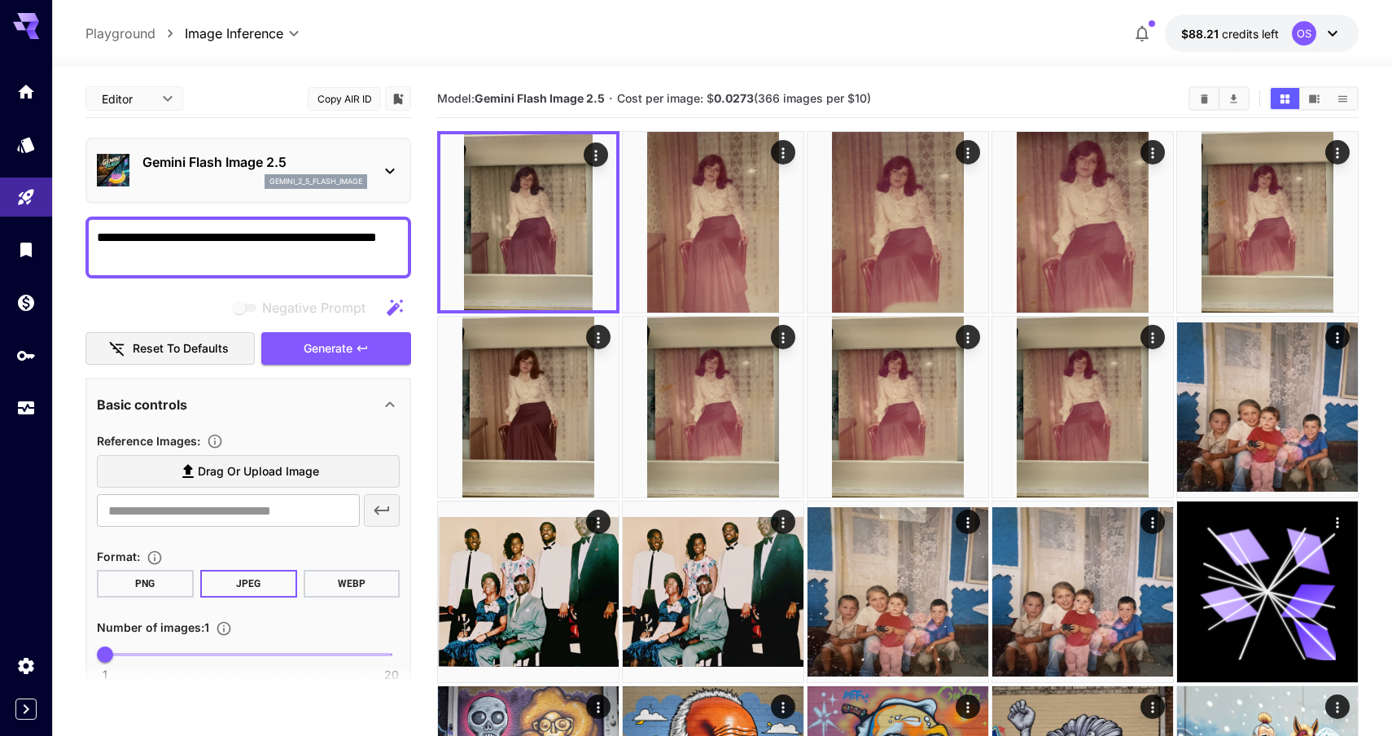
click at [247, 471] on span "Drag or upload image" at bounding box center [258, 472] width 121 height 20
click at [0, 0] on input "Drag or upload image" at bounding box center [0, 0] width 0 height 0
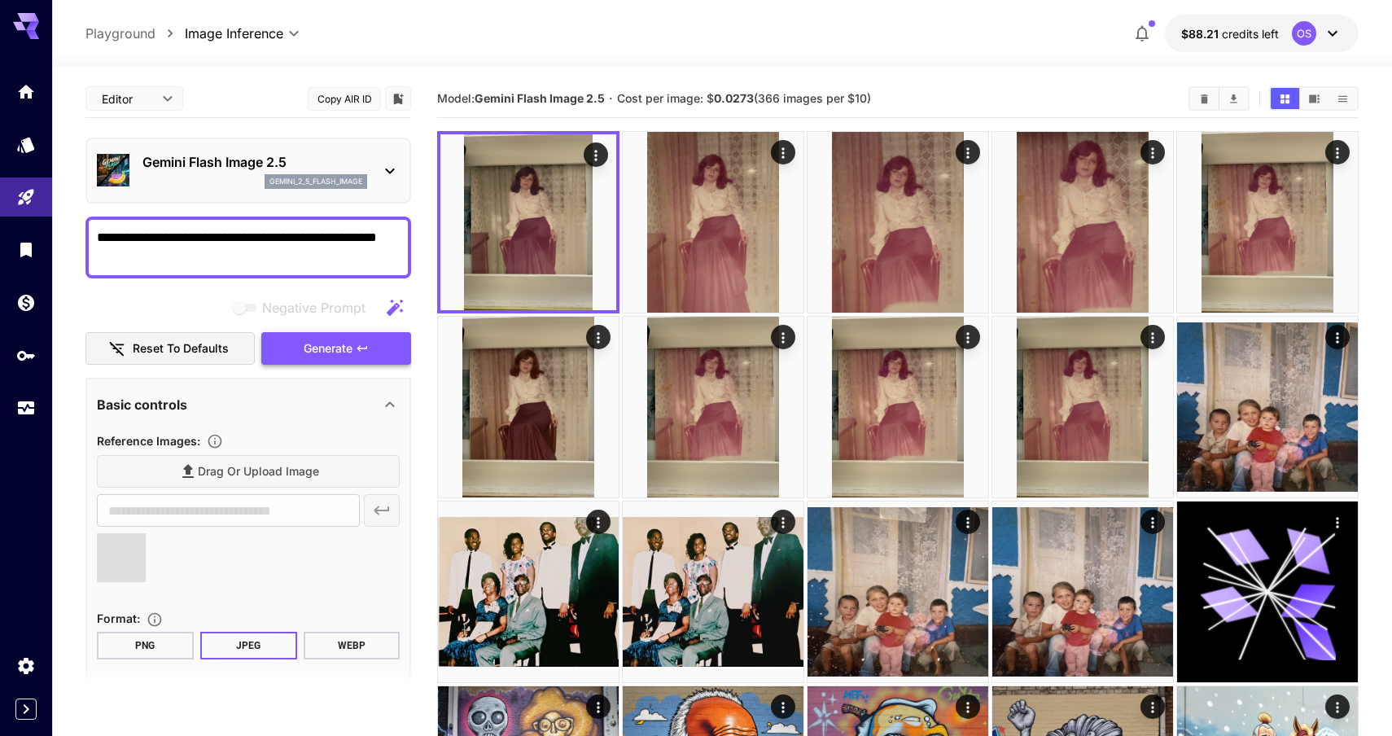
click at [339, 343] on span "Generate" at bounding box center [328, 349] width 49 height 20
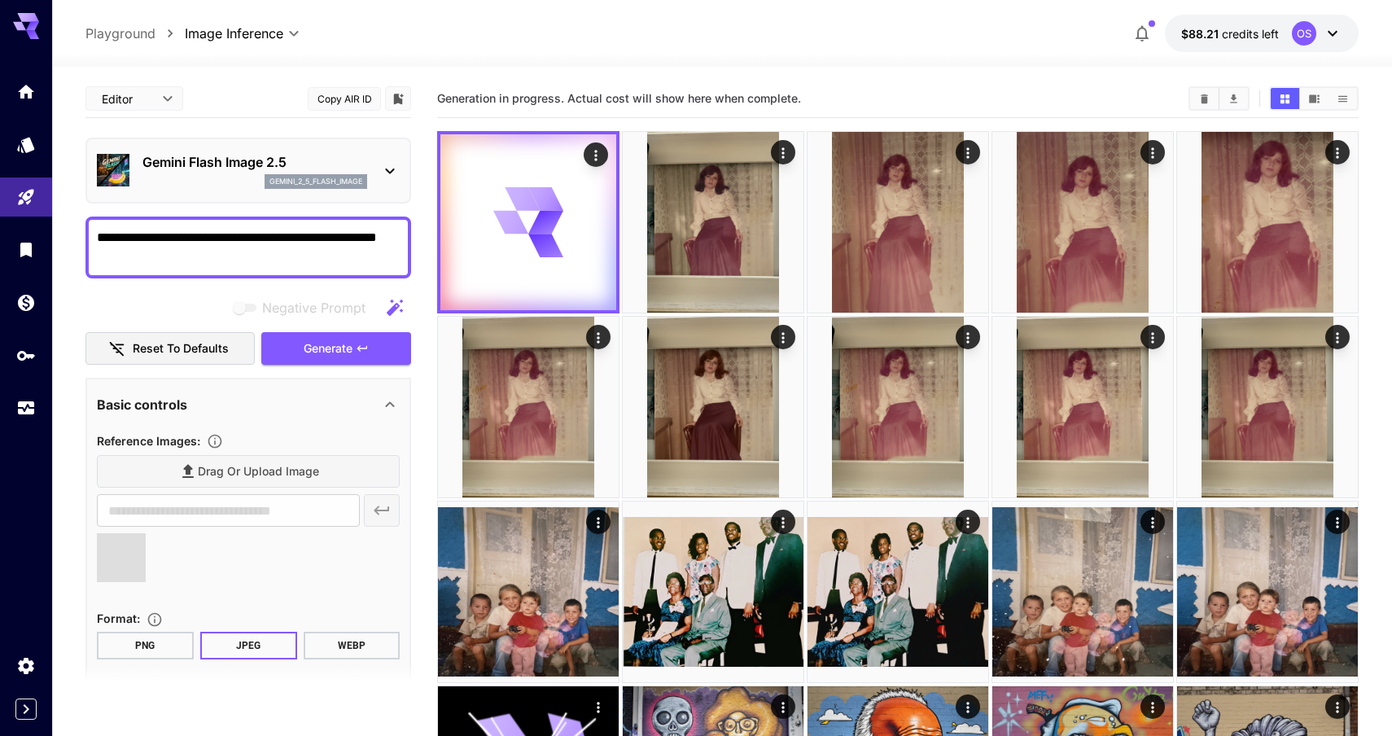
type input "**********"
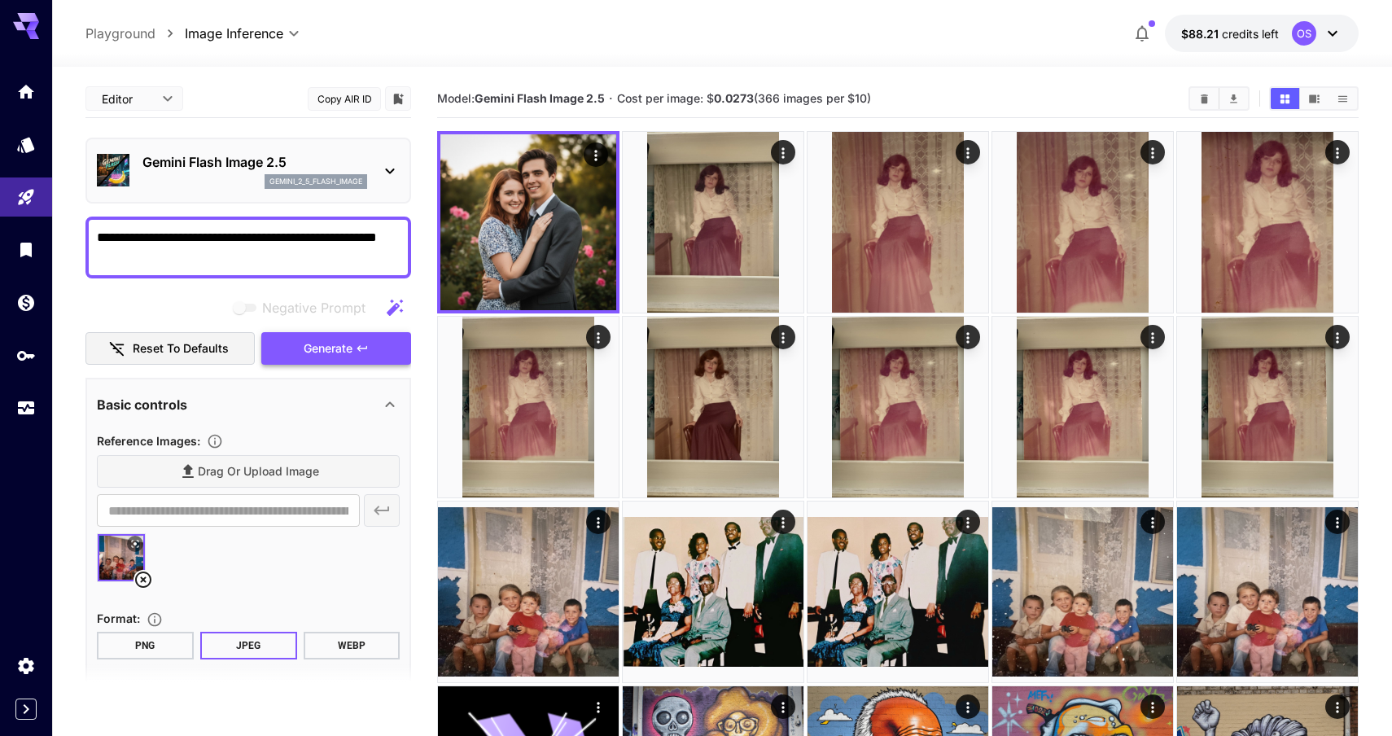
click at [314, 350] on span "Generate" at bounding box center [328, 349] width 49 height 20
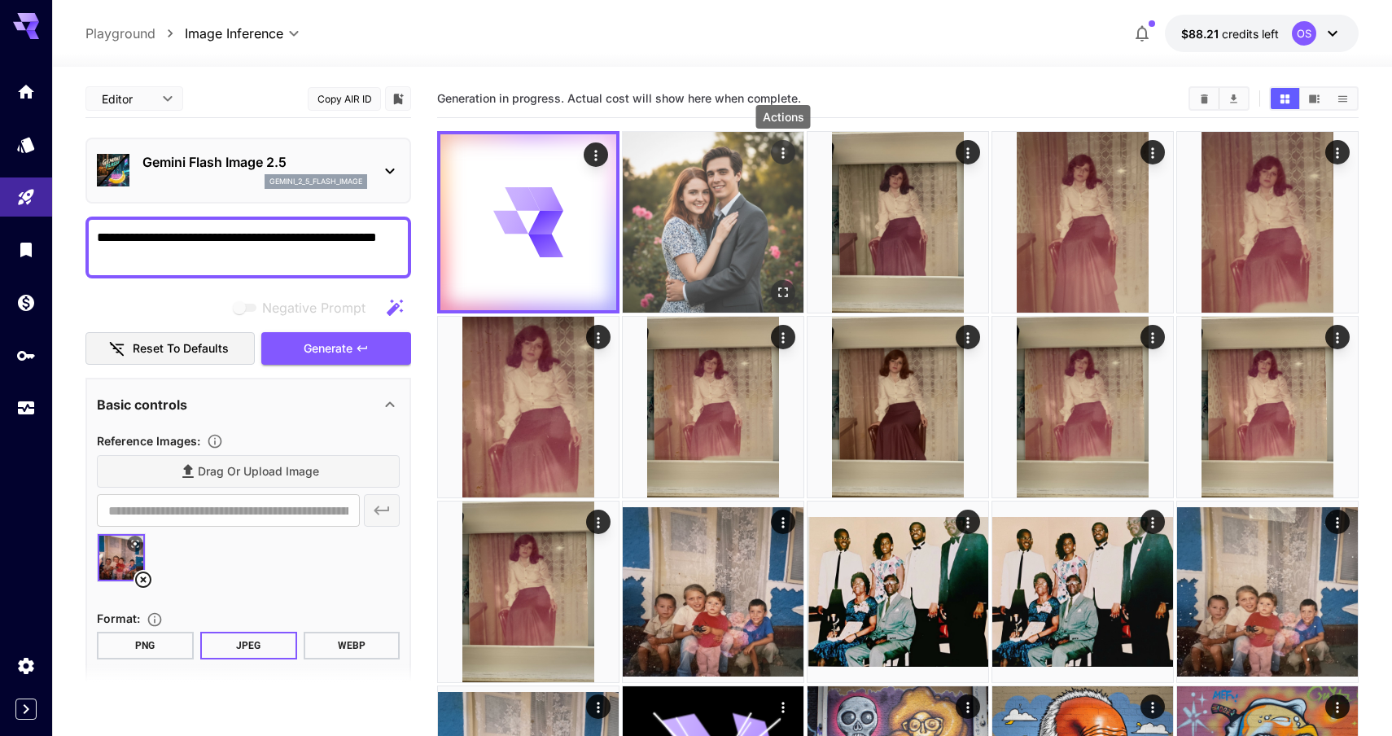
click at [775, 157] on icon "Actions" at bounding box center [783, 153] width 16 height 16
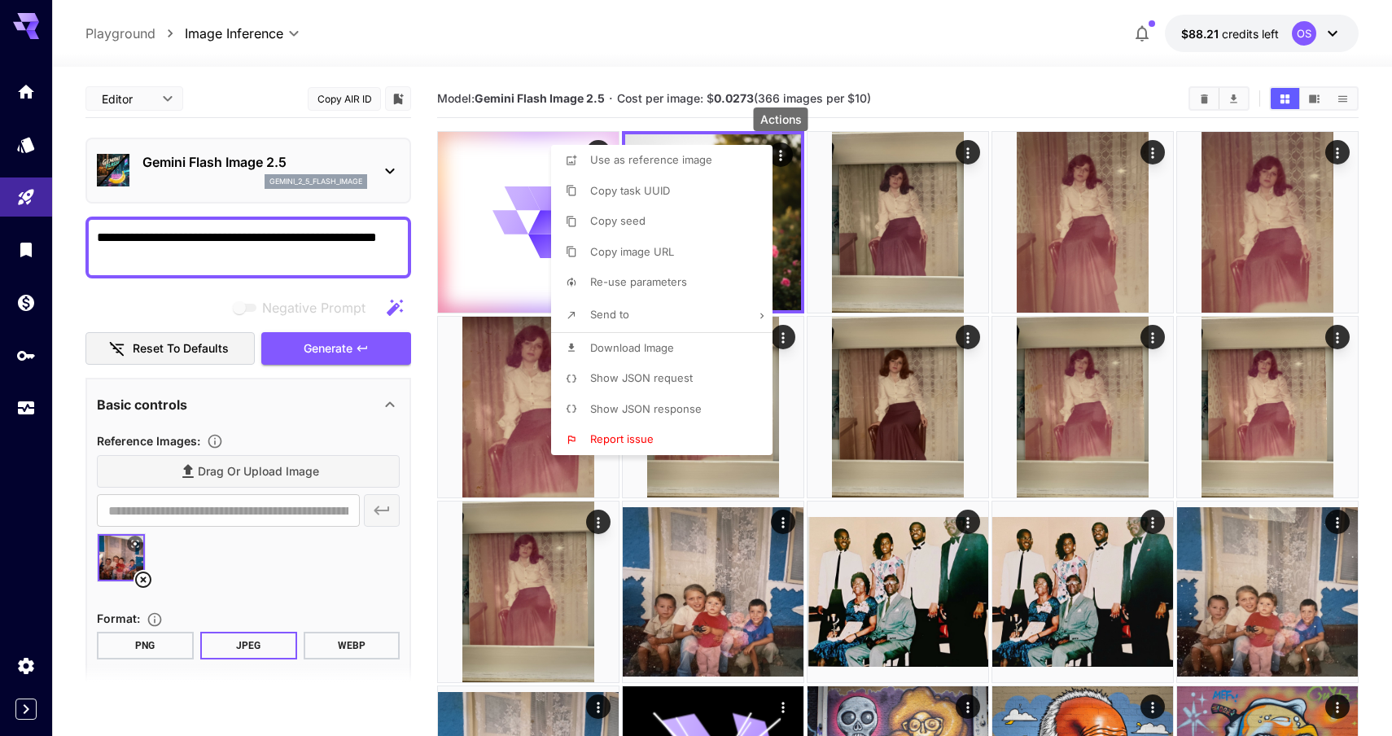
click at [881, 61] on div at bounding box center [696, 368] width 1392 height 736
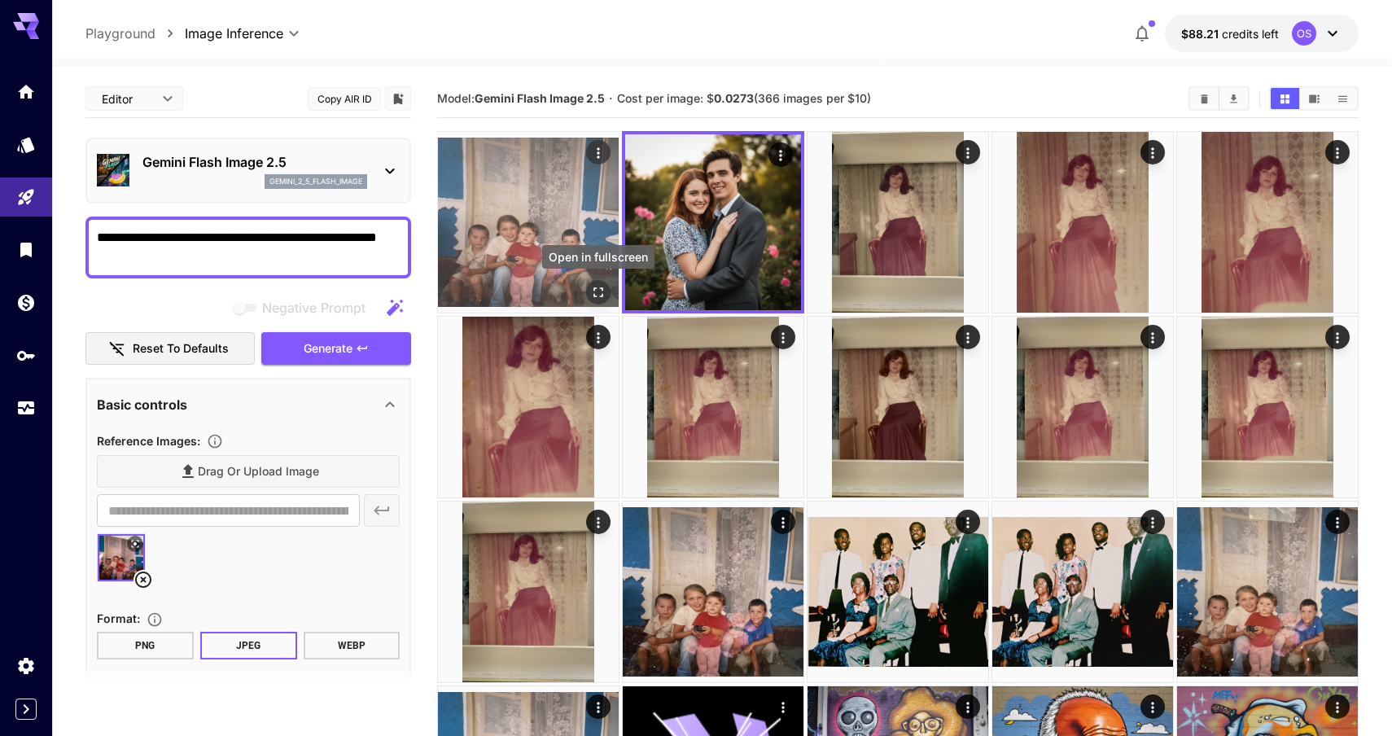
click at [599, 297] on icon "Open in fullscreen" at bounding box center [598, 292] width 16 height 16
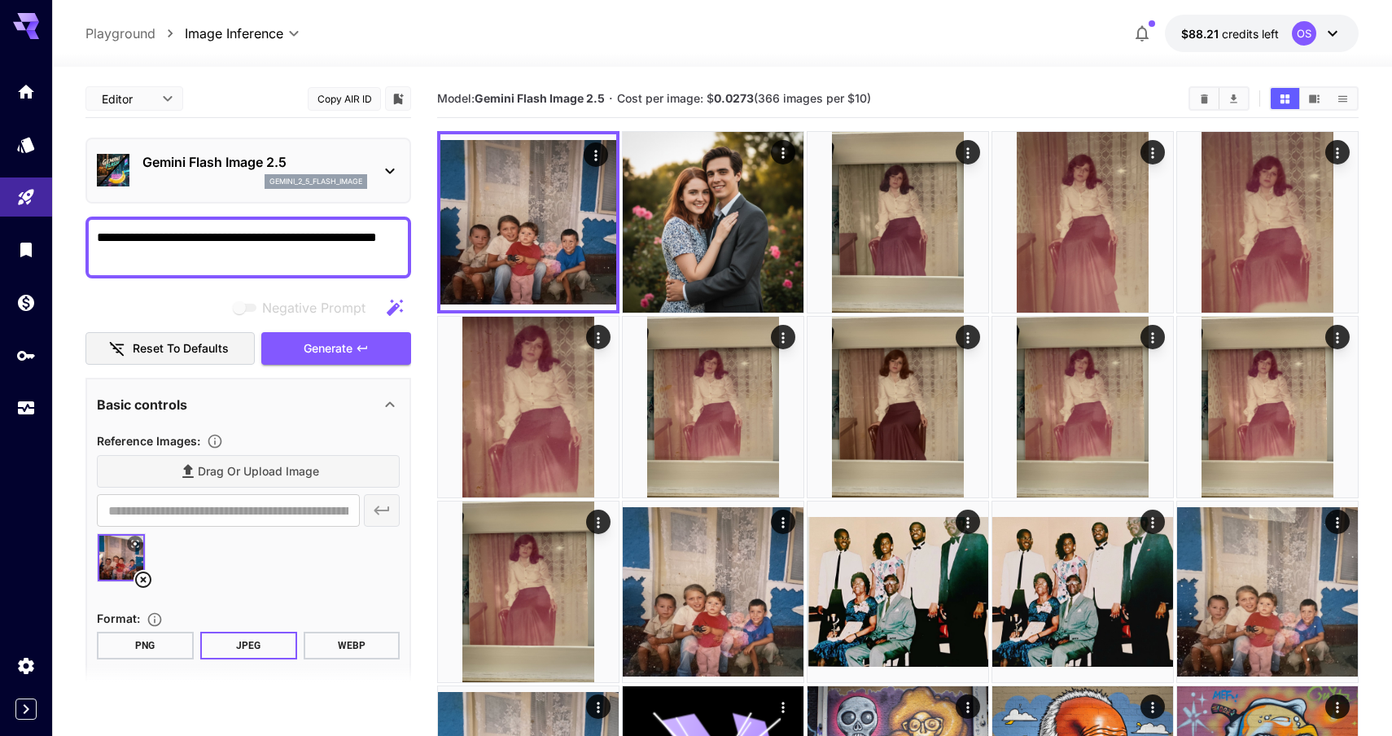
click at [318, 243] on textarea "**********" at bounding box center [248, 247] width 303 height 39
paste textarea "**********"
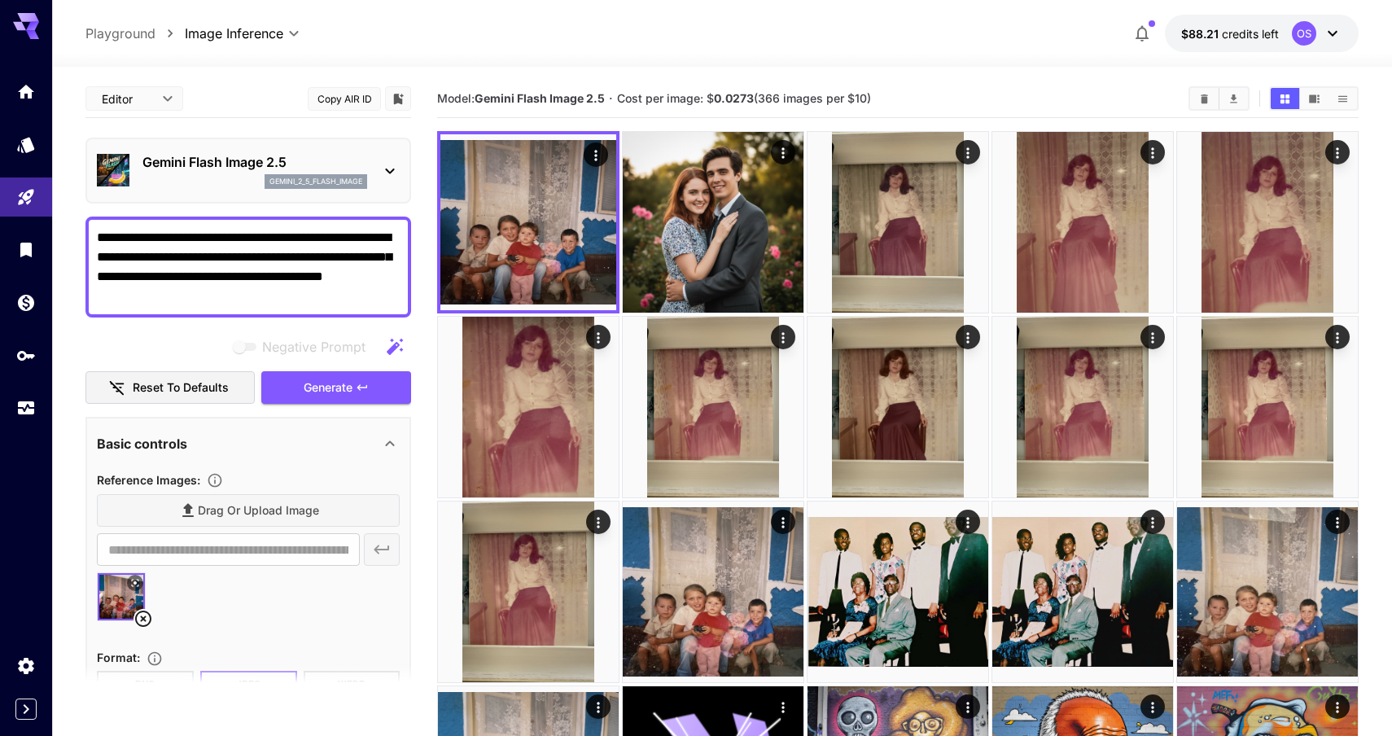
type textarea "**********"
click at [147, 620] on icon at bounding box center [143, 619] width 20 height 20
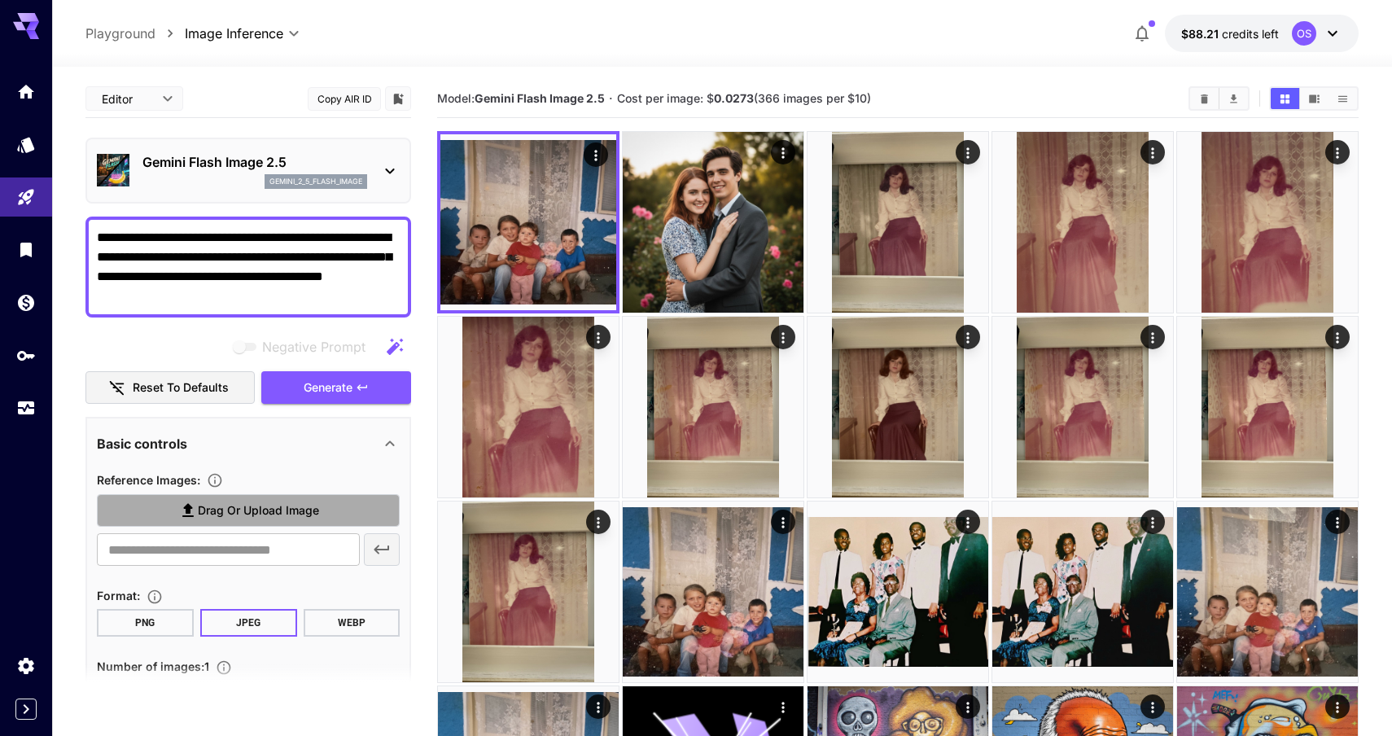
click at [313, 522] on label "Drag or upload image" at bounding box center [248, 510] width 303 height 33
click at [0, 0] on input "Drag or upload image" at bounding box center [0, 0] width 0 height 0
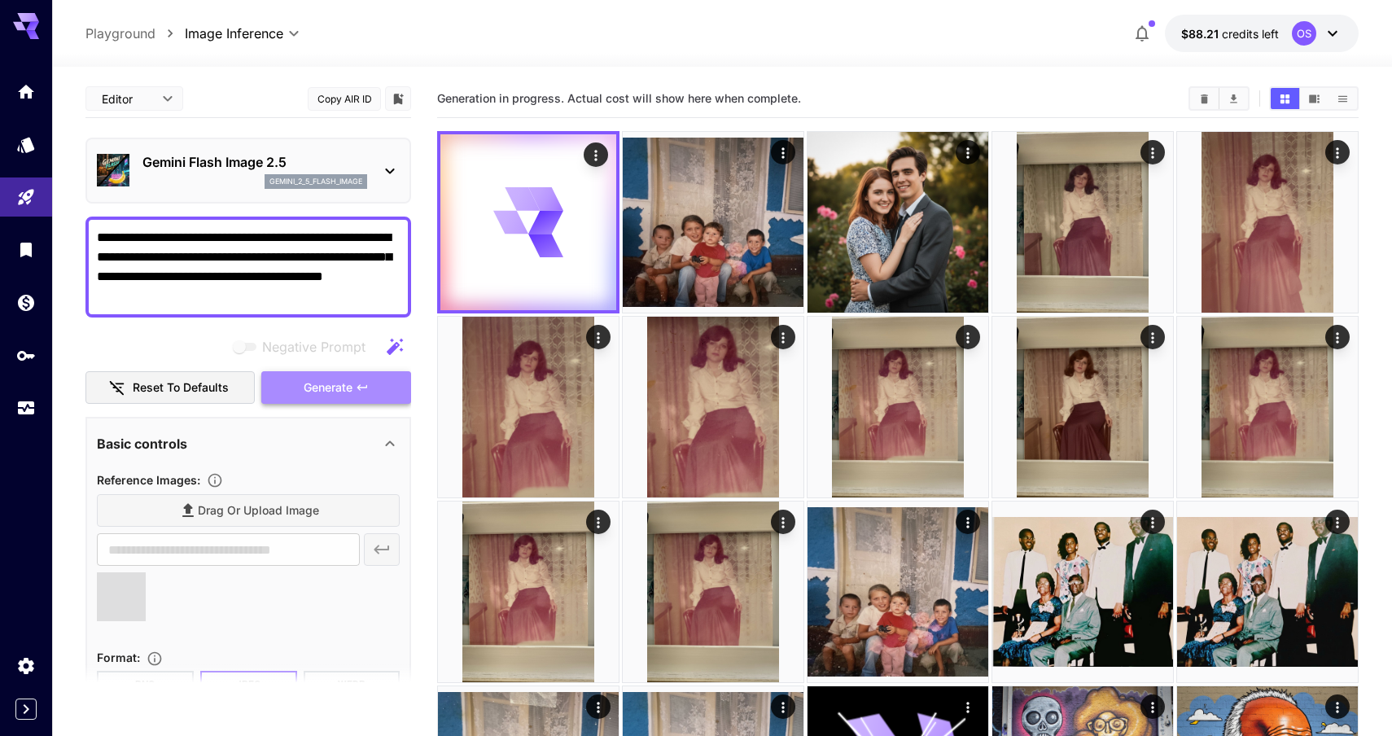
click at [312, 385] on span "Generate" at bounding box center [328, 388] width 49 height 20
type input "**********"
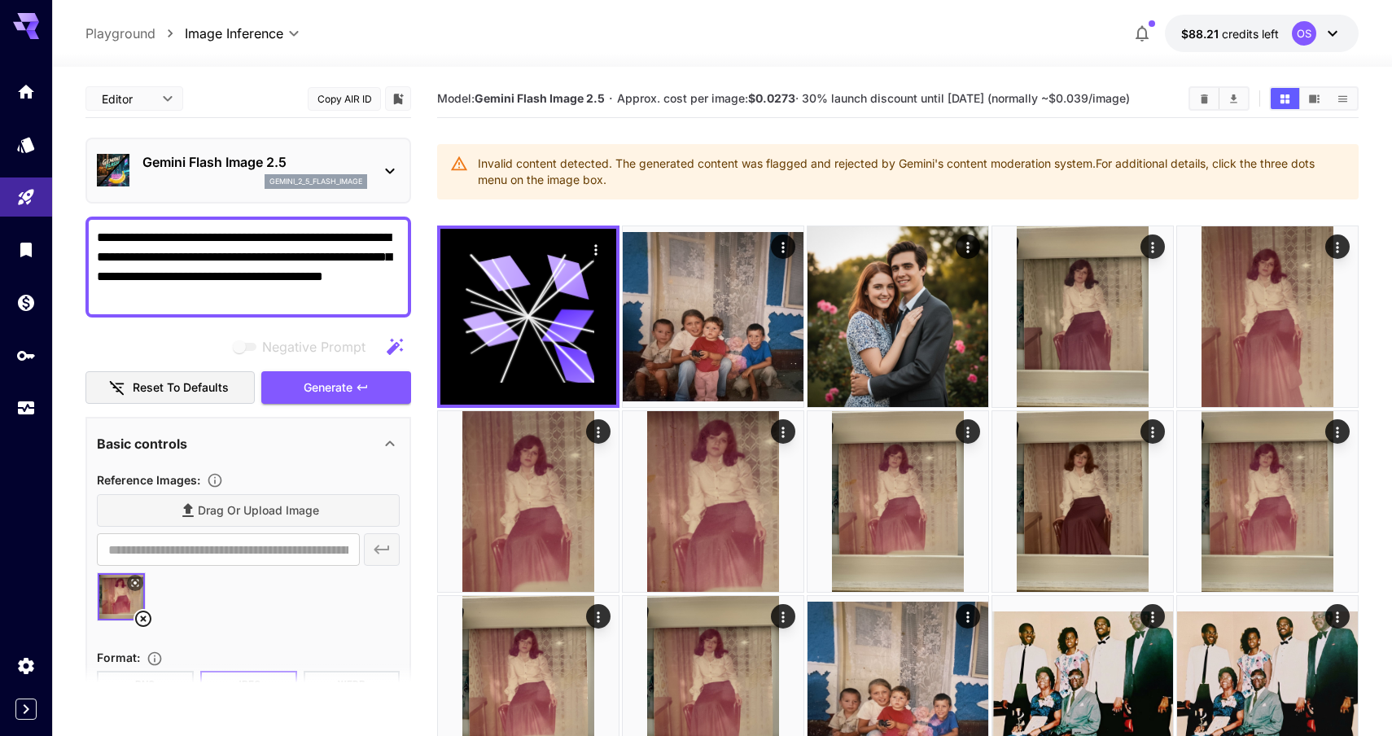
click at [142, 618] on icon at bounding box center [143, 619] width 16 height 16
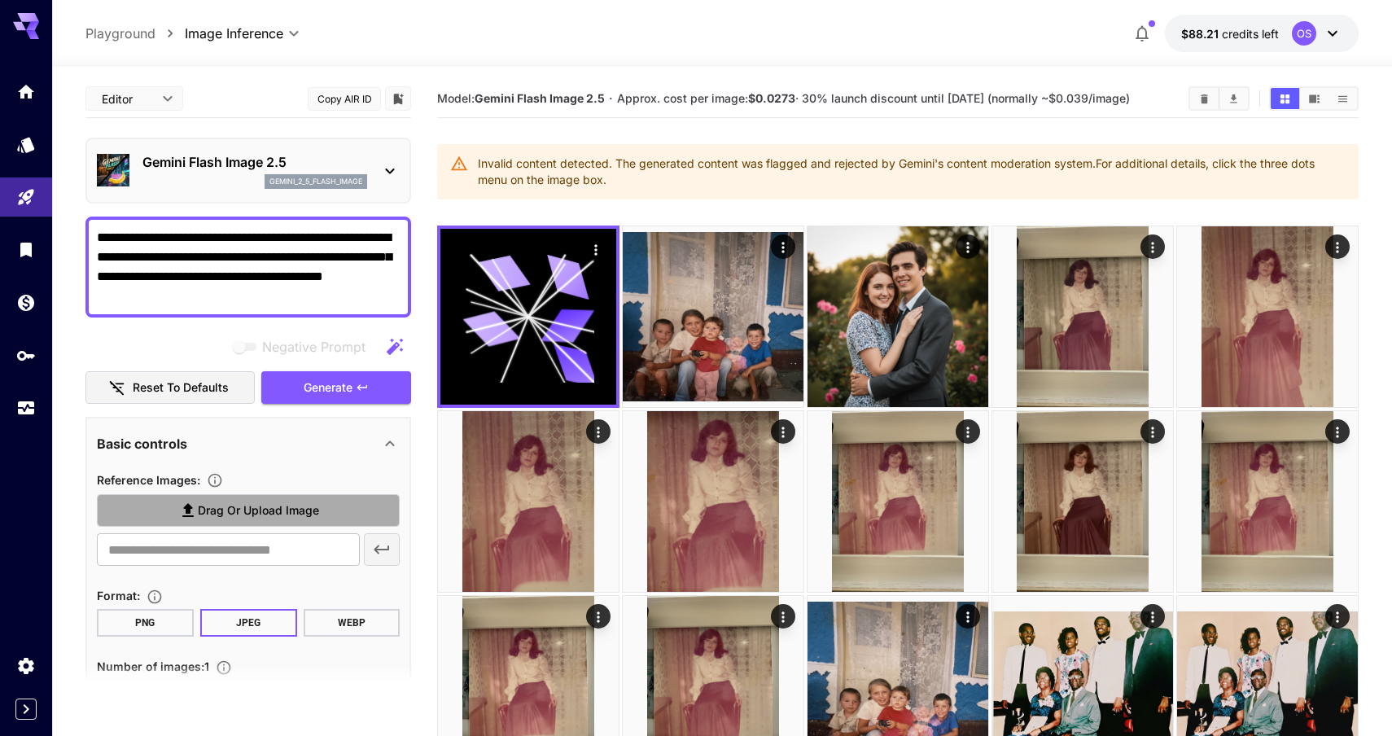
click at [283, 517] on span "Drag or upload image" at bounding box center [258, 511] width 121 height 20
click at [0, 0] on input "Drag or upload image" at bounding box center [0, 0] width 0 height 0
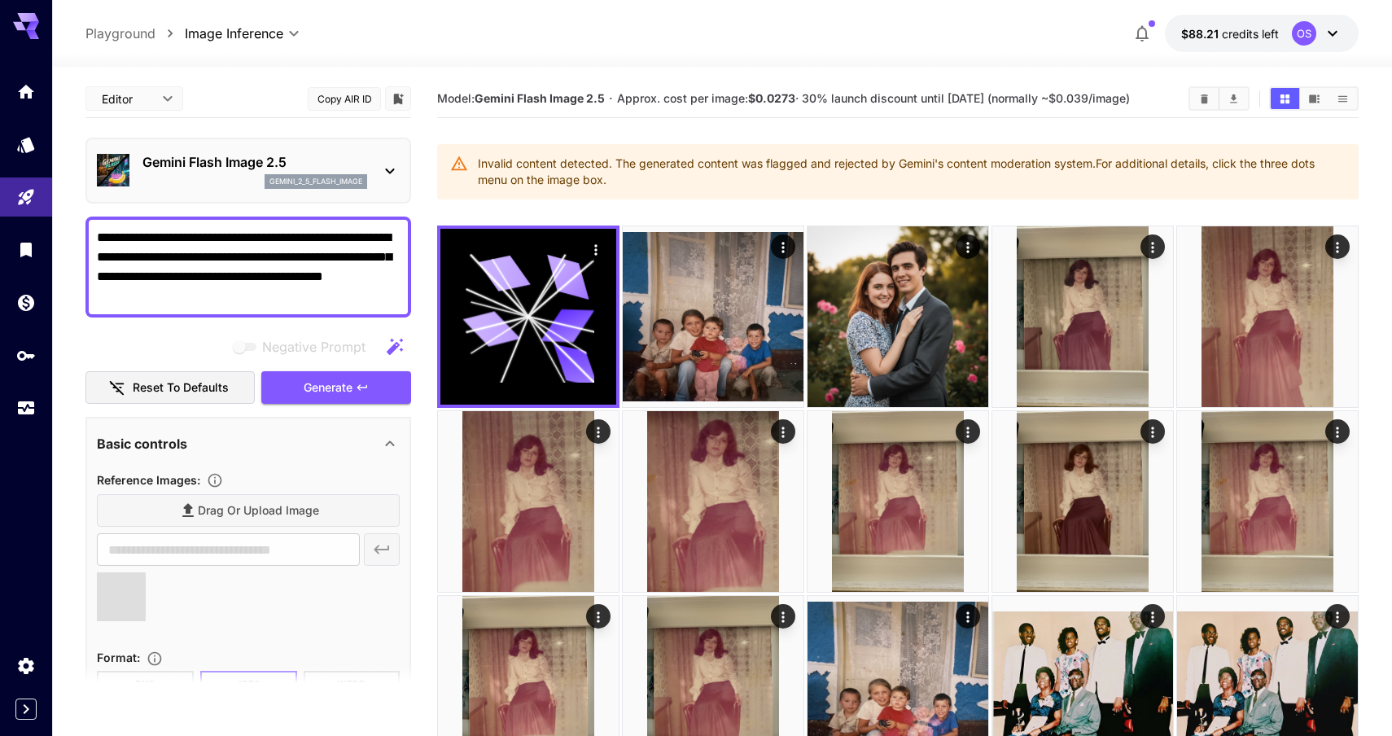
type input "**********"
click at [317, 381] on span "Generate" at bounding box center [328, 388] width 49 height 20
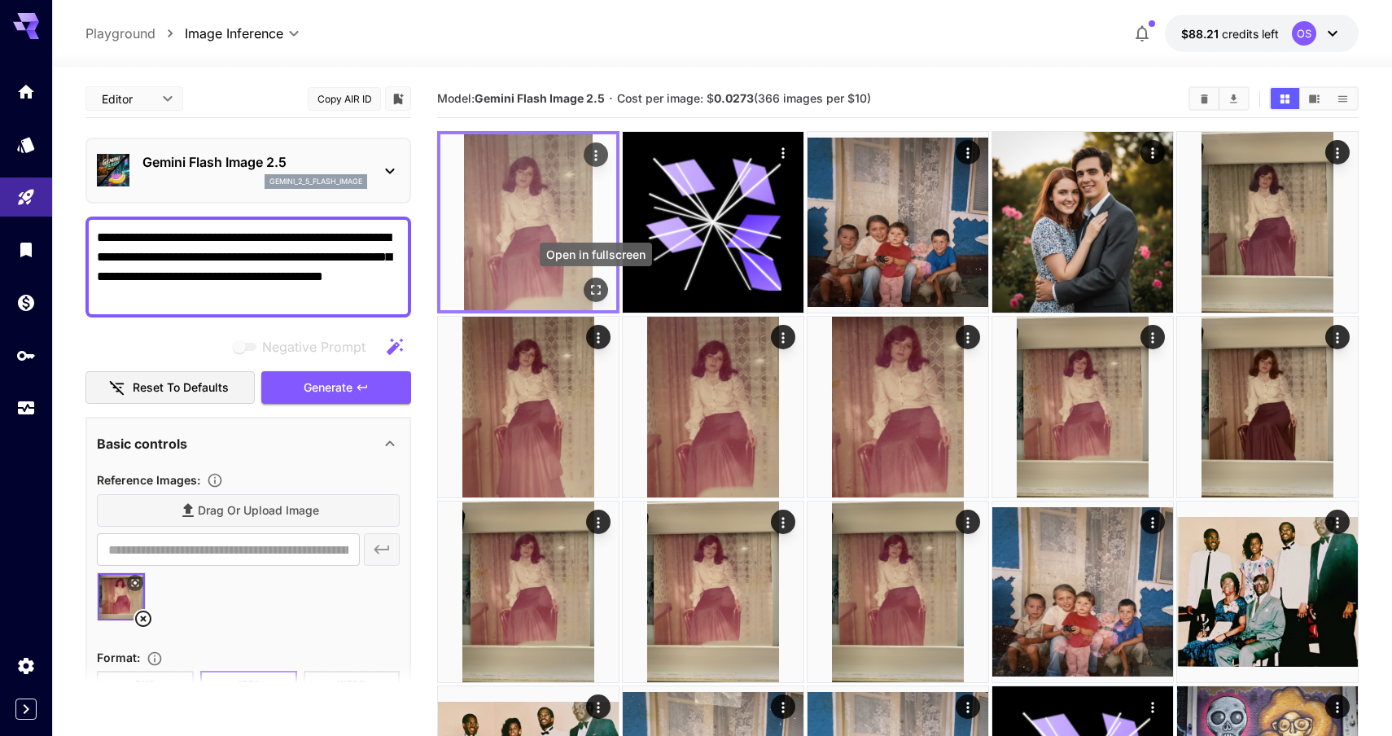
click at [599, 295] on icon "Open in fullscreen" at bounding box center [596, 290] width 16 height 16
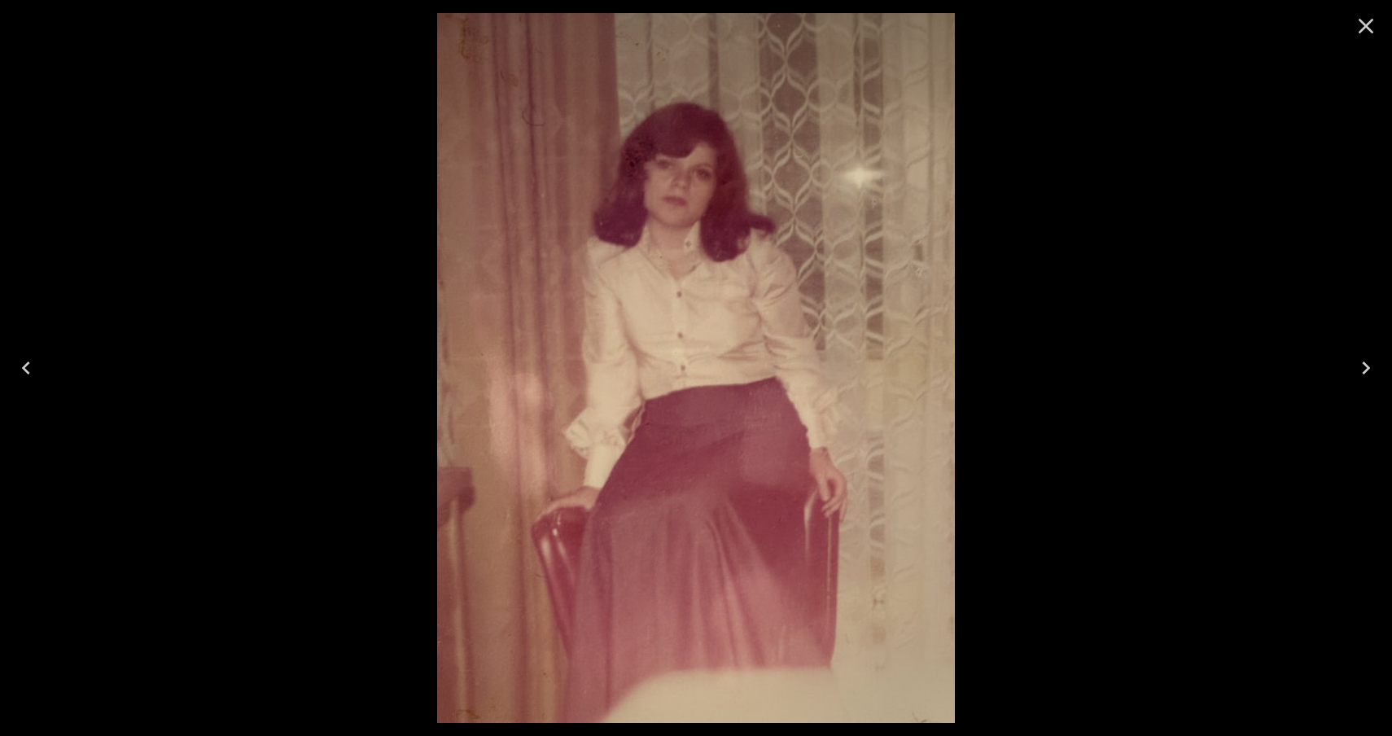
click at [1359, 26] on icon "Close" at bounding box center [1366, 26] width 26 height 26
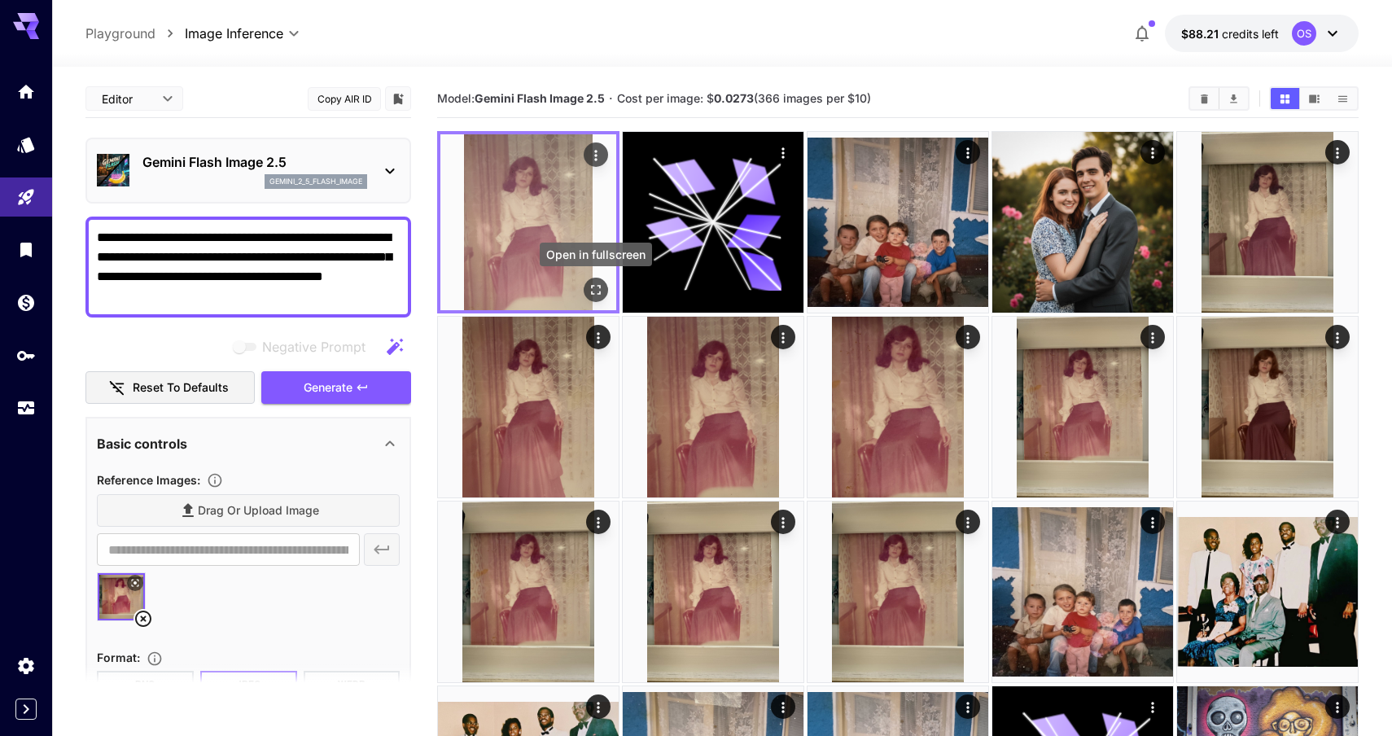
click at [590, 295] on icon "Open in fullscreen" at bounding box center [596, 290] width 16 height 16
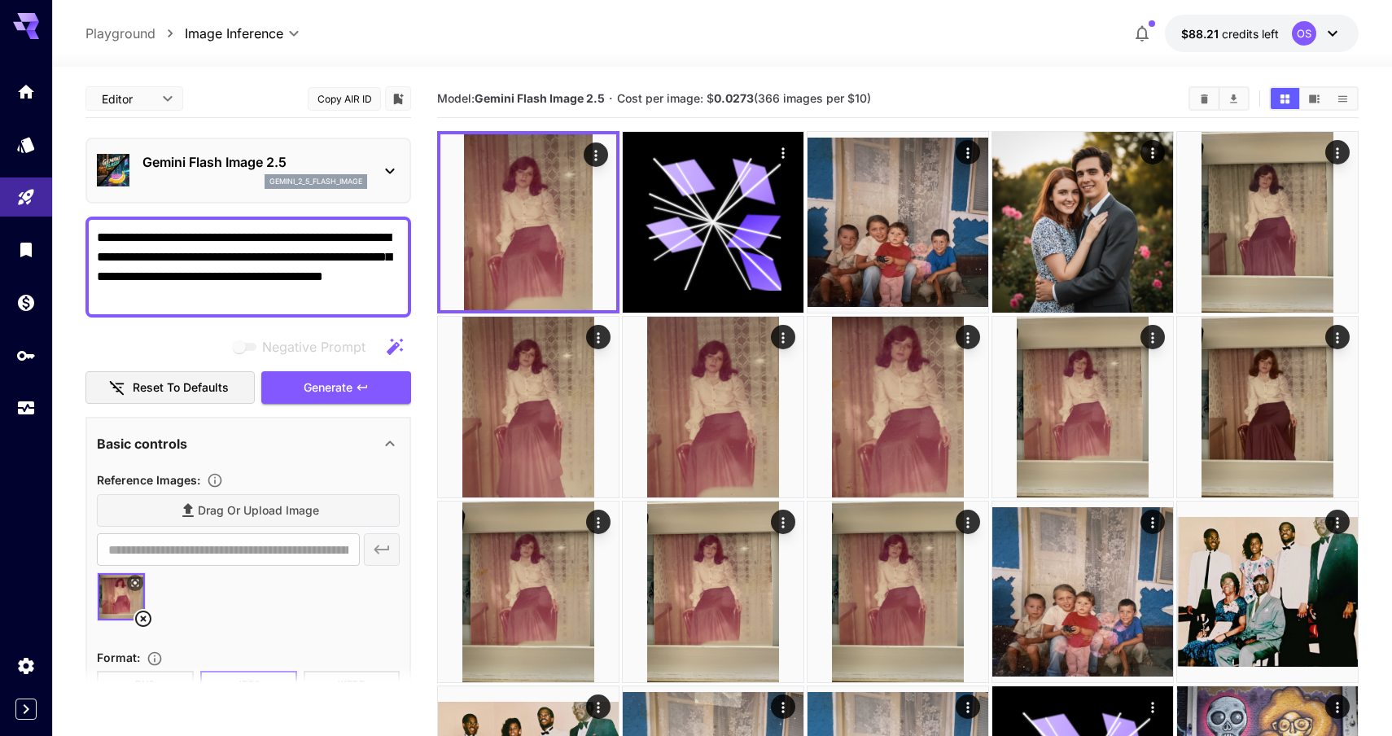
click at [281, 289] on textarea "**********" at bounding box center [248, 267] width 303 height 78
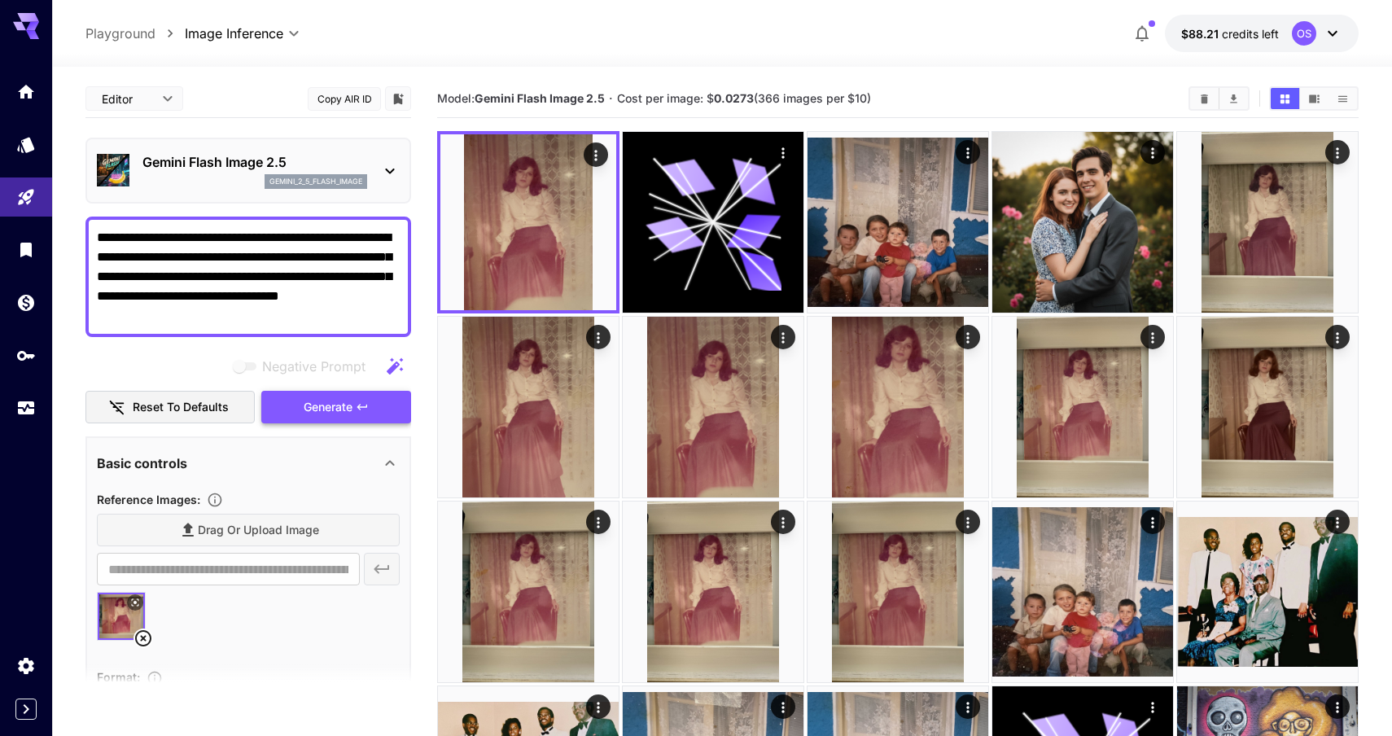
click at [324, 405] on span "Generate" at bounding box center [328, 407] width 49 height 20
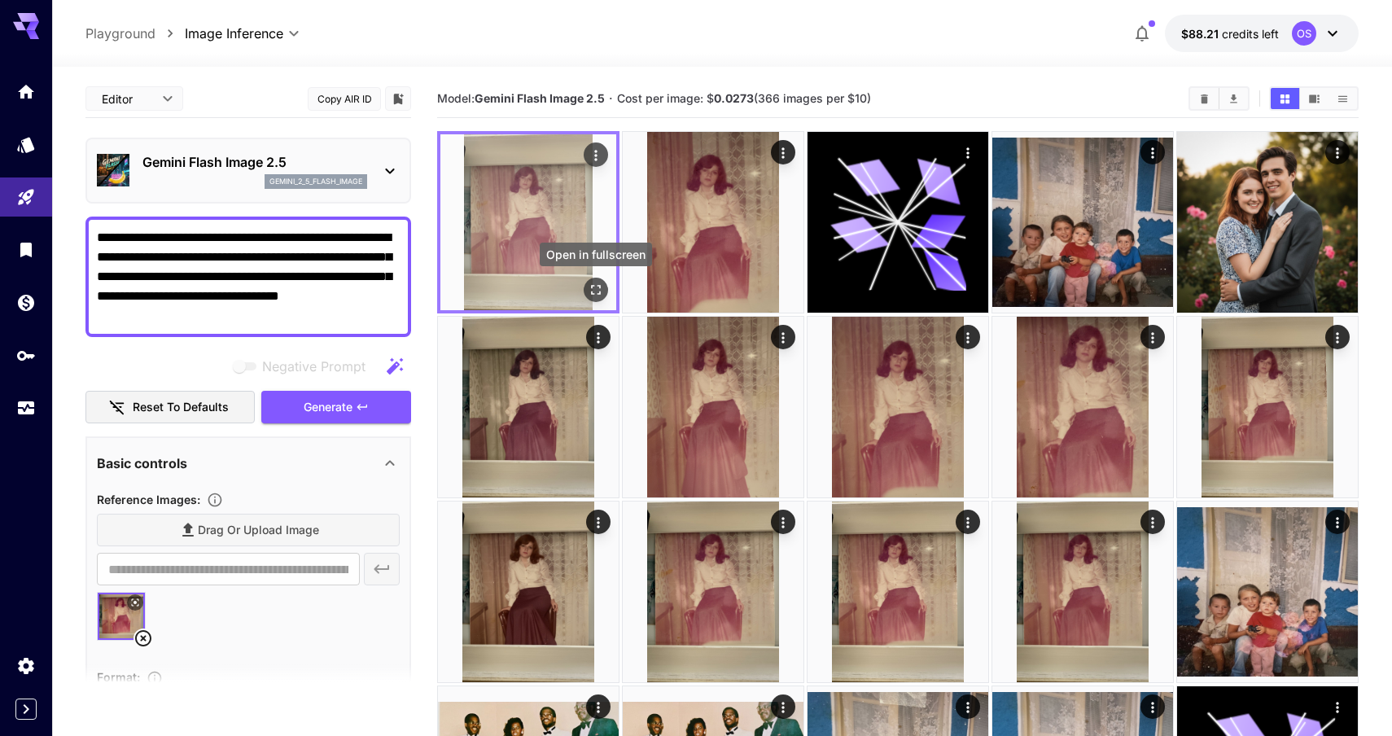
click at [593, 290] on icon "Open in fullscreen" at bounding box center [596, 290] width 16 height 16
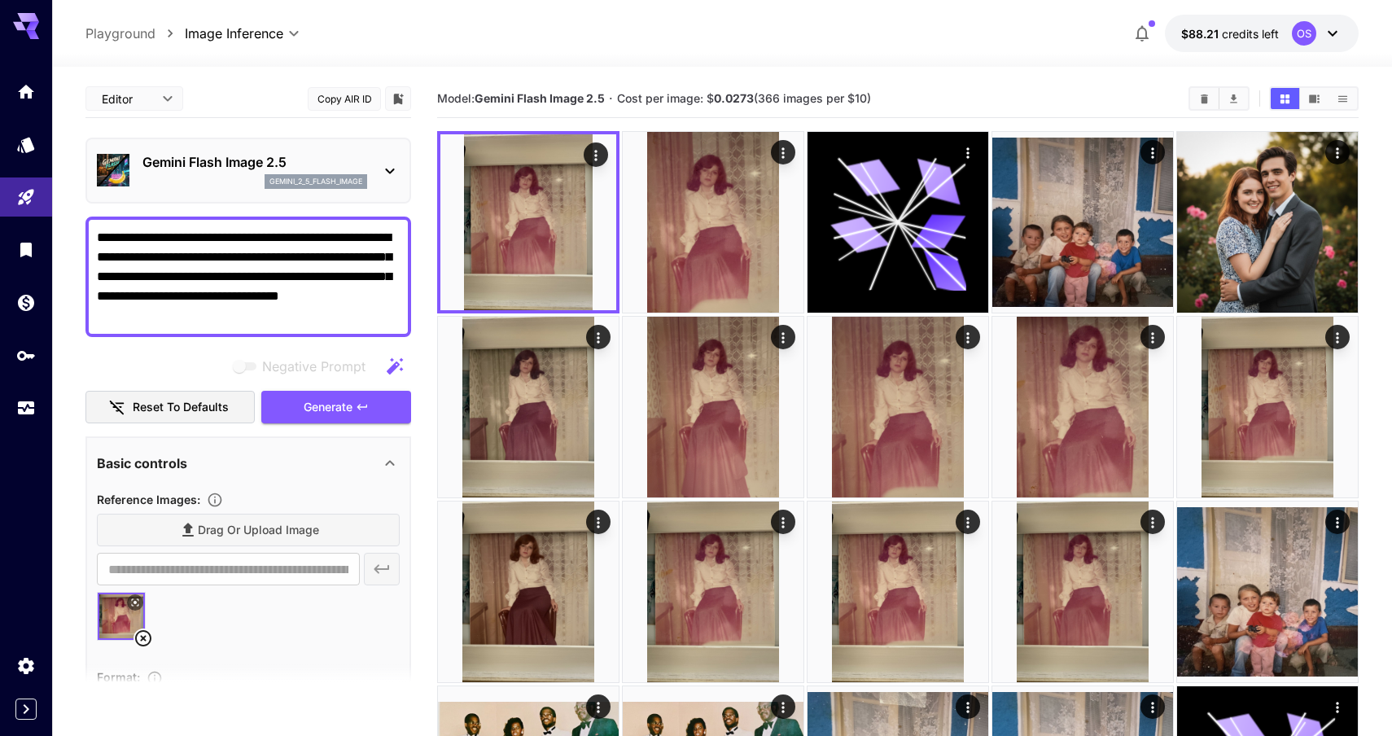
click at [304, 276] on textarea "**********" at bounding box center [248, 277] width 303 height 98
paste textarea "**********"
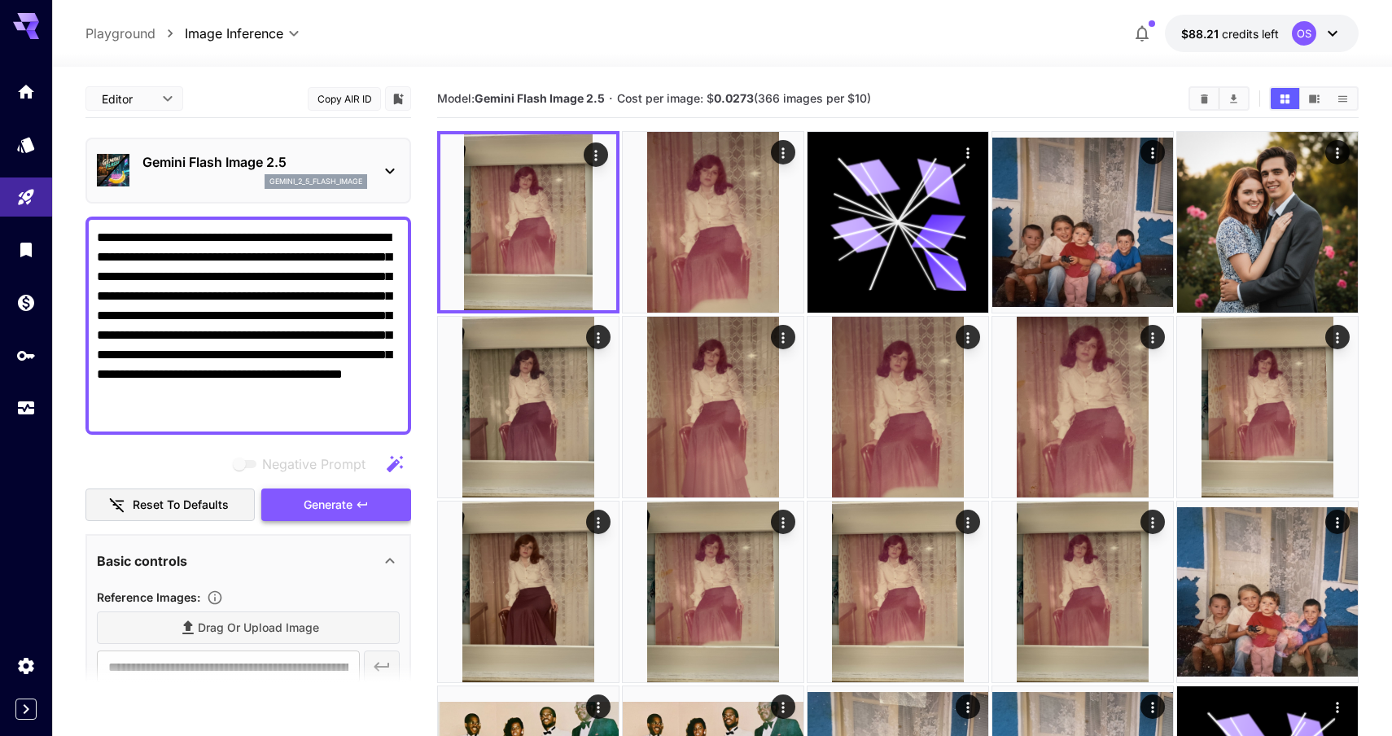
type textarea "**********"
click at [320, 509] on span "Generate" at bounding box center [328, 505] width 49 height 20
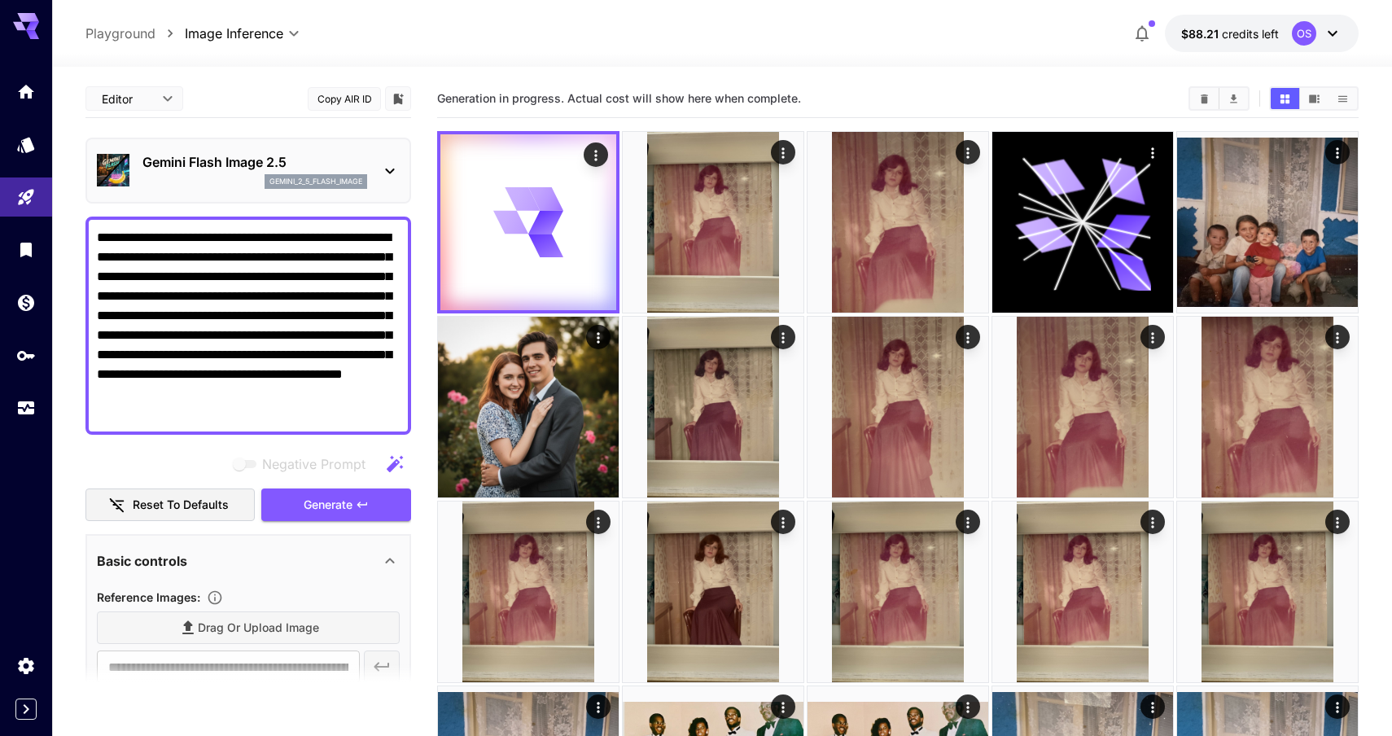
click at [295, 304] on textarea "**********" at bounding box center [248, 325] width 303 height 195
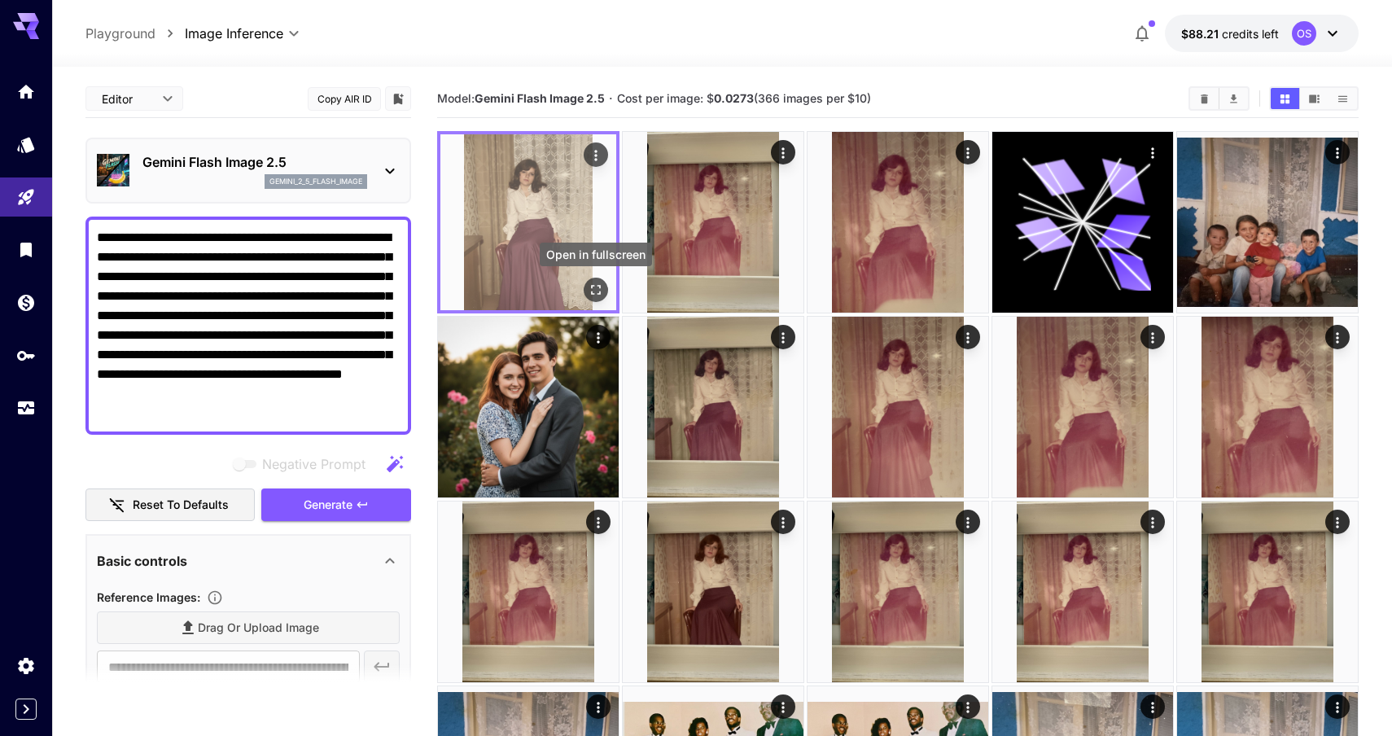
click at [595, 291] on icon "Open in fullscreen" at bounding box center [596, 290] width 16 height 16
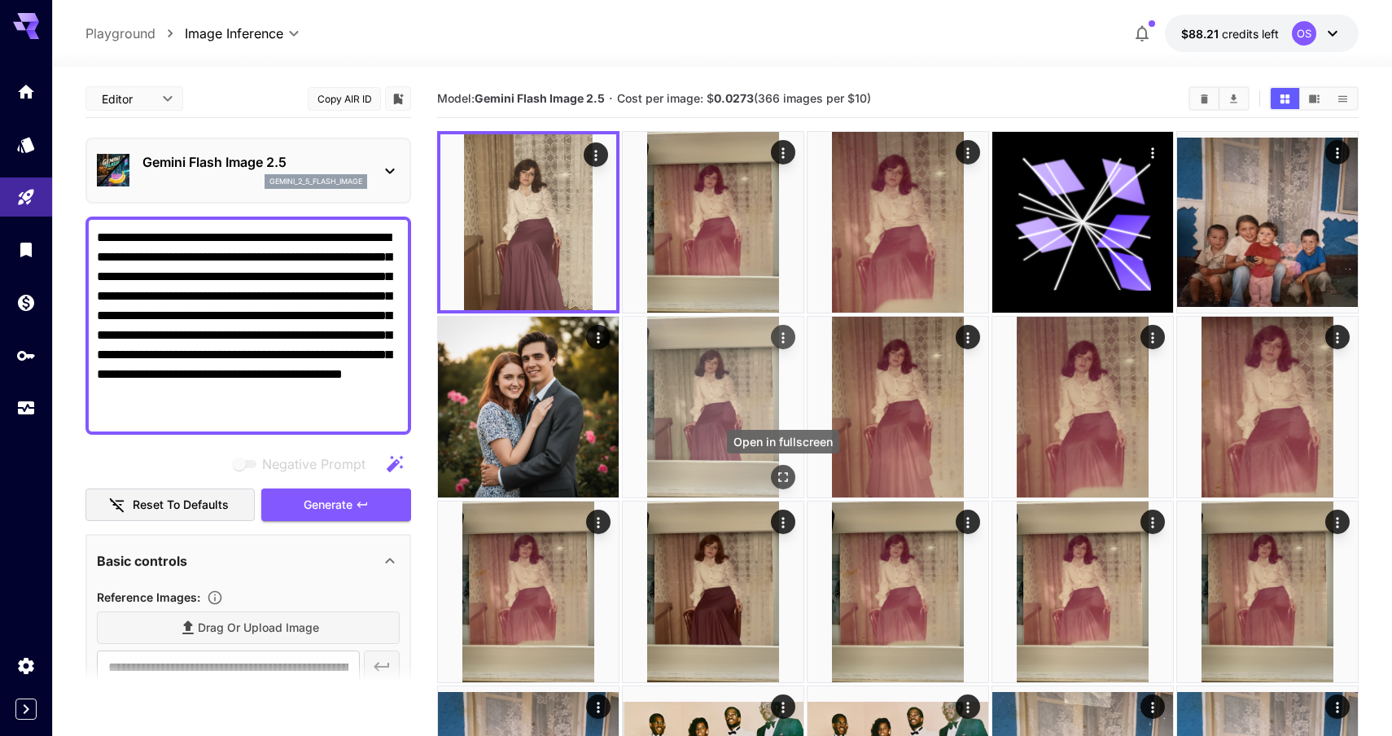
click at [787, 477] on icon "Open in fullscreen" at bounding box center [783, 477] width 16 height 16
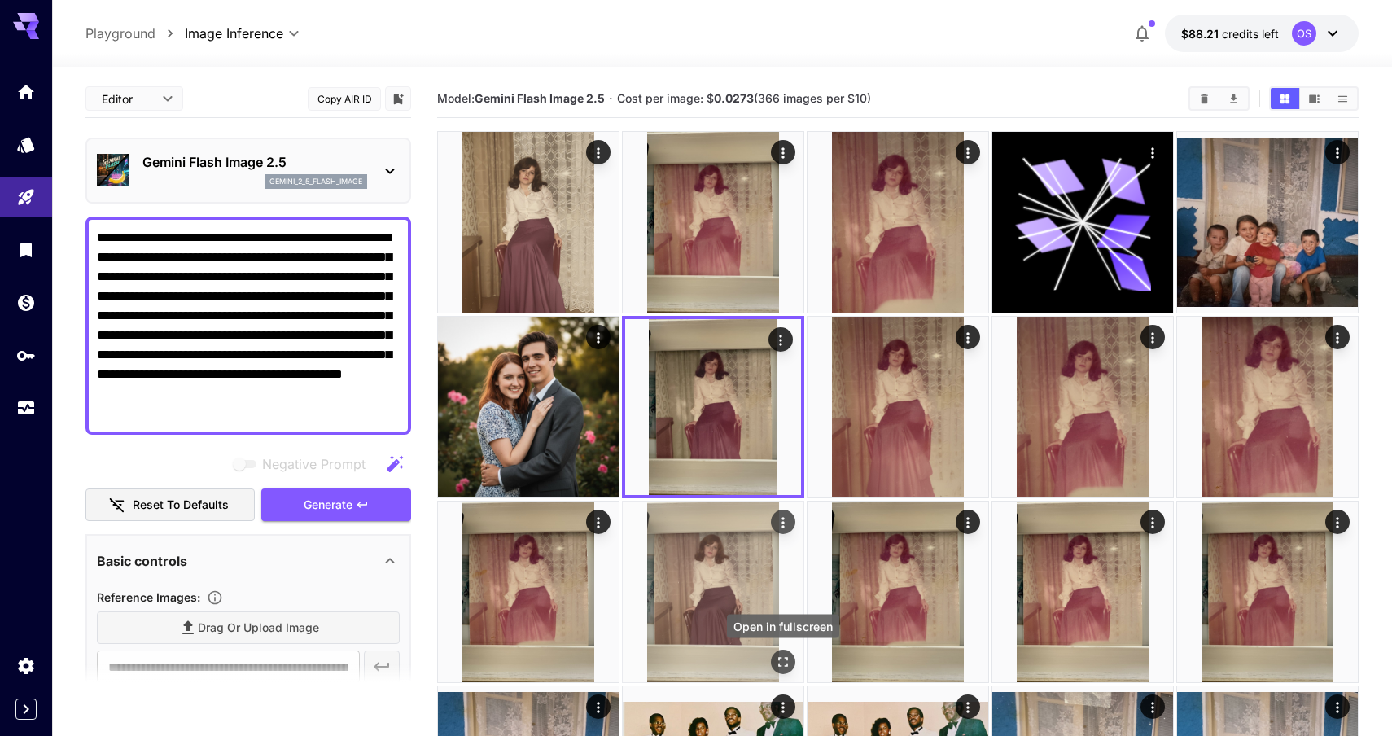
click at [774, 650] on div "Open in fullscreen" at bounding box center [783, 662] width 24 height 24
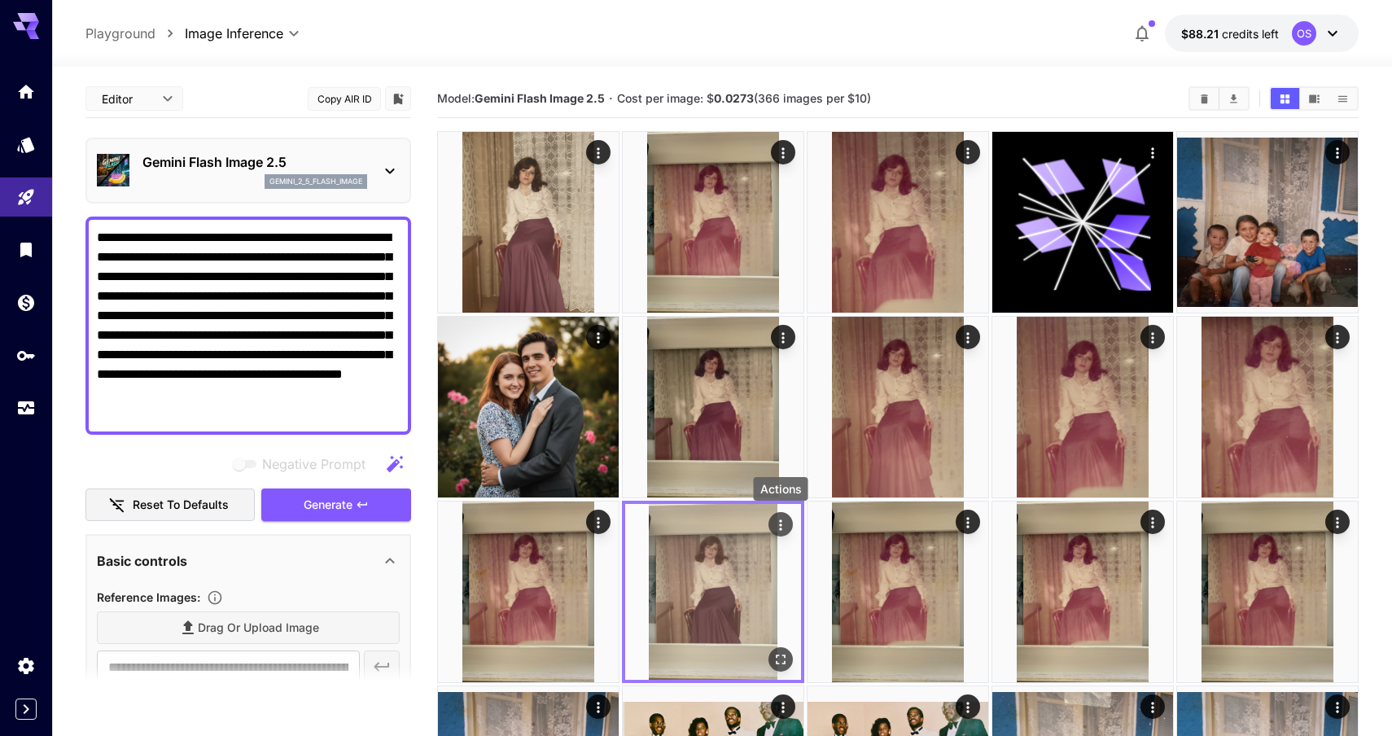
click at [782, 523] on icon "Actions" at bounding box center [781, 525] width 16 height 16
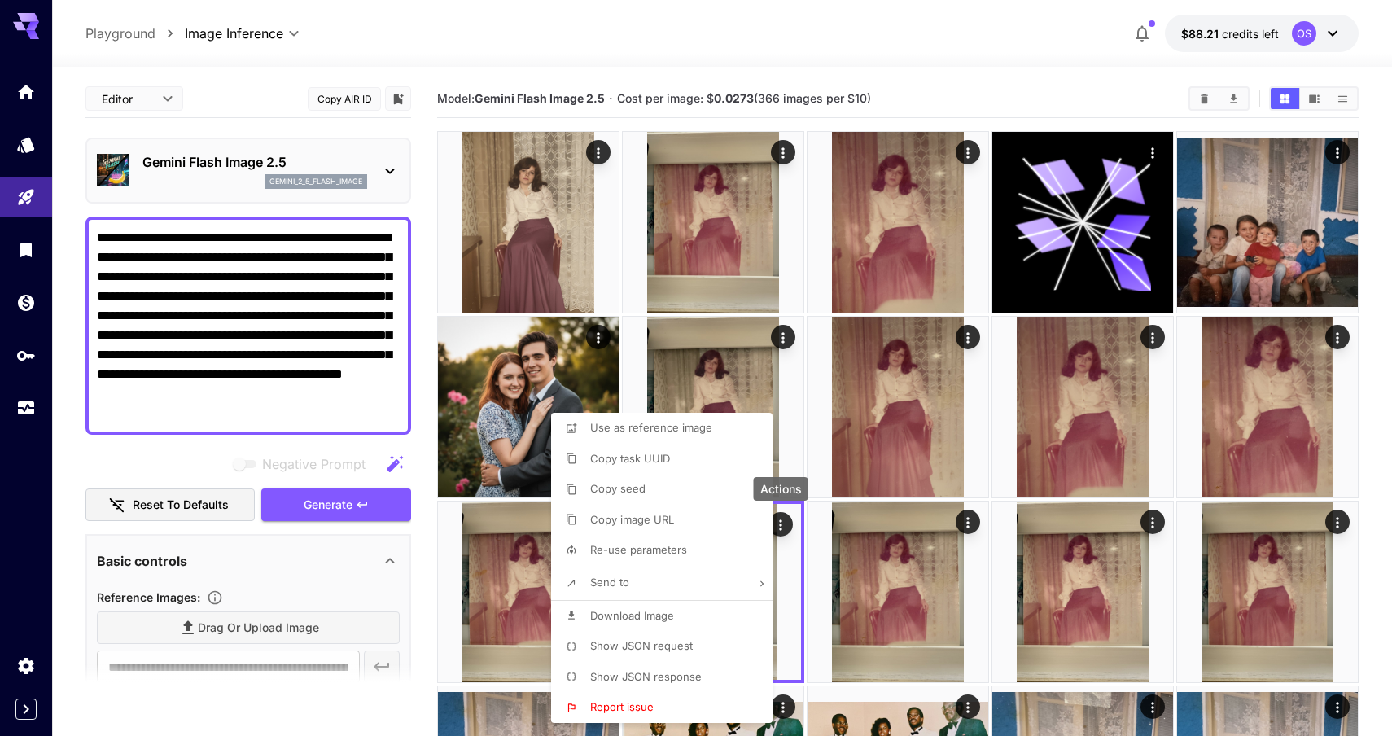
click at [642, 670] on span "Show JSON response" at bounding box center [646, 676] width 112 height 13
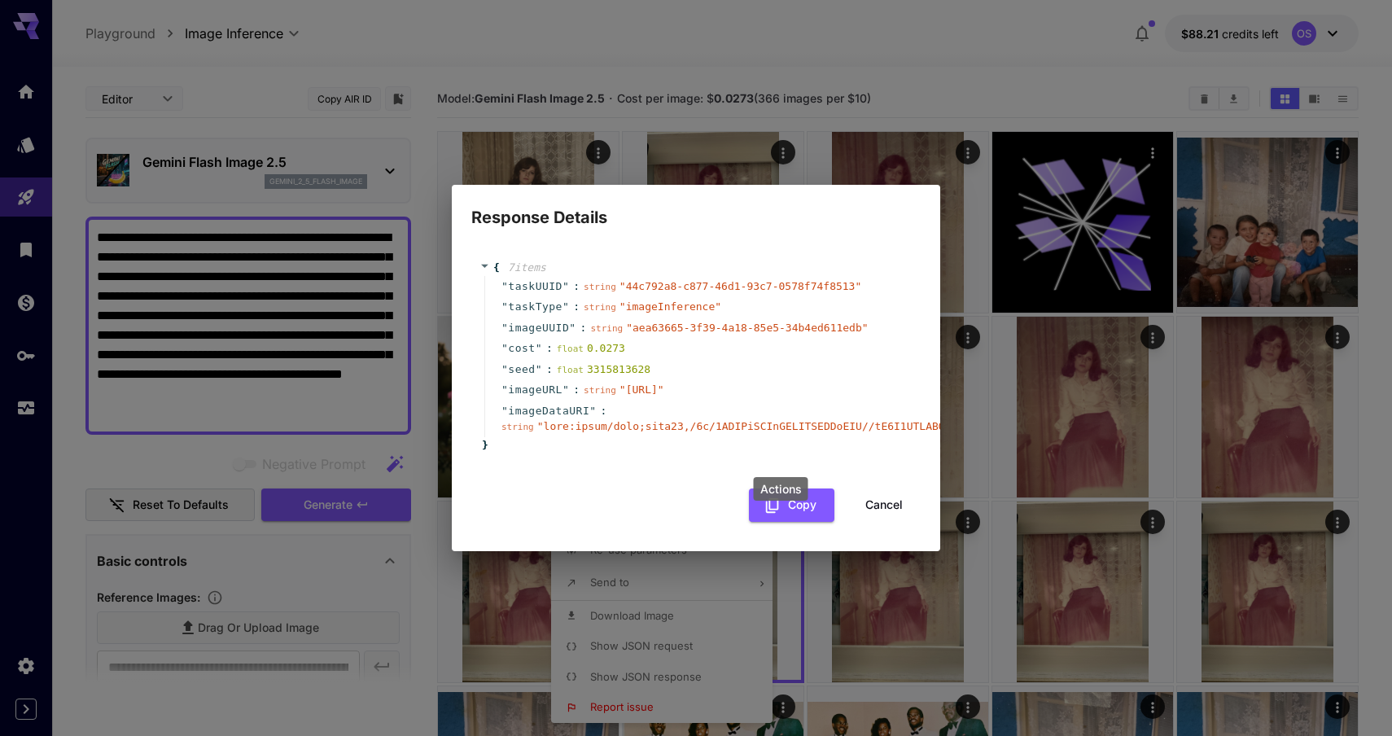
click at [869, 514] on button "Cancel" at bounding box center [883, 504] width 73 height 33
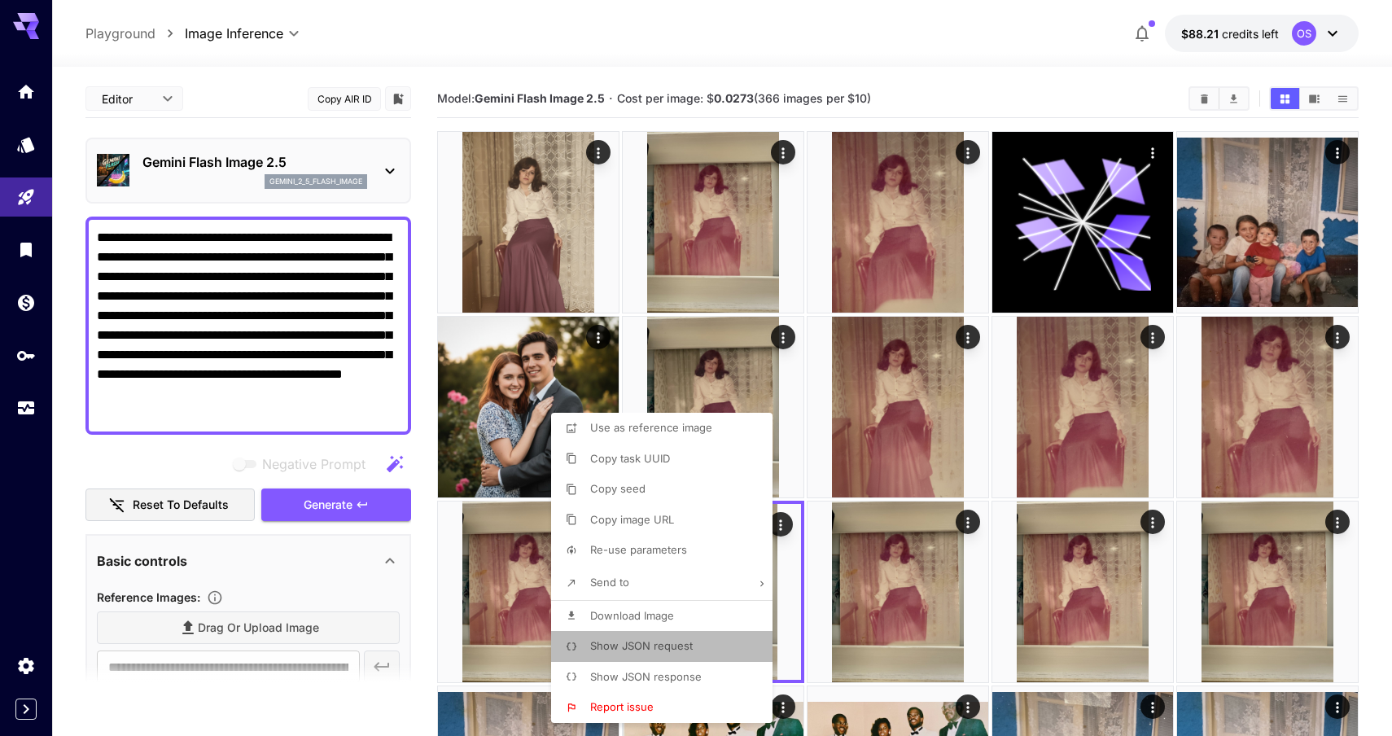
click at [634, 650] on span "Show JSON request" at bounding box center [641, 645] width 103 height 13
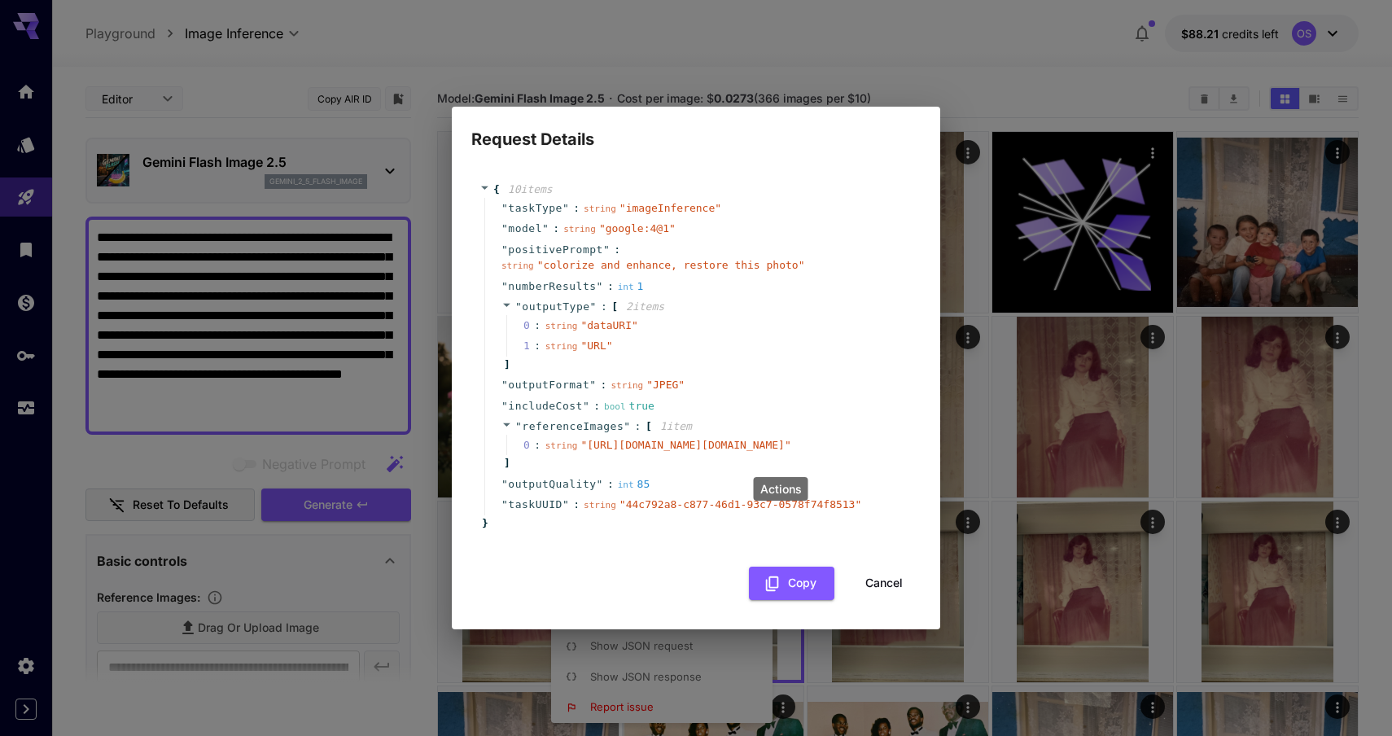
click at [650, 259] on span "" colorize and enhance, restore this photo "" at bounding box center [671, 265] width 268 height 12
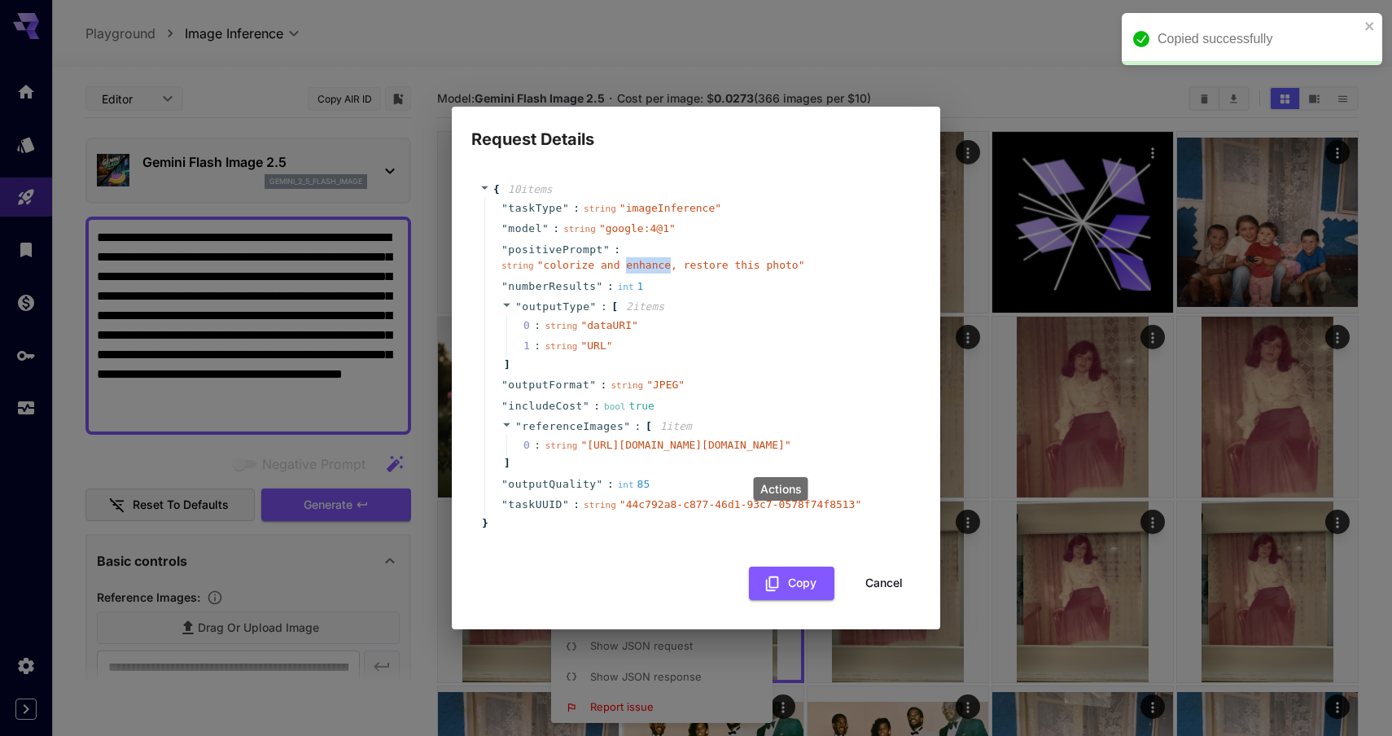
click at [650, 259] on span "" colorize and enhance, restore this photo "" at bounding box center [671, 265] width 268 height 12
copy div "" positivePrompt " : string " colorize and enhance, restore this photo ""
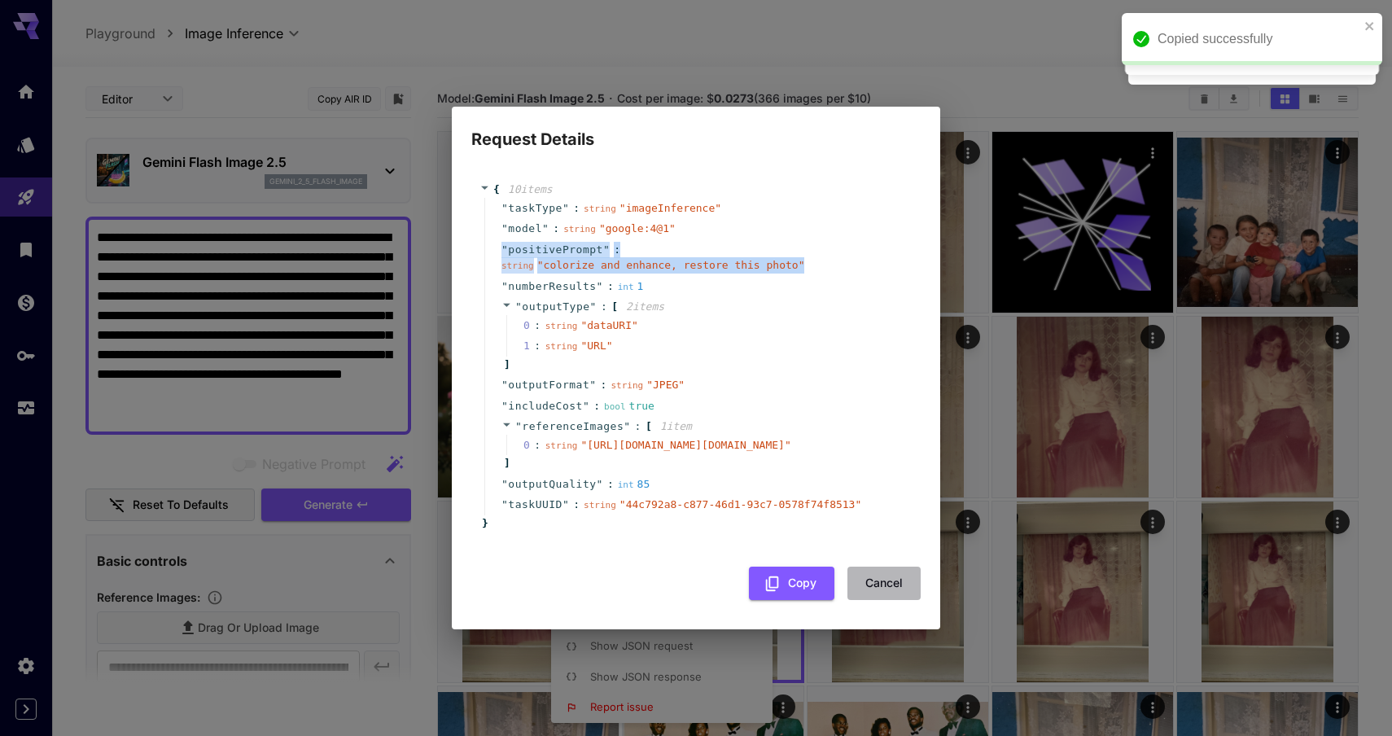
click at [869, 600] on button "Cancel" at bounding box center [883, 583] width 73 height 33
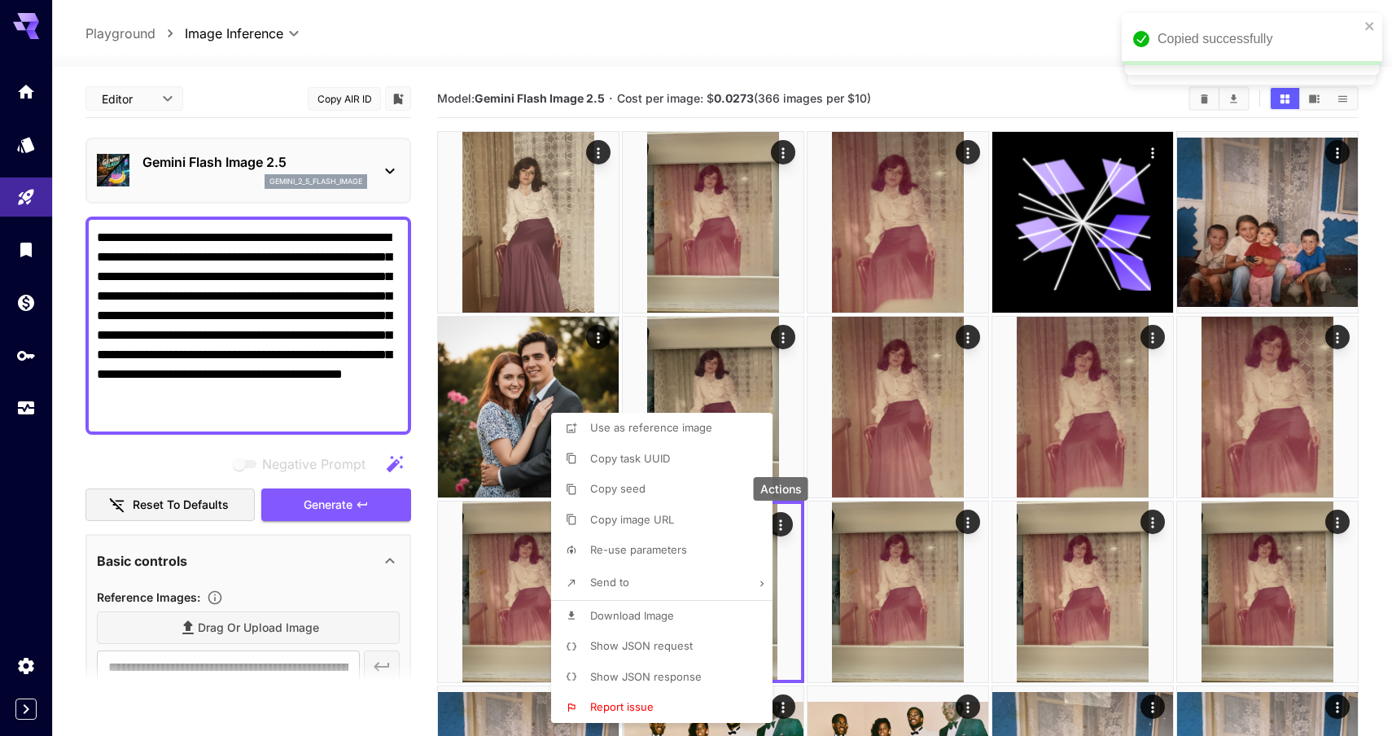
click at [326, 470] on div at bounding box center [696, 368] width 1392 height 736
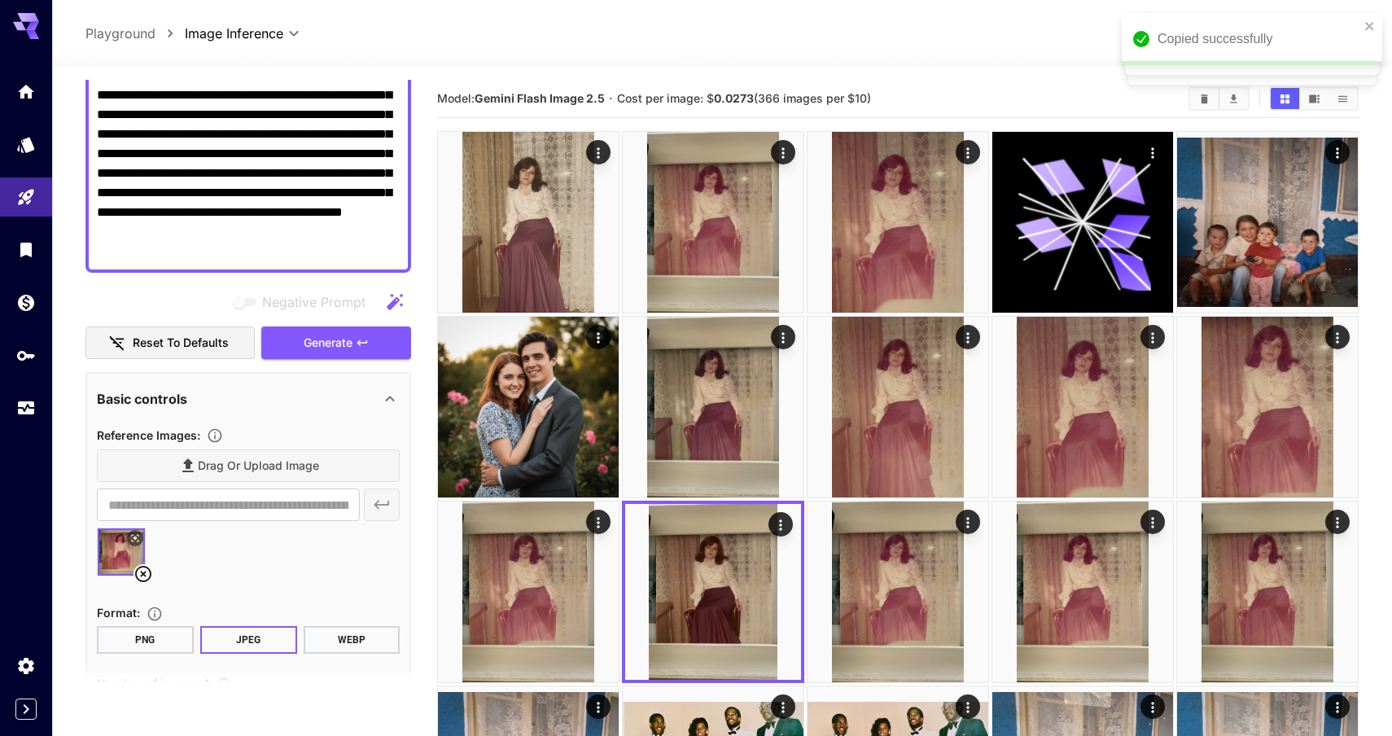
scroll to position [183, 0]
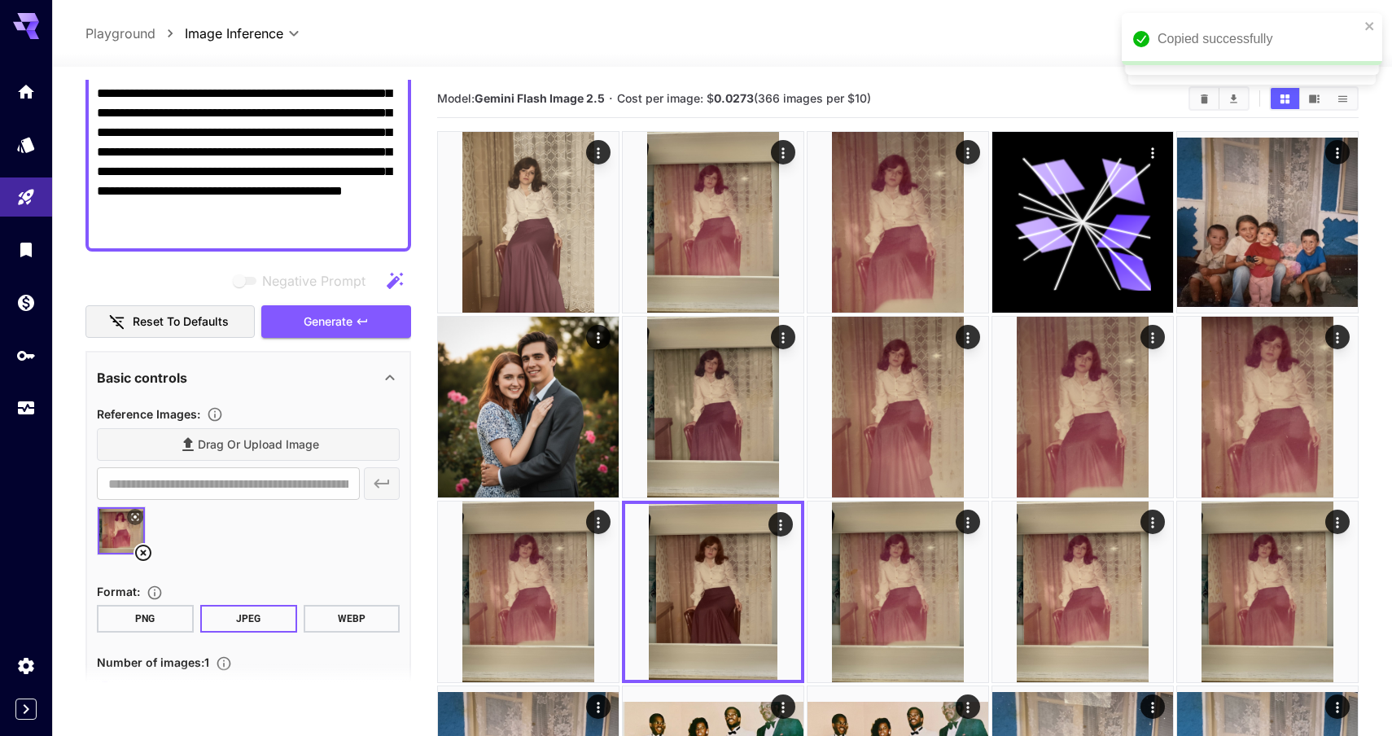
click at [139, 554] on icon at bounding box center [143, 553] width 20 height 20
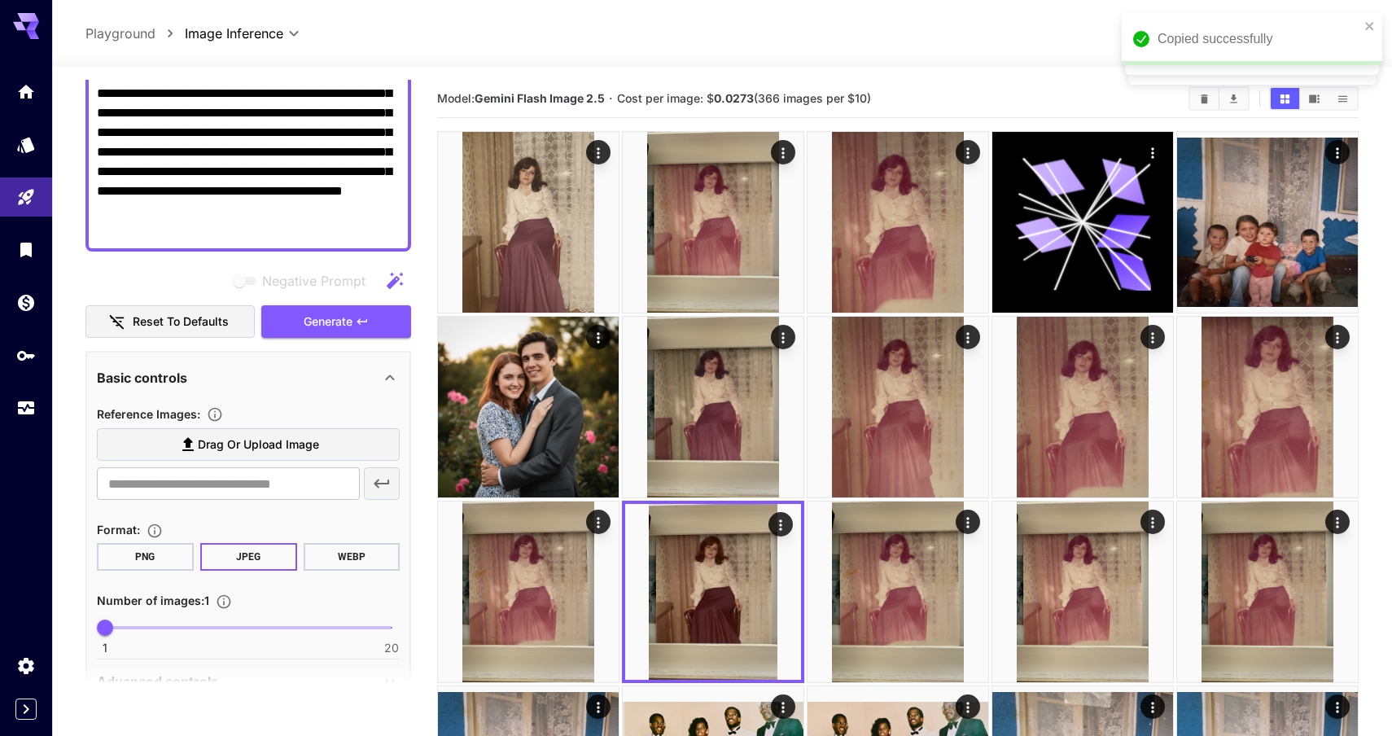
click at [256, 437] on span "Drag or upload image" at bounding box center [258, 445] width 121 height 20
click at [0, 0] on input "Drag or upload image" at bounding box center [0, 0] width 0 height 0
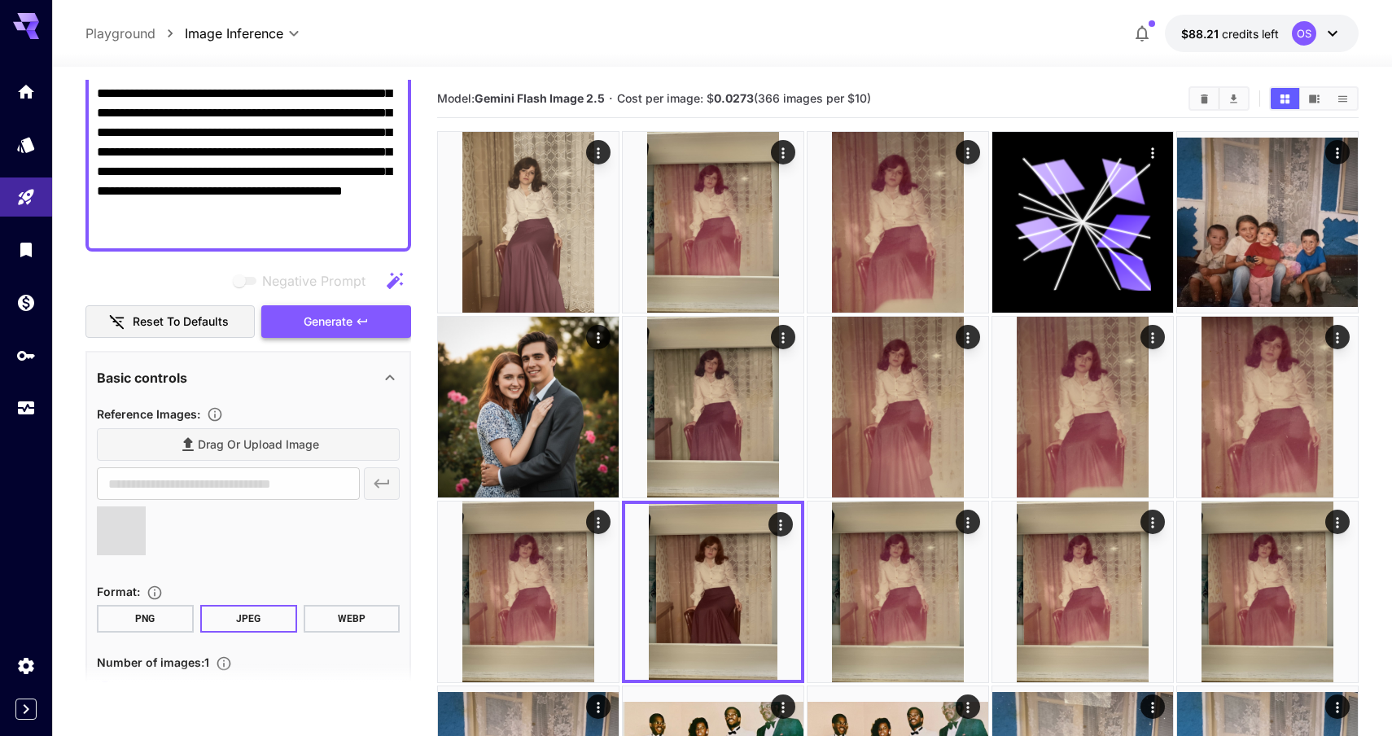
type input "**********"
click at [332, 330] on span "Generate" at bounding box center [328, 322] width 49 height 20
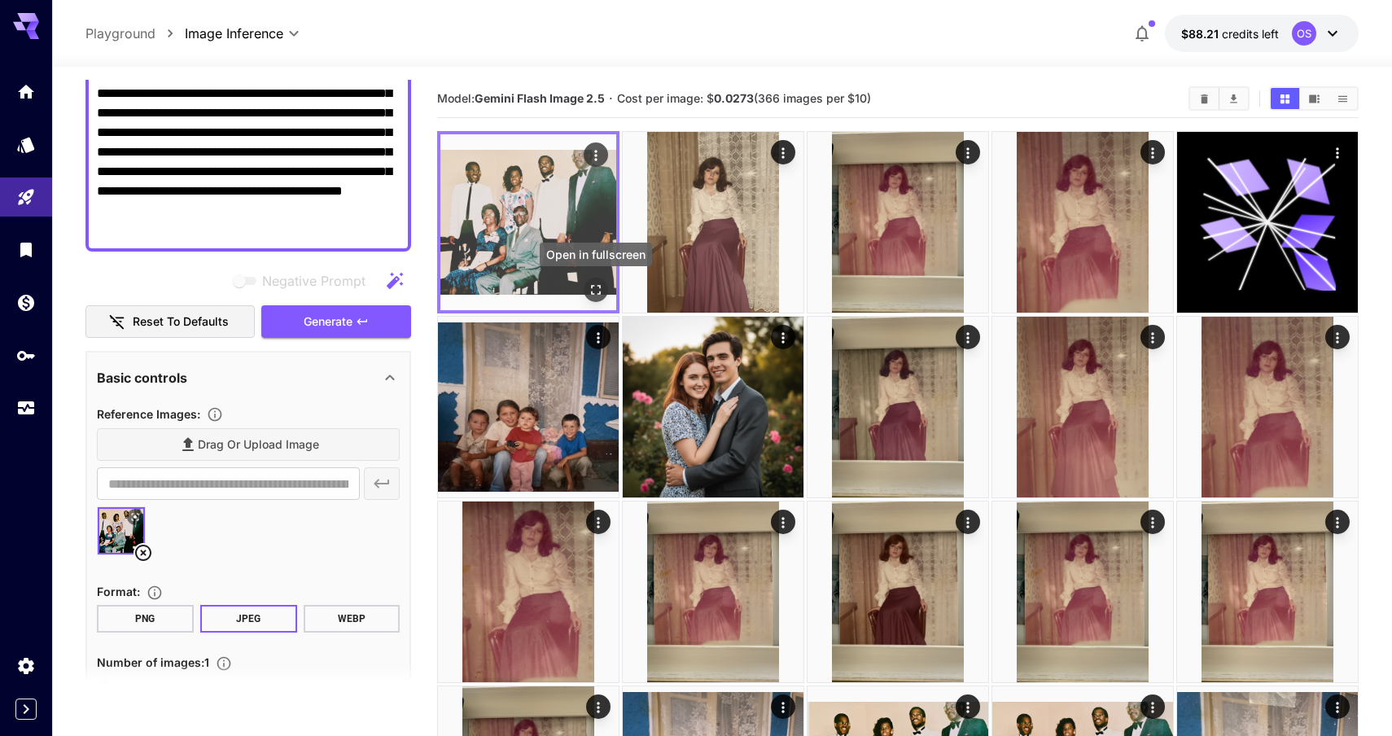
click at [599, 287] on icon "Open in fullscreen" at bounding box center [596, 290] width 10 height 10
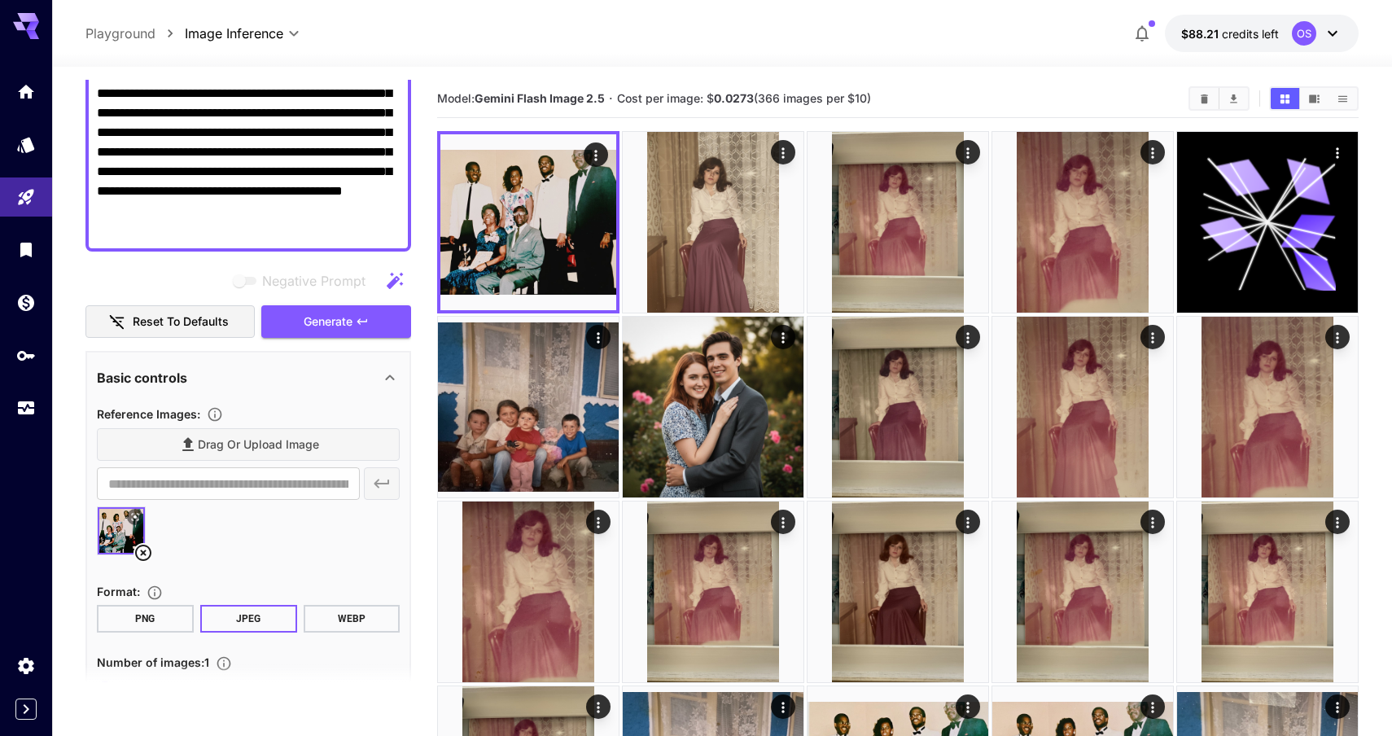
click at [246, 448] on div "Drag or upload image" at bounding box center [248, 444] width 303 height 33
click at [156, 549] on div at bounding box center [248, 537] width 303 height 62
click at [144, 557] on icon at bounding box center [143, 553] width 20 height 20
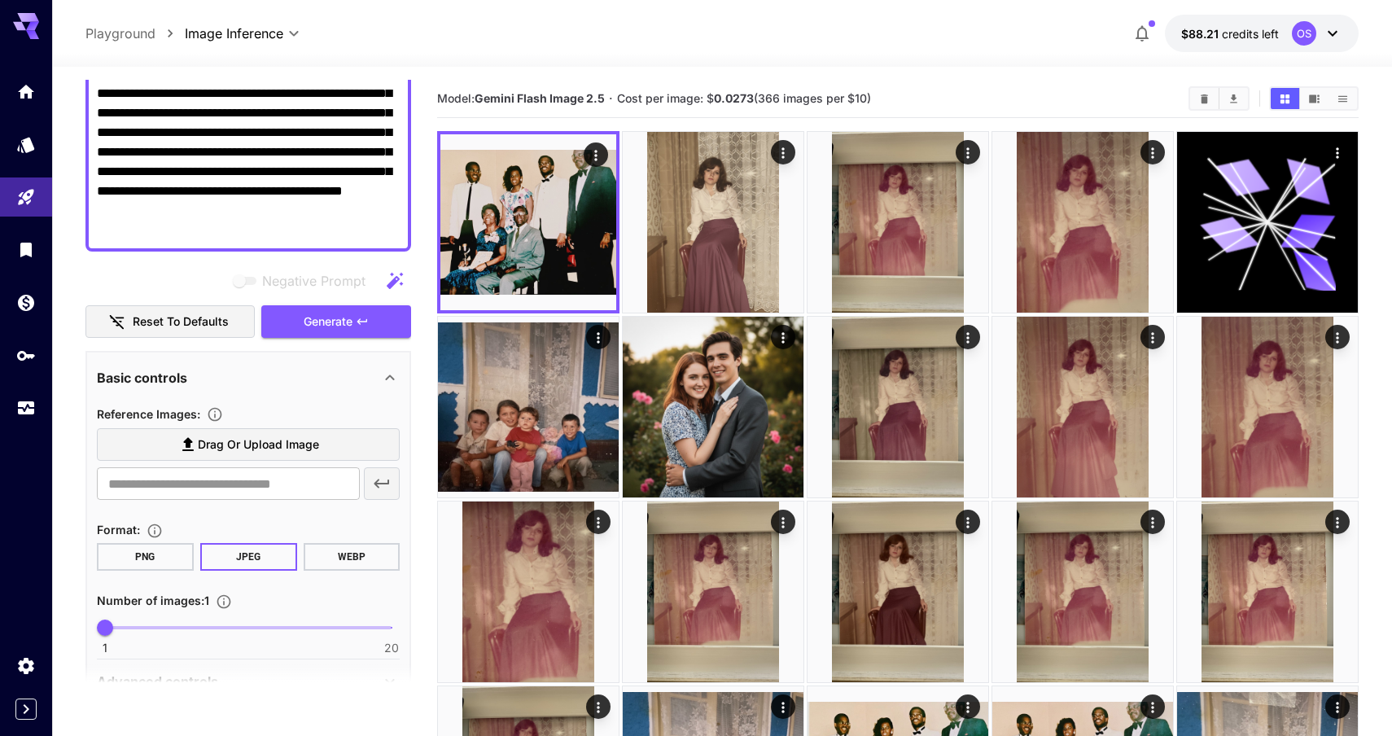
click at [254, 462] on section "Drag or upload image ​" at bounding box center [248, 464] width 303 height 72
click at [234, 451] on span "Drag or upload image" at bounding box center [258, 445] width 121 height 20
click at [0, 0] on input "Drag or upload image" at bounding box center [0, 0] width 0 height 0
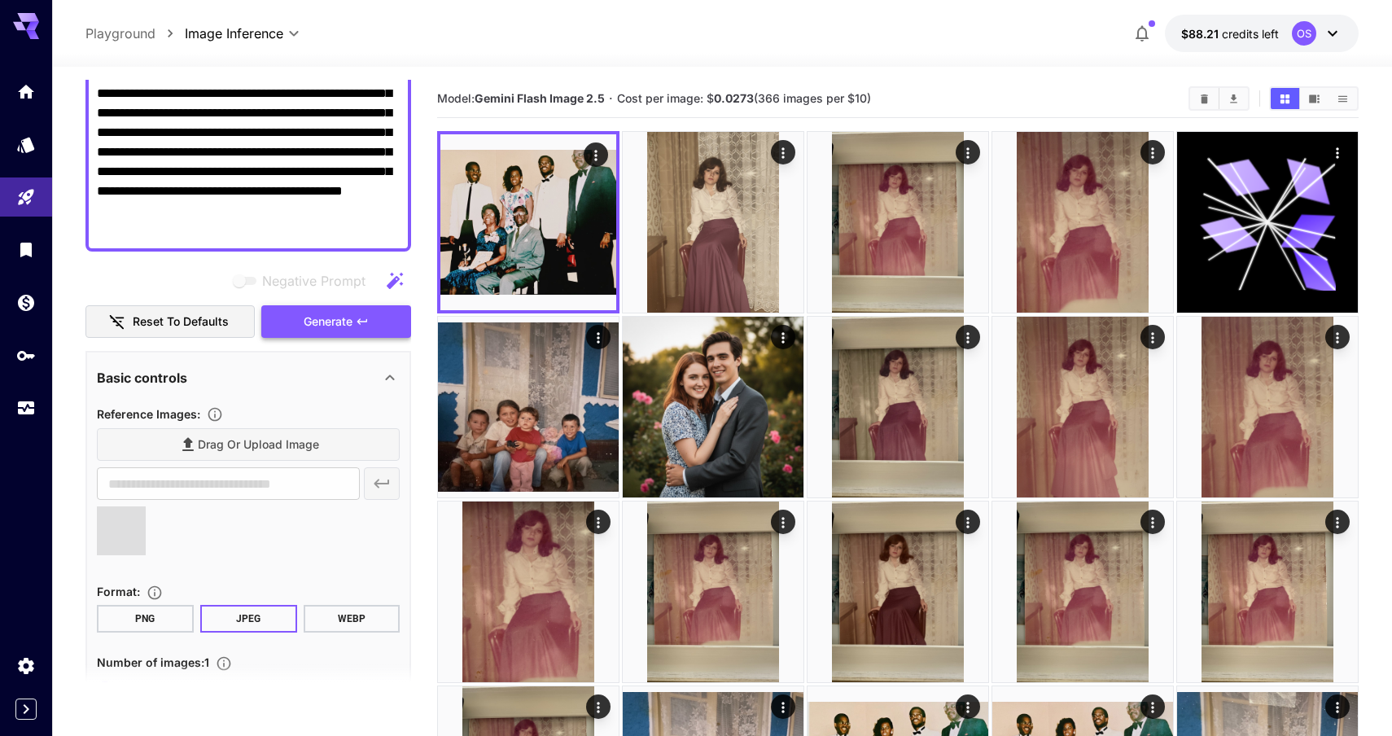
type input "**********"
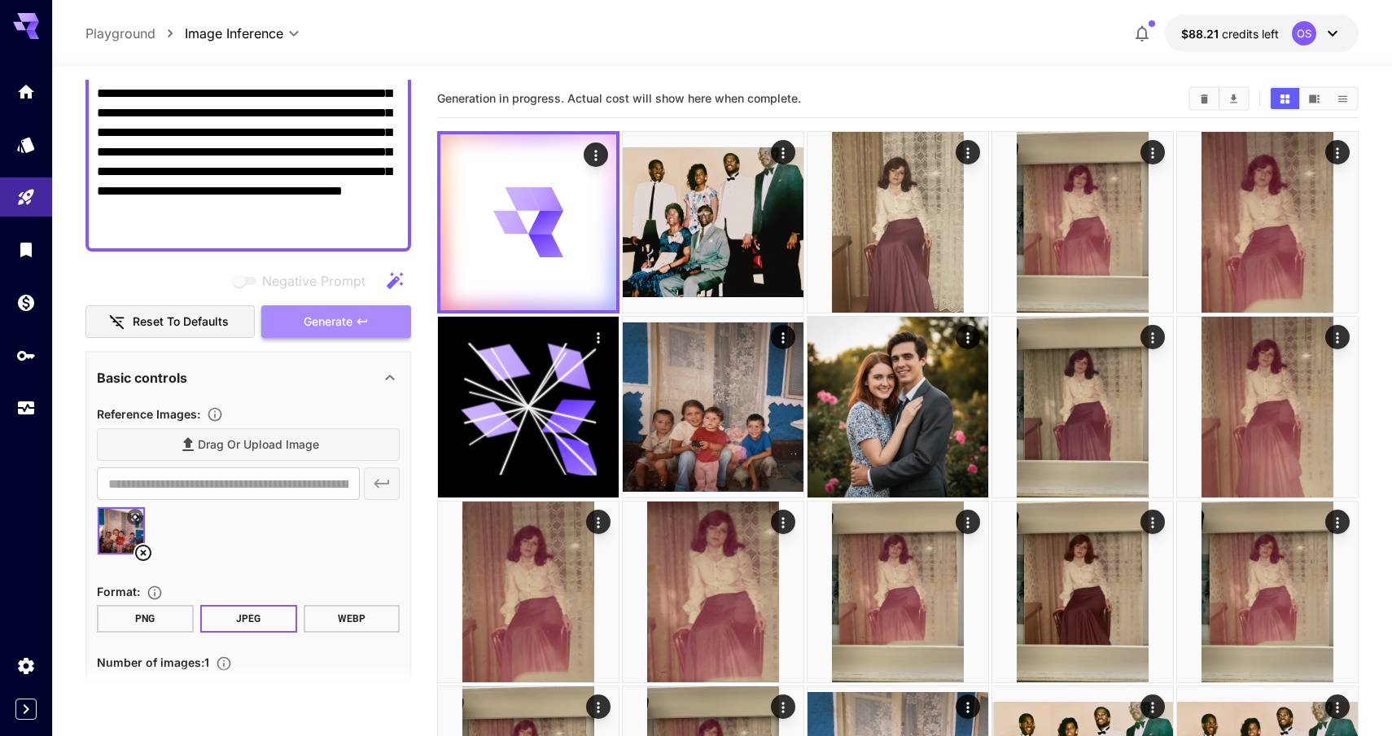
click at [335, 331] on button "Generate" at bounding box center [336, 321] width 150 height 33
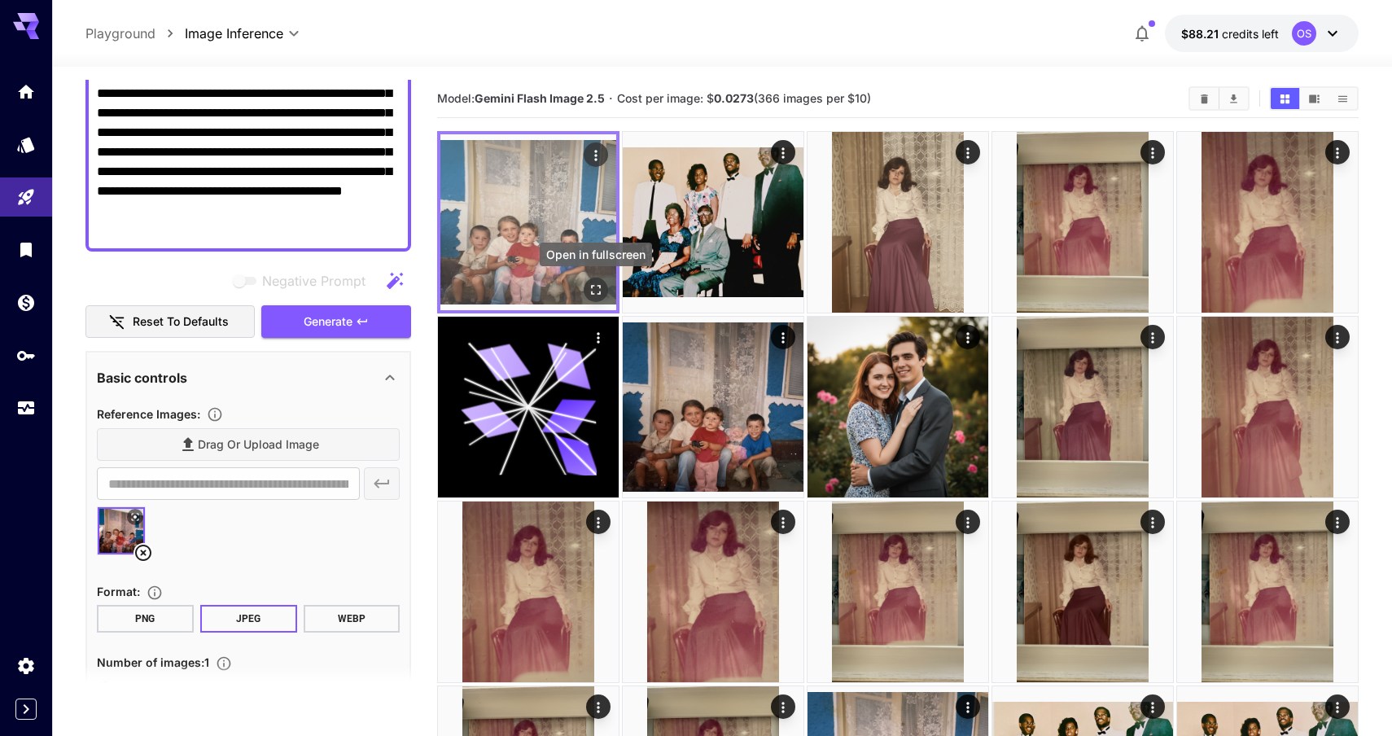
click at [598, 286] on icon "Open in fullscreen" at bounding box center [596, 290] width 10 height 10
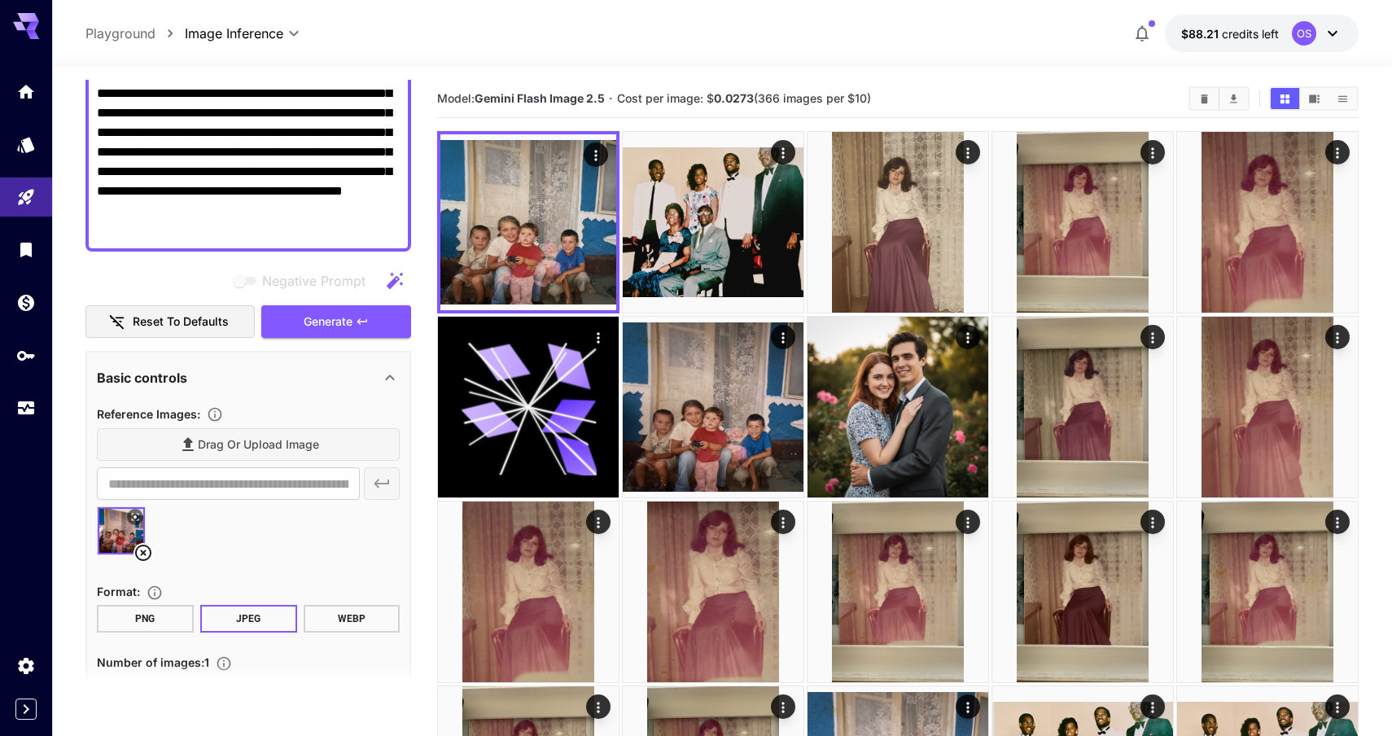
scroll to position [0, 0]
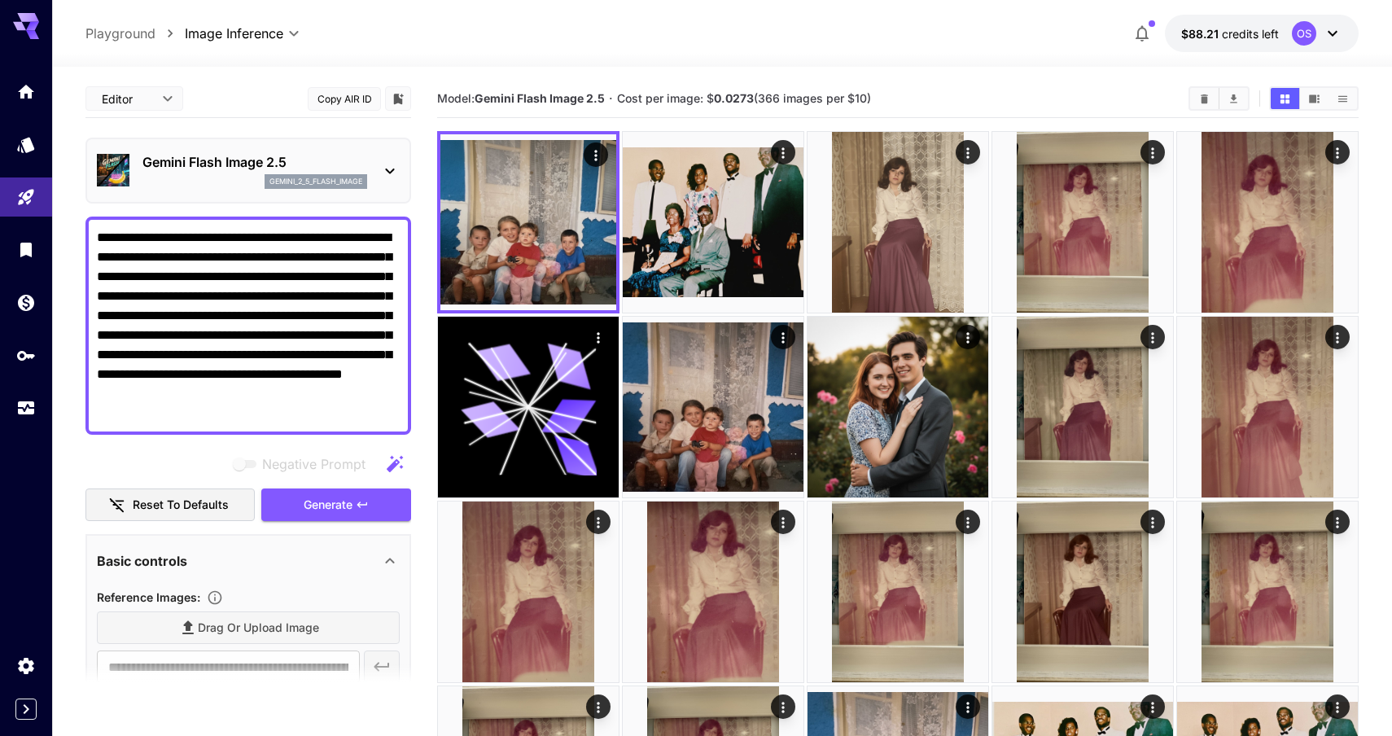
click at [143, 97] on body "**********" at bounding box center [696, 735] width 1392 height 1471
click at [121, 164] on span "JSON" at bounding box center [134, 161] width 72 height 20
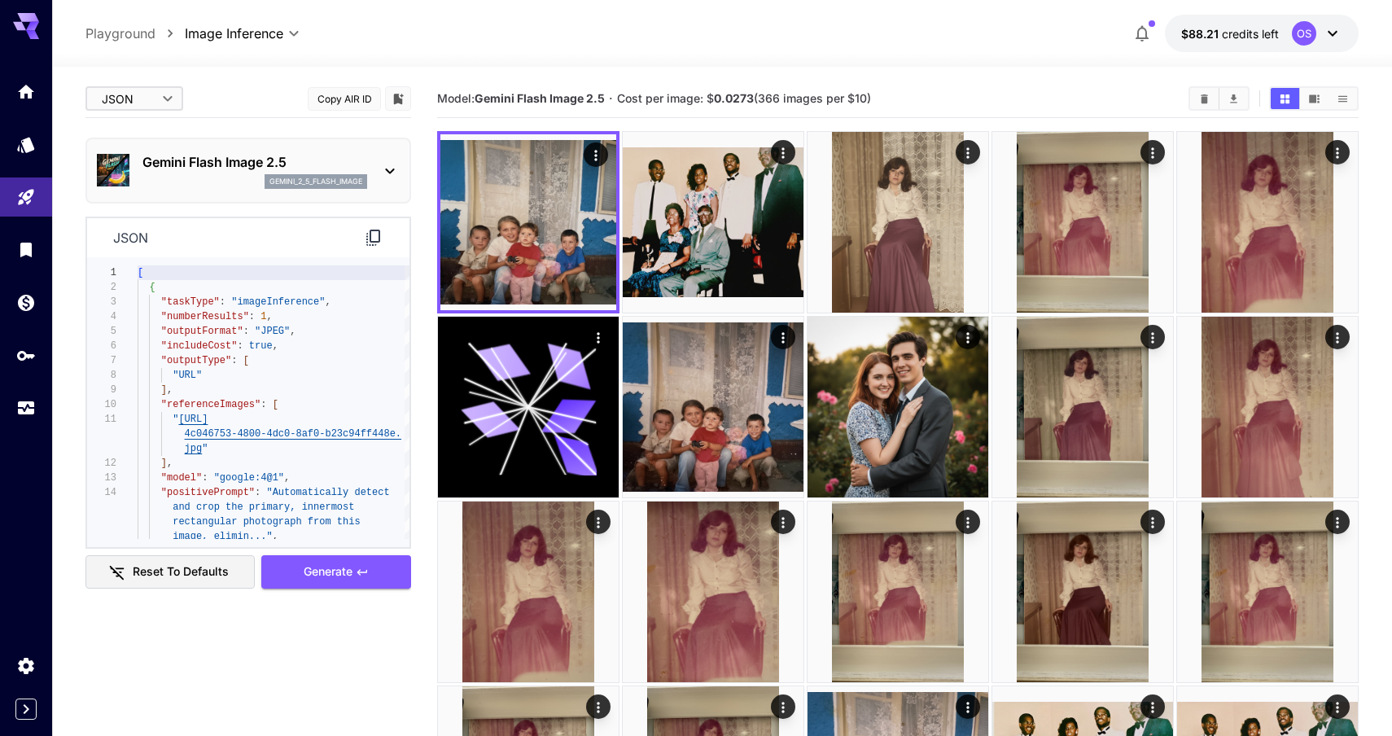
click at [155, 94] on body "**********" at bounding box center [696, 735] width 1392 height 1471
click at [125, 188] on span "cURL" at bounding box center [134, 191] width 72 height 20
type input "****"
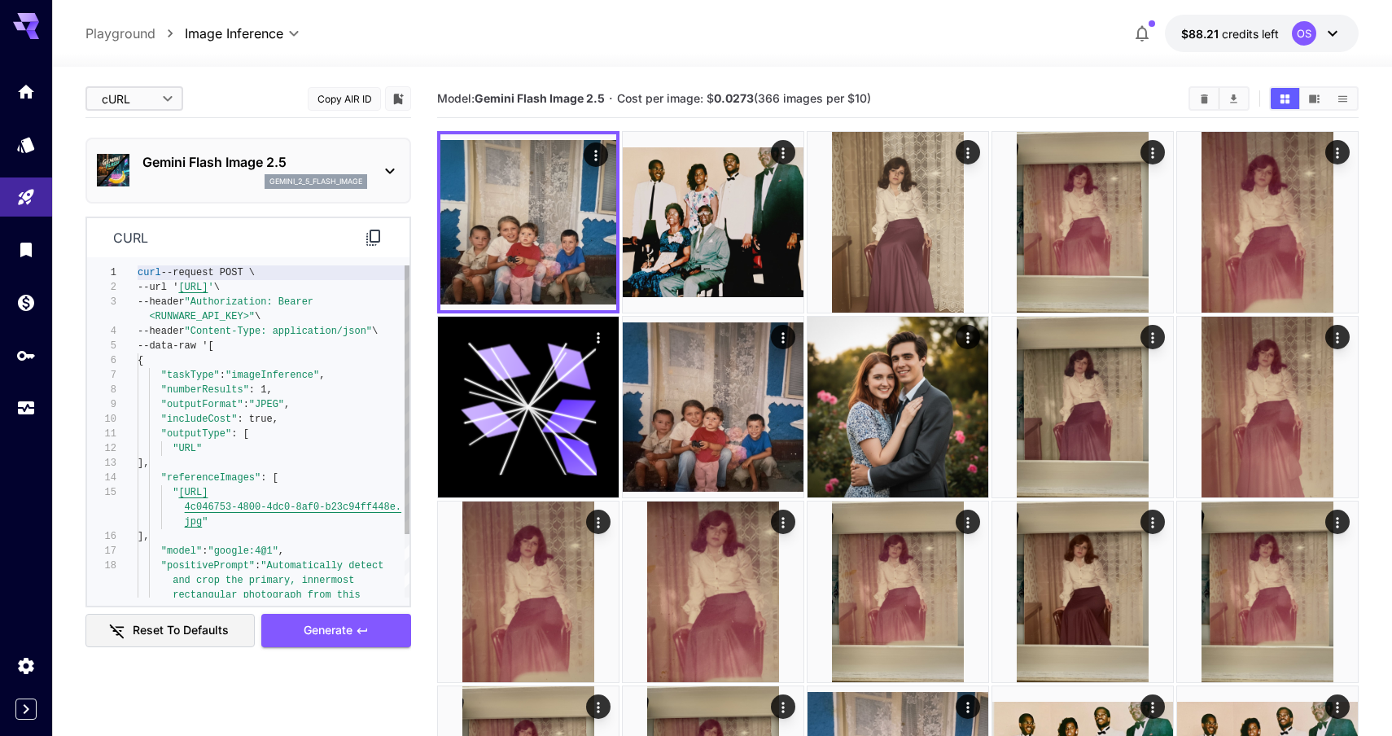
type textarea "**********"
click at [328, 409] on div "curl --request POST \ --url ' https://api.runware.ai/v1 ' \ --header "Authoriza…" at bounding box center [274, 470] width 272 height 410
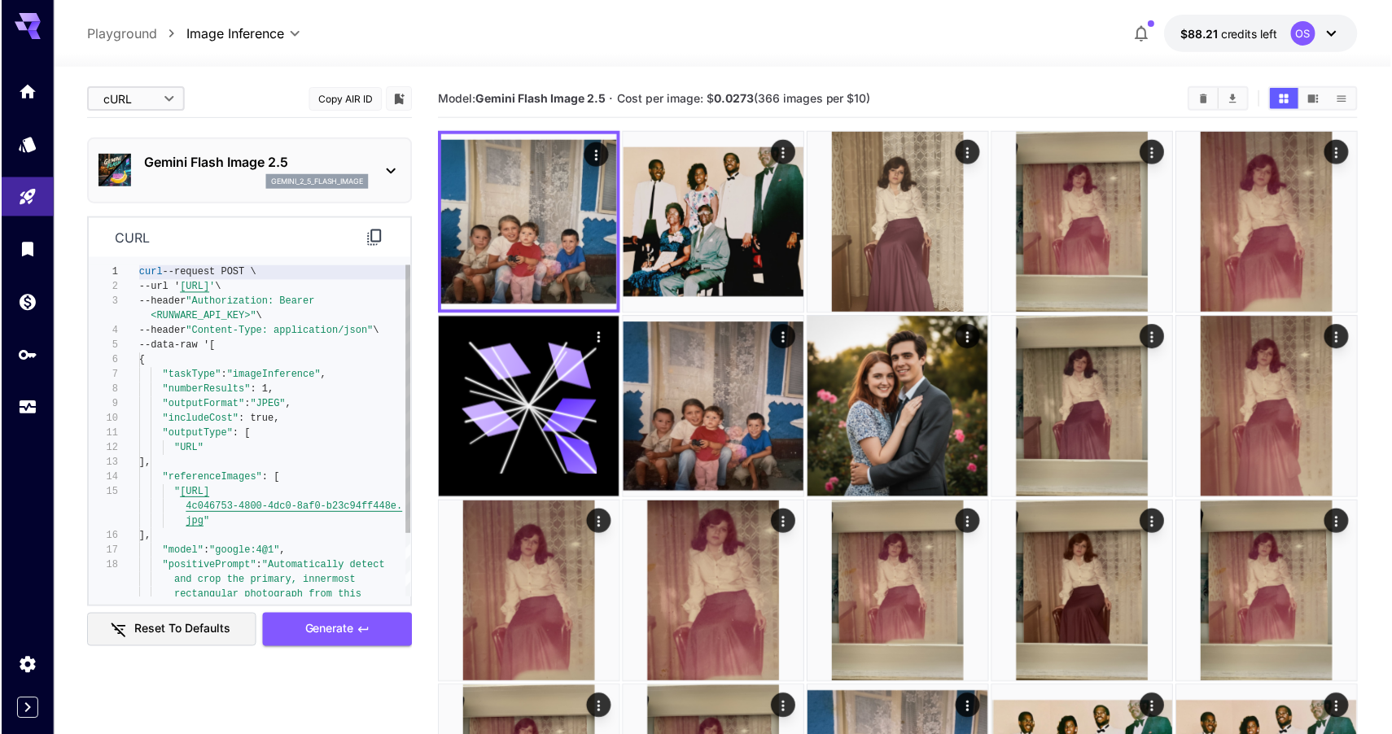
scroll to position [132, 0]
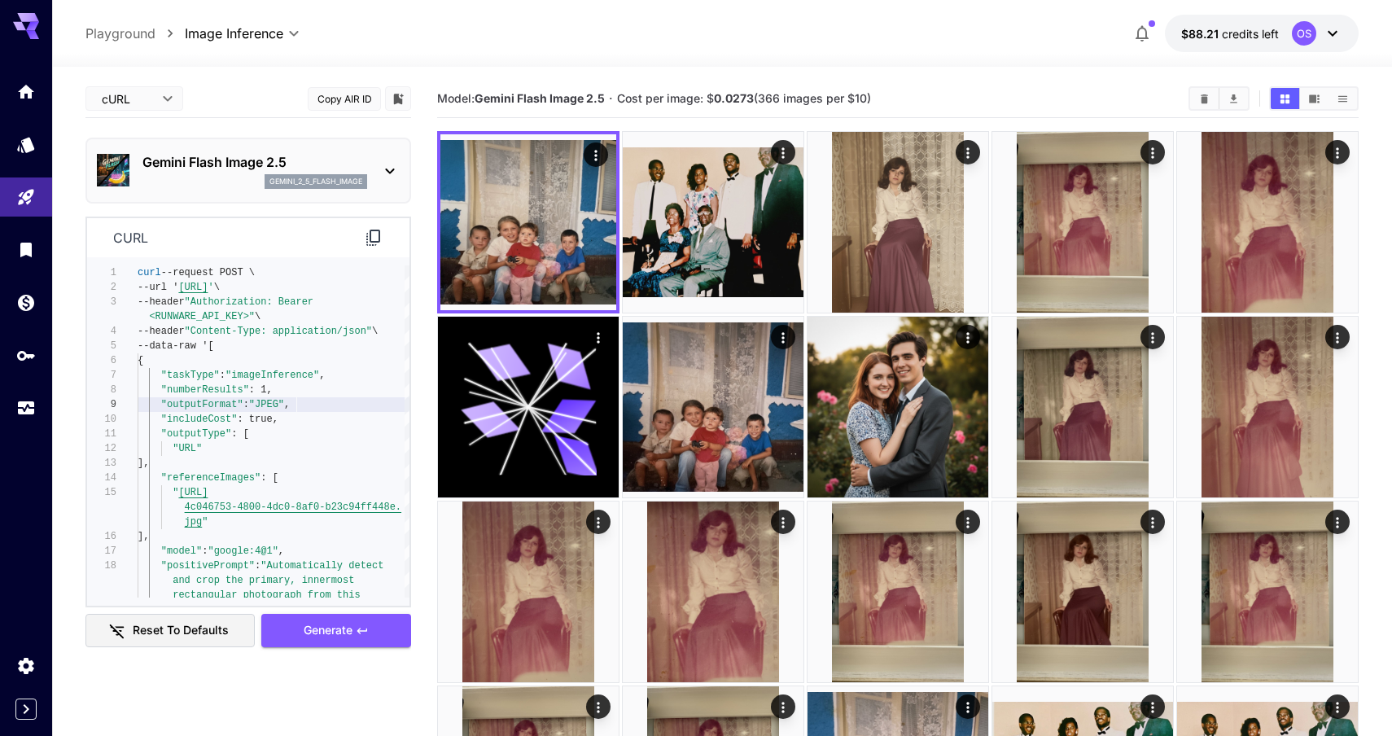
click at [378, 238] on icon at bounding box center [374, 238] width 20 height 20
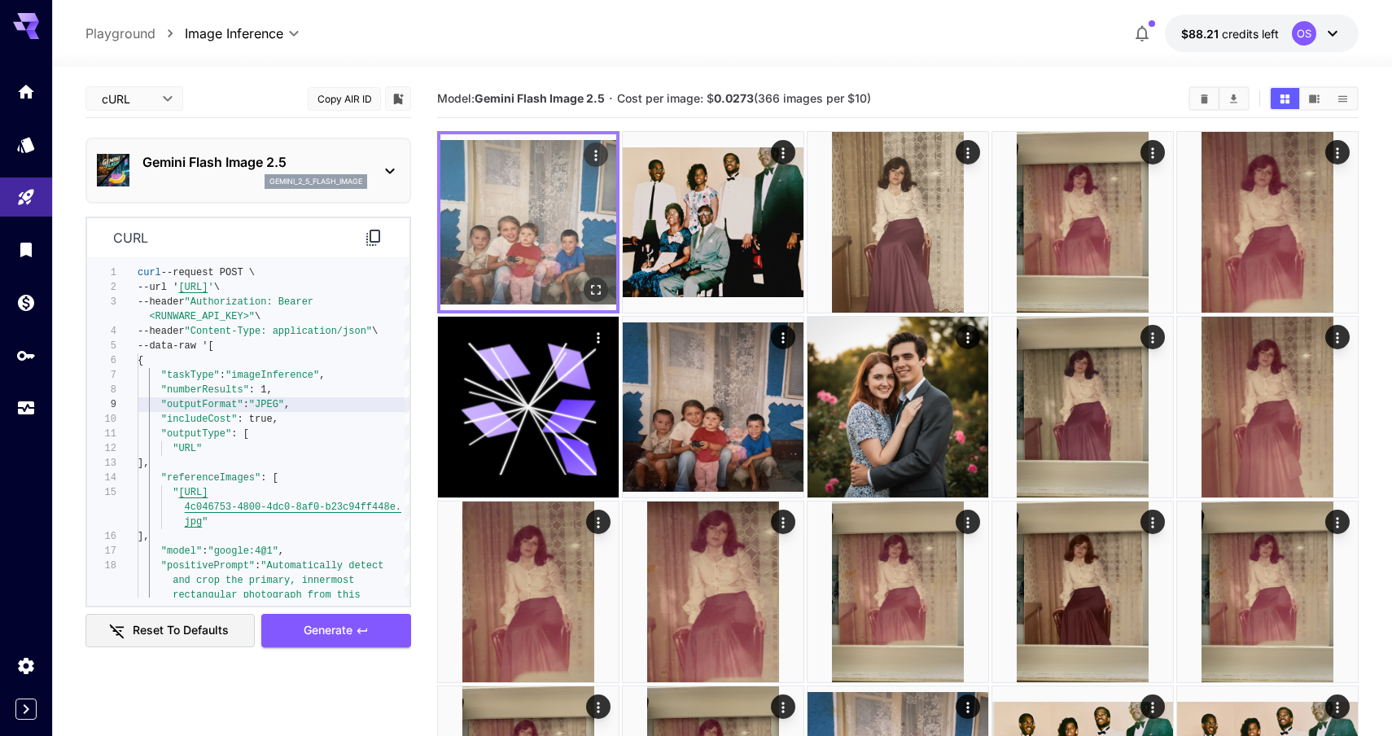
click at [593, 144] on button "Actions" at bounding box center [596, 154] width 24 height 24
click at [593, 150] on icon "Actions" at bounding box center [596, 155] width 16 height 16
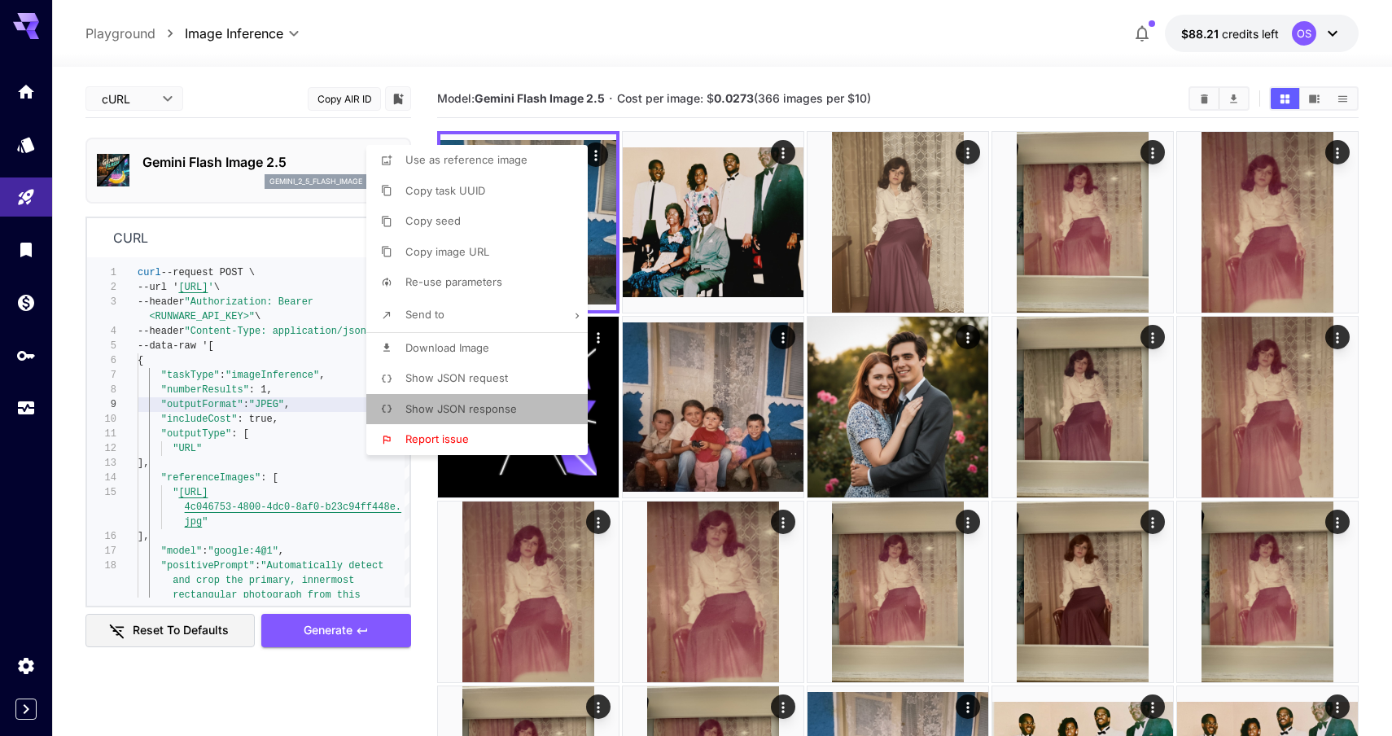
click at [462, 399] on li "Show JSON response" at bounding box center [481, 409] width 231 height 31
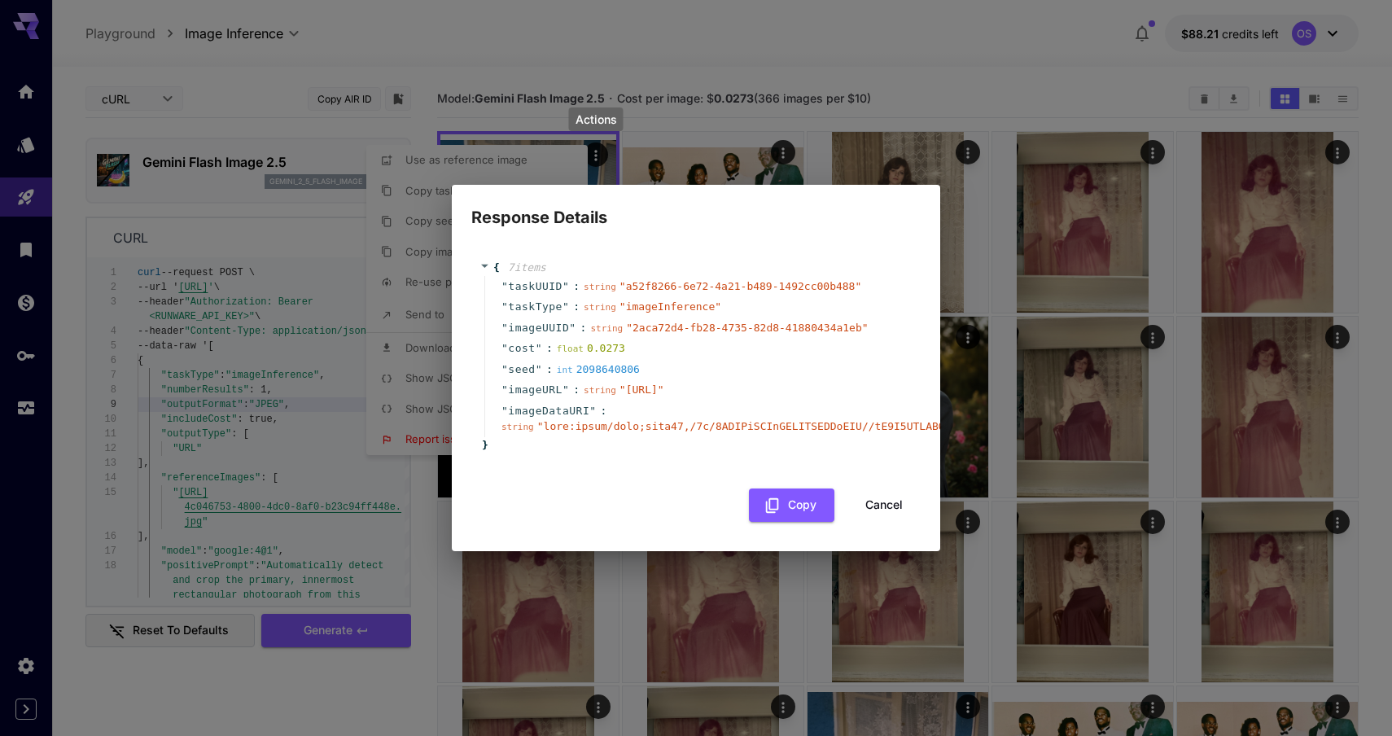
click at [832, 469] on div "{ 7 item s " taskUUID " : string " a52f8266-6e72-4a21-b489-1492cc00b488 " " tas…" at bounding box center [695, 355] width 449 height 225
click at [785, 453] on div "{ 7 item s " taskUUID " : string " a52f8266-6e72-4a21-b489-1492cc00b488 " " tas…" at bounding box center [695, 356] width 433 height 193
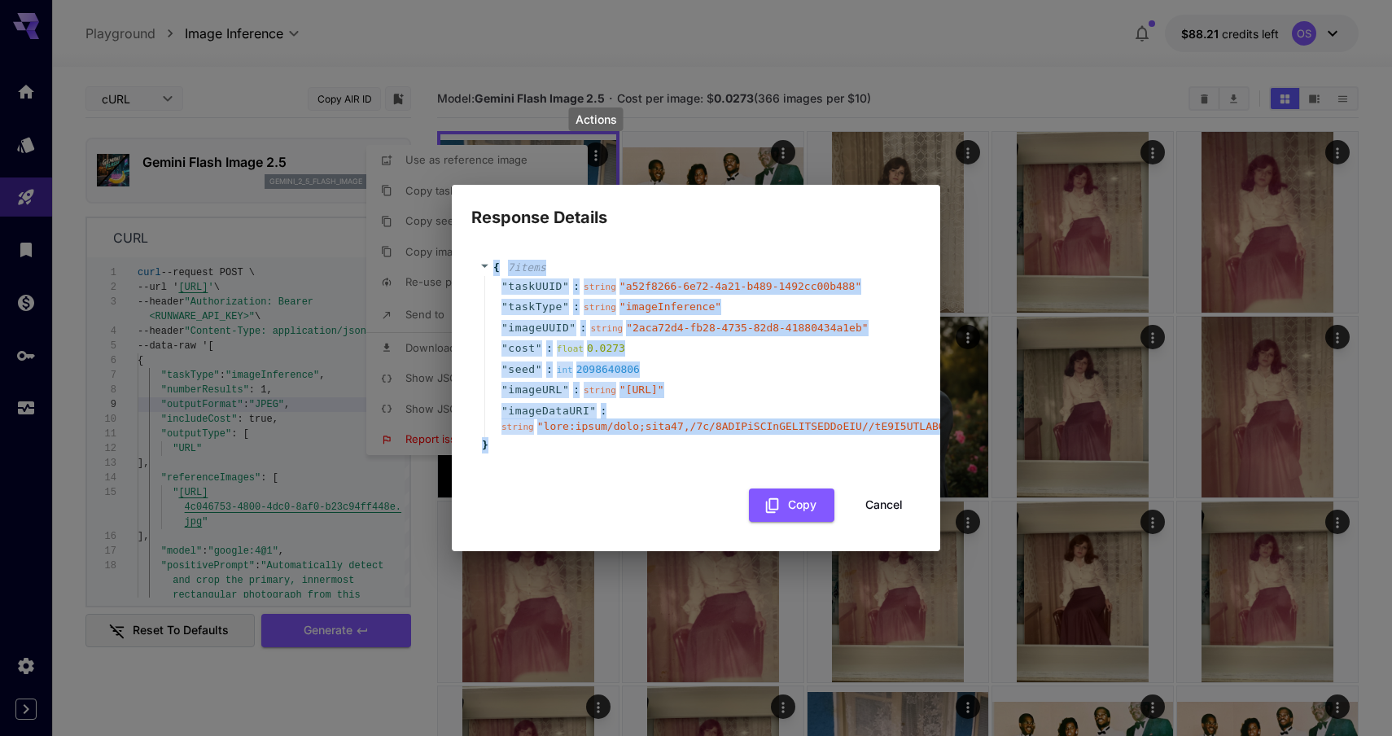
drag, startPoint x: 591, startPoint y: 470, endPoint x: 481, endPoint y: 242, distance: 253.0
click at [481, 243] on div "{ 7 item s " taskUUID " : string " a52f8266-6e72-4a21-b489-1492cc00b488 " " tas…" at bounding box center [695, 355] width 449 height 225
copy div "{ 7 item s " taskUUID " : string " a52f8266-6e72-4a21-b489-1492cc00b488 " " tas…"
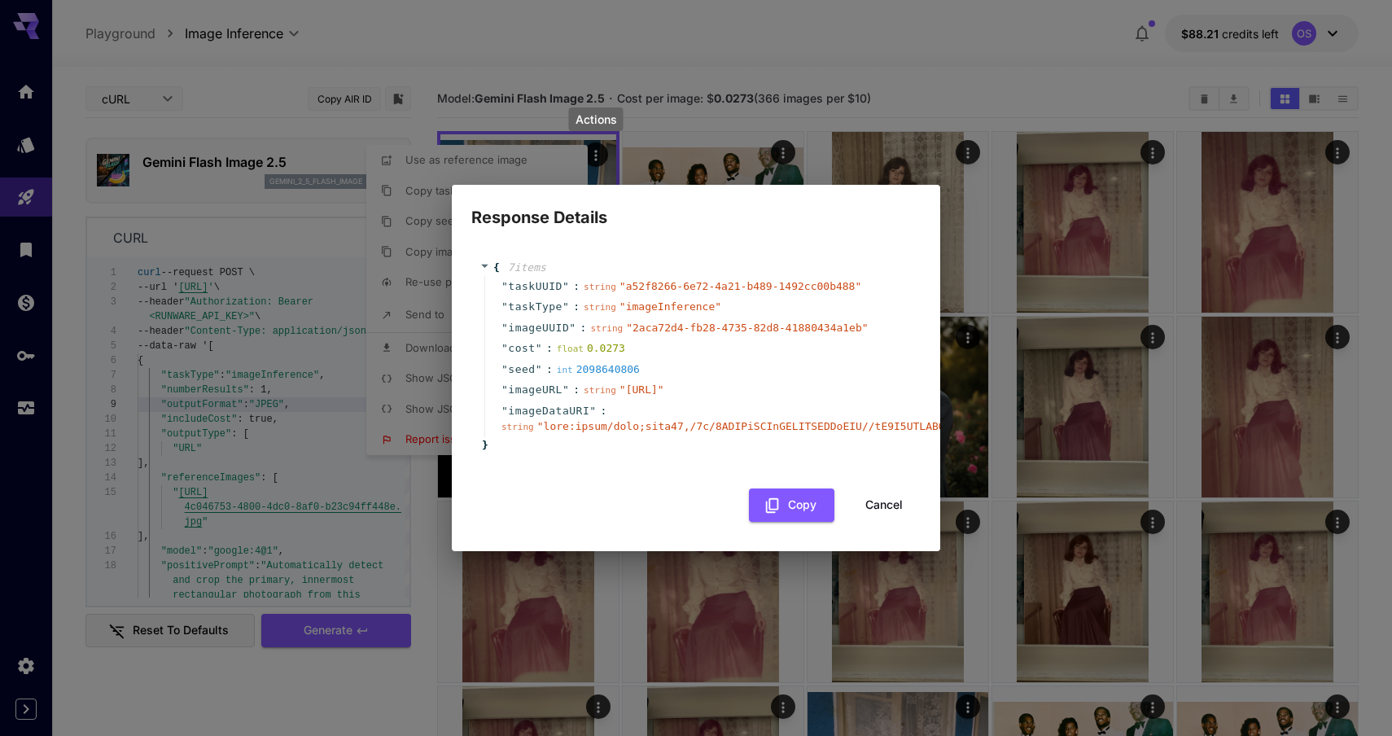
click at [300, 687] on div "Response Details { 7 item s " taskUUID " : string " a52f8266-6e72-4a21-b489-149…" at bounding box center [696, 368] width 1392 height 736
click at [874, 522] on button "Cancel" at bounding box center [883, 504] width 73 height 33
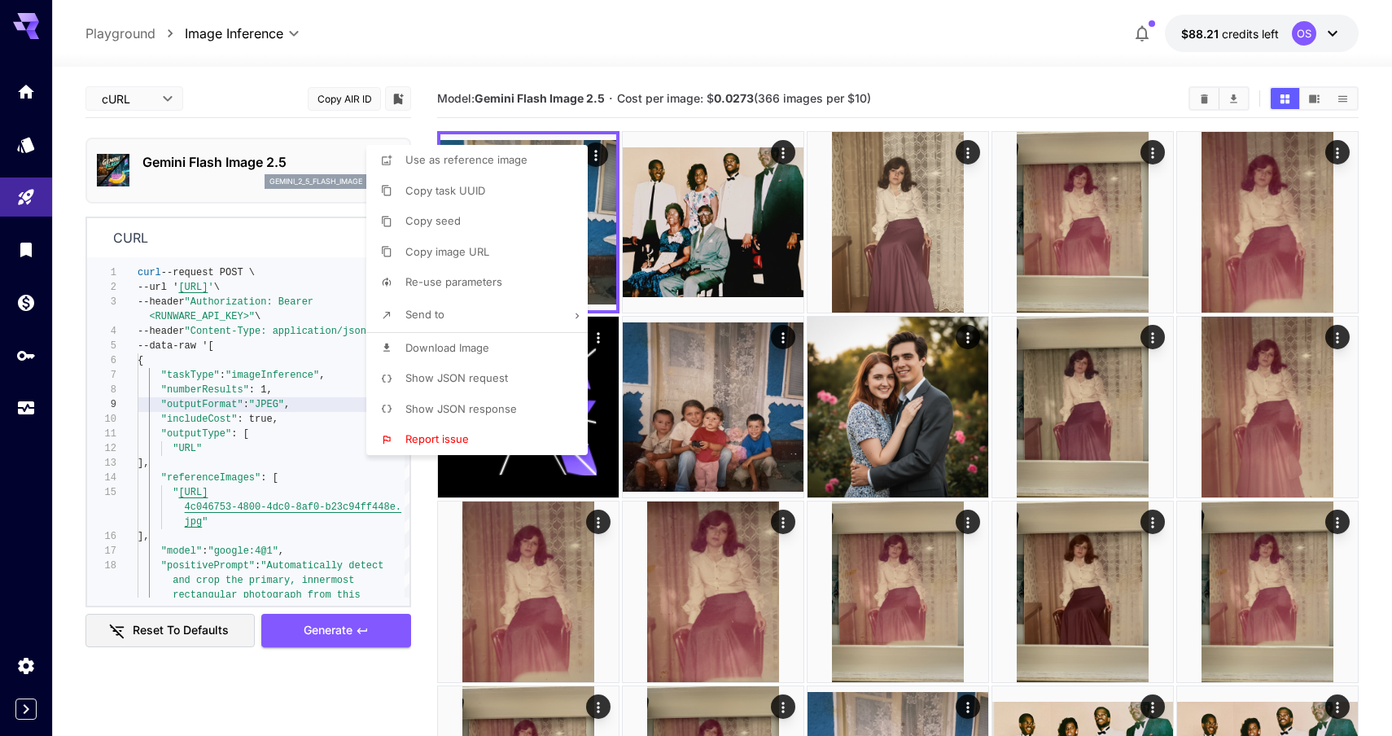
click at [633, 54] on div at bounding box center [696, 368] width 1392 height 736
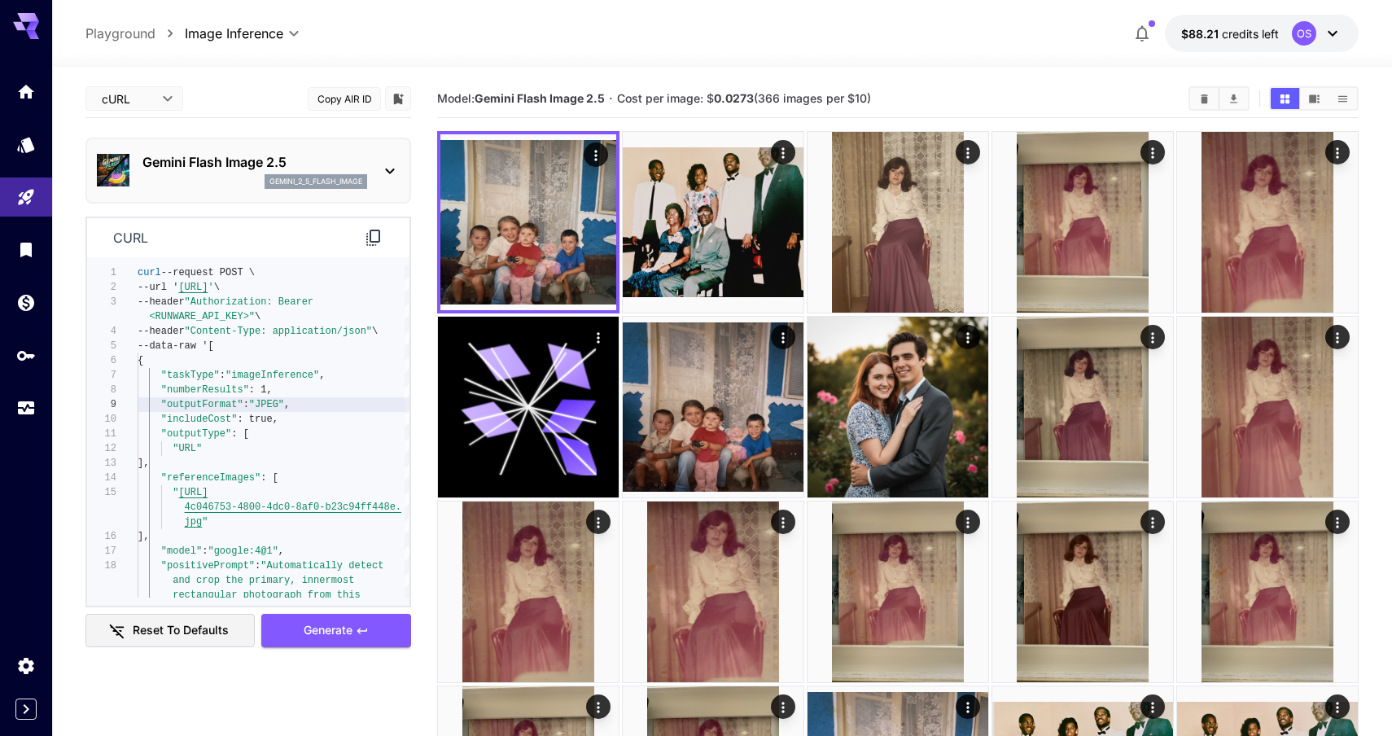
click at [371, 244] on icon at bounding box center [374, 238] width 20 height 20
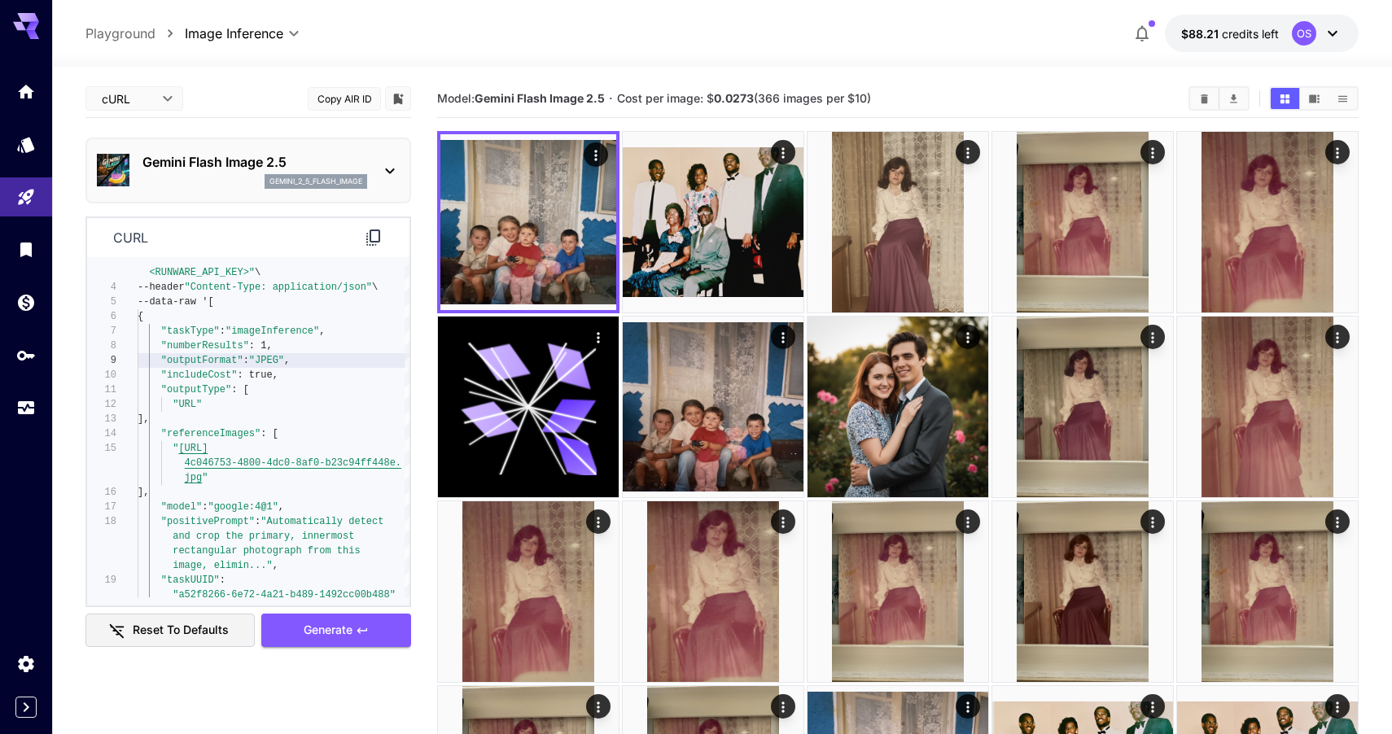
click at [170, 98] on body "**********" at bounding box center [696, 735] width 1392 height 1471
click at [131, 157] on span "JSON" at bounding box center [134, 161] width 72 height 20
type input "****"
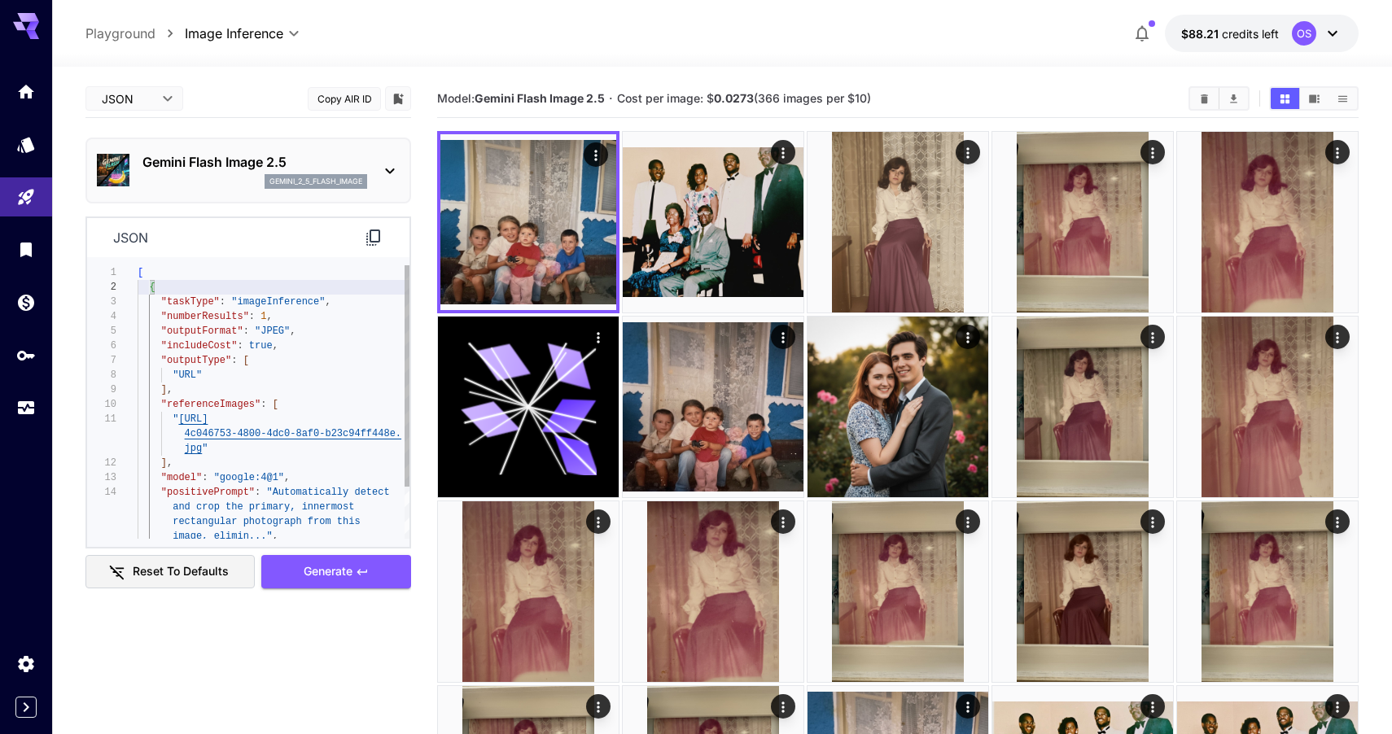
scroll to position [15, 0]
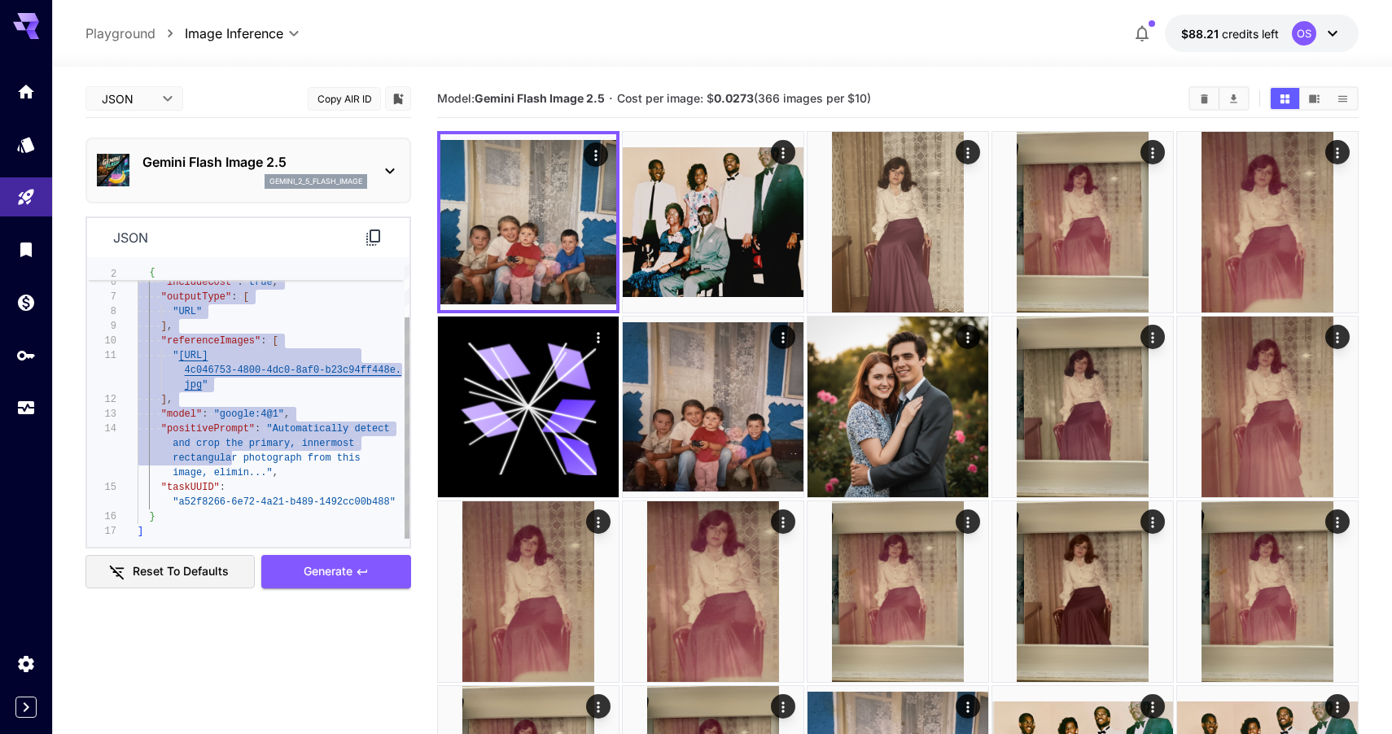
type textarea "**********"
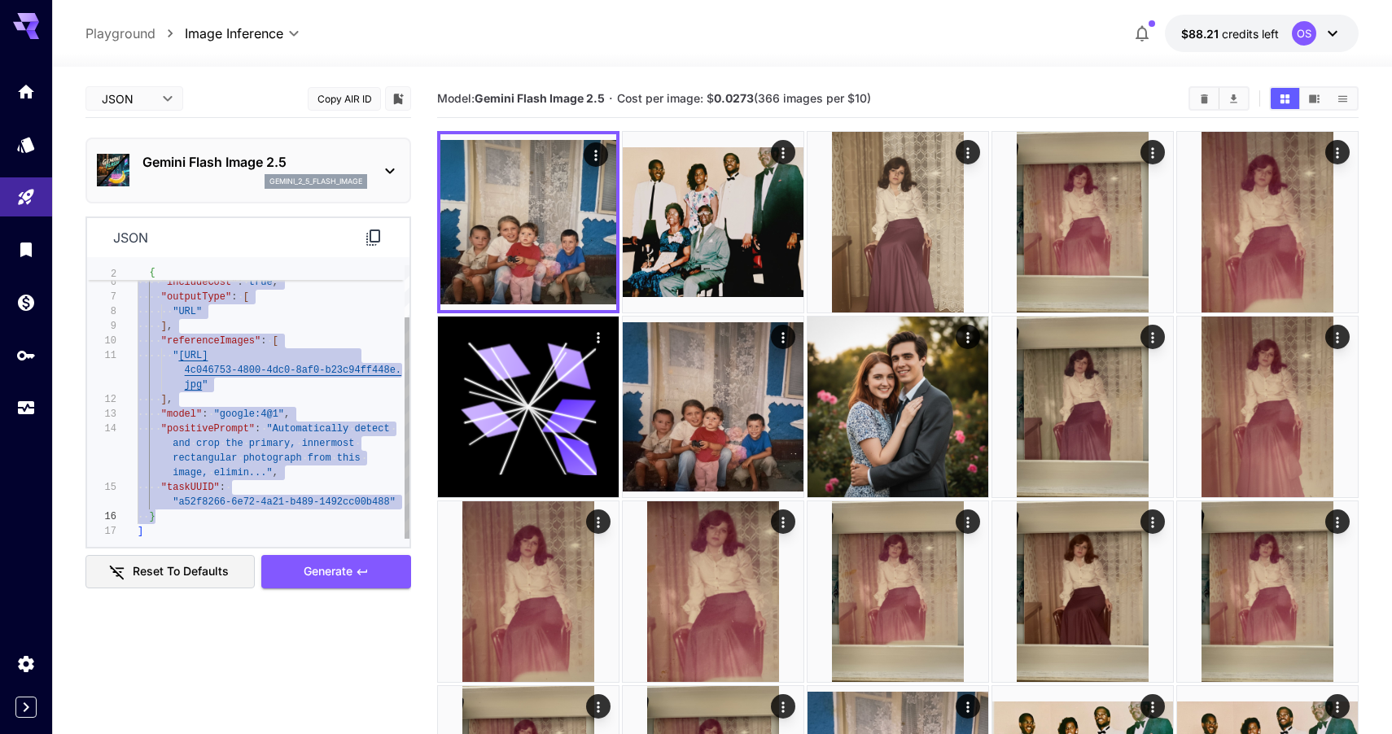
drag, startPoint x: 149, startPoint y: 287, endPoint x: 225, endPoint y: 517, distance: 242.7
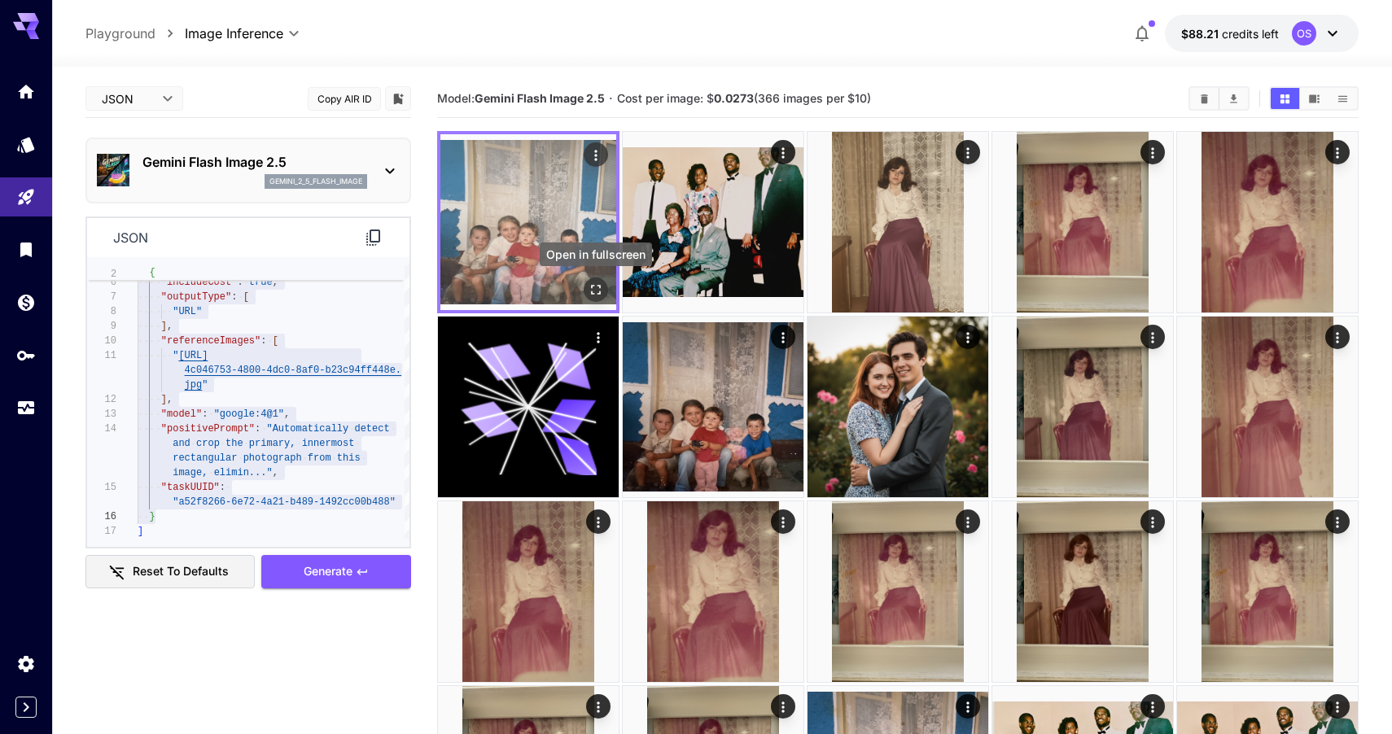
click at [589, 290] on icon "Open in fullscreen" at bounding box center [596, 290] width 16 height 16
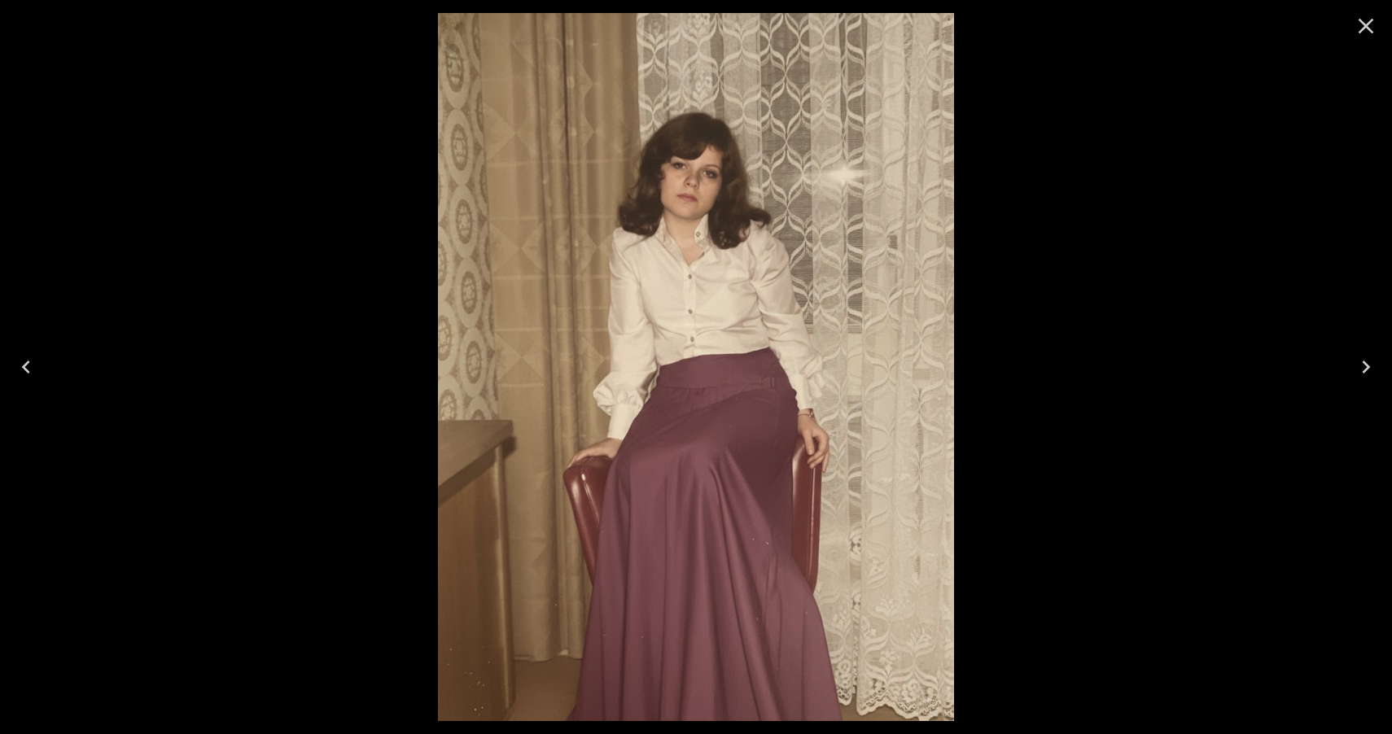
click at [1362, 23] on icon "Close" at bounding box center [1366, 26] width 15 height 15
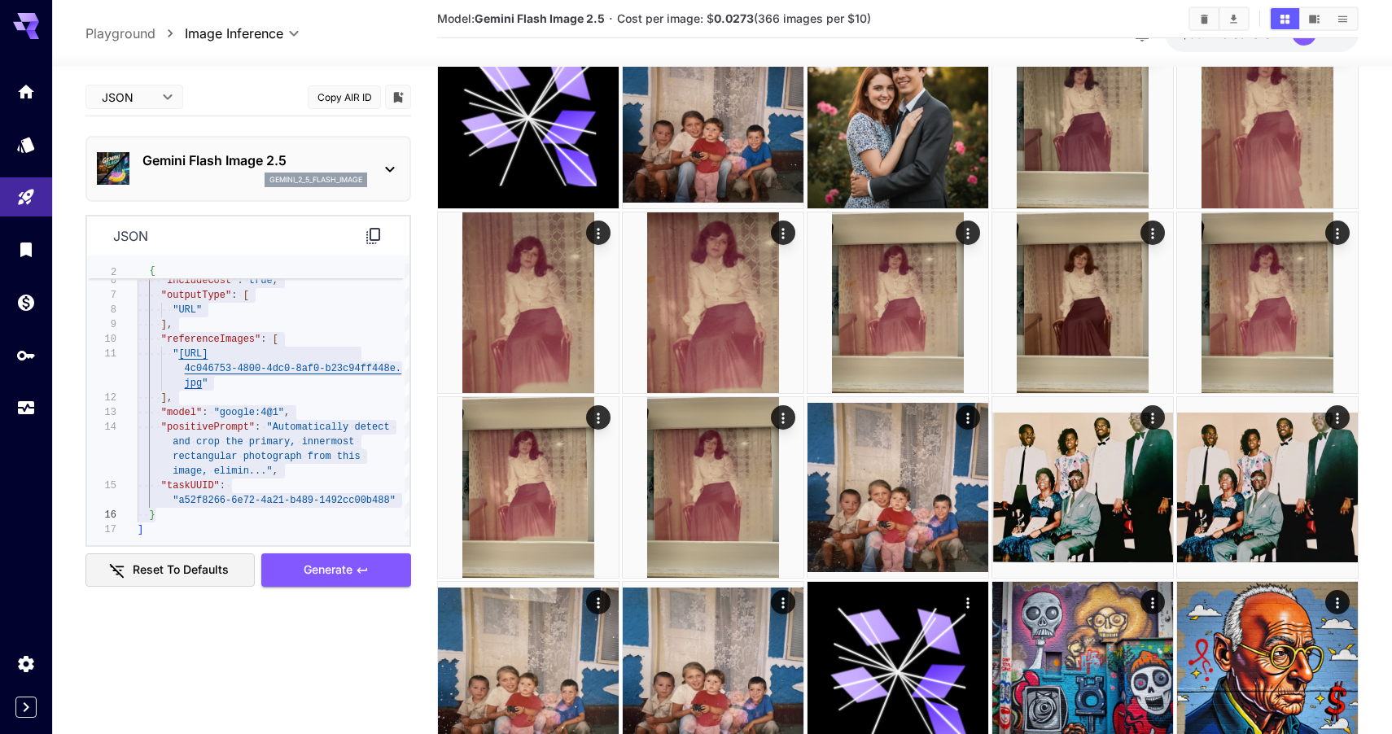
scroll to position [307, 0]
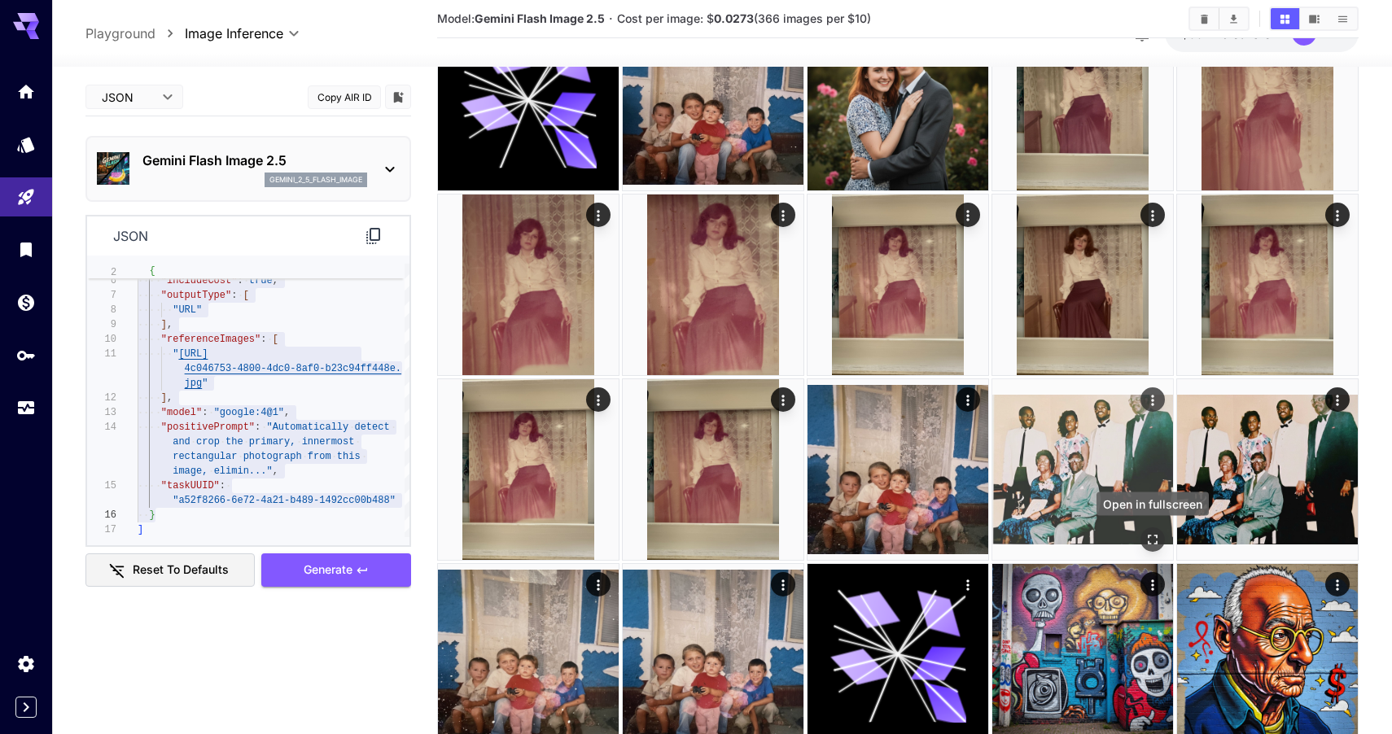
click at [1150, 532] on icon "Open in fullscreen" at bounding box center [1153, 540] width 16 height 16
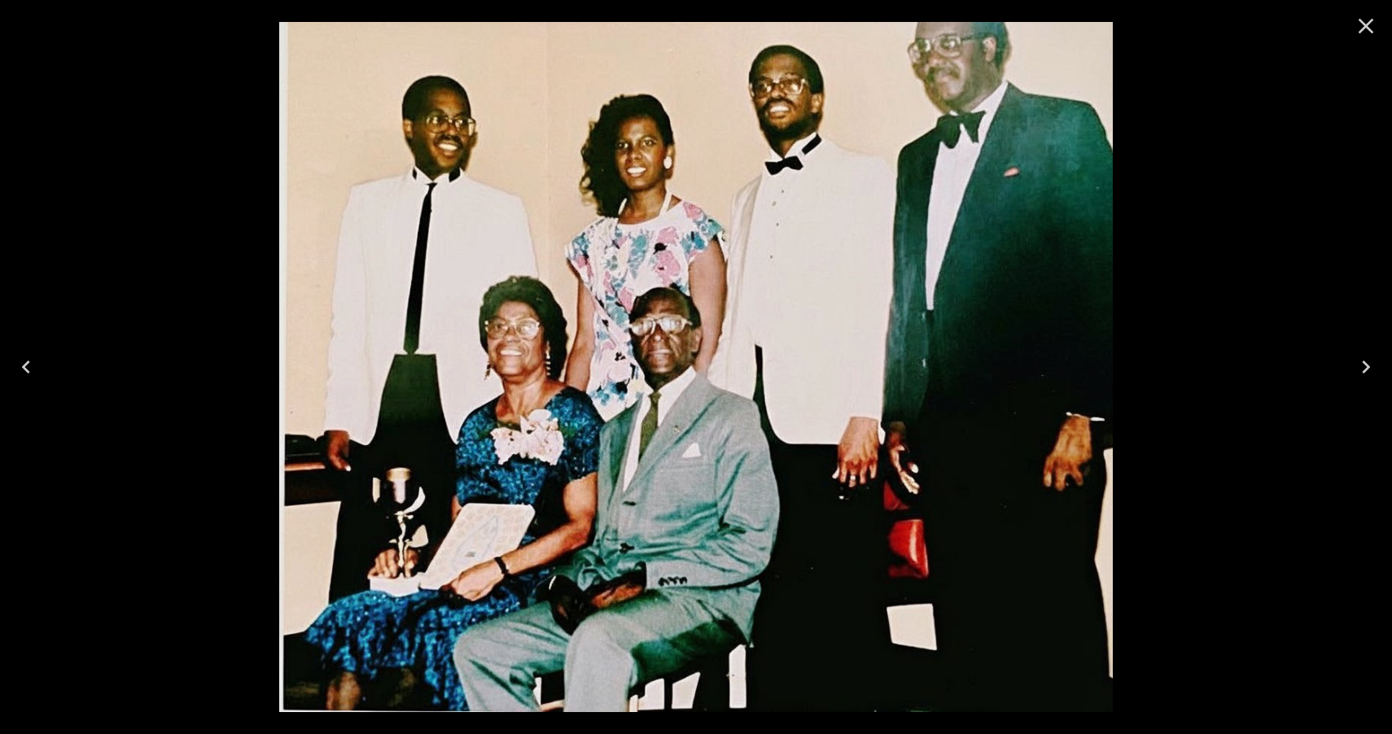
click at [1365, 16] on icon "Close" at bounding box center [1366, 26] width 26 height 26
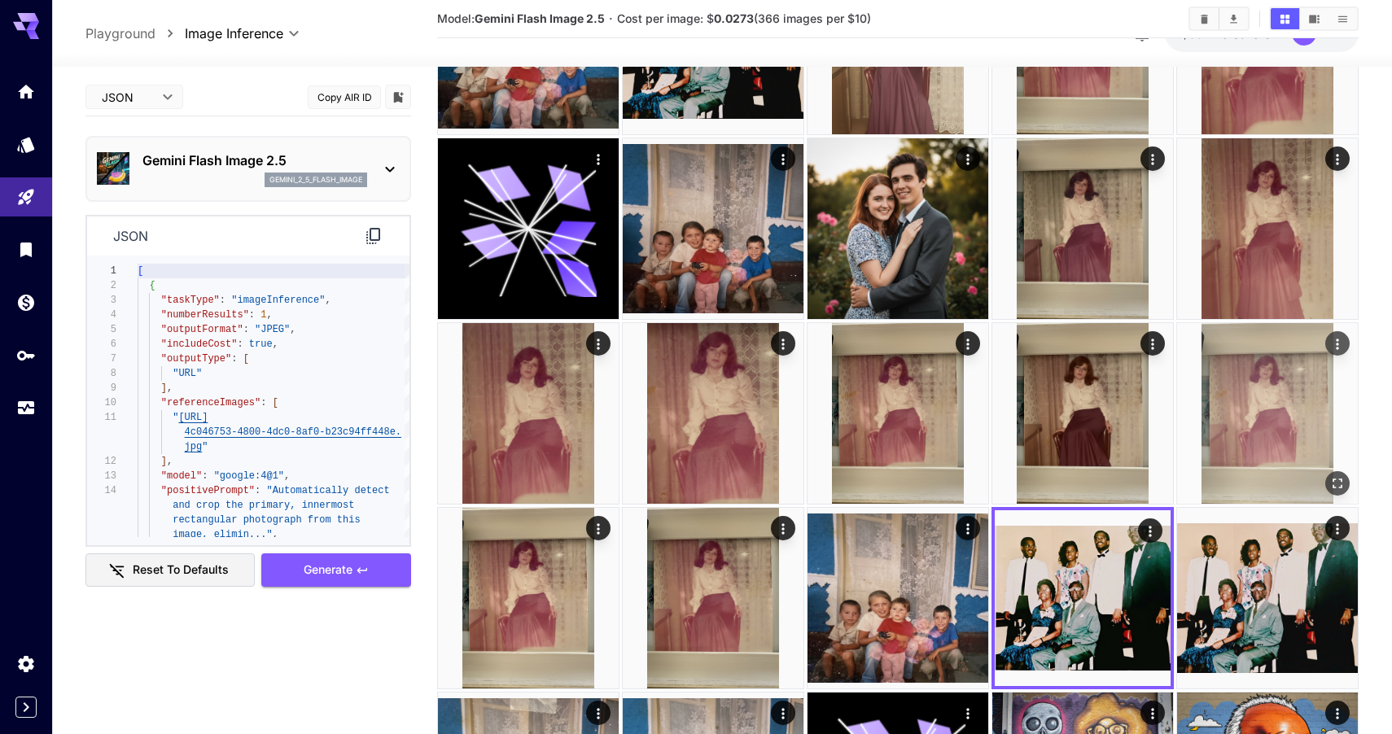
scroll to position [0, 0]
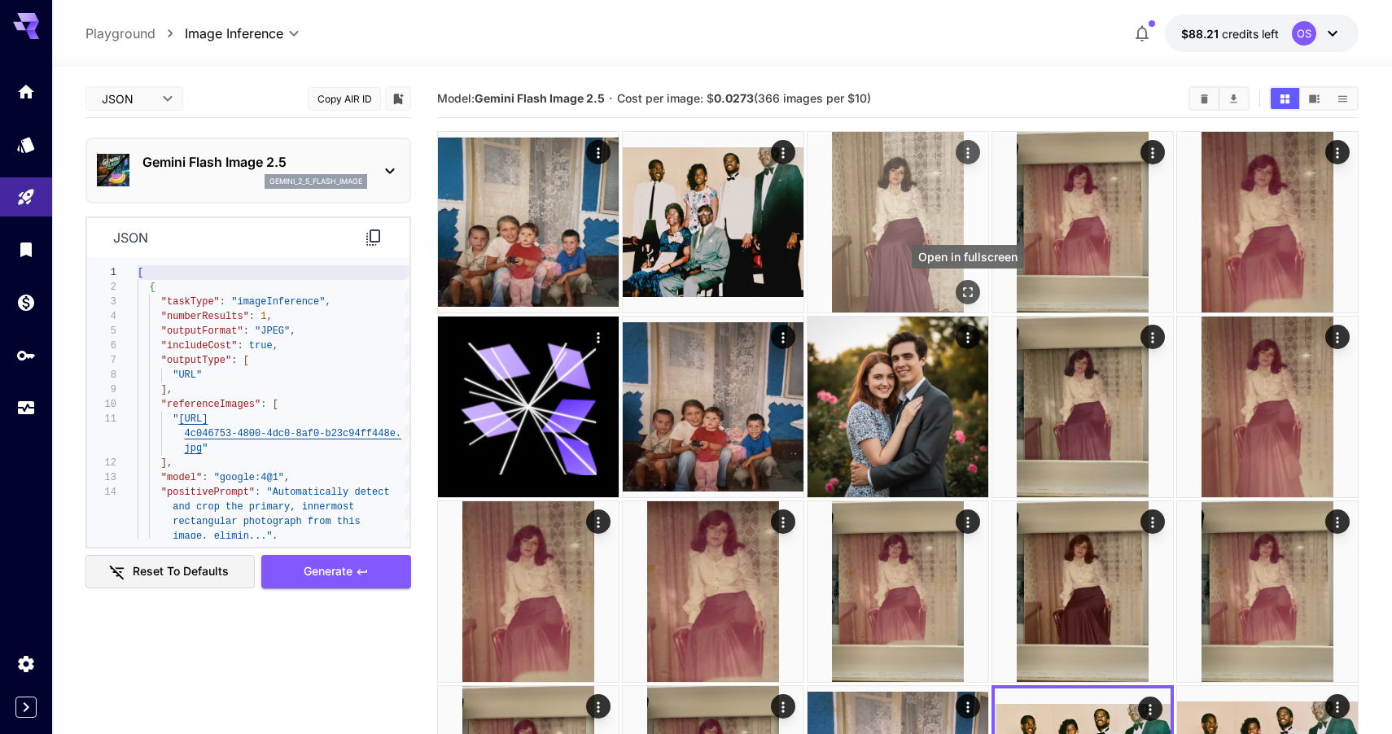
click at [968, 289] on icon "Open in fullscreen" at bounding box center [968, 292] width 16 height 16
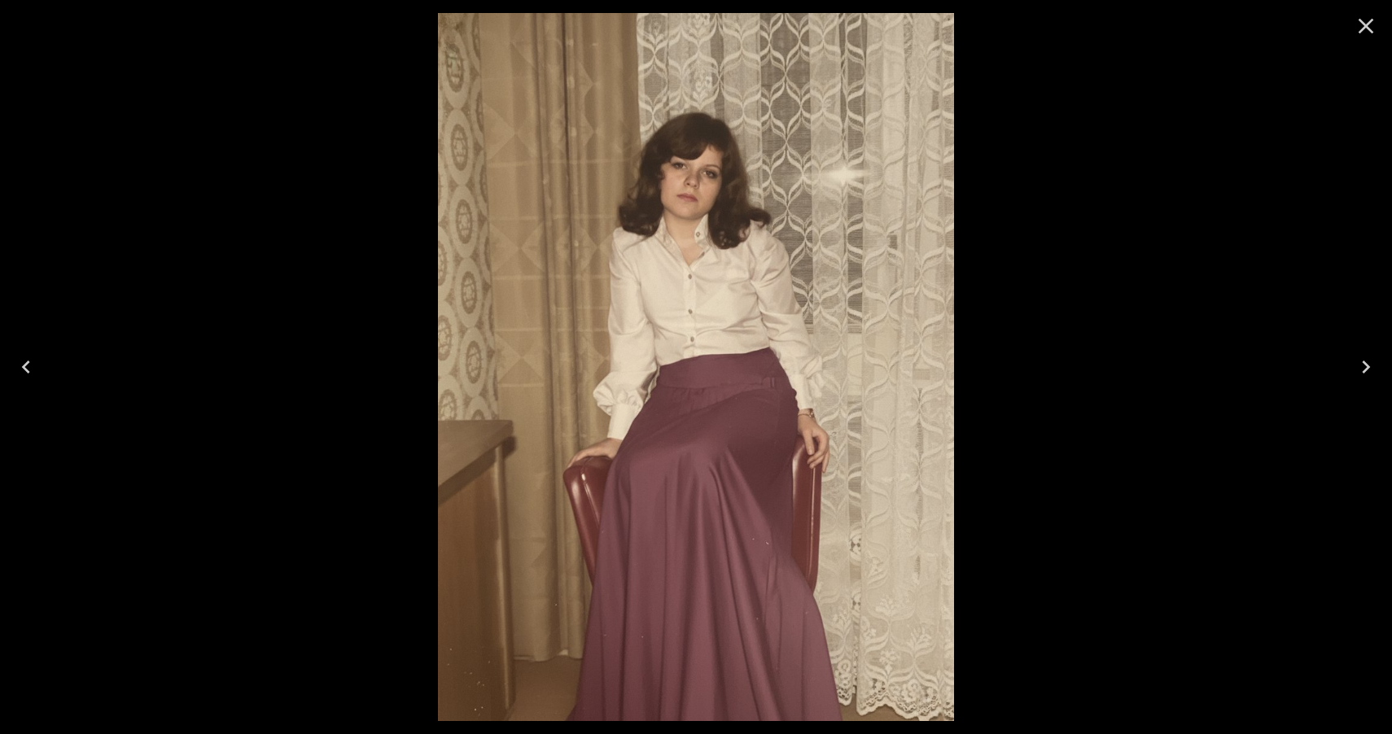
click at [1364, 32] on icon "Close" at bounding box center [1366, 26] width 26 height 26
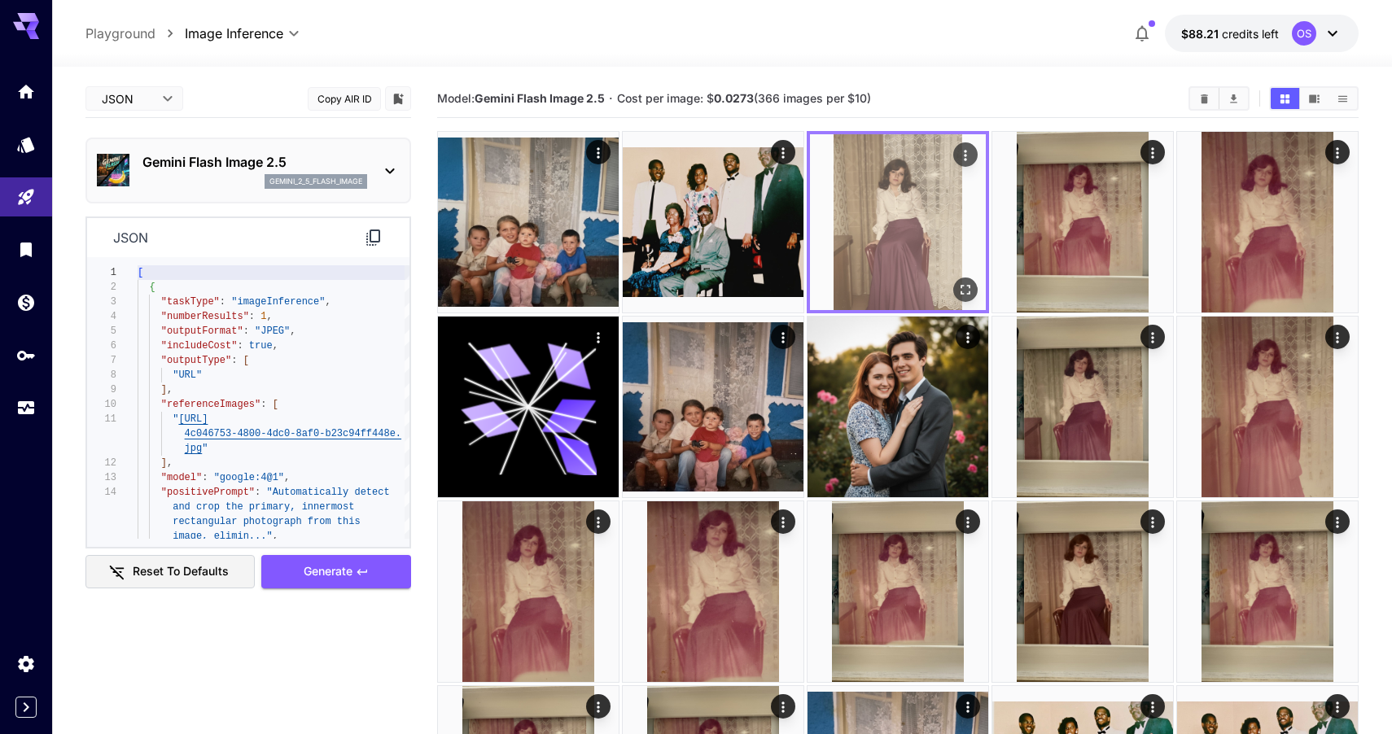
click at [970, 291] on icon "Open in fullscreen" at bounding box center [966, 290] width 10 height 10
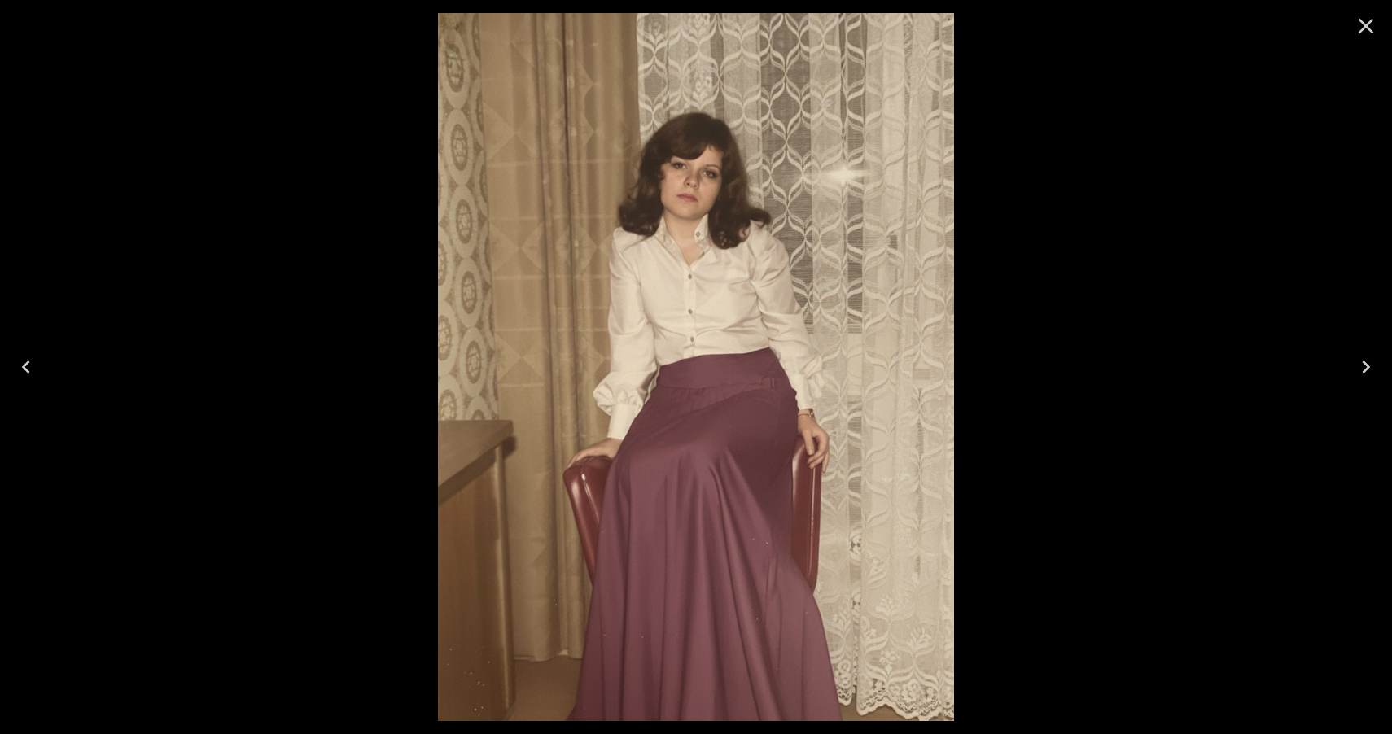
click at [1363, 27] on icon "Close" at bounding box center [1366, 26] width 26 height 26
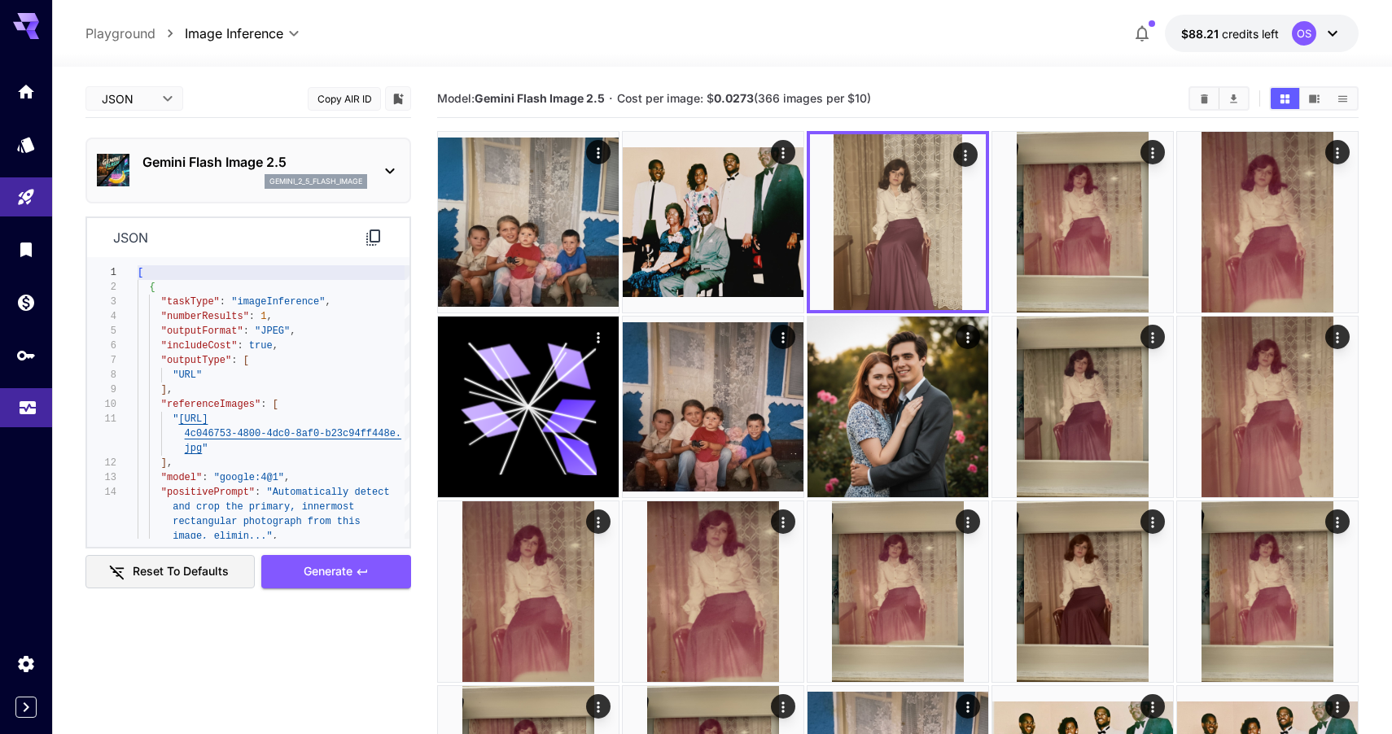
click at [33, 422] on link at bounding box center [26, 408] width 52 height 40
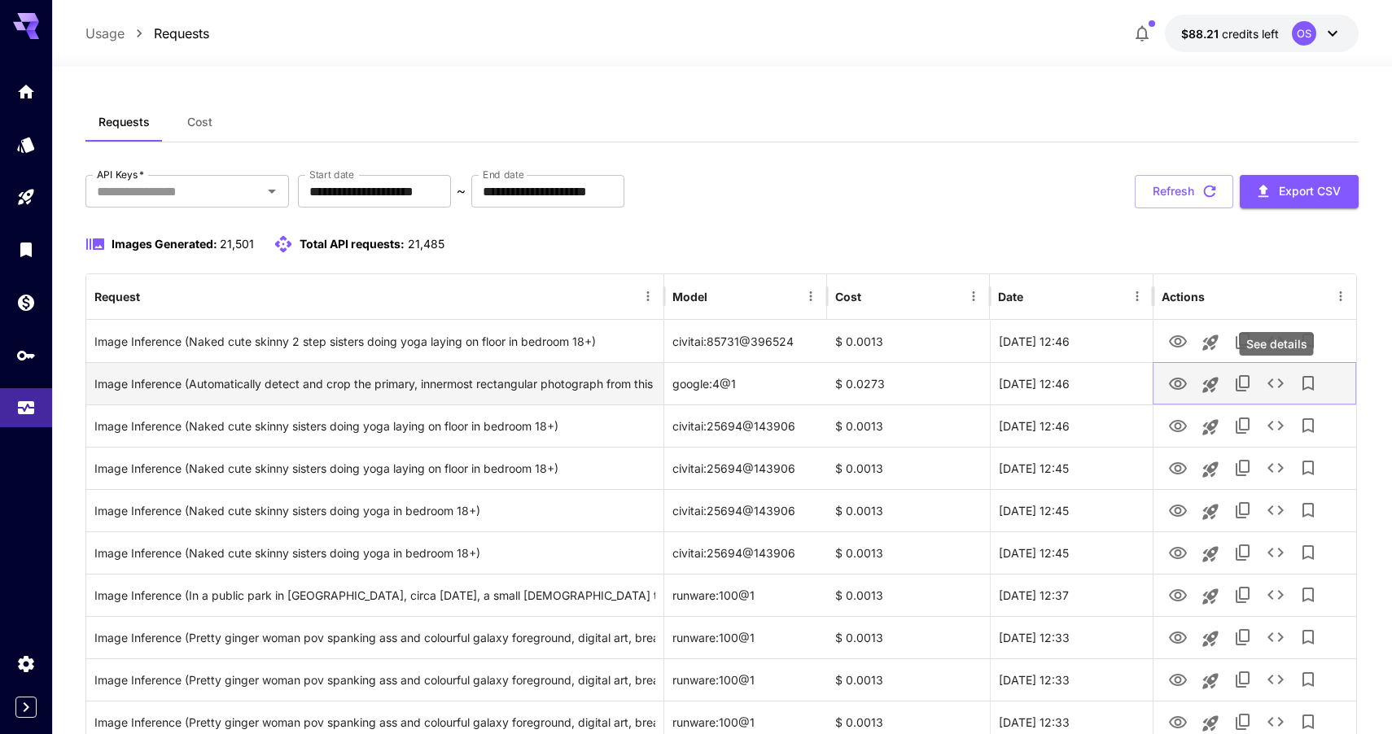
click at [1267, 386] on icon "See details" at bounding box center [1276, 384] width 20 height 20
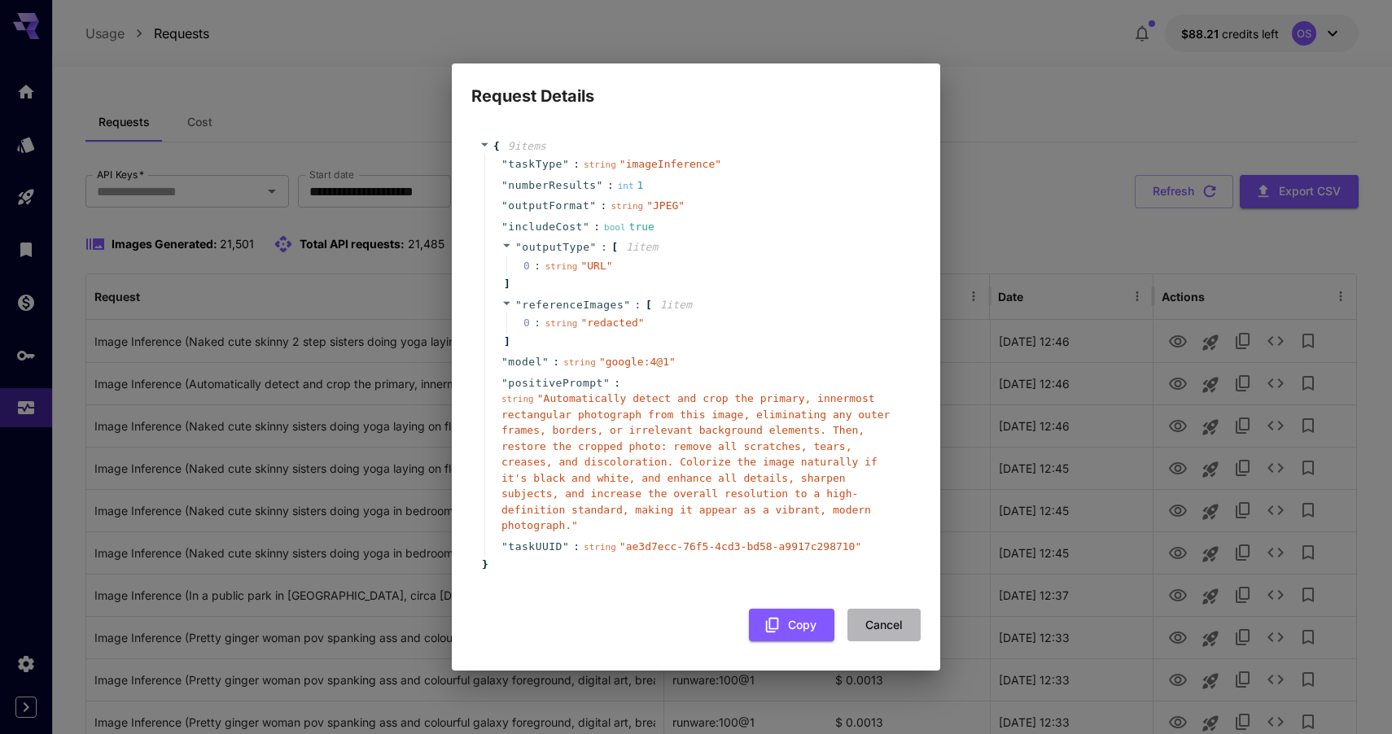
click at [883, 626] on button "Cancel" at bounding box center [883, 625] width 73 height 33
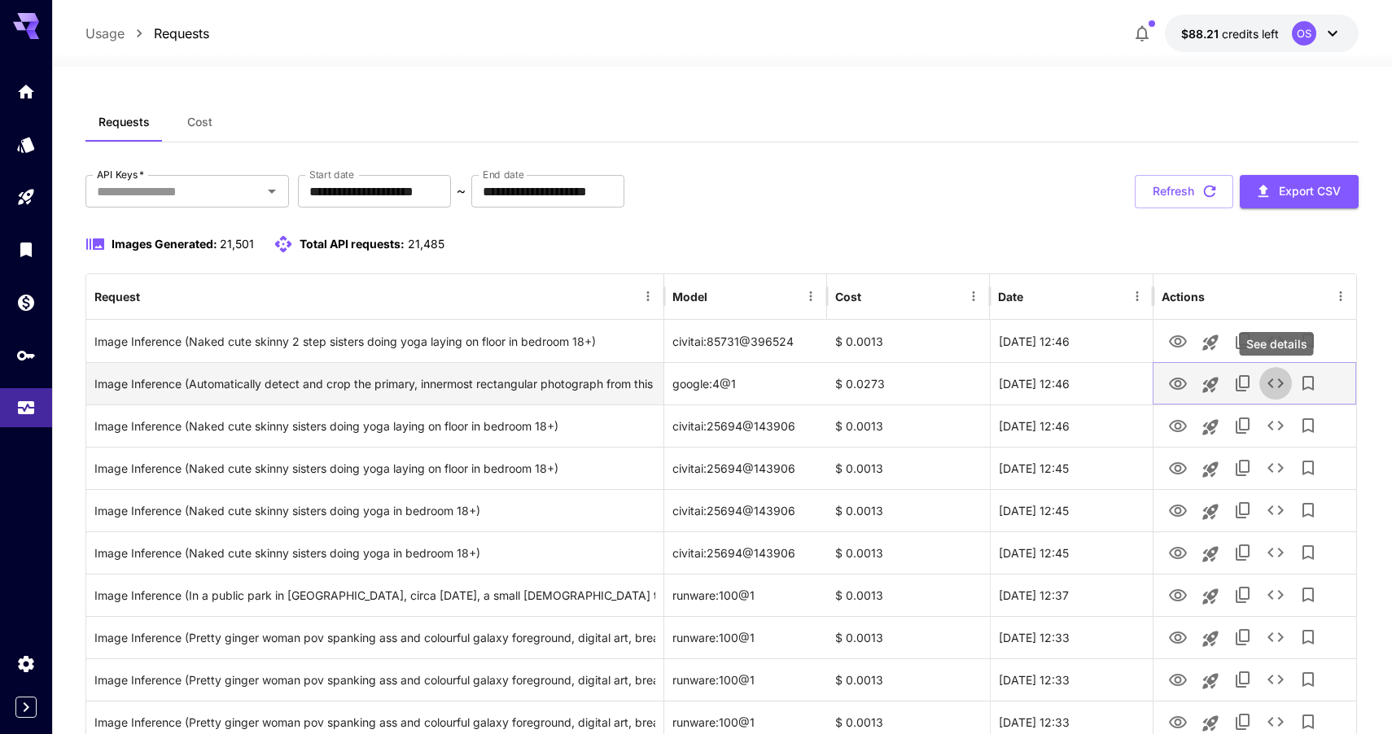
click at [1278, 384] on icon "See details" at bounding box center [1276, 384] width 20 height 20
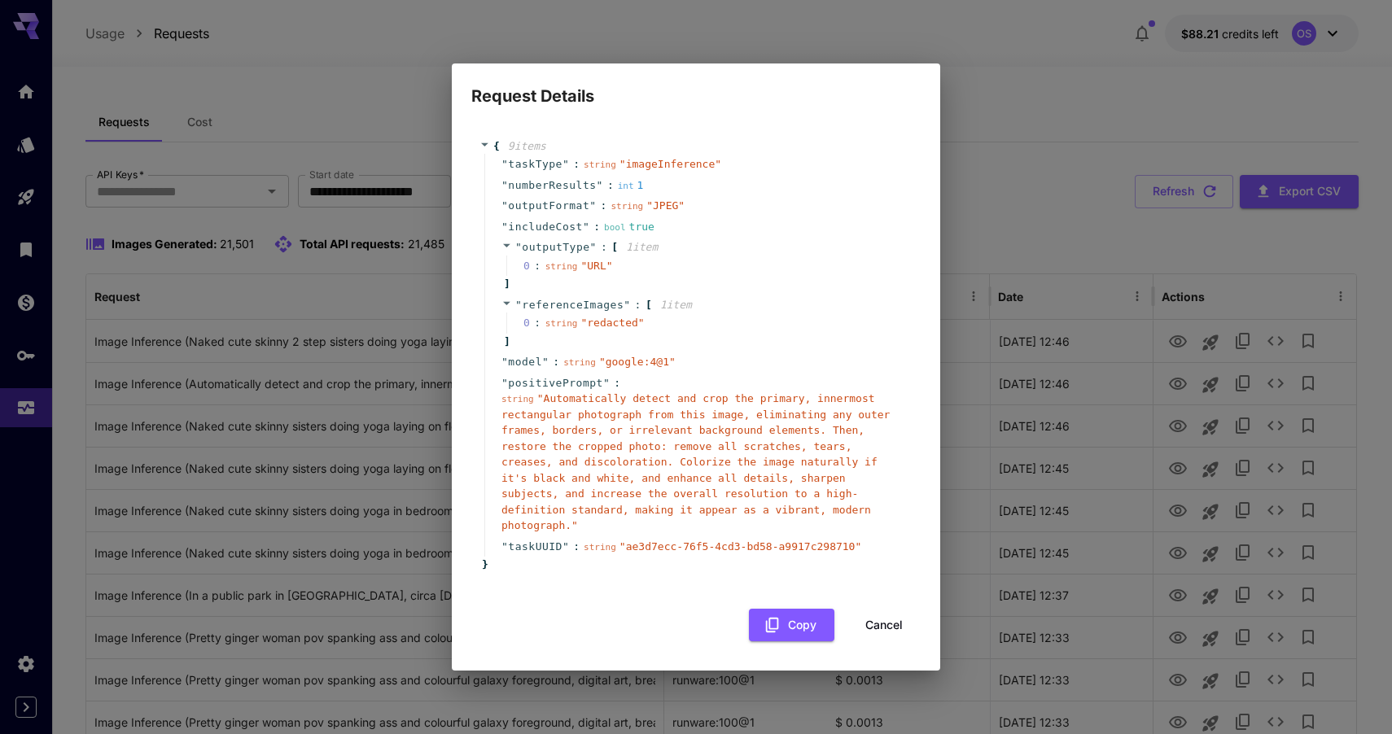
click at [868, 627] on button "Cancel" at bounding box center [883, 625] width 73 height 33
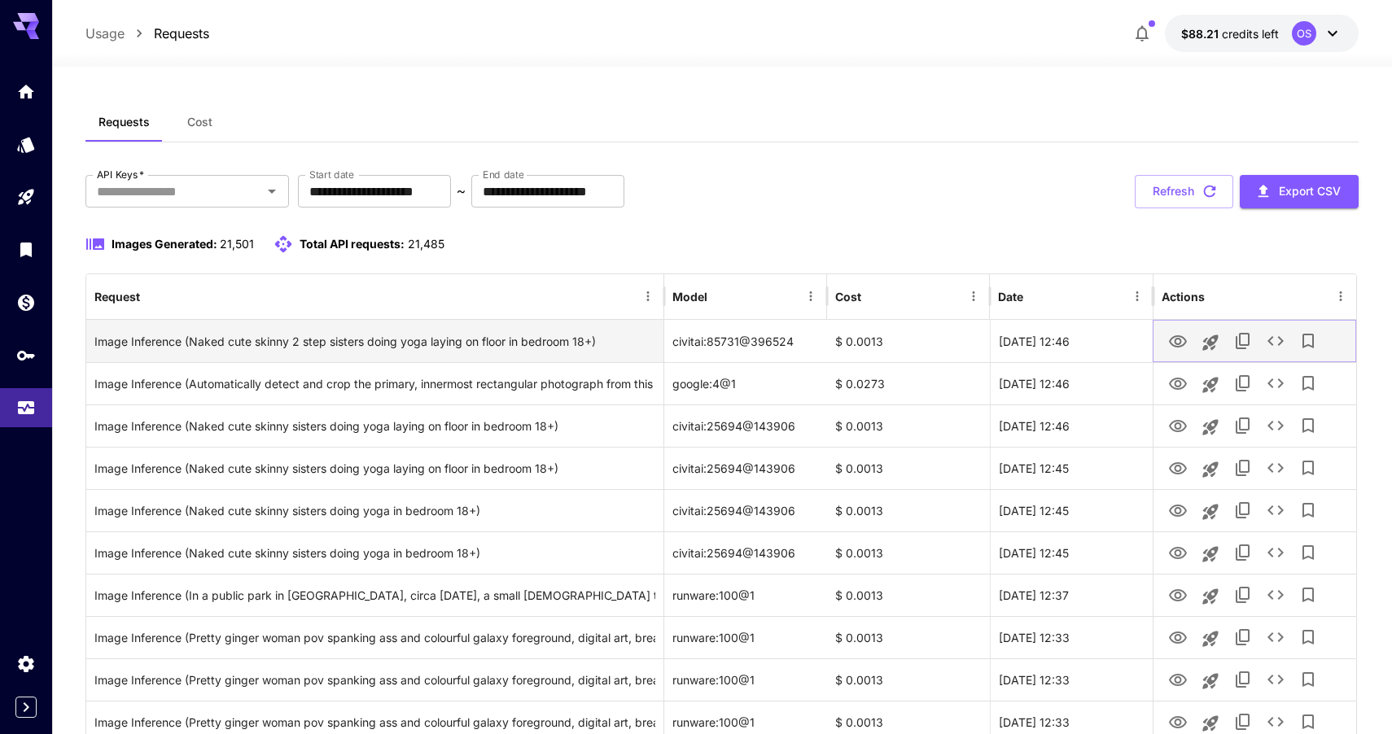
click at [1181, 337] on icon "View Image" at bounding box center [1178, 341] width 18 height 12
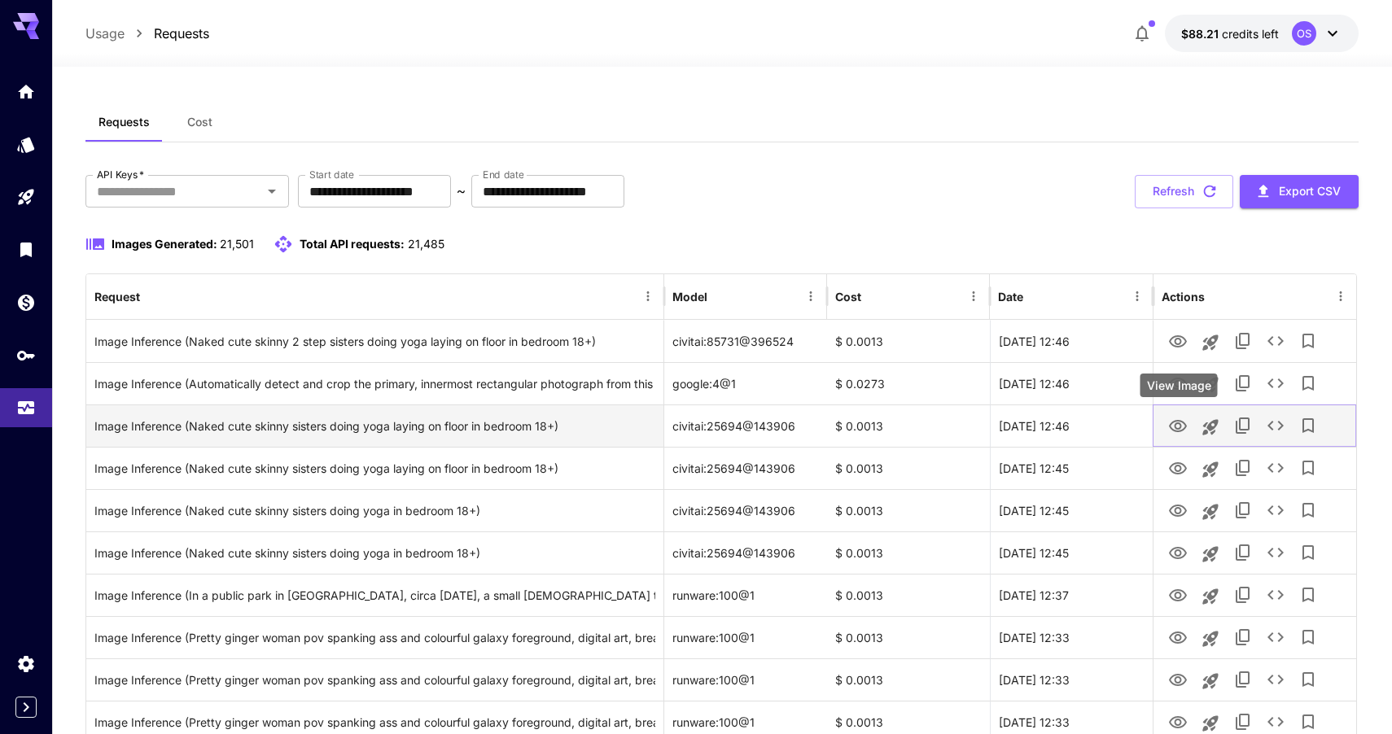
click at [1171, 430] on icon "View Image" at bounding box center [1178, 427] width 20 height 20
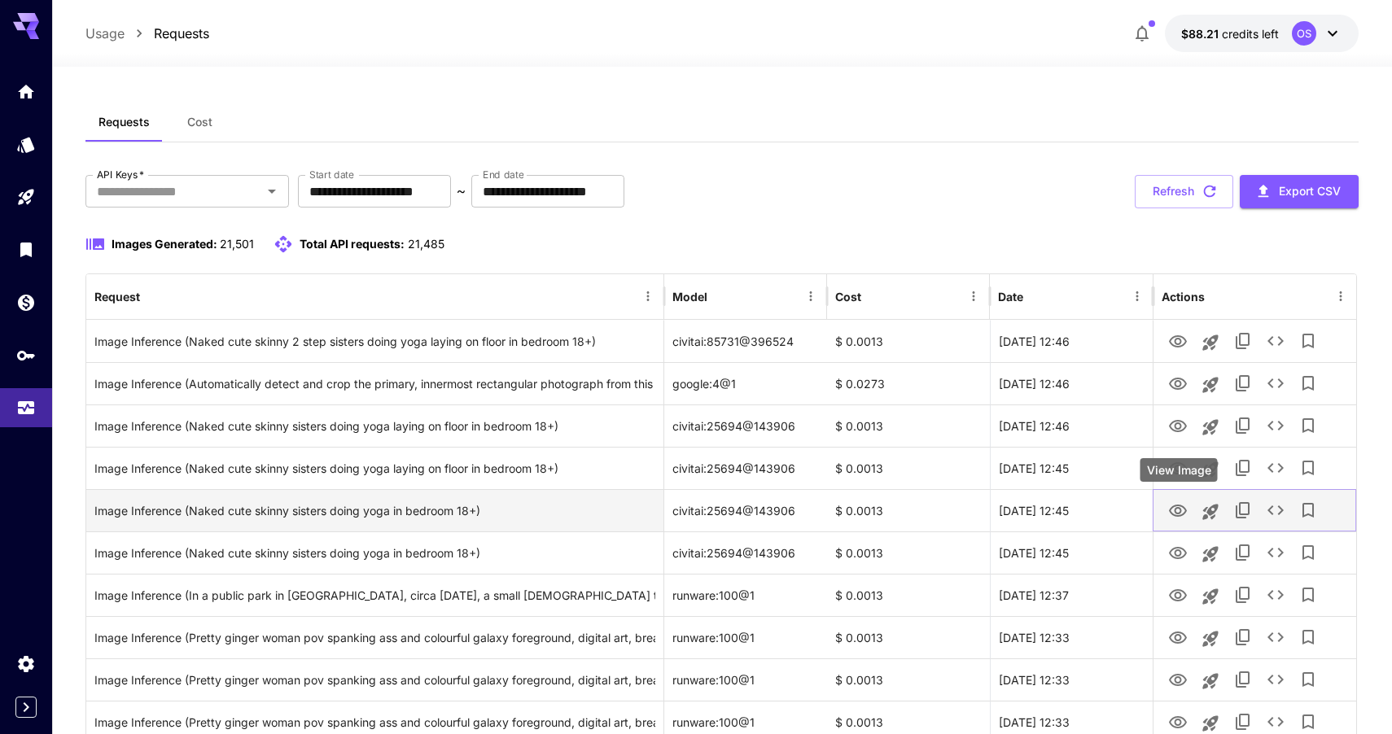
click at [1171, 508] on icon "View Image" at bounding box center [1178, 511] width 18 height 12
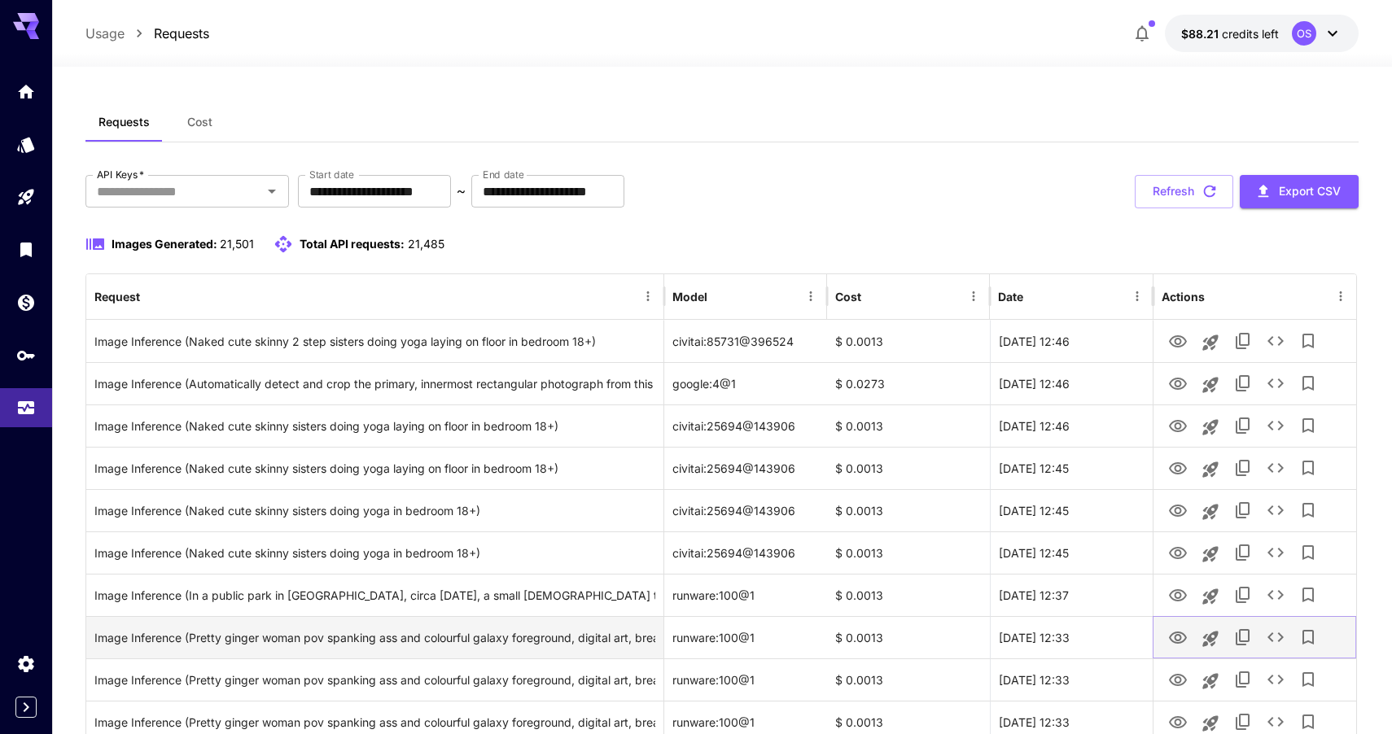
click at [1175, 631] on icon "View Image" at bounding box center [1178, 638] width 20 height 20
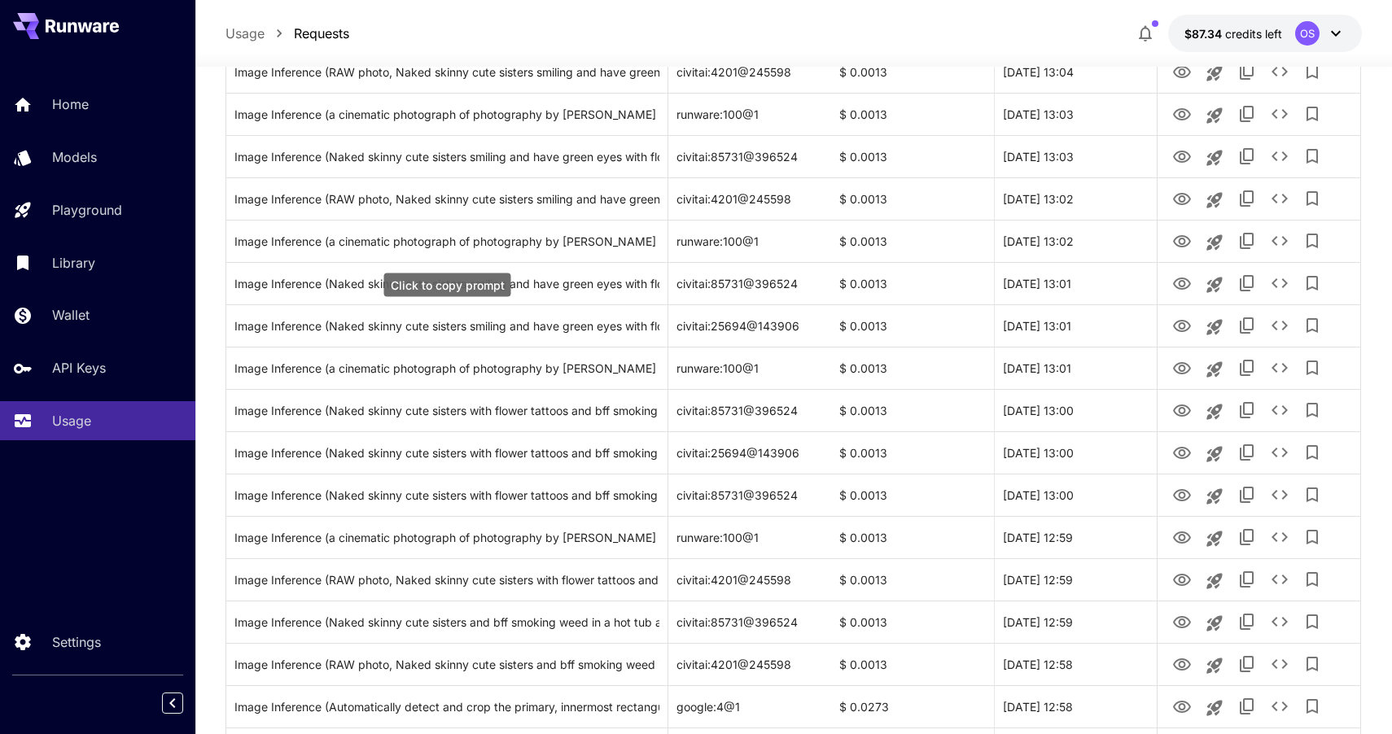
scroll to position [781, 0]
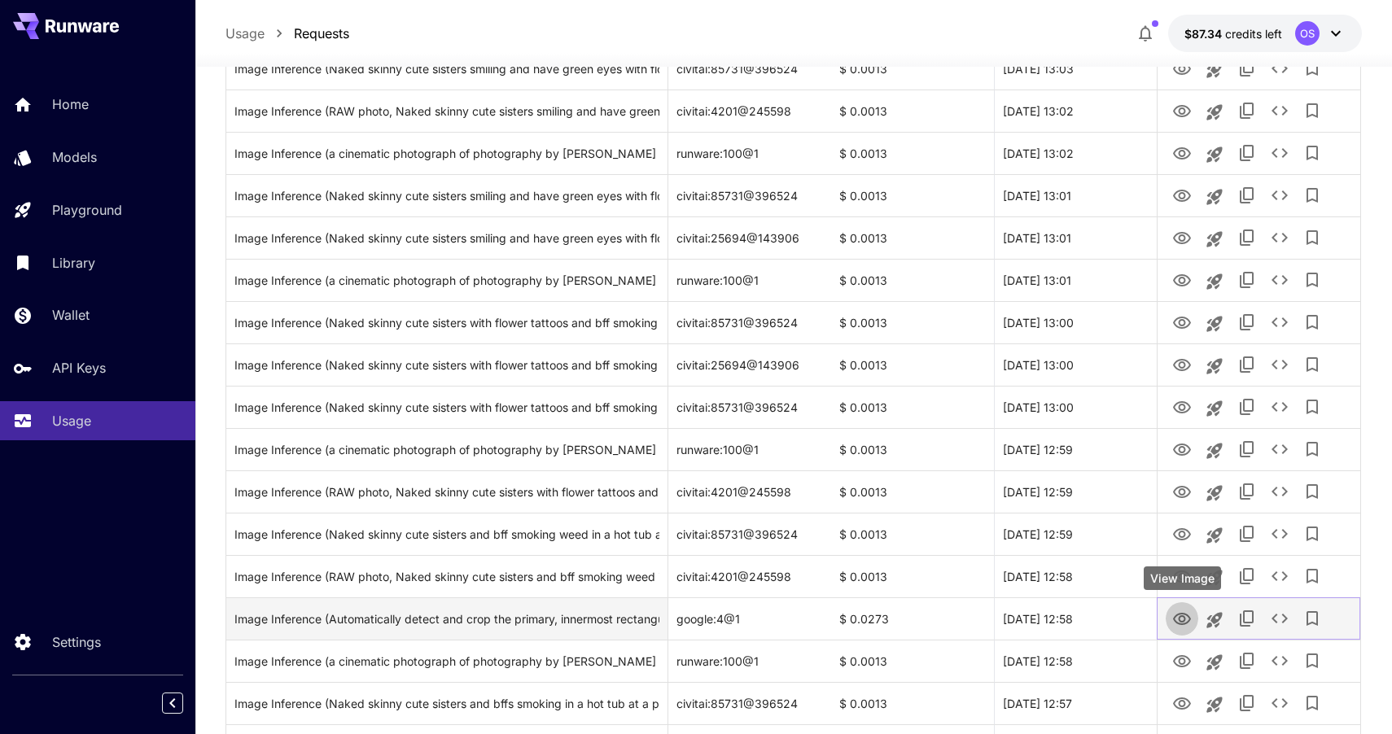
click at [1182, 617] on icon "View Image" at bounding box center [1182, 620] width 20 height 20
click at [1181, 617] on icon "View Image" at bounding box center [1182, 620] width 20 height 20
click at [1187, 619] on icon "View Image" at bounding box center [1182, 620] width 20 height 20
click at [1283, 614] on icon "See details" at bounding box center [1280, 619] width 20 height 20
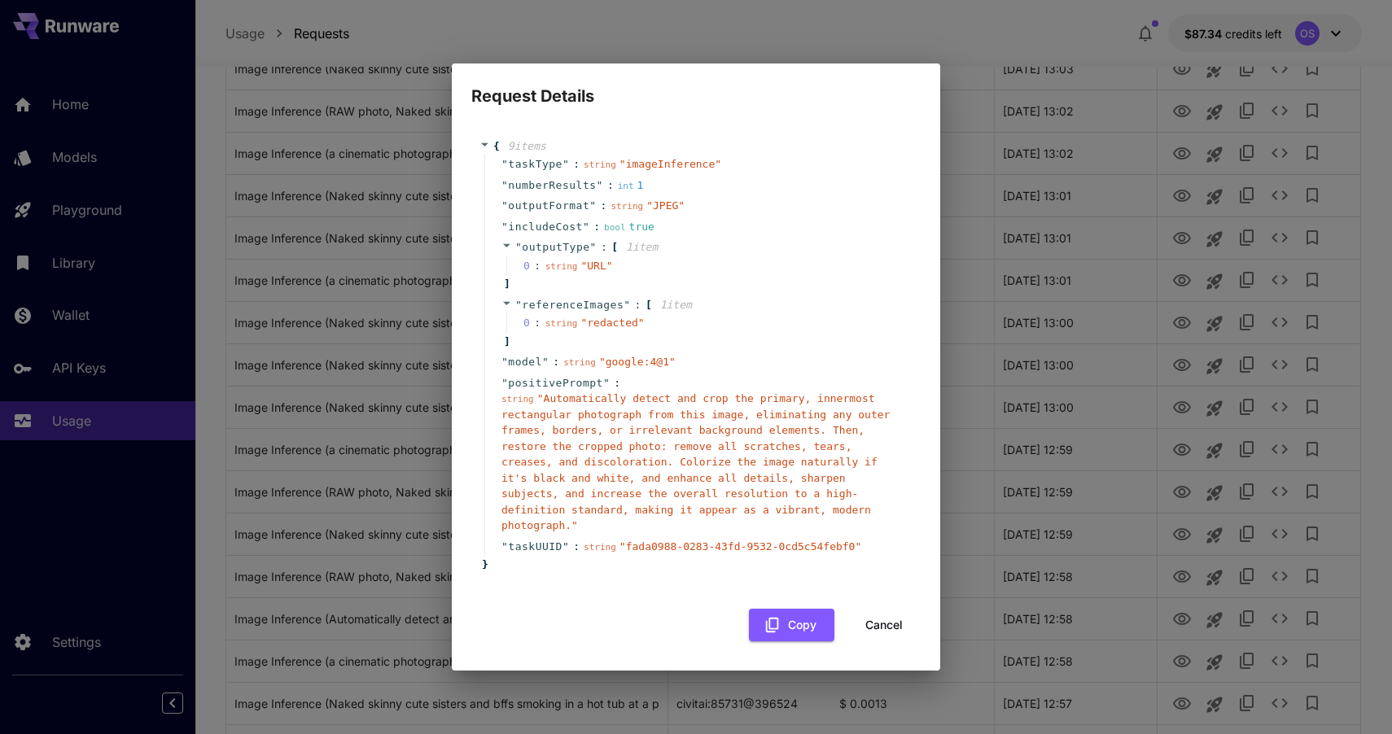
click at [712, 365] on div "" model " : string " google:4@1 "" at bounding box center [698, 362] width 428 height 21
click at [624, 324] on span "" redacted "" at bounding box center [611, 323] width 63 height 12
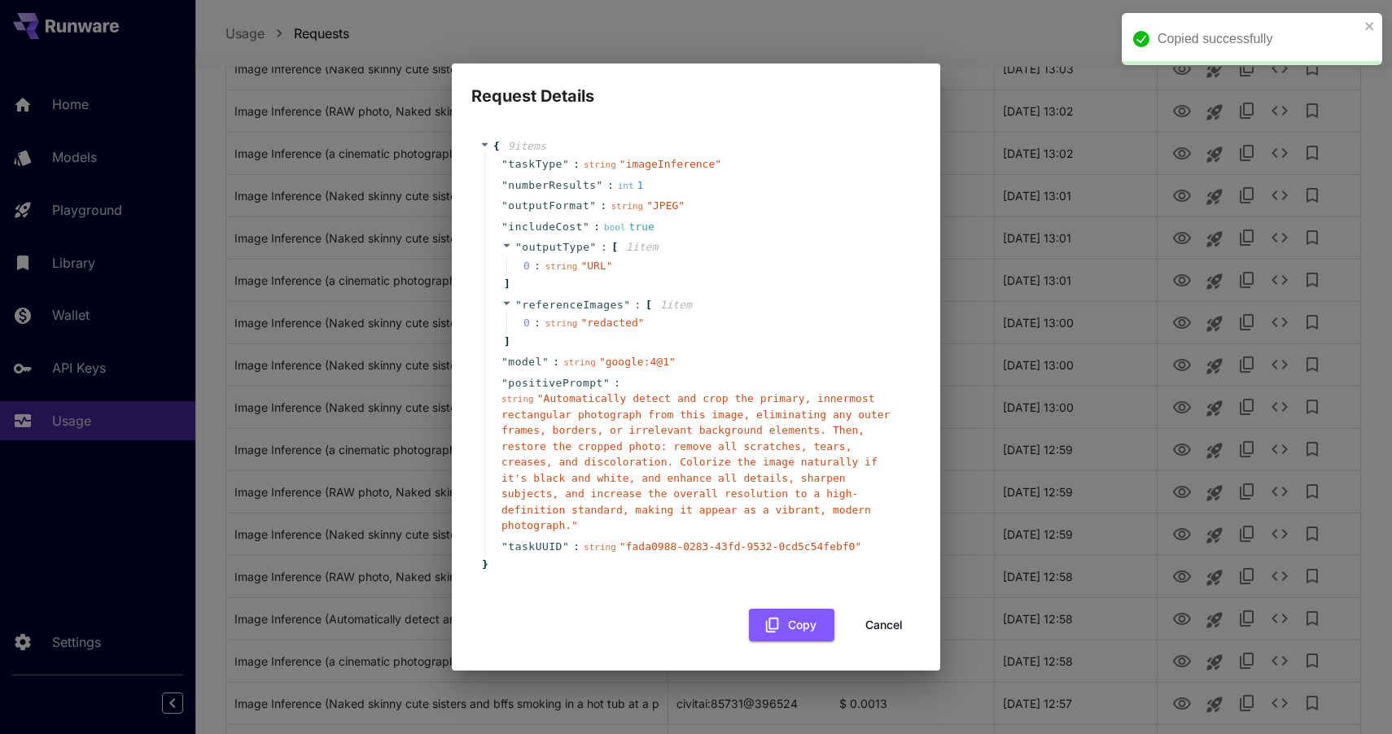
click at [893, 620] on button "Cancel" at bounding box center [883, 625] width 73 height 33
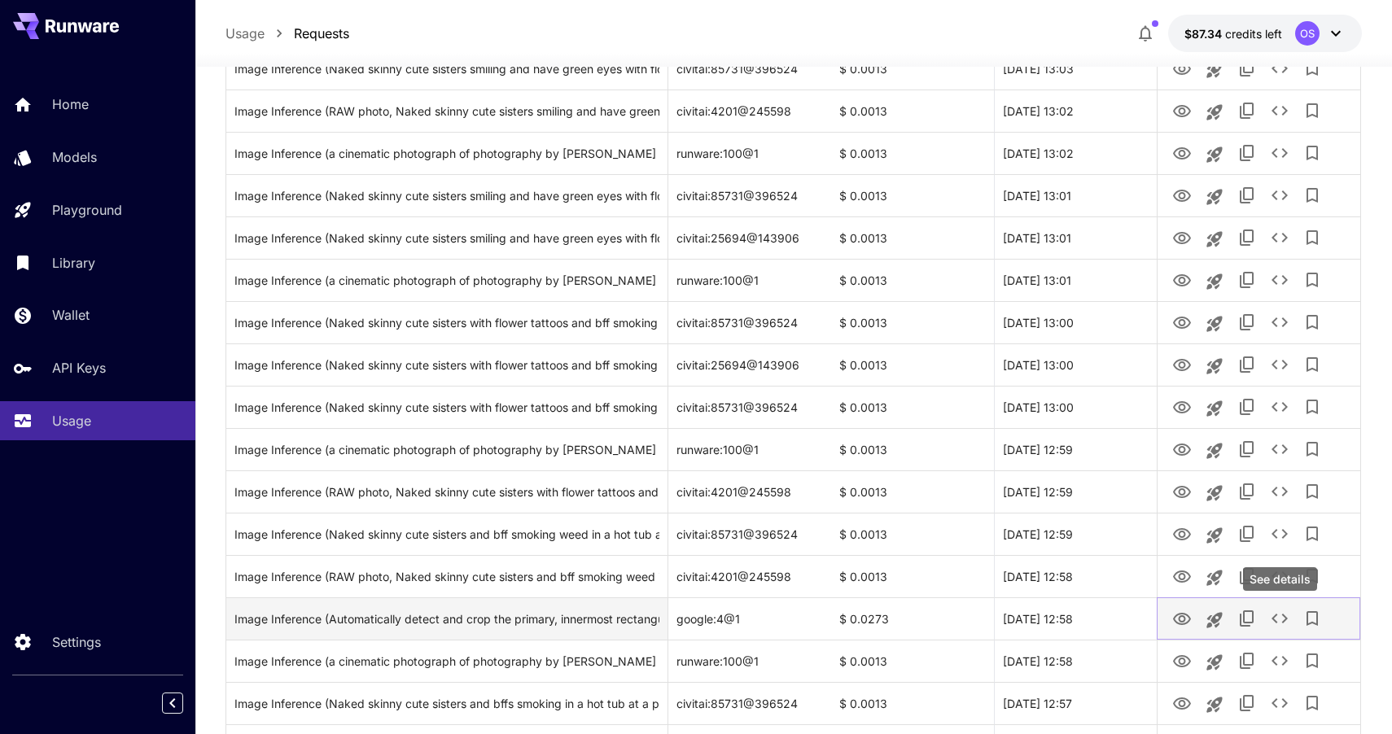
click at [1267, 619] on button "See details" at bounding box center [1279, 618] width 33 height 33
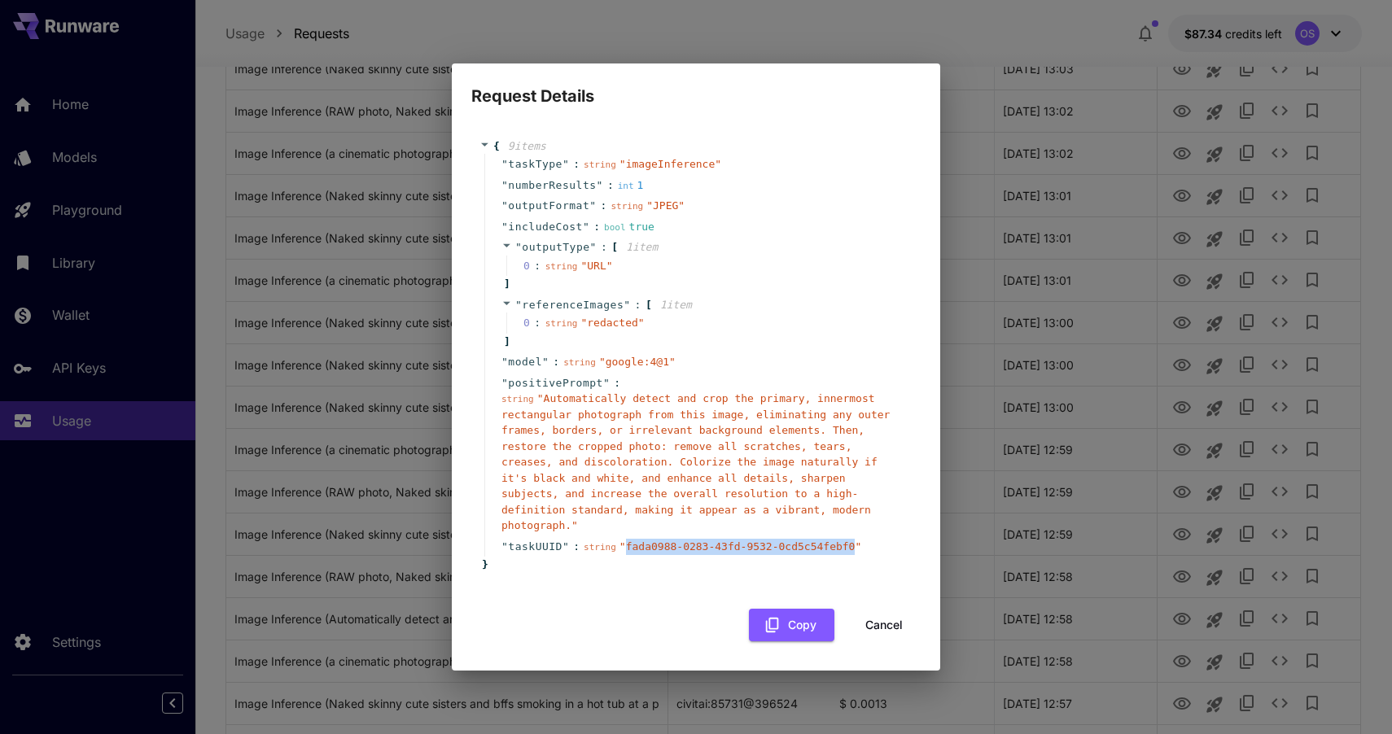
drag, startPoint x: 855, startPoint y: 548, endPoint x: 625, endPoint y: 544, distance: 229.6
click at [625, 544] on span "" fada0988-0283-43fd-9532-0cd5c54febf0 "" at bounding box center [740, 547] width 242 height 12
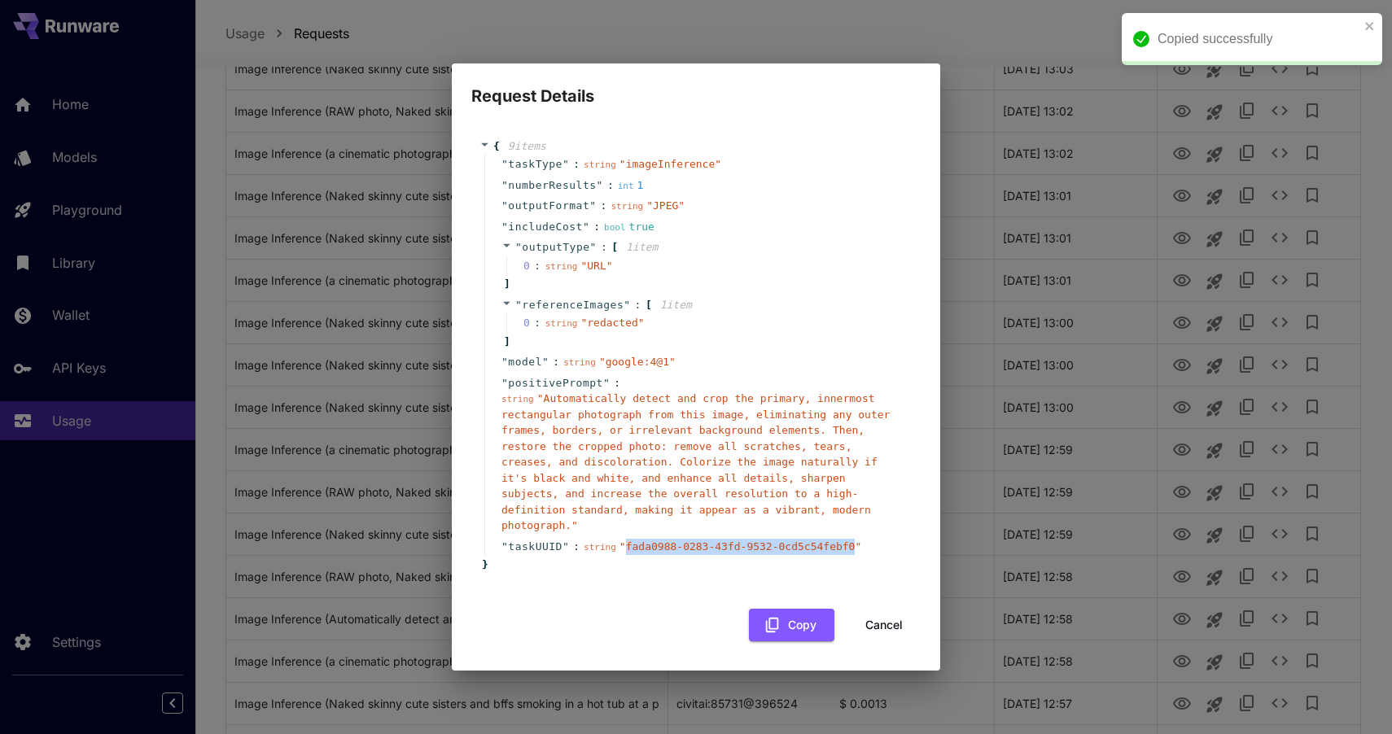
copy span "fada0988-0283-43fd-9532-0cd5c54febf0"
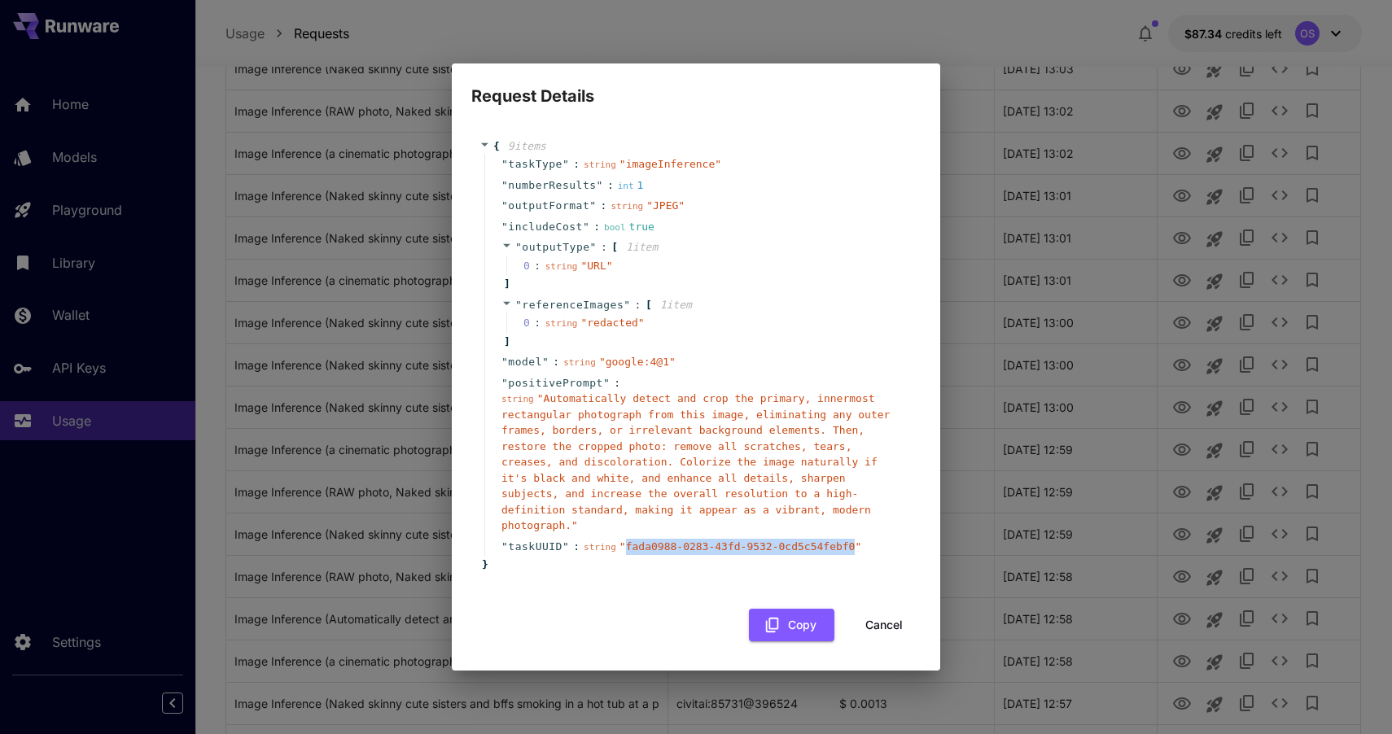
click at [880, 619] on button "Cancel" at bounding box center [883, 625] width 73 height 33
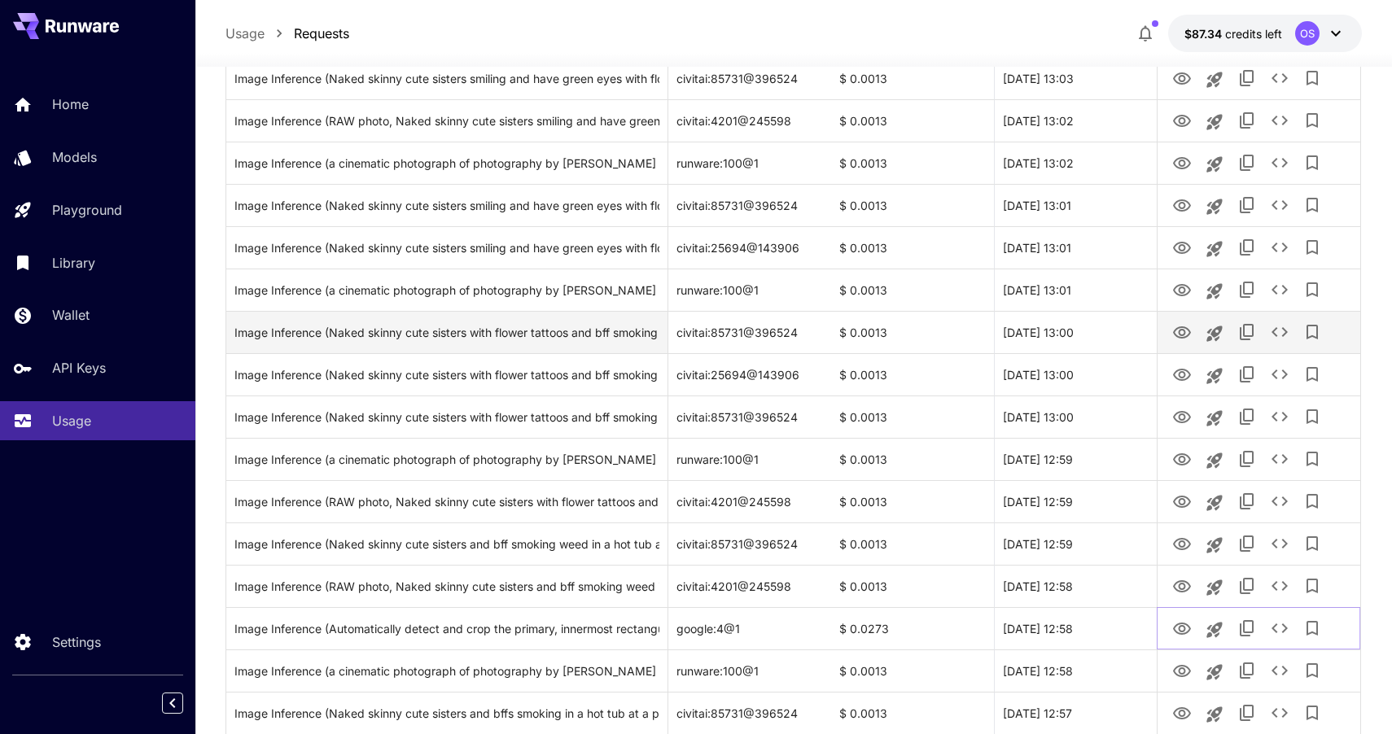
scroll to position [851, 0]
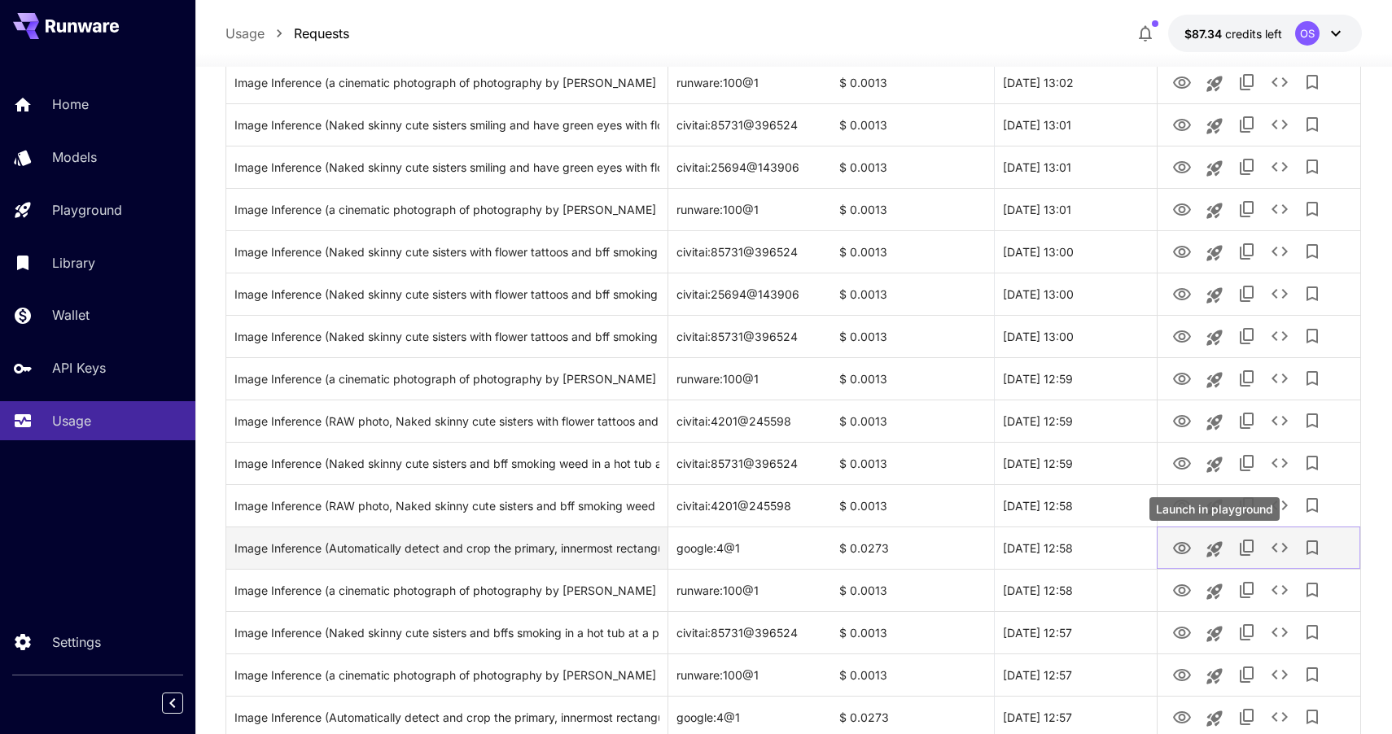
click at [1213, 554] on icon "Launch in playground" at bounding box center [1215, 550] width 20 height 20
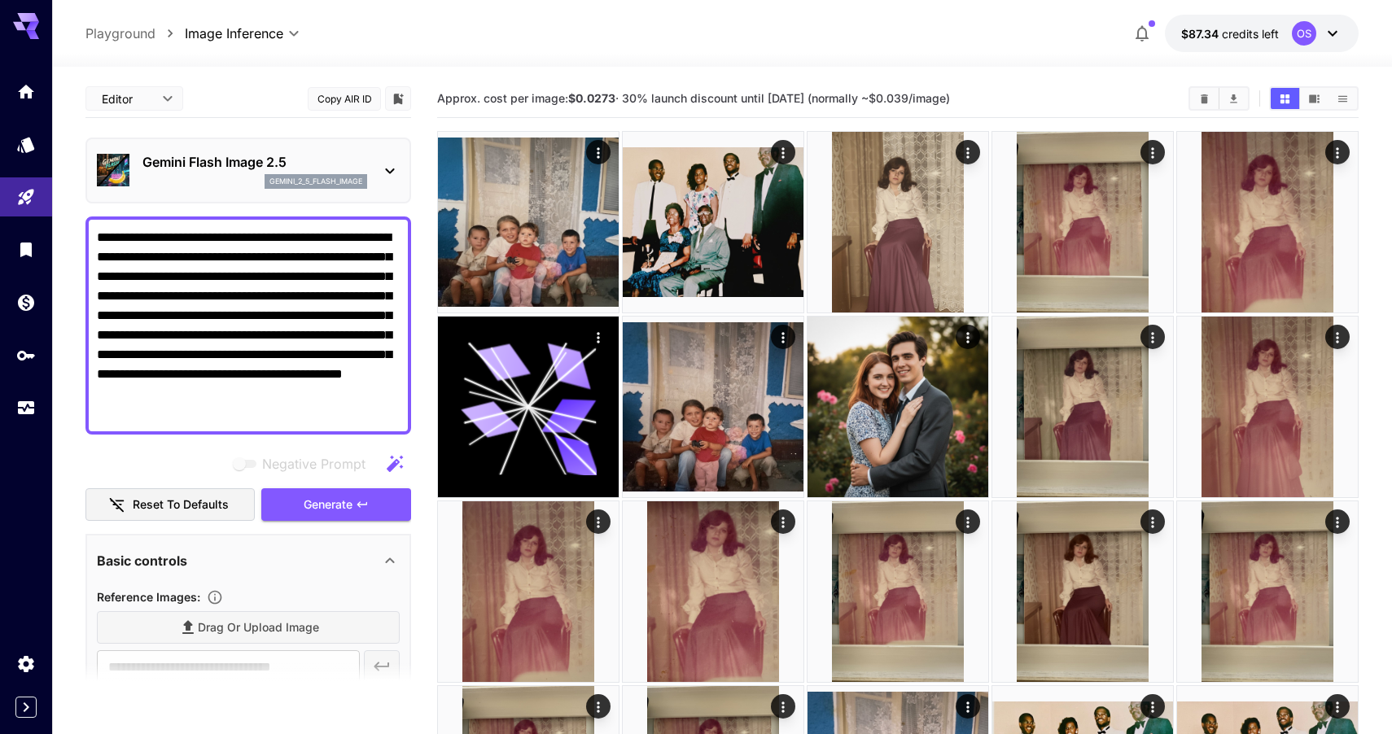
scroll to position [104, 0]
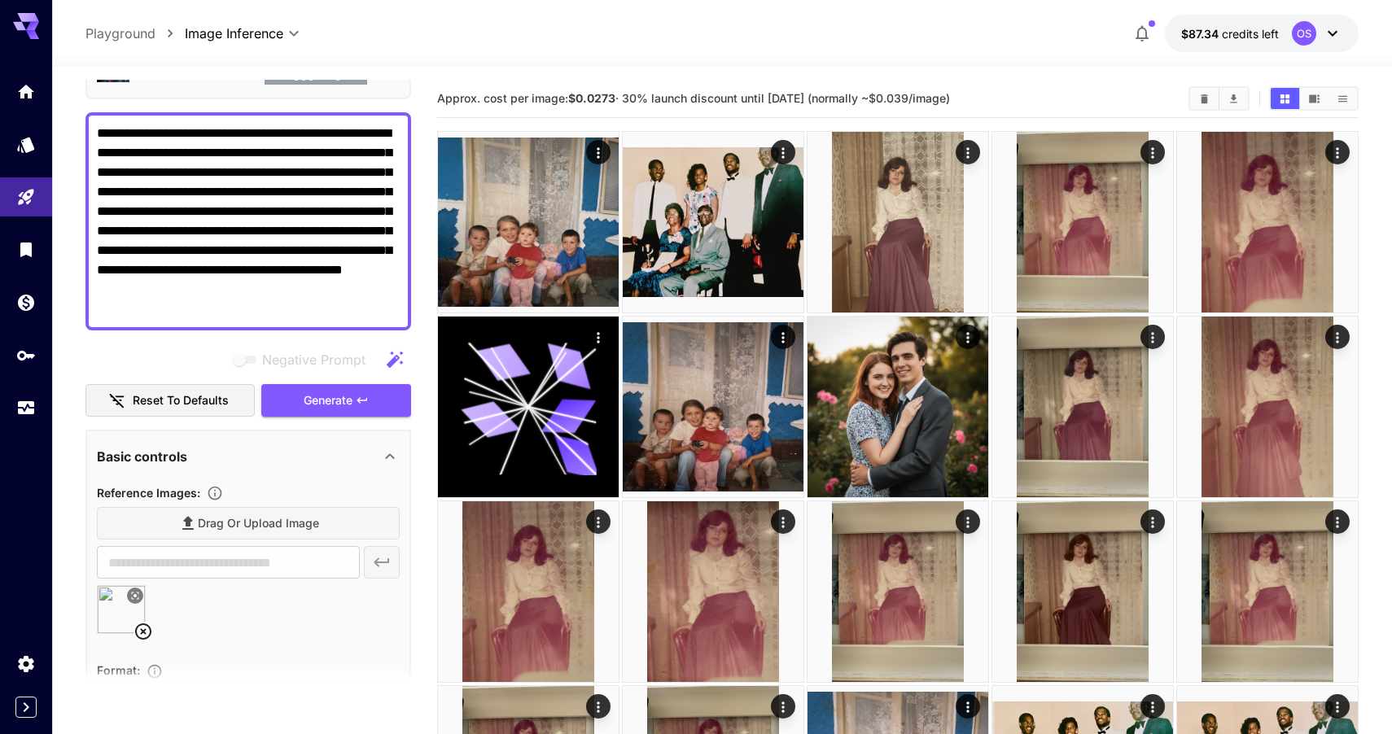
click at [145, 632] on icon at bounding box center [143, 632] width 20 height 20
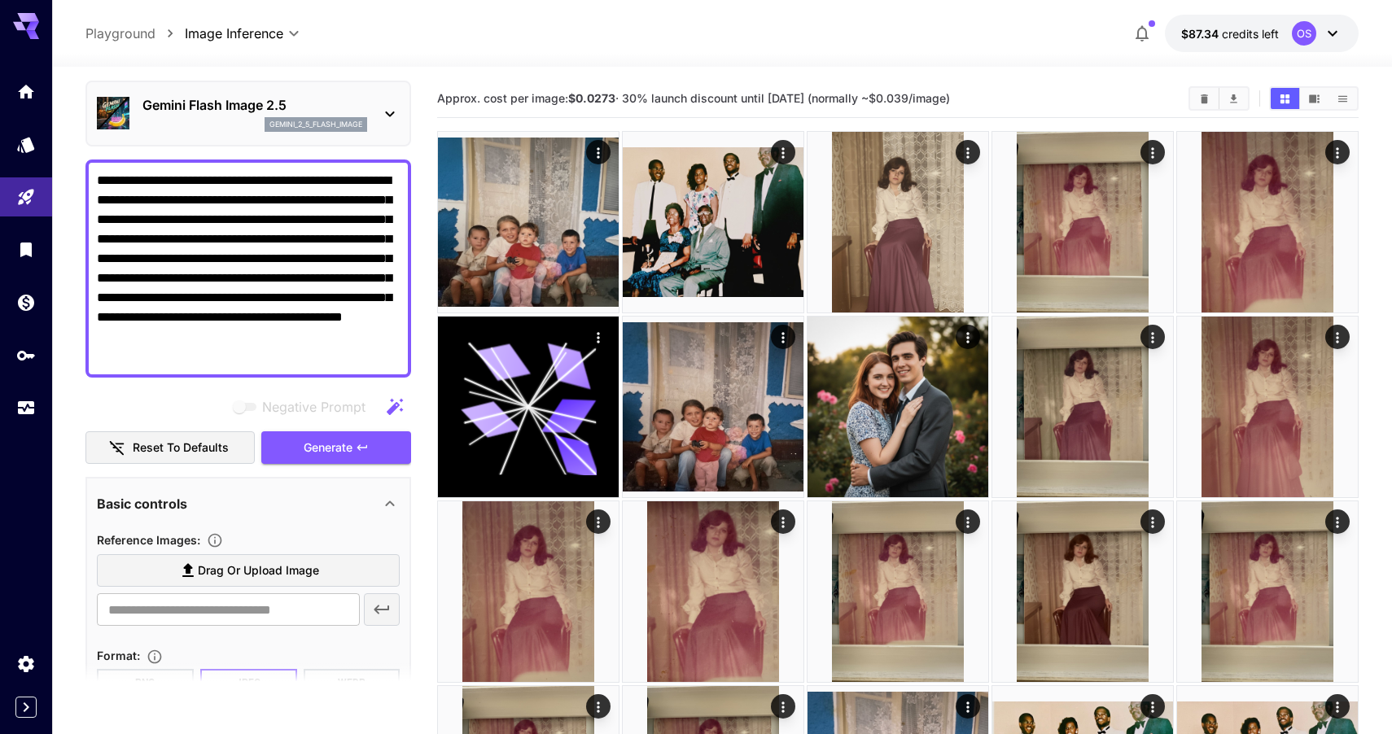
scroll to position [63, 0]
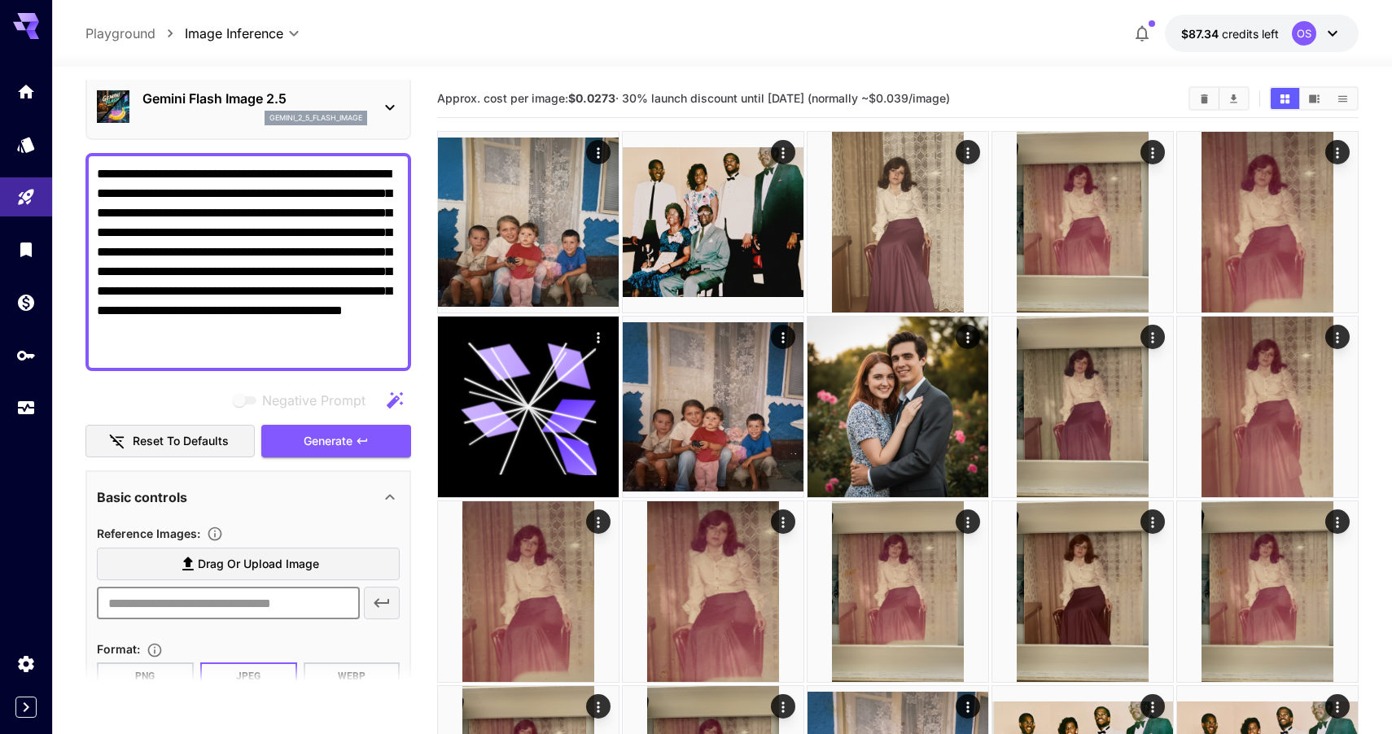
click at [178, 603] on input "text" at bounding box center [228, 603] width 263 height 33
paste input "**********"
type input "**********"
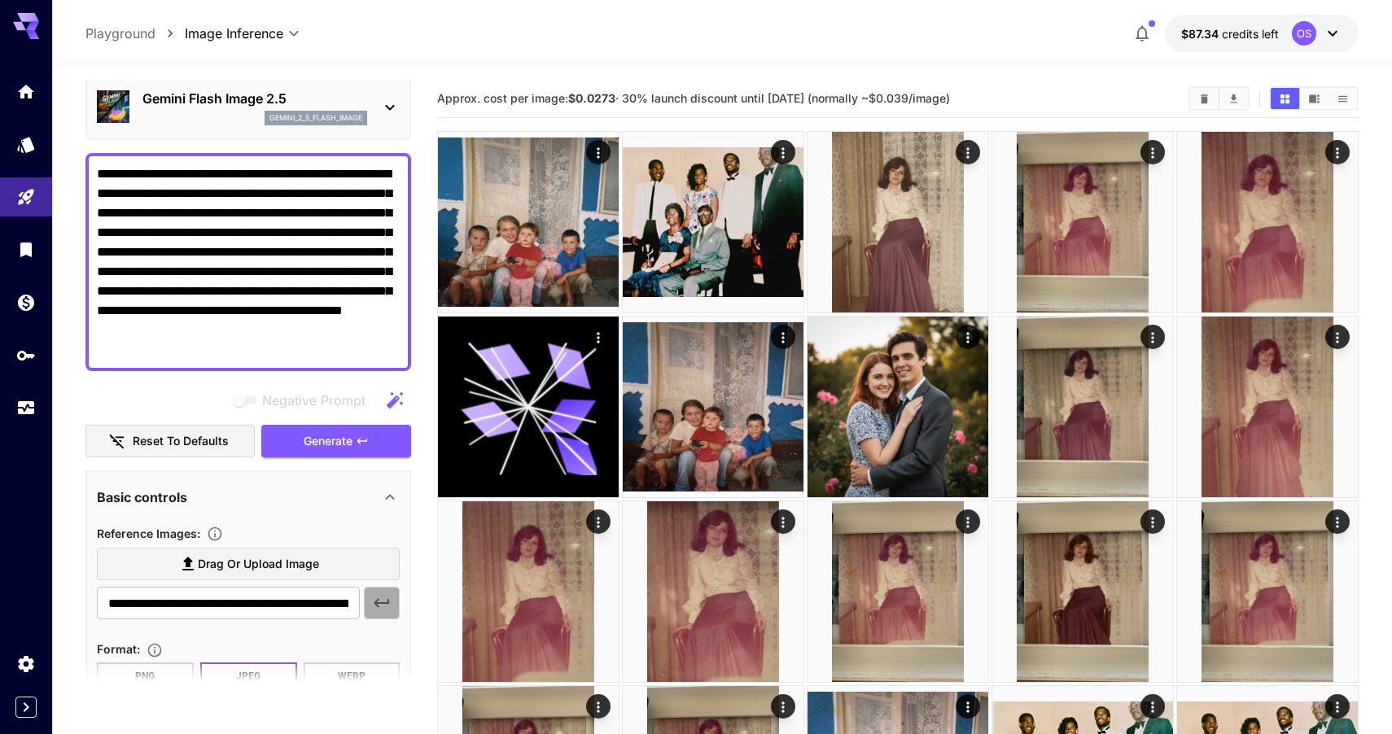
click at [374, 606] on icon "button" at bounding box center [382, 603] width 20 height 20
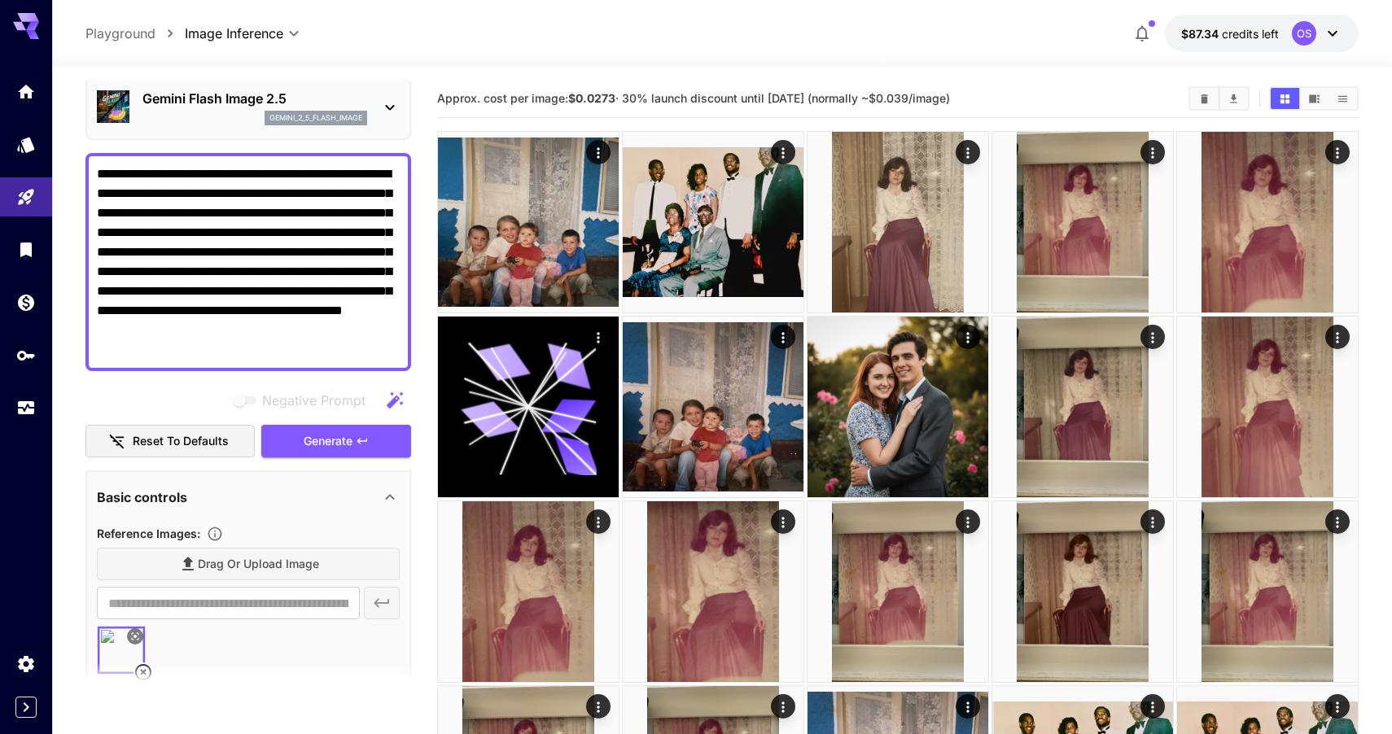
click at [185, 290] on textarea "**********" at bounding box center [248, 261] width 303 height 195
drag, startPoint x: 190, startPoint y: 291, endPoint x: 342, endPoint y: 269, distance: 153.1
click at [342, 269] on textarea "**********" at bounding box center [248, 261] width 303 height 195
click at [186, 287] on textarea "**********" at bounding box center [248, 261] width 303 height 195
type textarea "**********"
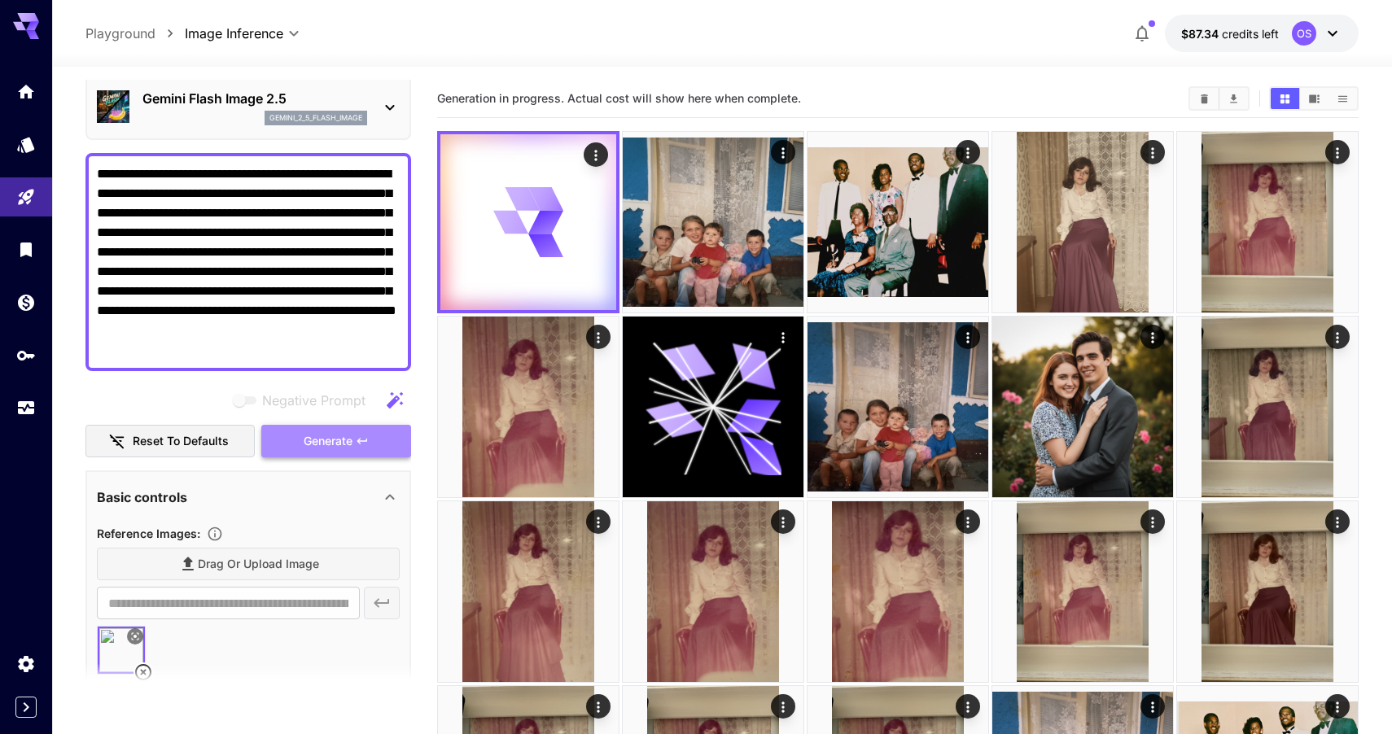
click at [320, 429] on button "Generate" at bounding box center [336, 441] width 150 height 33
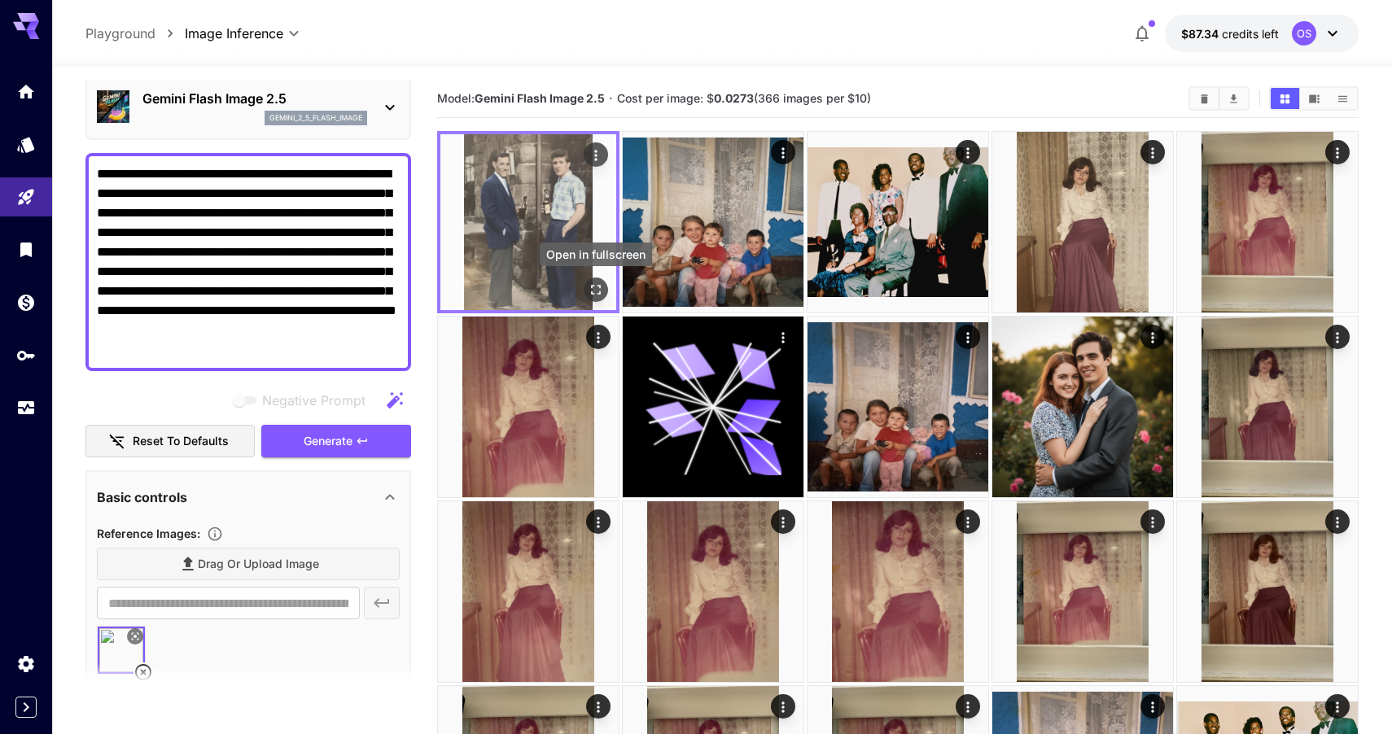
click at [592, 289] on icon "Open in fullscreen" at bounding box center [596, 290] width 16 height 16
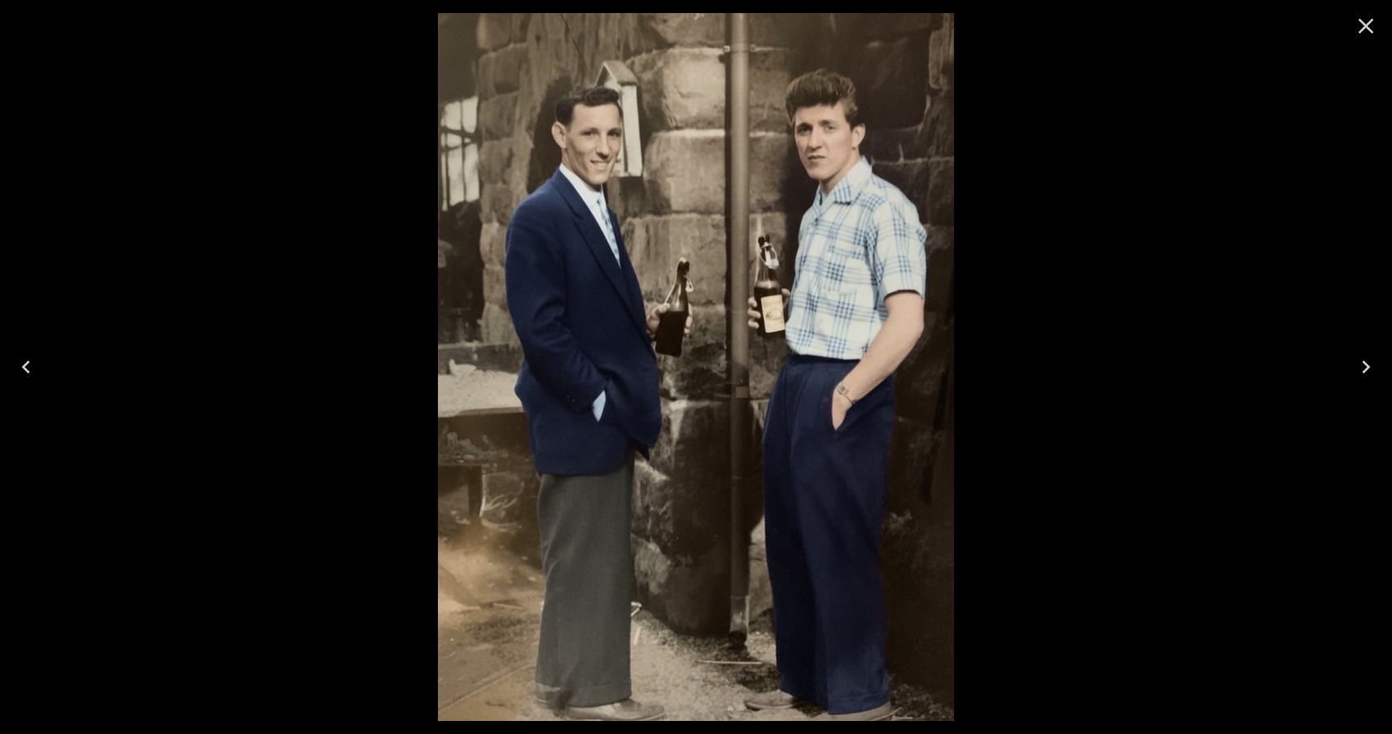
click at [1371, 24] on icon "Close" at bounding box center [1366, 26] width 26 height 26
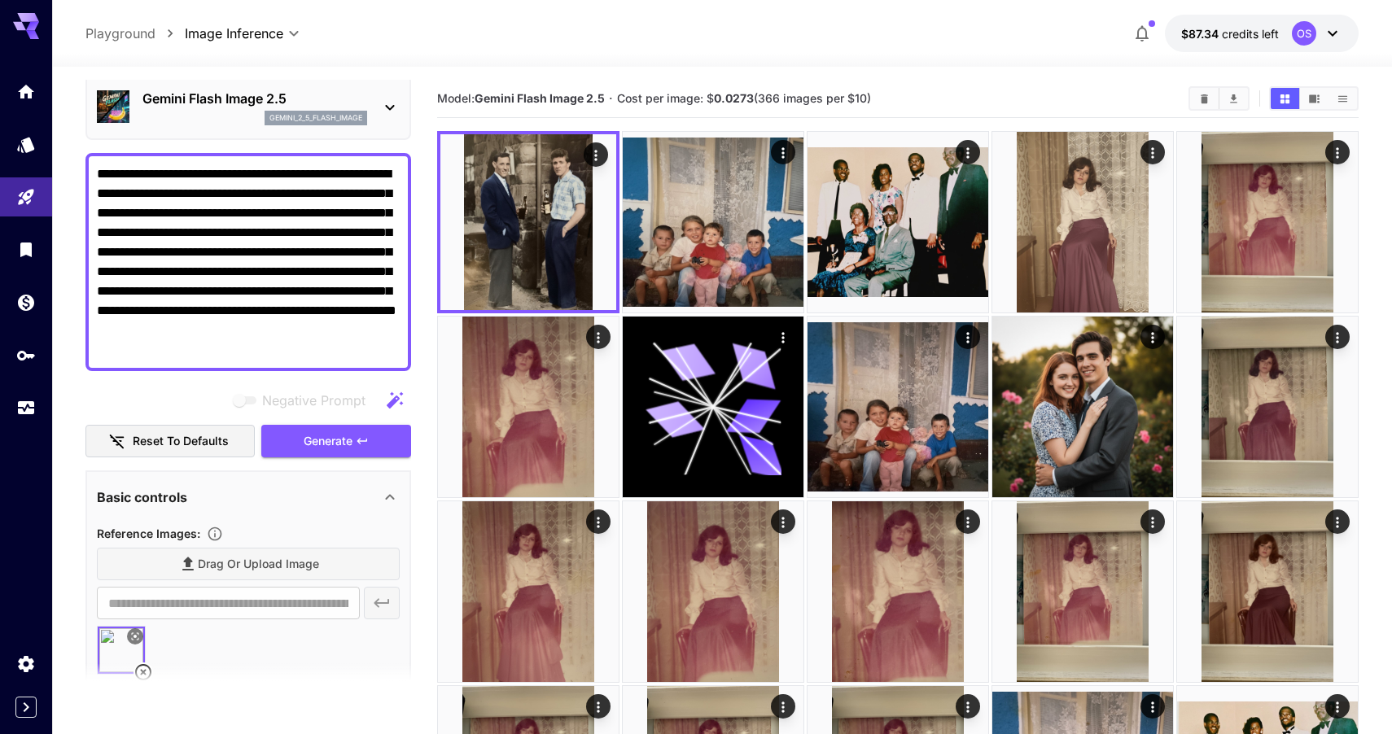
click at [317, 234] on textarea "**********" at bounding box center [248, 261] width 303 height 195
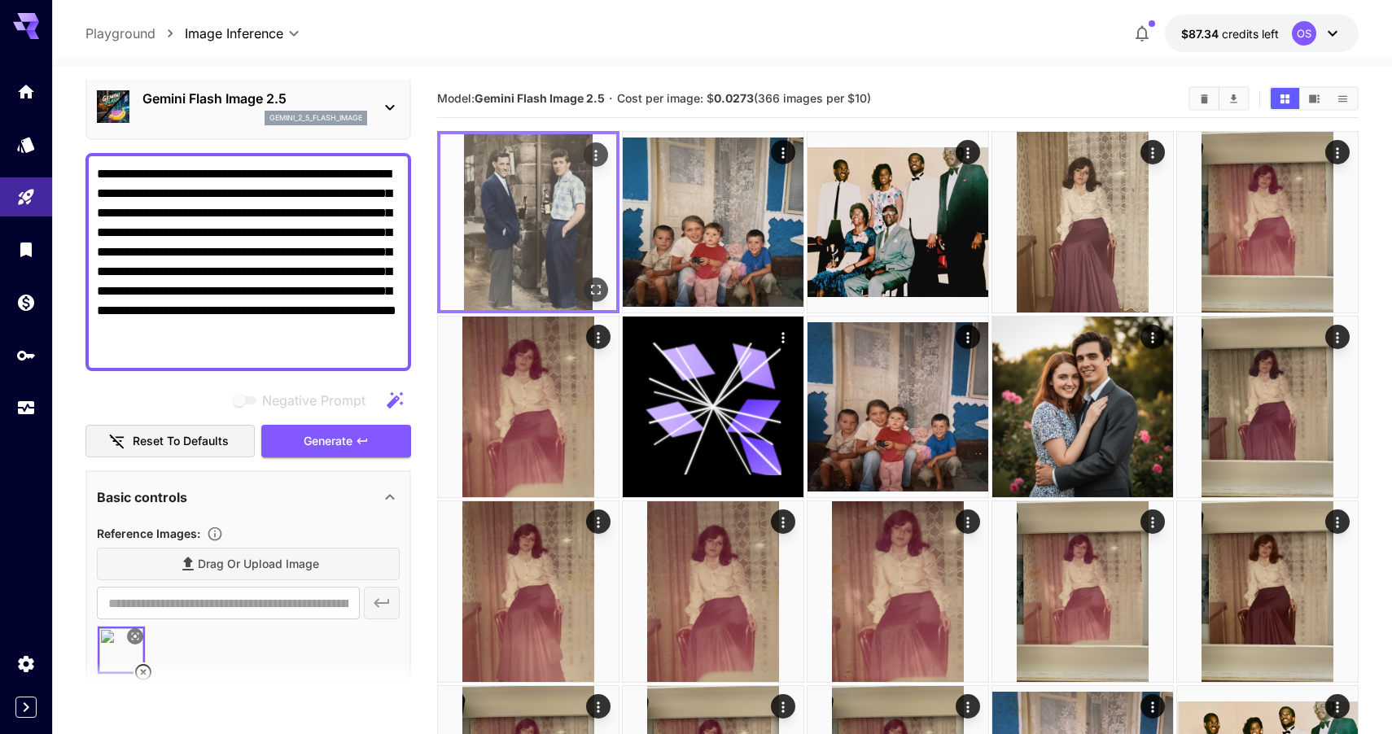
click at [601, 291] on icon "Open in fullscreen" at bounding box center [596, 290] width 16 height 16
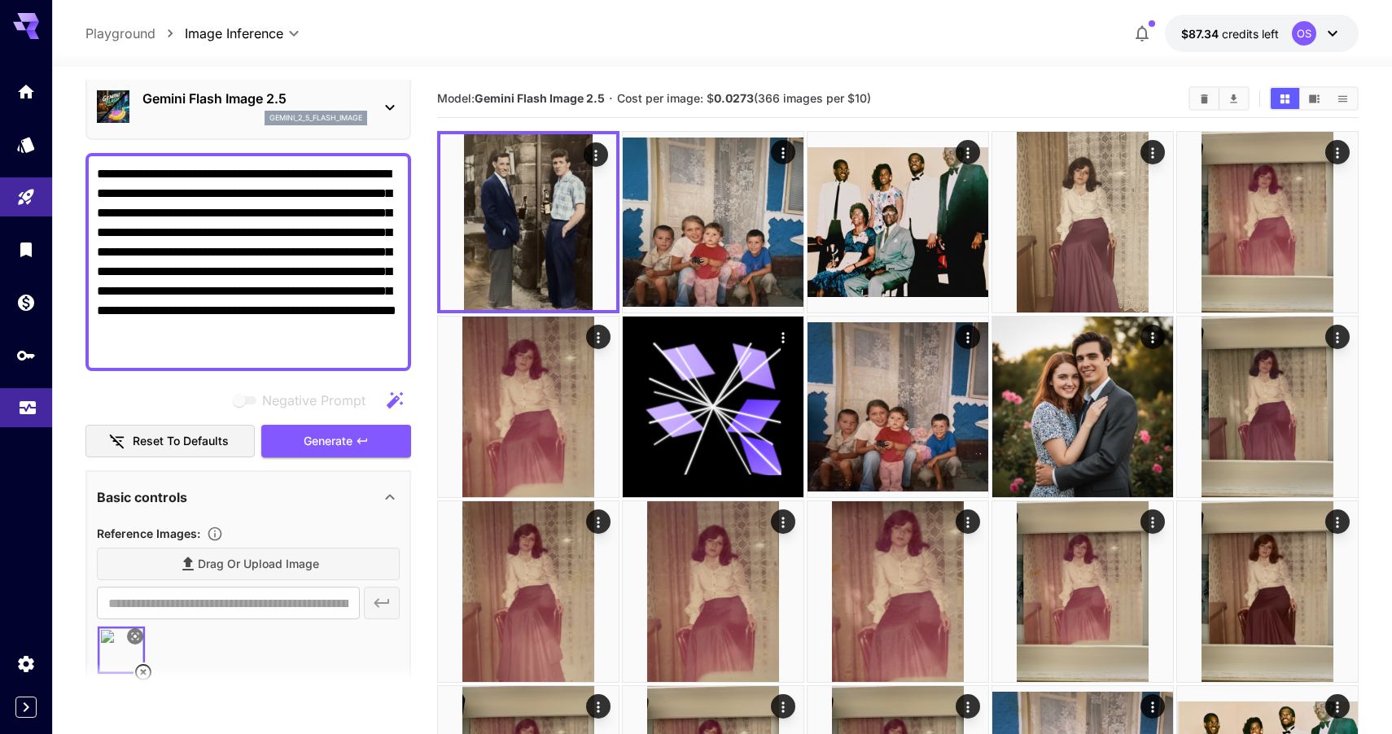
click at [36, 413] on icon "Usage" at bounding box center [28, 404] width 20 height 20
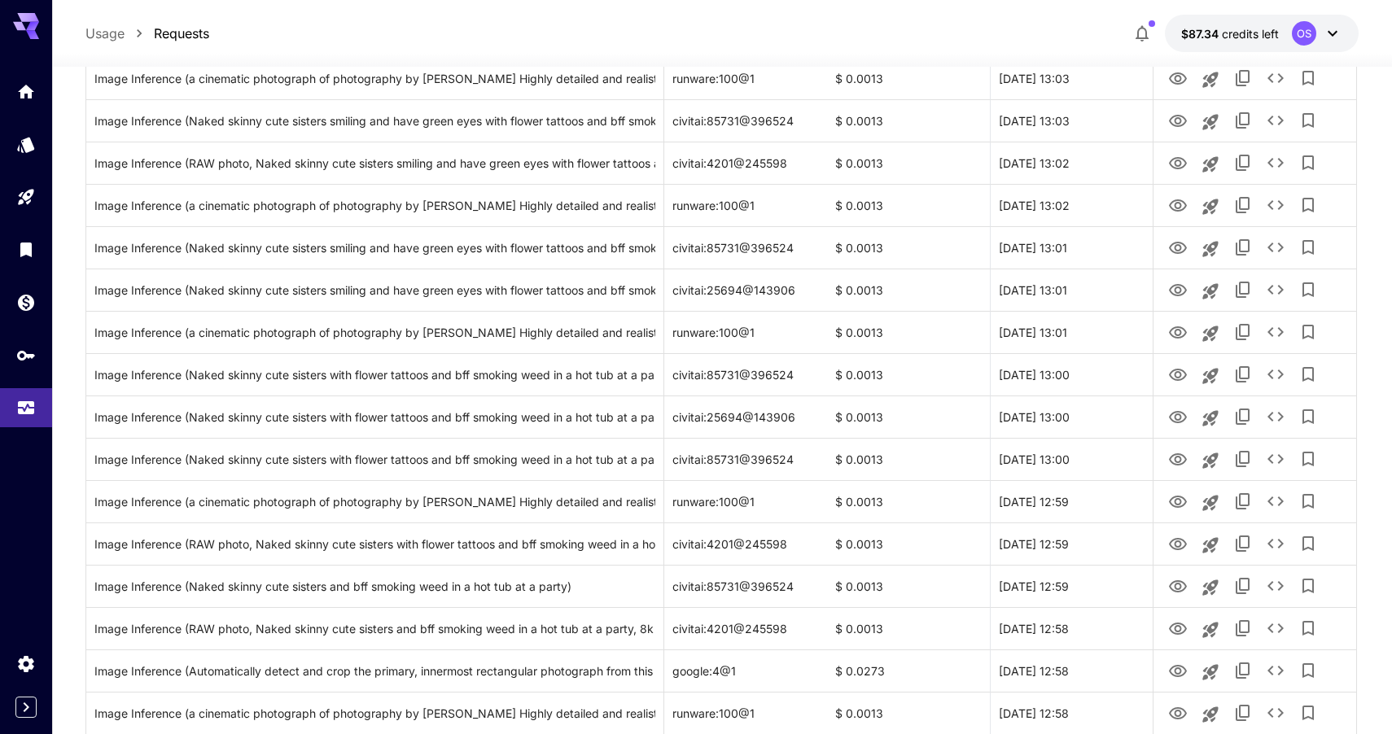
scroll to position [780, 0]
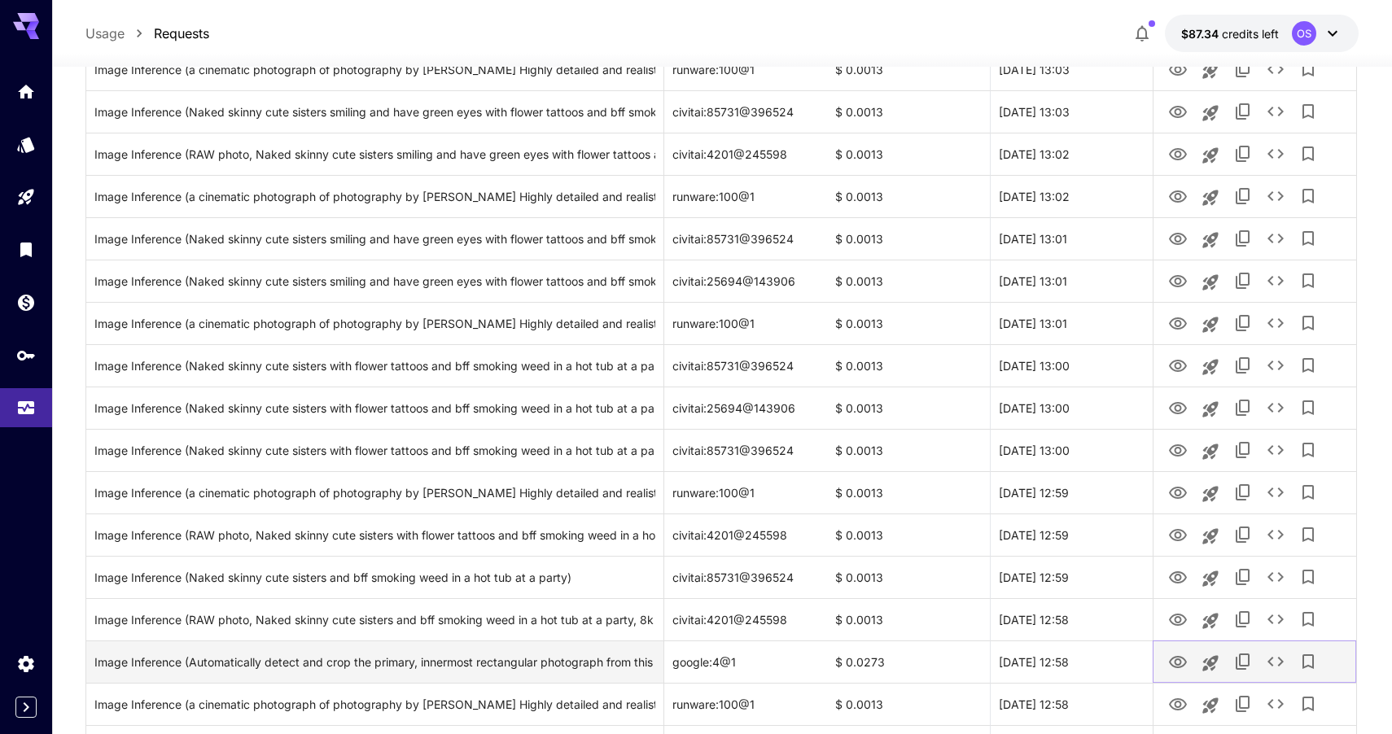
click at [1173, 669] on icon "View Image" at bounding box center [1178, 663] width 20 height 20
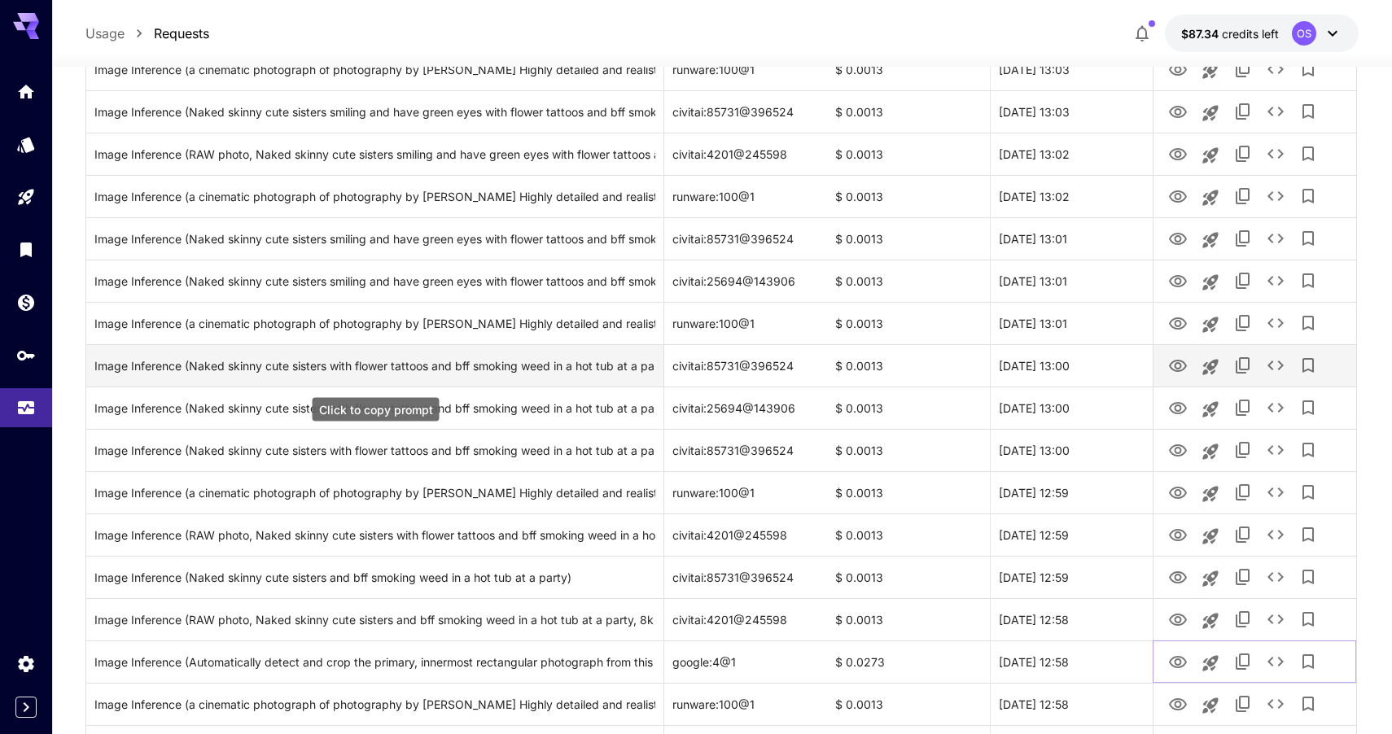
scroll to position [0, 0]
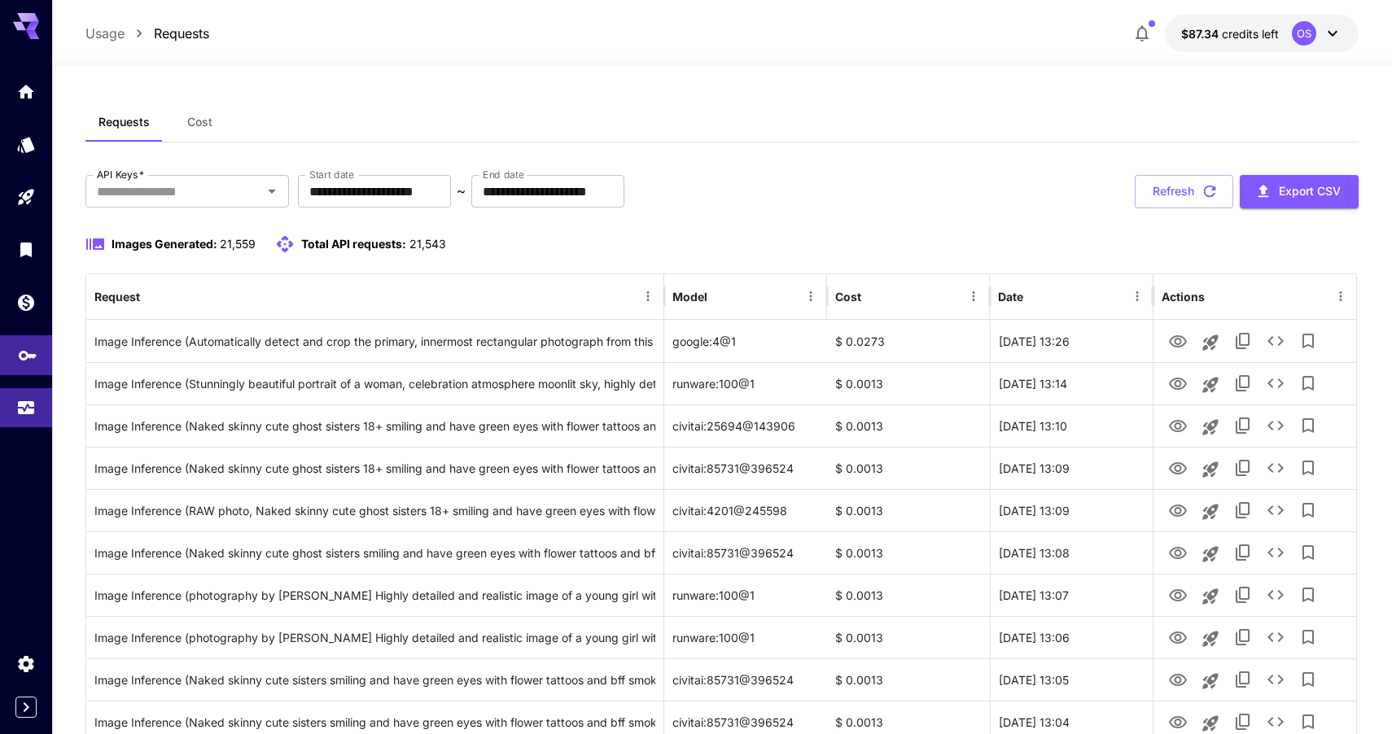
click at [20, 361] on icon "API Keys" at bounding box center [28, 352] width 20 height 20
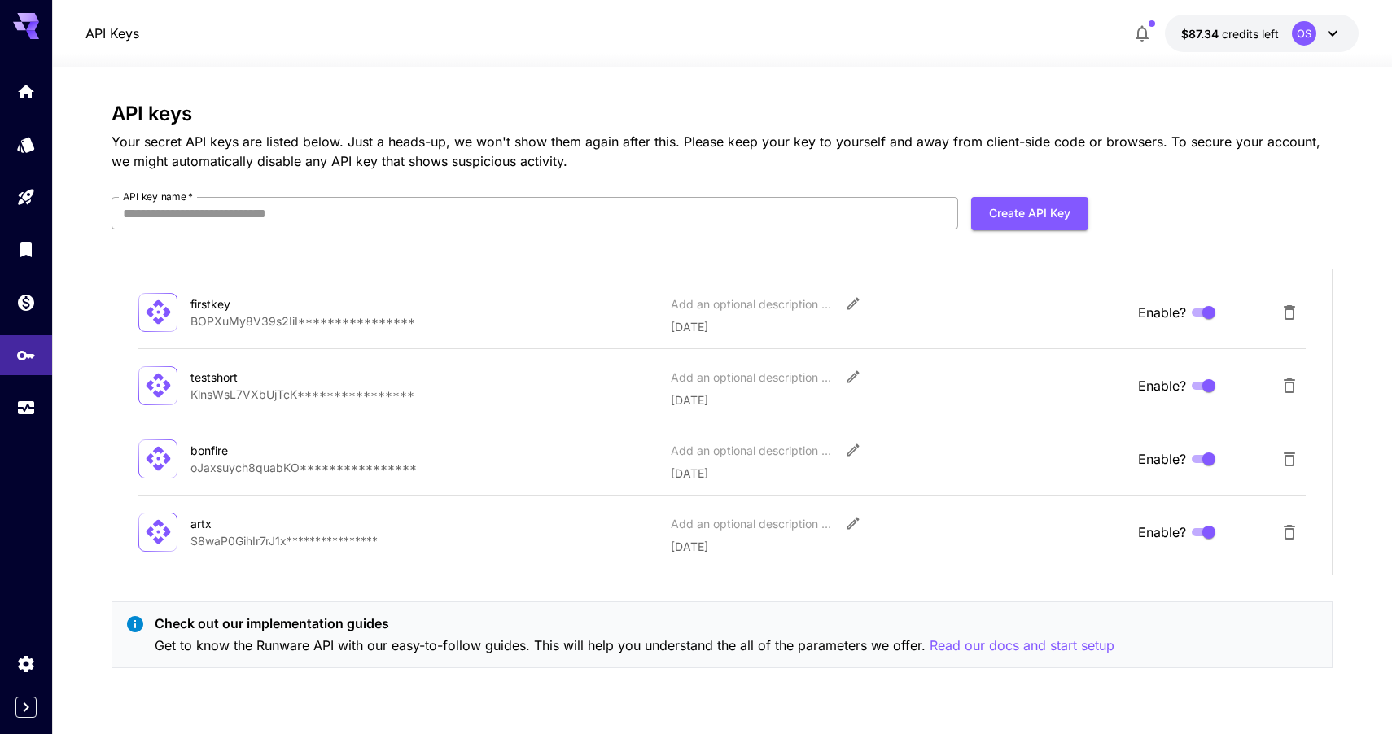
click at [824, 211] on input "API key name   *" at bounding box center [535, 213] width 847 height 33
type input "*********"
click button "Create API Key" at bounding box center [1029, 213] width 117 height 33
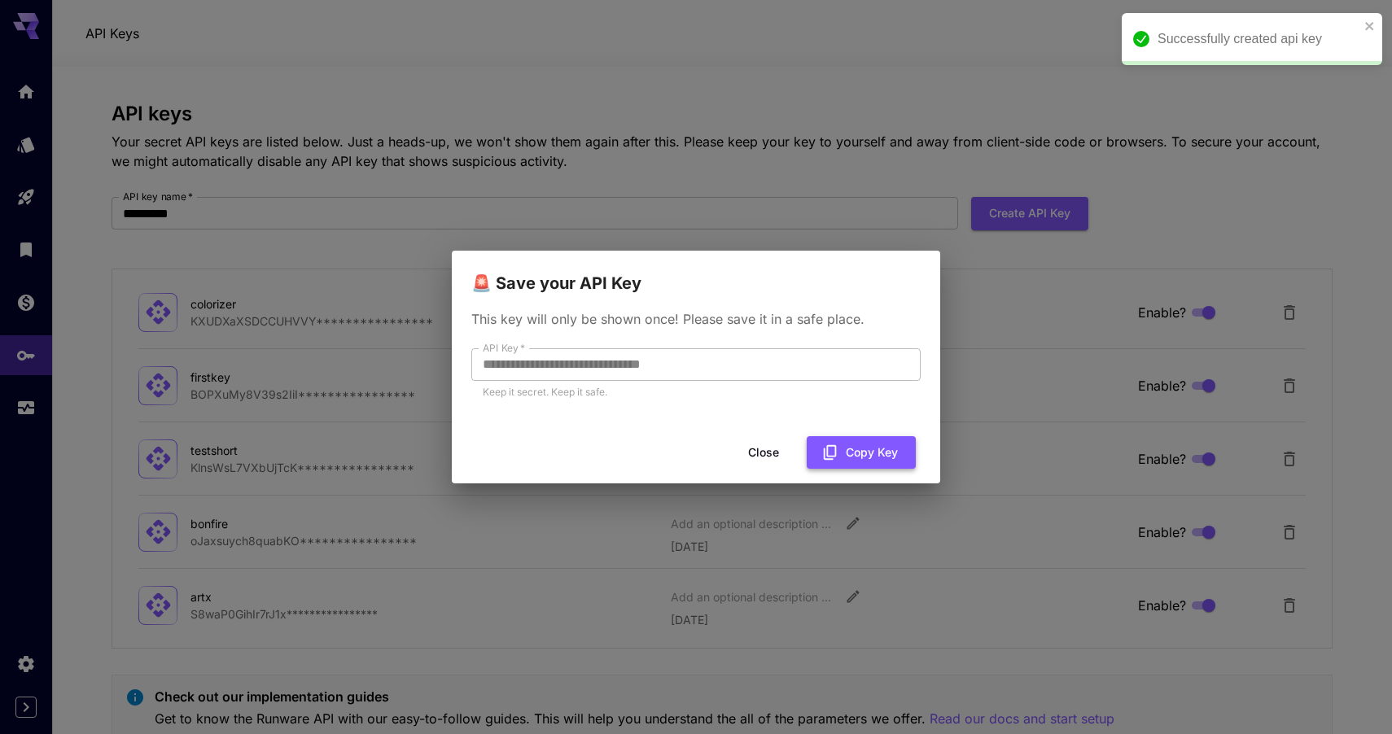
click at [875, 462] on button "Copy Key" at bounding box center [861, 452] width 109 height 33
click at [792, 460] on button "Close" at bounding box center [776, 452] width 73 height 33
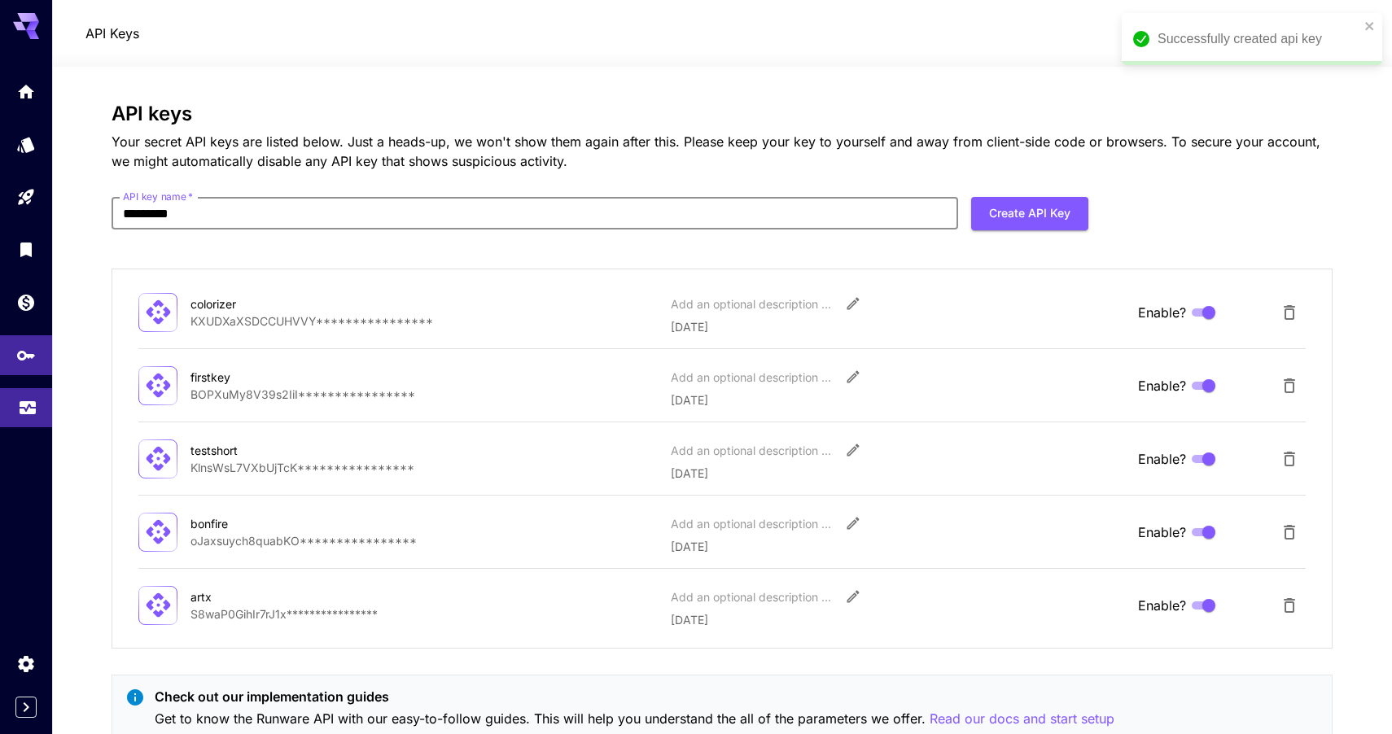
click at [13, 414] on link at bounding box center [26, 408] width 52 height 40
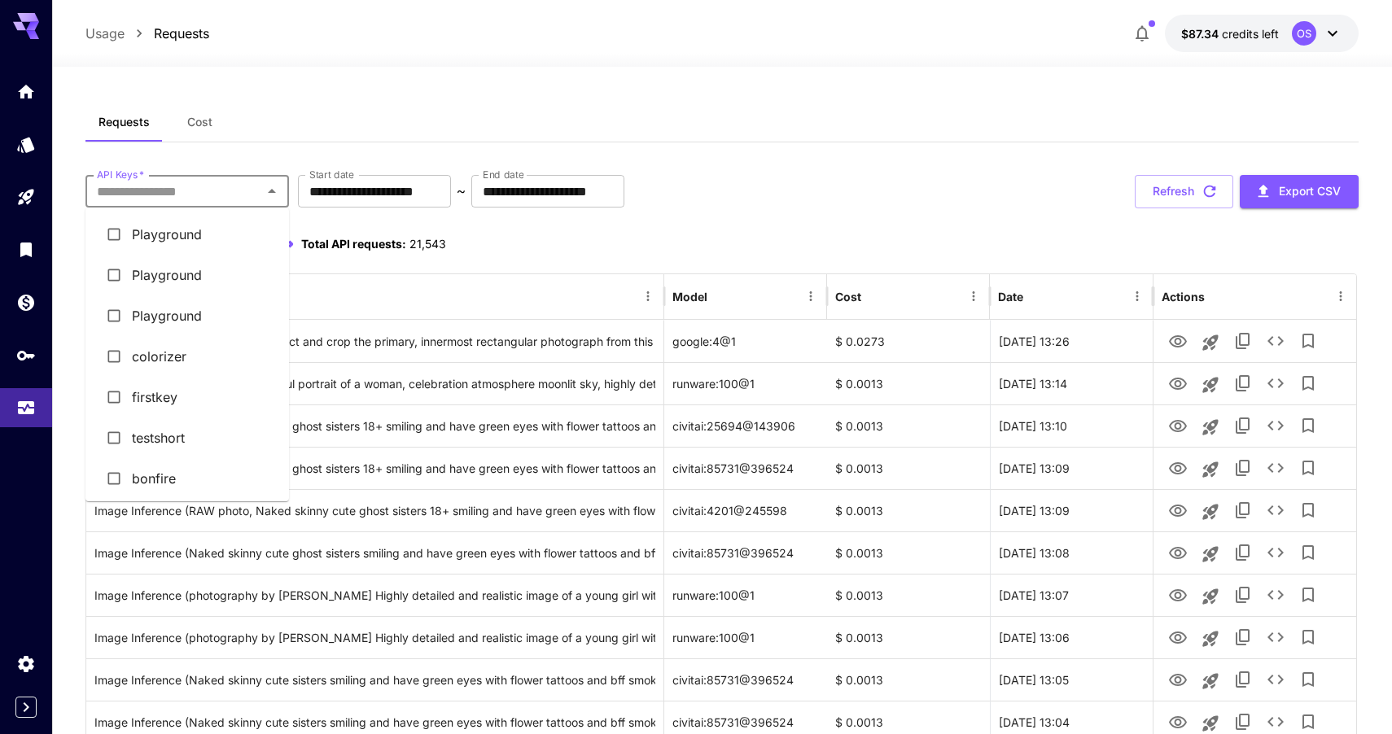
click at [243, 189] on input "API Keys   *" at bounding box center [173, 191] width 167 height 23
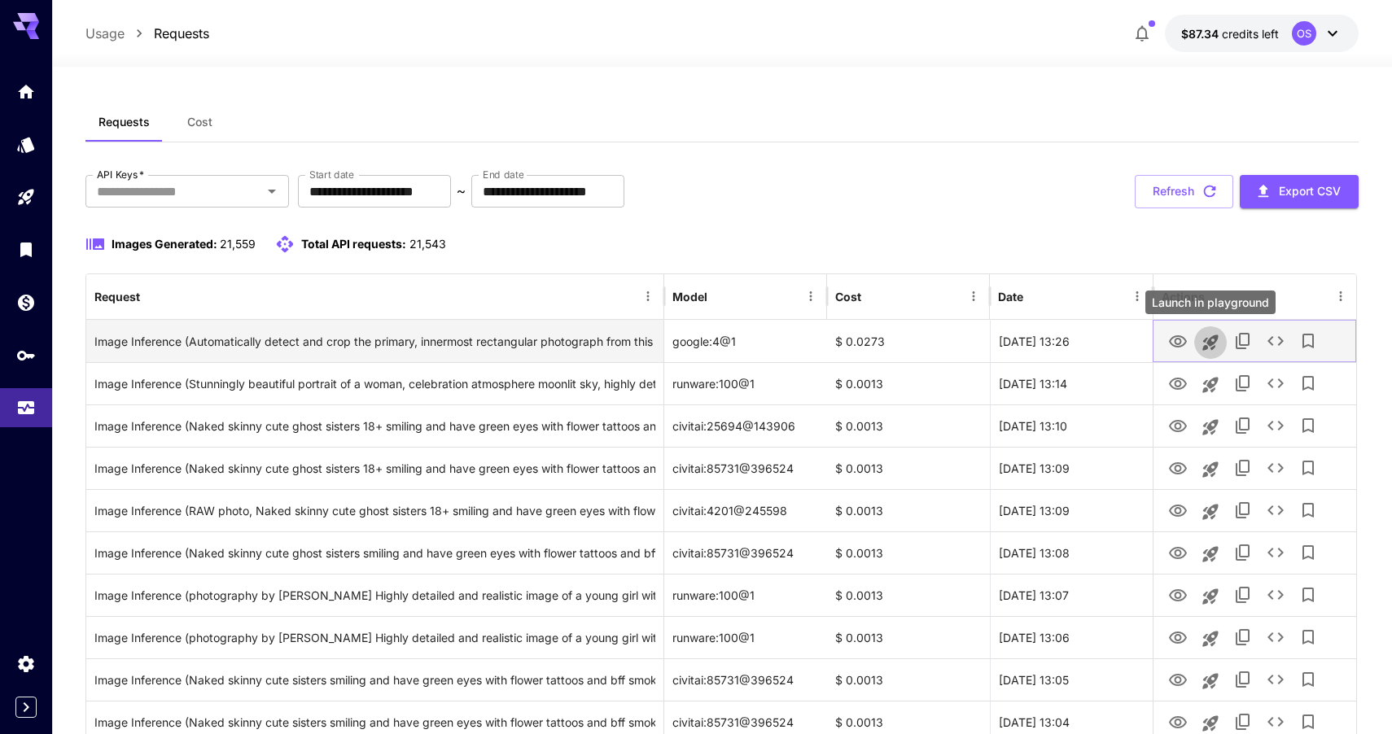
click at [1210, 344] on icon "Launch in playground" at bounding box center [1209, 342] width 15 height 15
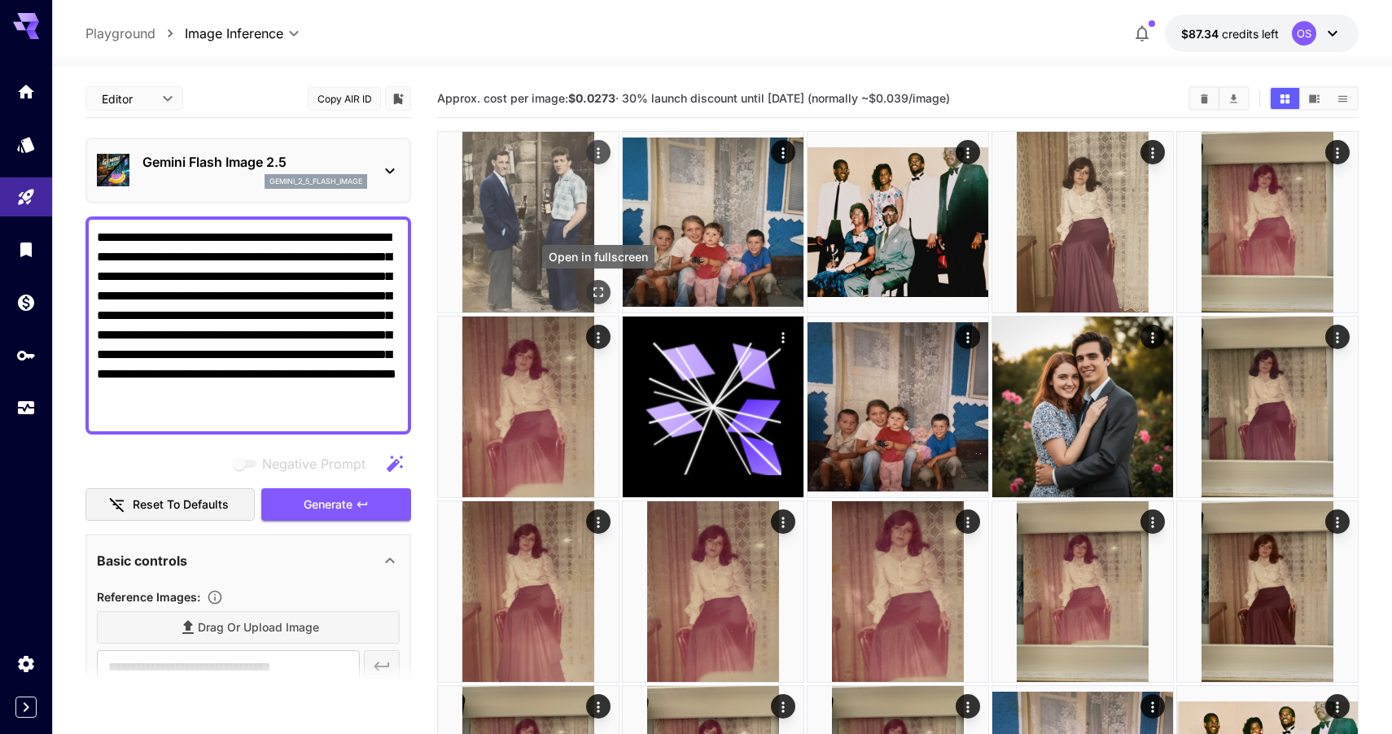
click at [590, 290] on icon "Open in fullscreen" at bounding box center [598, 292] width 16 height 16
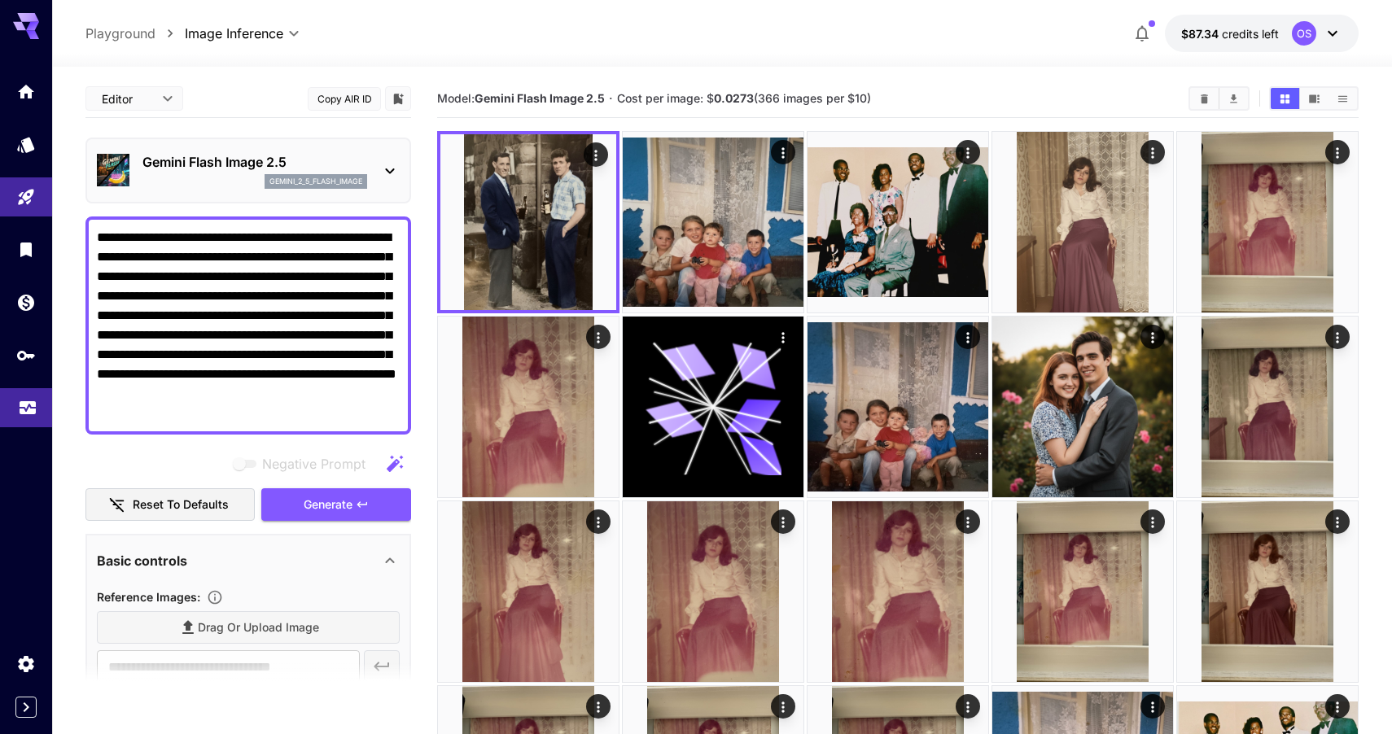
click at [29, 426] on link at bounding box center [26, 408] width 52 height 40
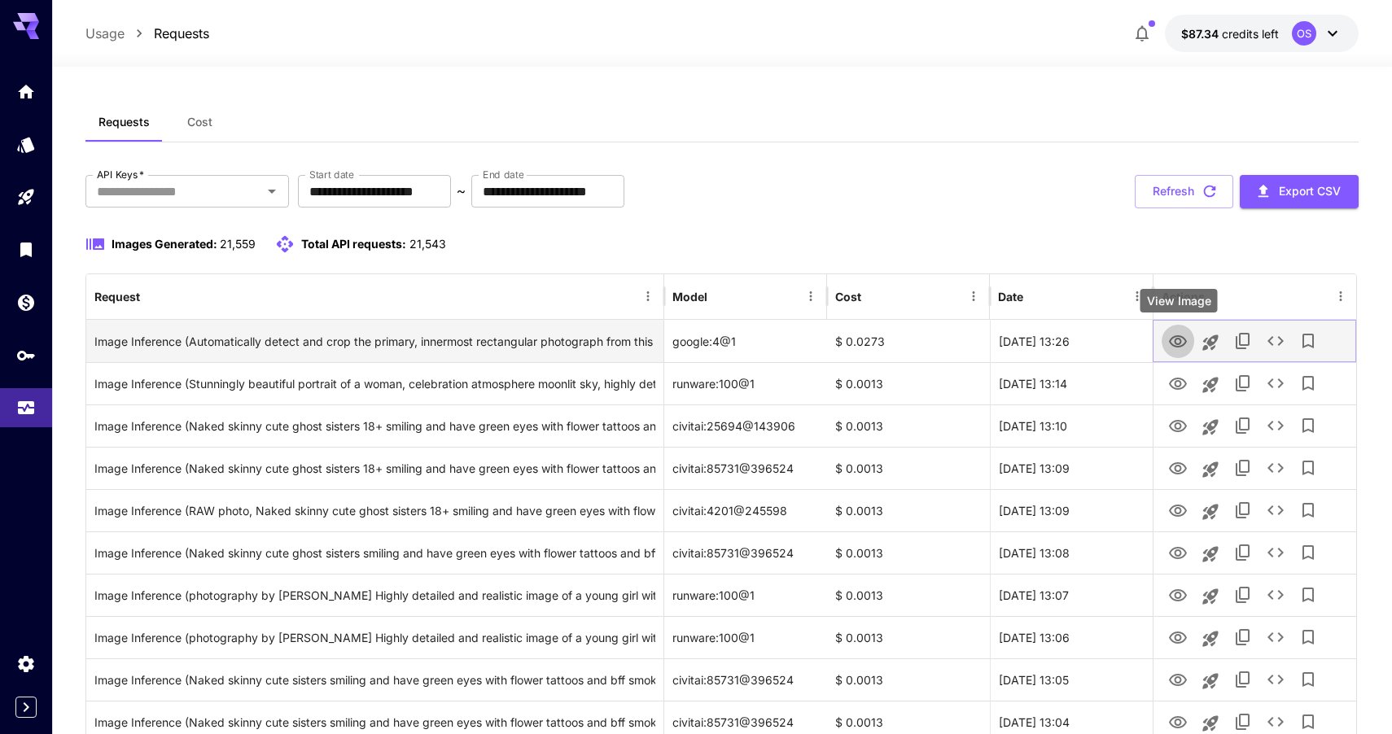
click at [1181, 335] on icon "View Image" at bounding box center [1178, 342] width 20 height 20
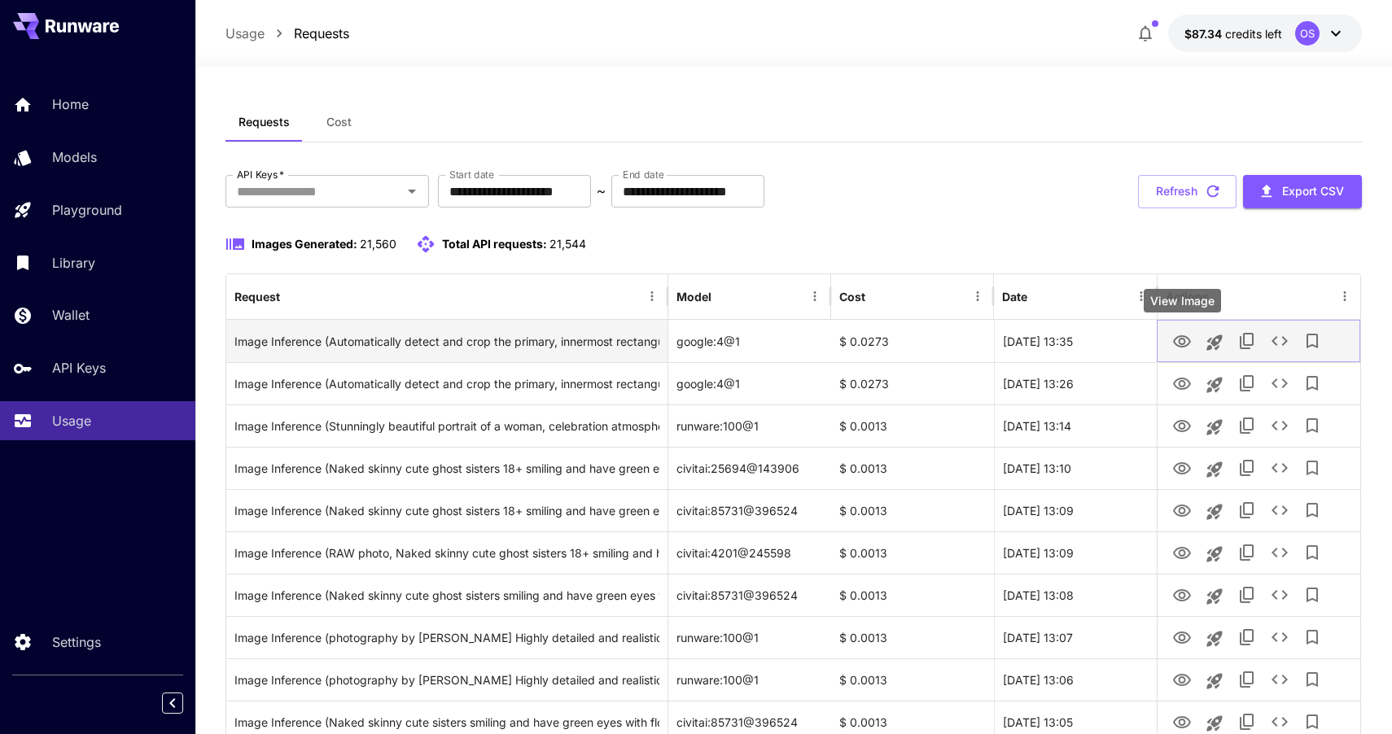
click at [1182, 347] on icon "View Image" at bounding box center [1182, 341] width 18 height 12
click at [1205, 348] on icon "Launch in playground" at bounding box center [1215, 343] width 20 height 20
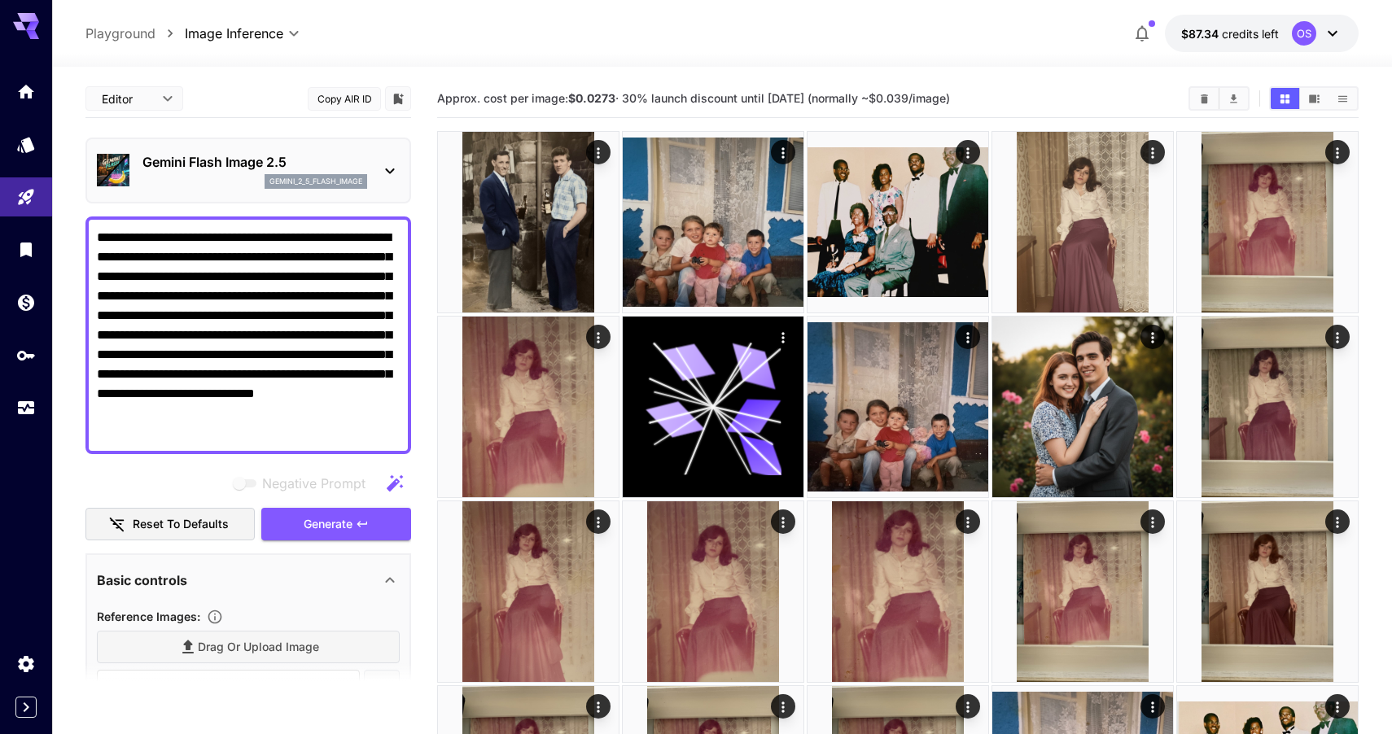
click at [145, 429] on textarea "**********" at bounding box center [248, 335] width 303 height 215
click at [165, 434] on textarea "**********" at bounding box center [248, 335] width 303 height 215
type textarea "**********"
click at [319, 514] on span "Generate" at bounding box center [328, 524] width 49 height 20
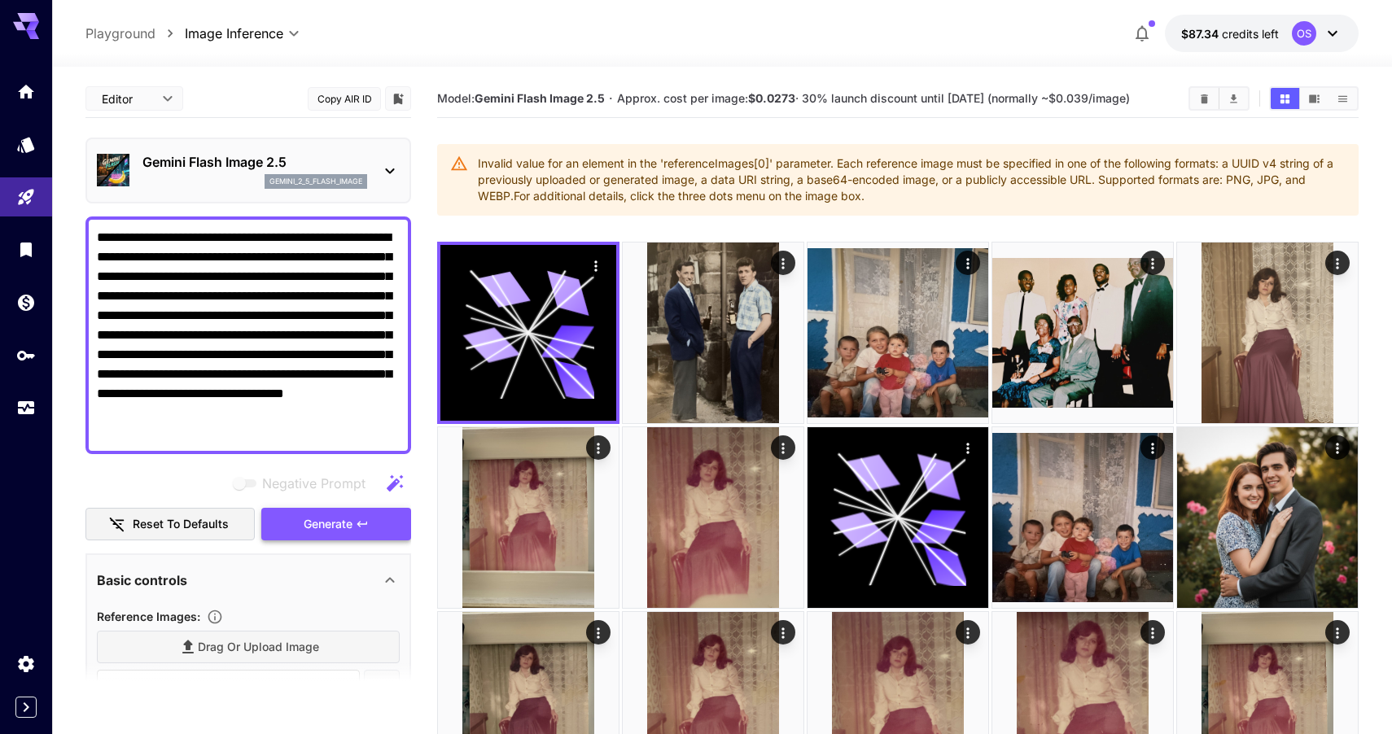
scroll to position [165, 0]
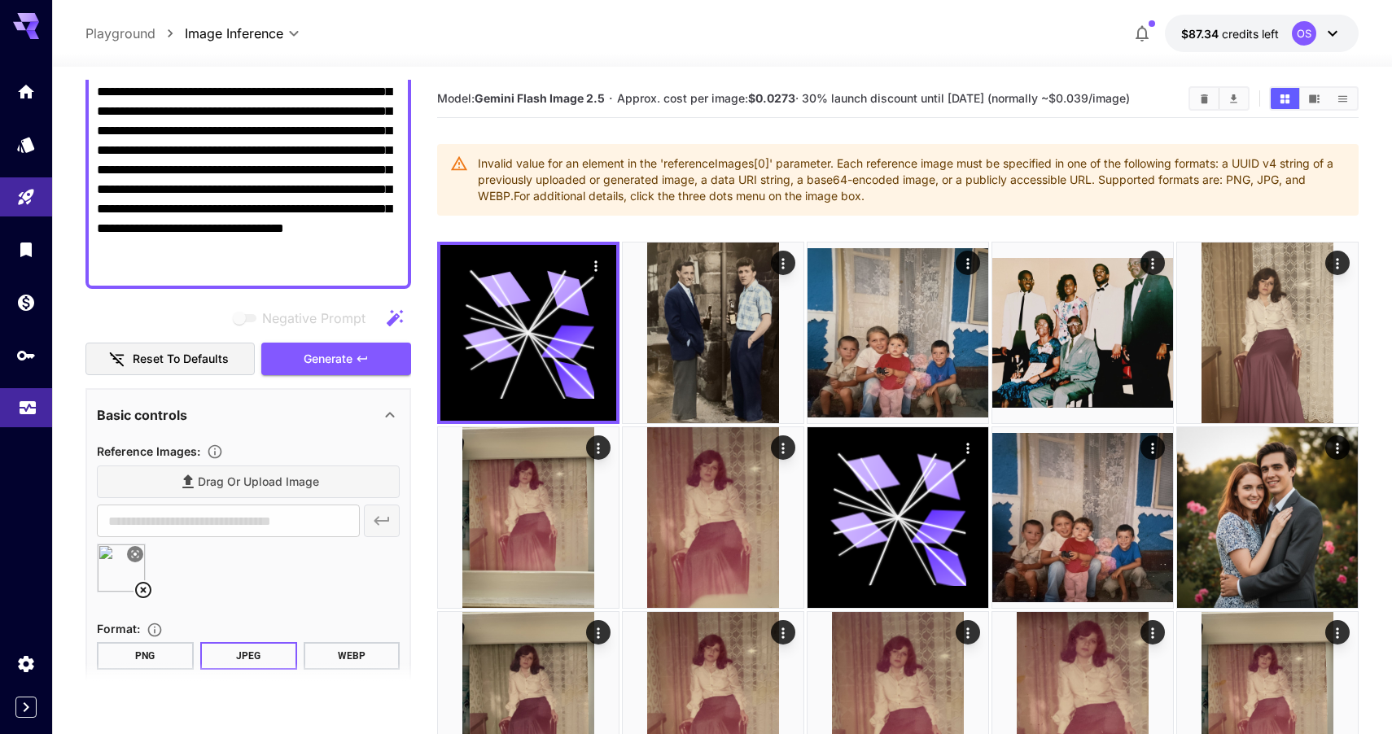
click at [42, 423] on link at bounding box center [26, 408] width 52 height 40
